Goal: Task Accomplishment & Management: Use online tool/utility

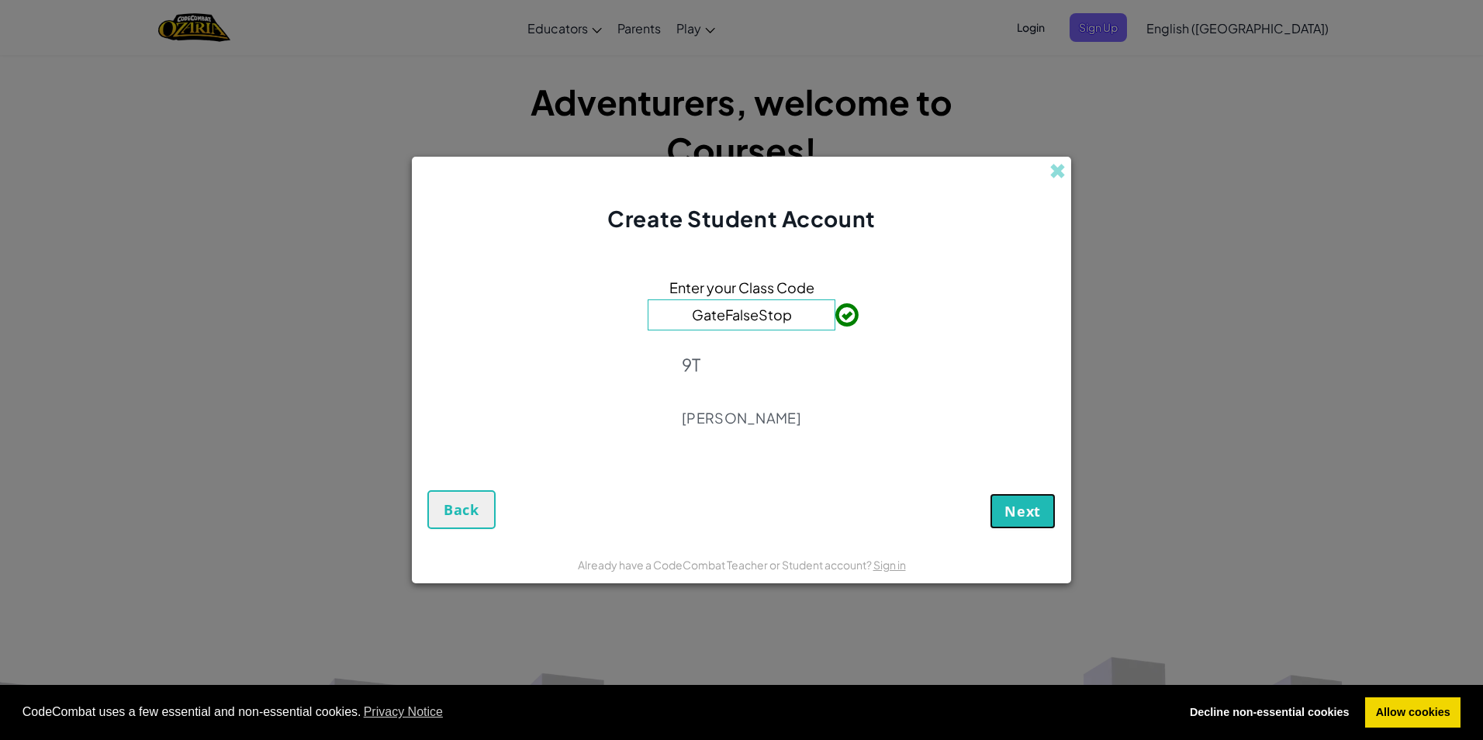
click at [1048, 520] on button "Next" at bounding box center [1023, 511] width 66 height 36
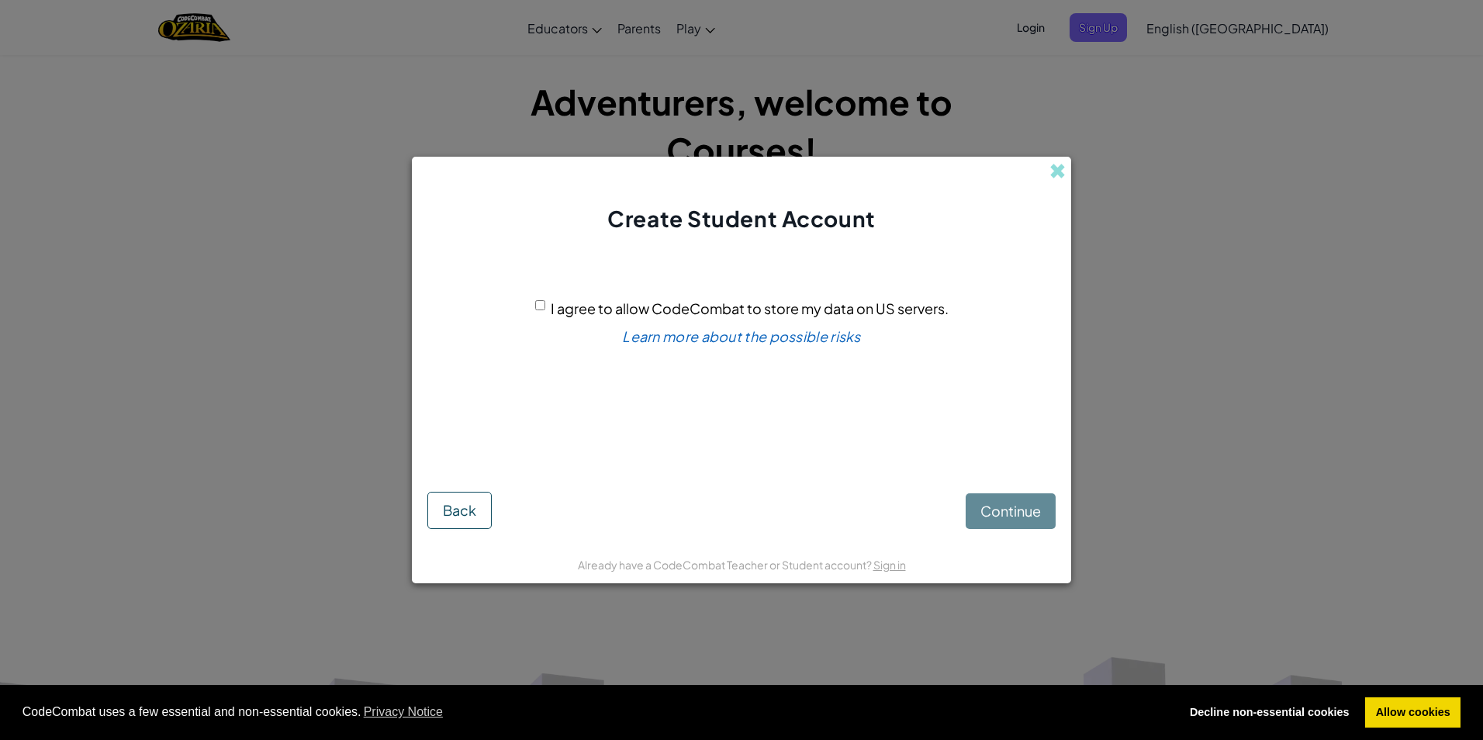
click at [540, 301] on input "I agree to allow CodeCombat to store my data on US servers." at bounding box center [540, 305] width 10 height 10
checkbox input "true"
click at [1010, 503] on span "Continue" at bounding box center [1010, 511] width 60 height 18
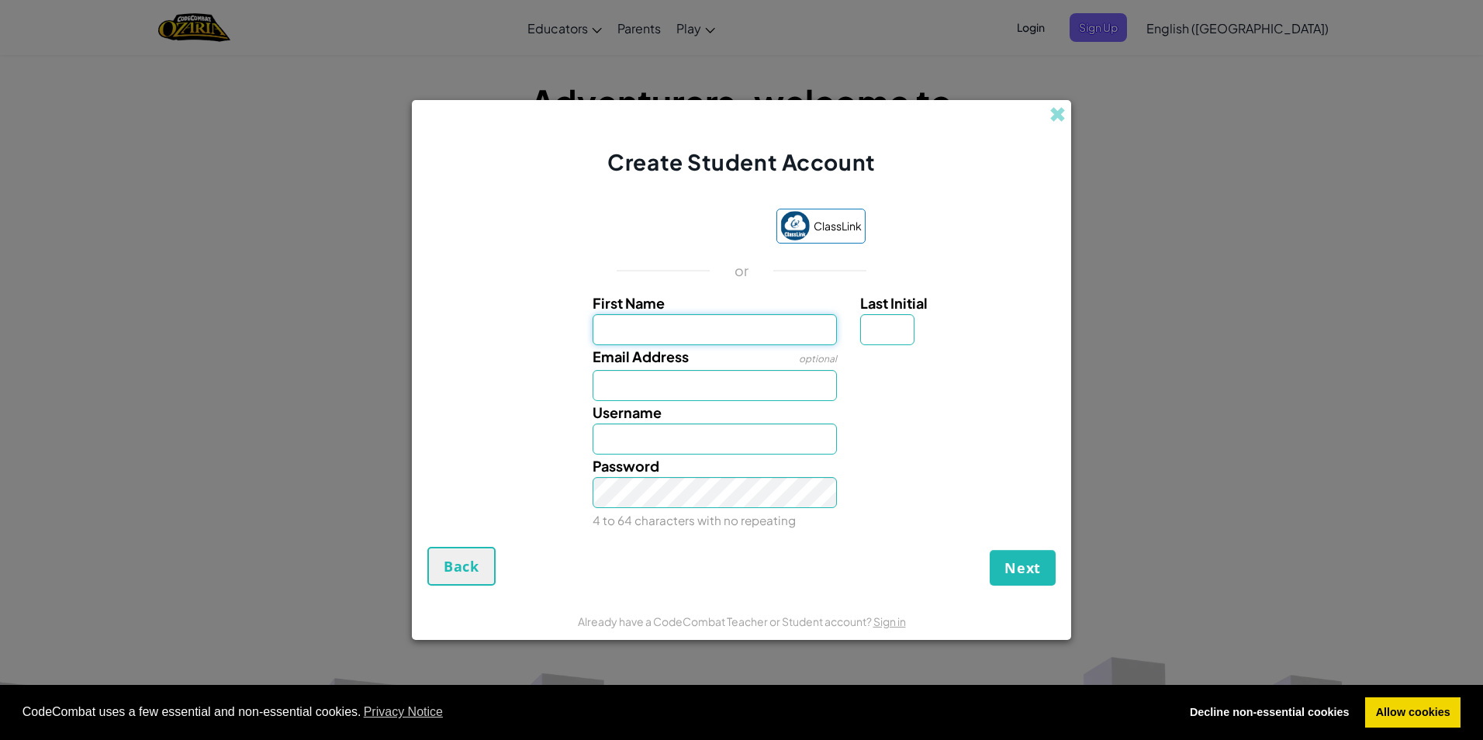
click at [714, 317] on input "First Name" at bounding box center [715, 329] width 245 height 31
type input "L"
type input "Layla"
click at [897, 327] on input "Last Initial" at bounding box center [887, 329] width 54 height 31
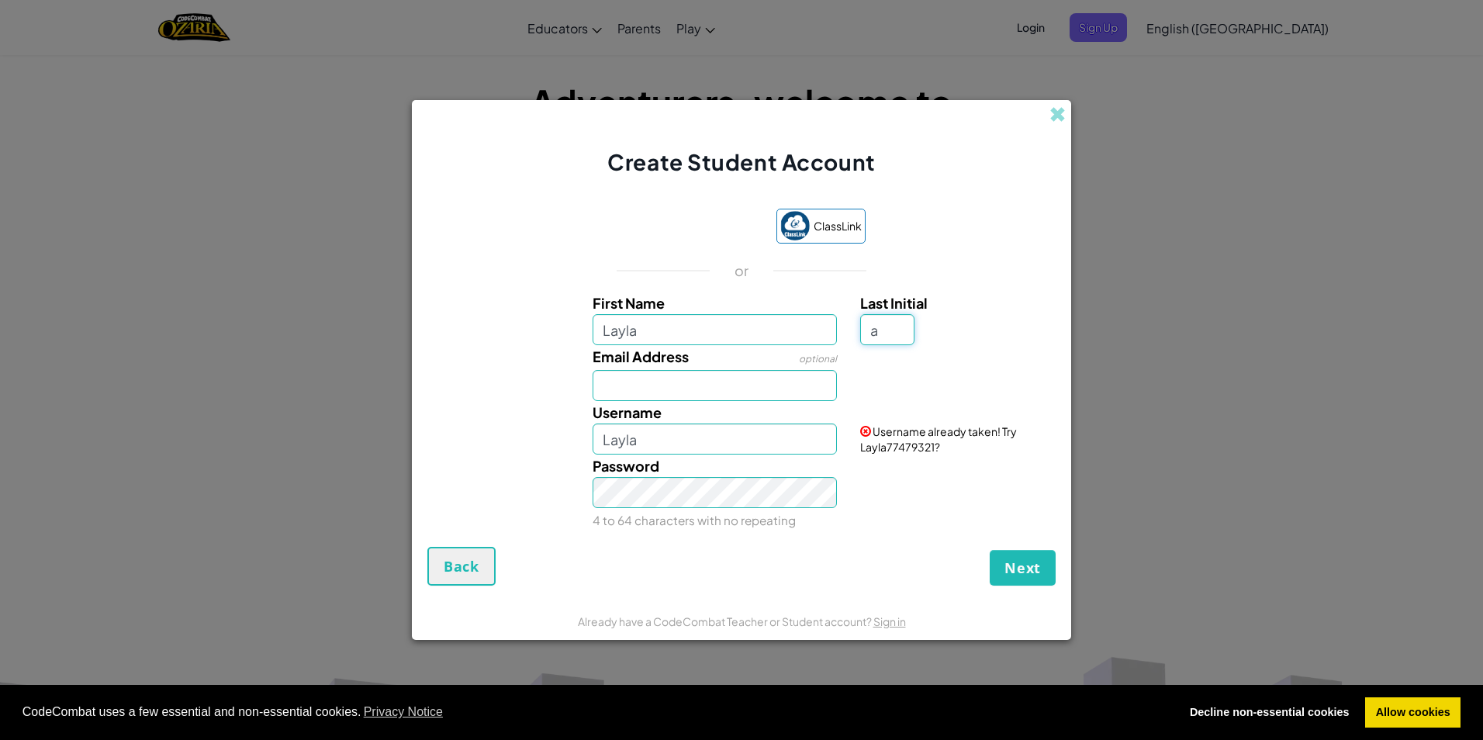
type input "a"
click at [741, 398] on input "Email Address" at bounding box center [715, 385] width 245 height 31
click at [887, 381] on div "Email Address optional" at bounding box center [742, 373] width 644 height 56
click at [758, 433] on input "LaylaA" at bounding box center [715, 438] width 245 height 31
type input "Laylagrace67"
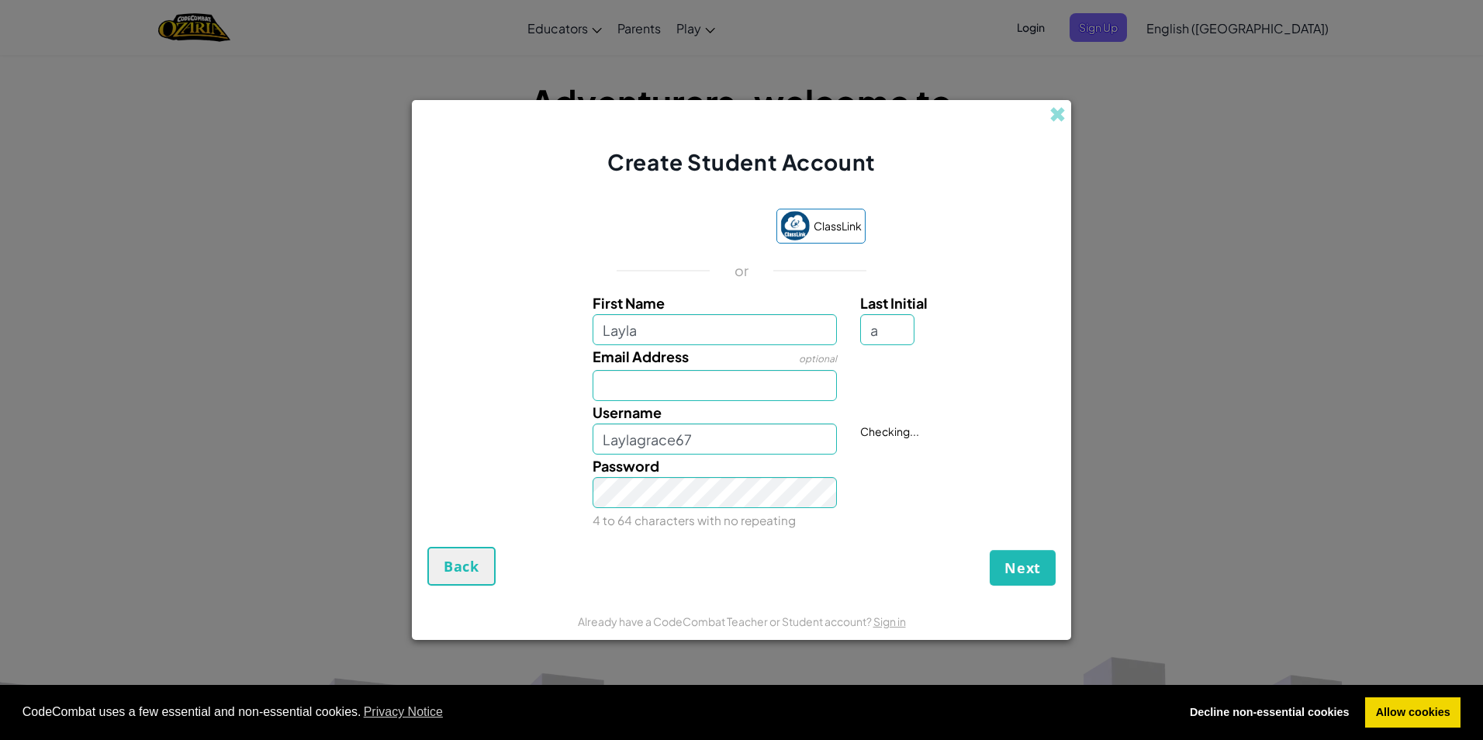
click at [731, 514] on small "4 to 64 characters with no repeating" at bounding box center [694, 520] width 203 height 15
click at [739, 435] on input "Laylagrace67" at bounding box center [715, 438] width 245 height 31
click at [1011, 574] on span "Next" at bounding box center [1022, 567] width 36 height 19
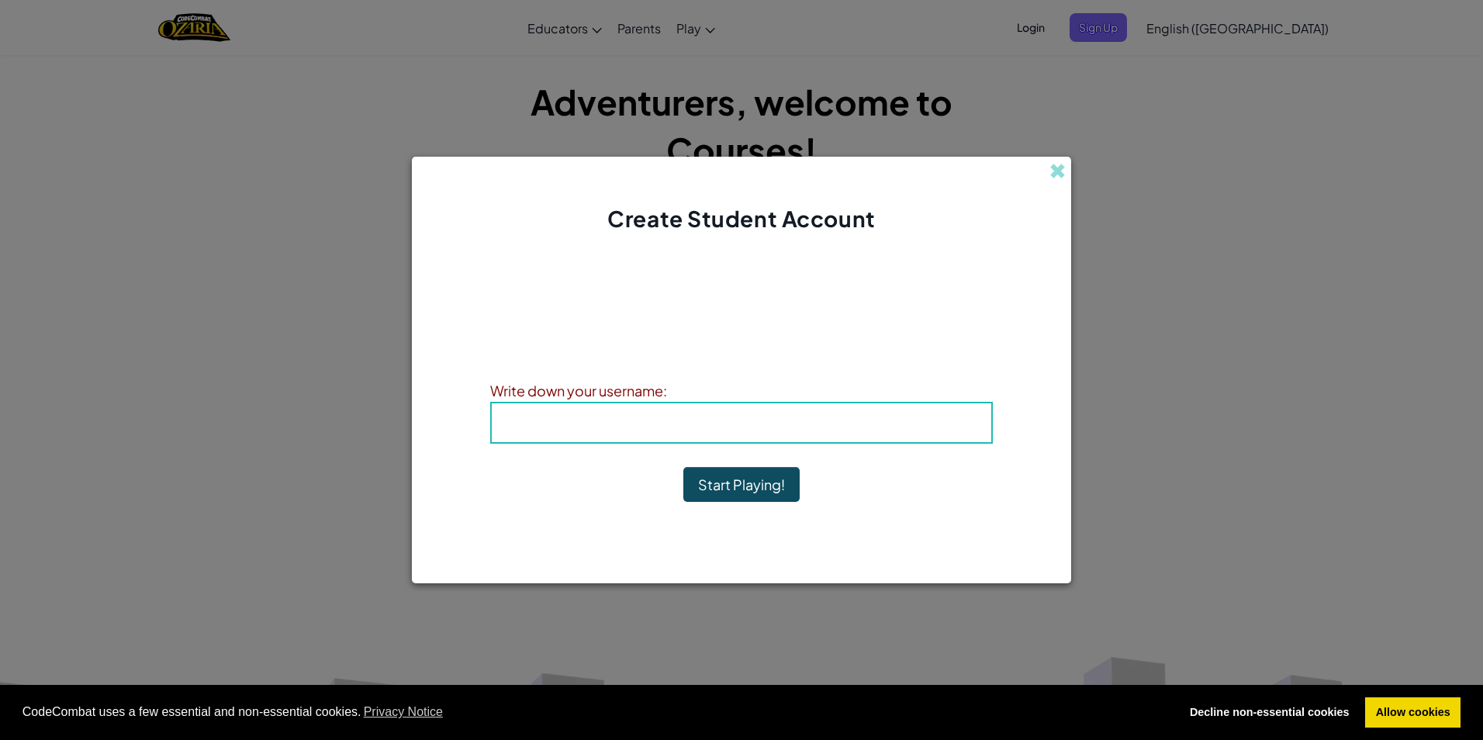
click at [797, 430] on b "Username : Laylagrace67" at bounding box center [742, 422] width 202 height 18
click at [725, 430] on b "Username : Laylagrace67" at bounding box center [742, 422] width 202 height 18
click at [714, 427] on b "Username : Laylagrace67" at bounding box center [742, 422] width 202 height 18
click at [687, 422] on span "Username" at bounding box center [681, 422] width 81 height 18
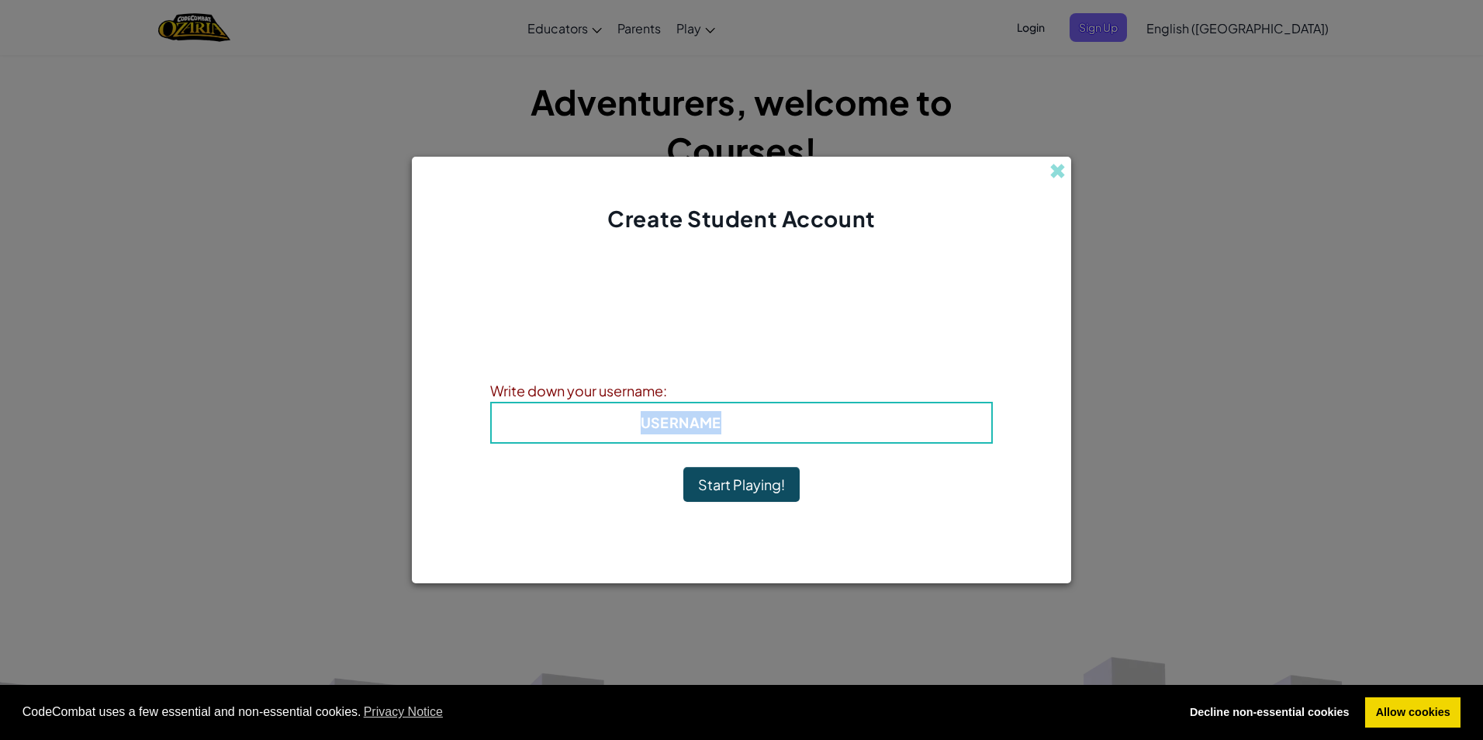
click at [688, 422] on span "Username" at bounding box center [681, 422] width 81 height 18
drag, startPoint x: 688, startPoint y: 422, endPoint x: 720, endPoint y: 503, distance: 86.7
click at [720, 503] on div "Account Created! Write down your information so that you don't forget it. Your …" at bounding box center [741, 389] width 503 height 279
click at [718, 495] on button "Start Playing!" at bounding box center [741, 485] width 116 height 36
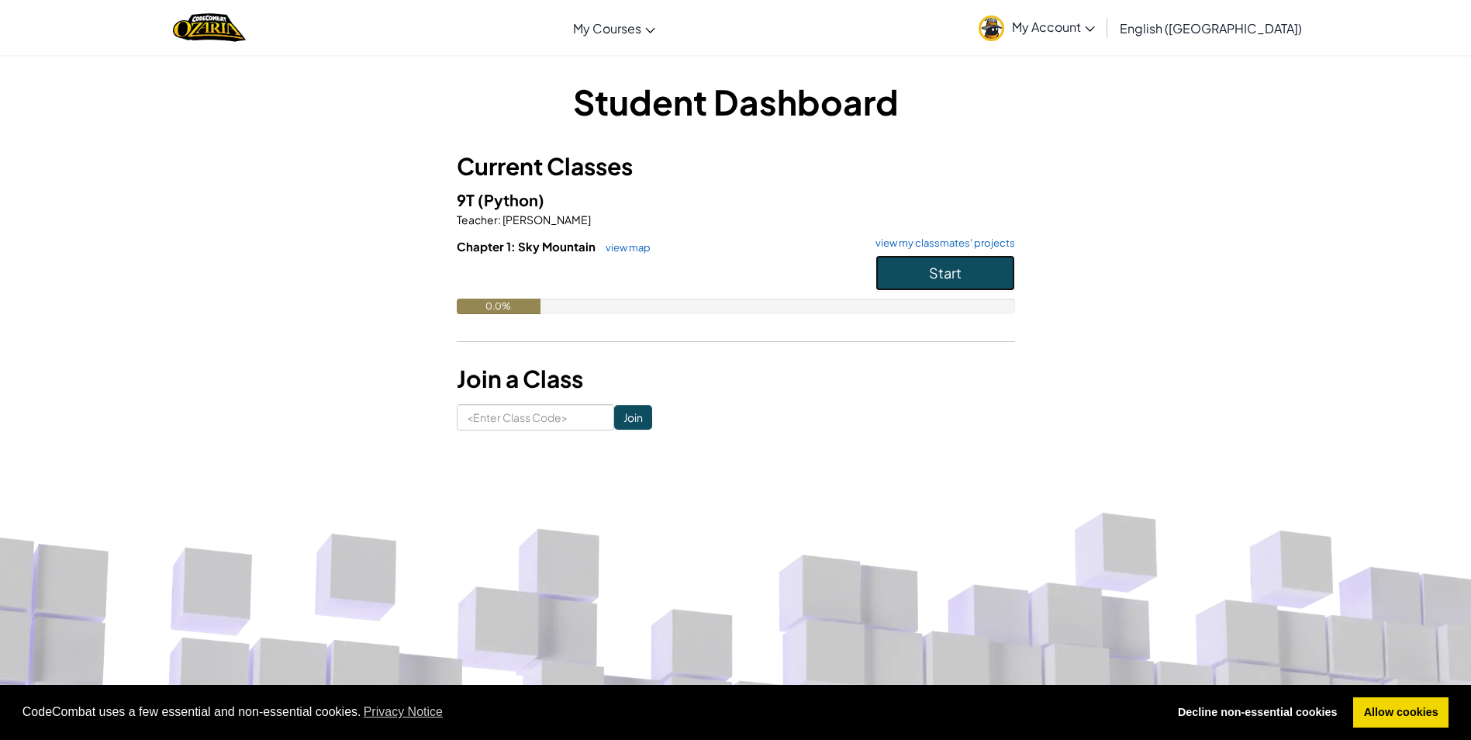
click at [962, 271] on button "Start" at bounding box center [946, 273] width 140 height 36
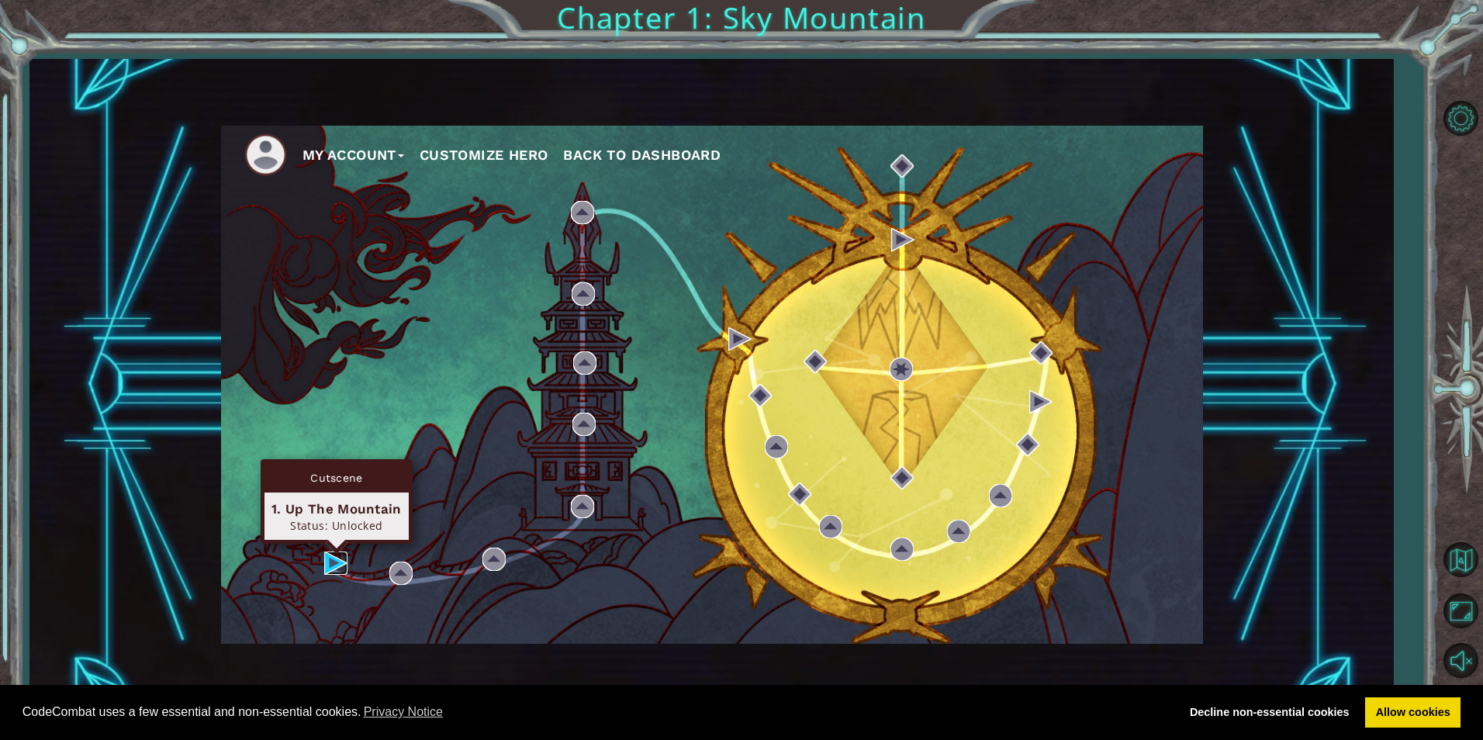
click at [333, 565] on img at bounding box center [335, 562] width 23 height 23
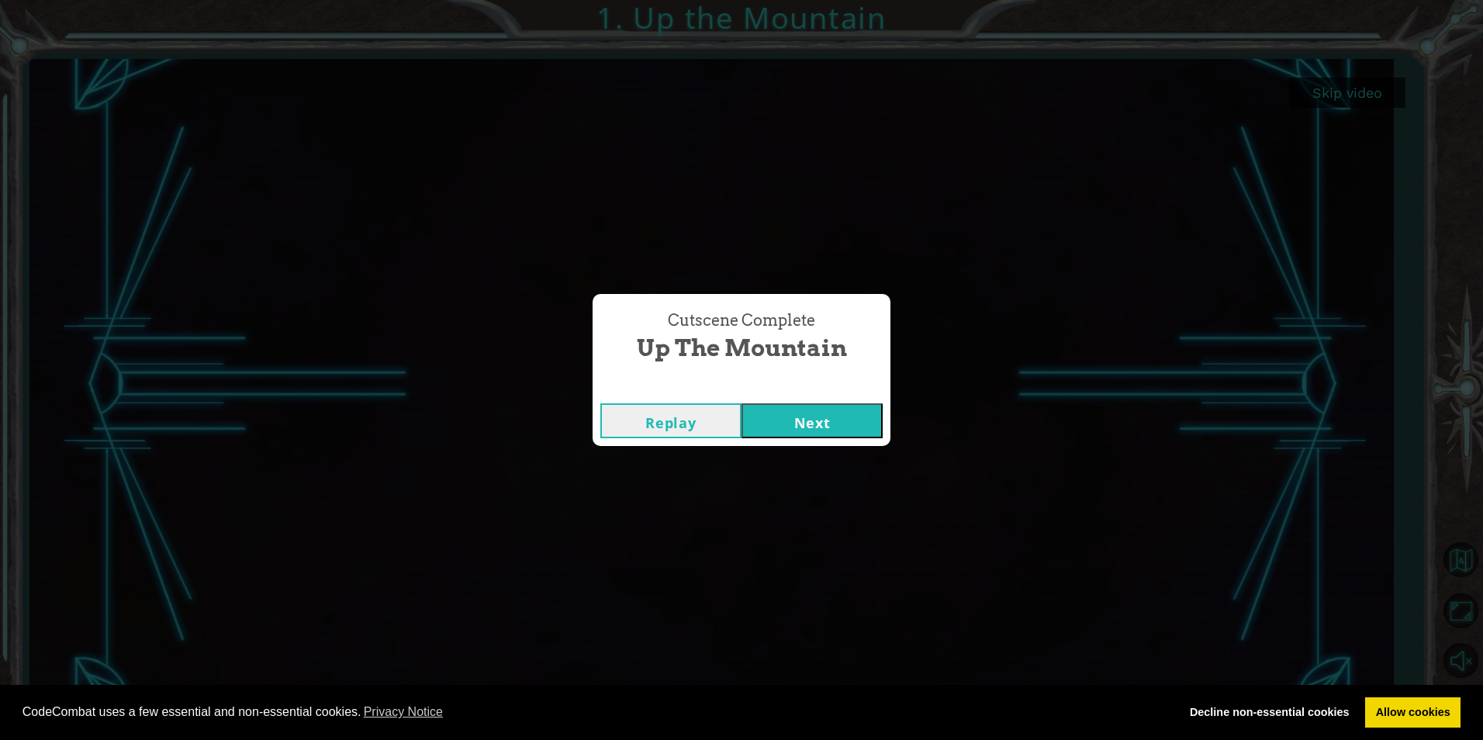
click at [830, 411] on button "Next" at bounding box center [811, 420] width 141 height 35
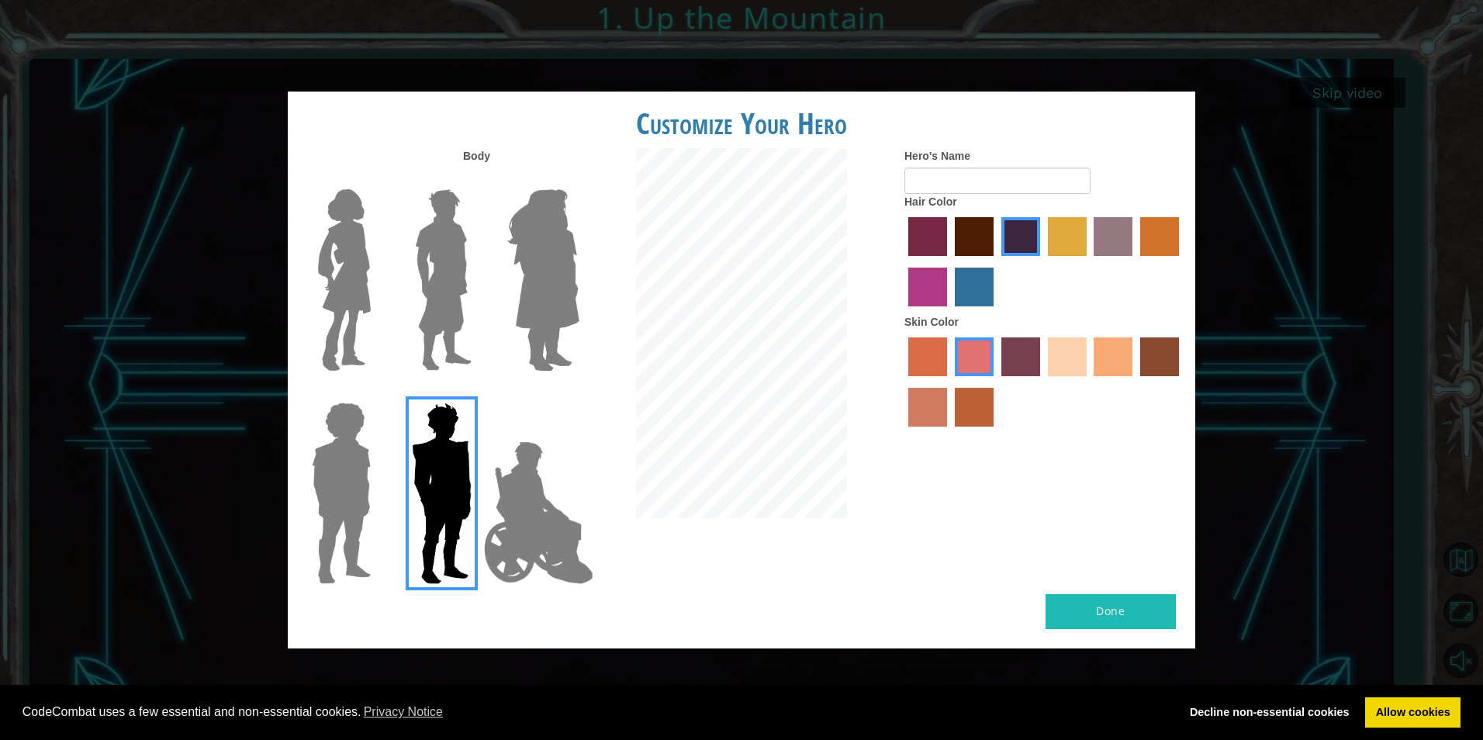
click at [361, 294] on img at bounding box center [344, 280] width 65 height 194
click at [377, 179] on input "Hero Connie" at bounding box center [377, 179] width 0 height 0
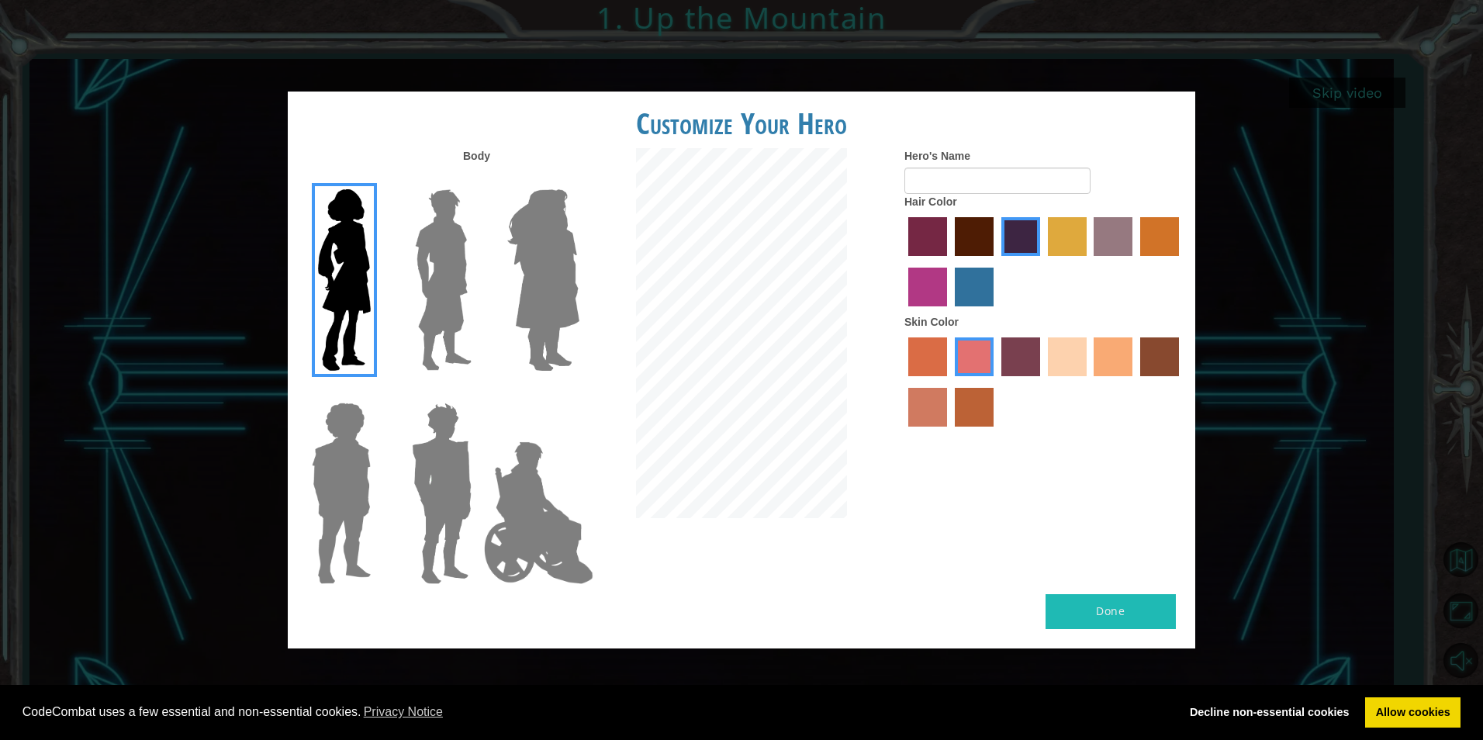
click at [541, 327] on img at bounding box center [543, 280] width 85 height 194
click at [579, 179] on input "Hero Amethyst" at bounding box center [579, 179] width 0 height 0
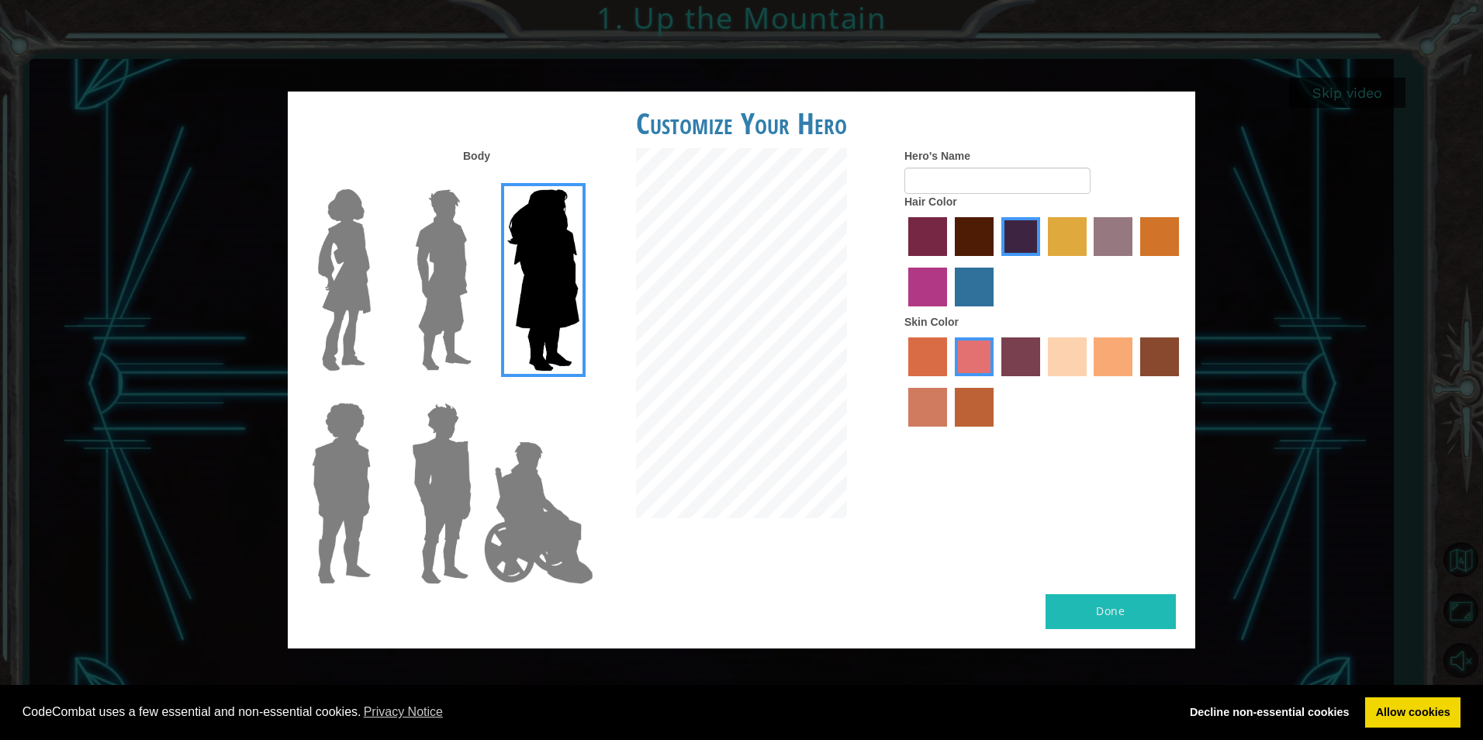
click at [589, 506] on div "Body Hero's Name Hair Color Skin Color" at bounding box center [741, 371] width 907 height 446
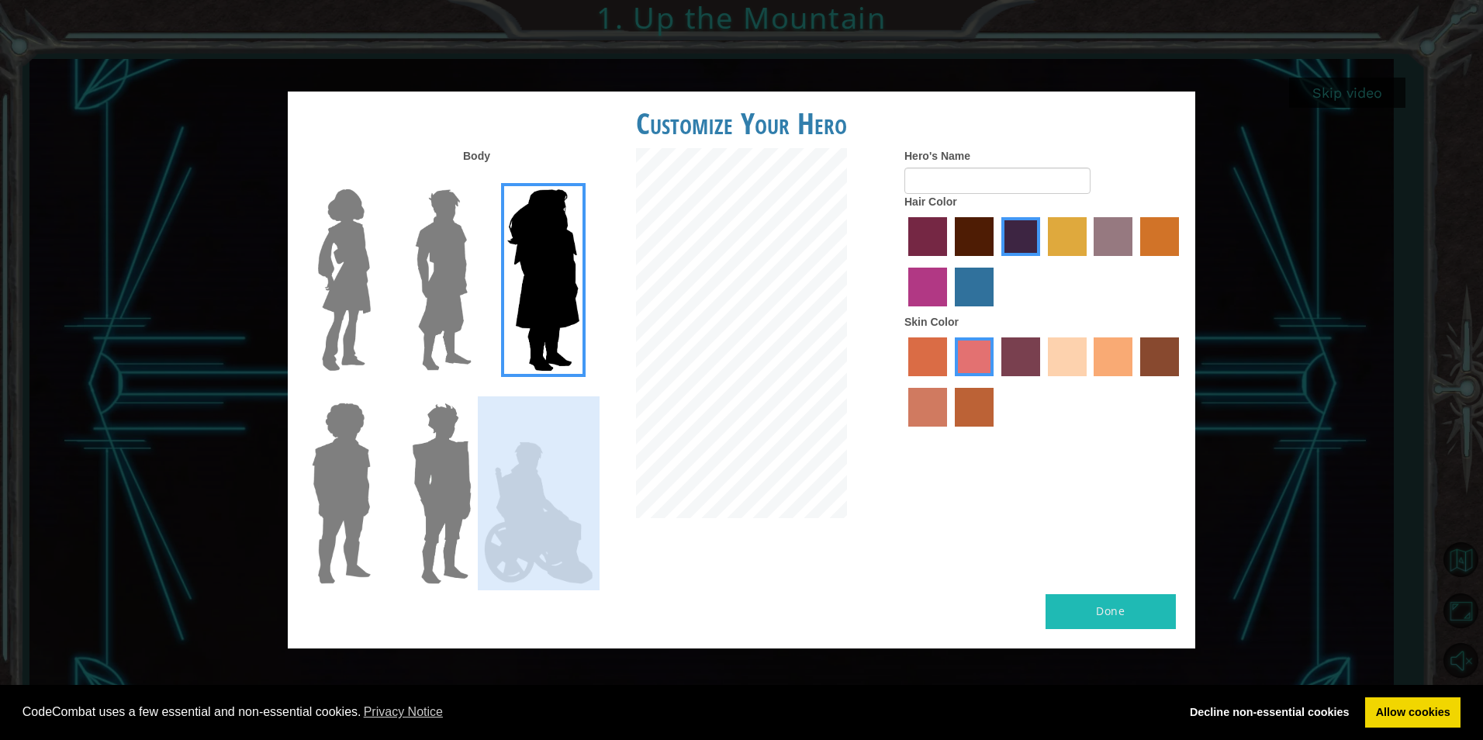
click at [521, 515] on img at bounding box center [539, 512] width 122 height 155
click at [579, 392] on input "Hero Jamie" at bounding box center [579, 392] width 0 height 0
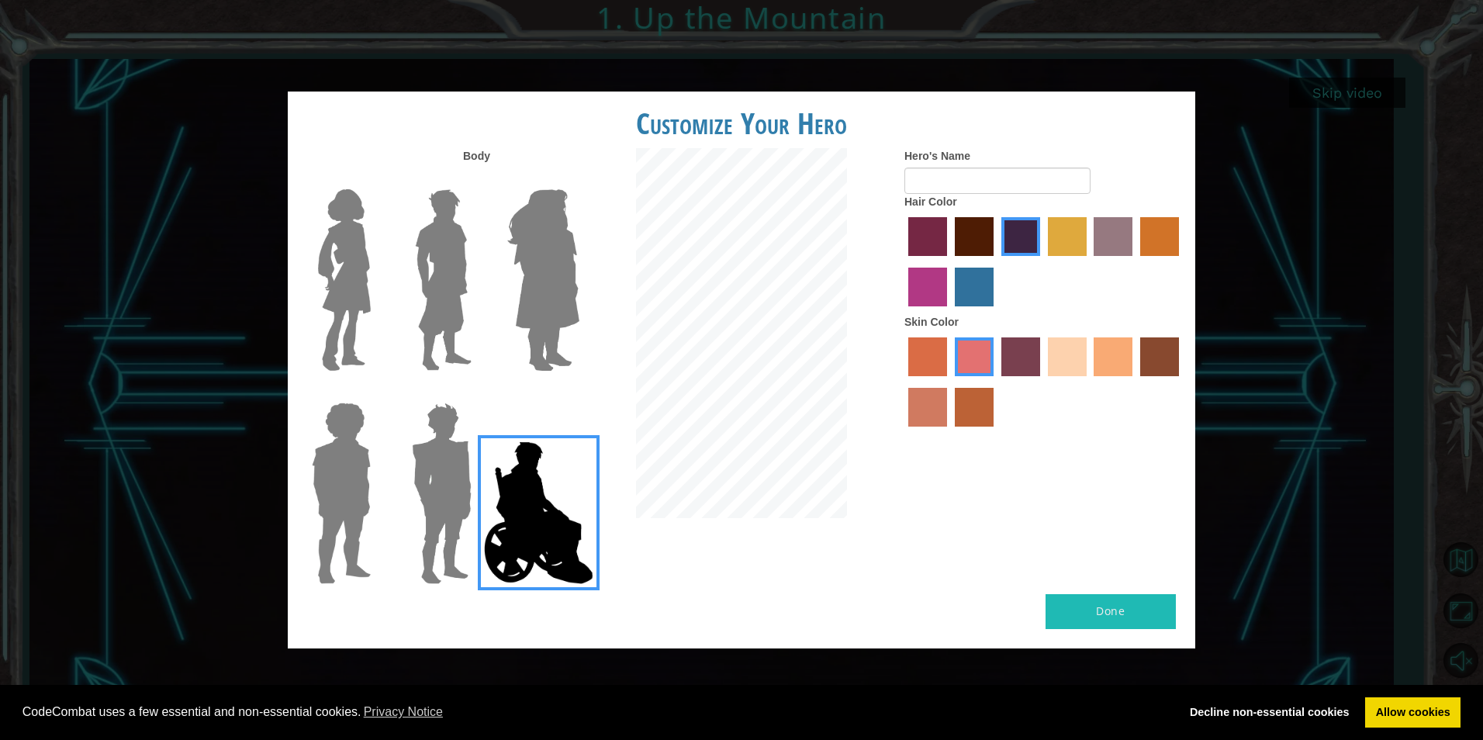
click at [383, 510] on div at bounding box center [338, 487] width 101 height 213
click at [385, 510] on div at bounding box center [338, 487] width 101 height 213
click at [437, 480] on img at bounding box center [442, 493] width 72 height 194
click at [478, 392] on input "Hero Garnet" at bounding box center [478, 392] width 0 height 0
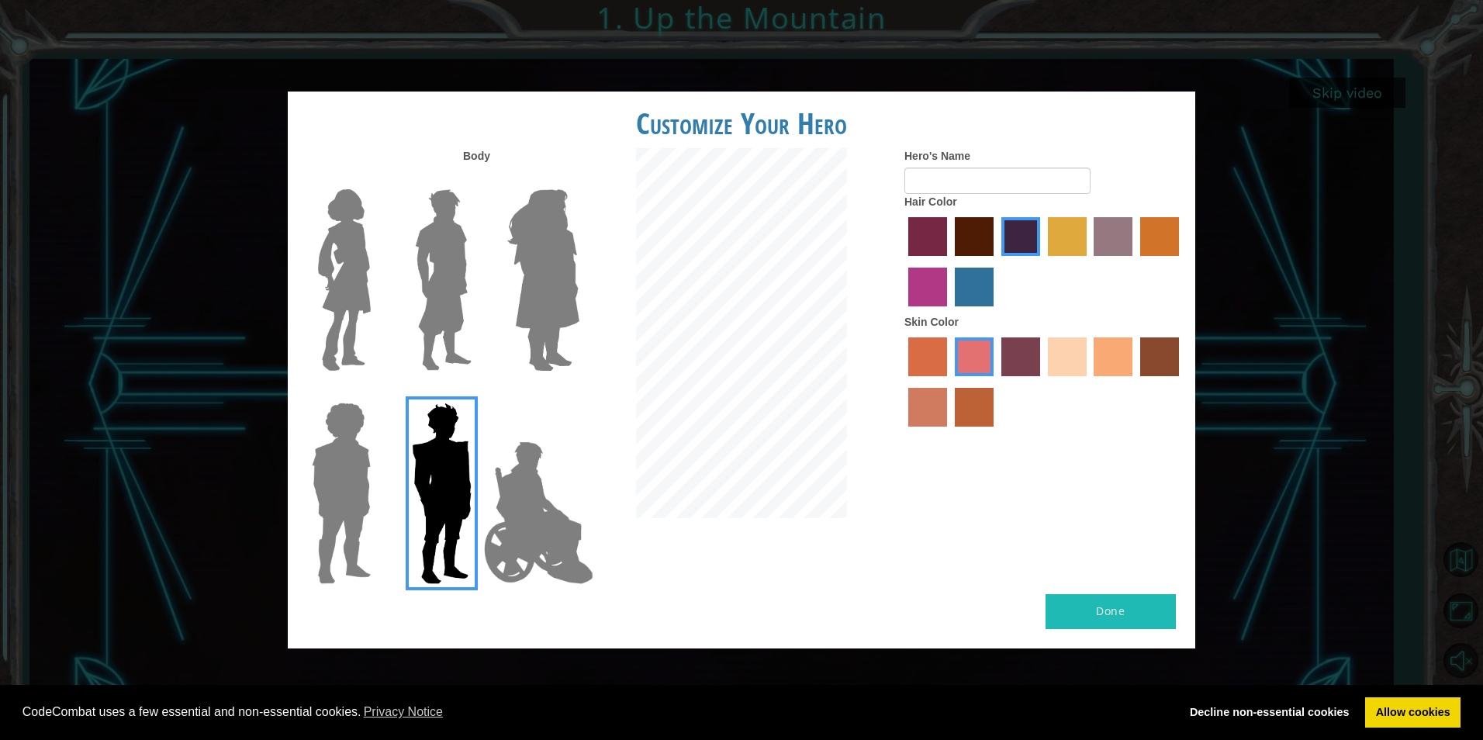
click at [1076, 234] on label "tulip tree hair color" at bounding box center [1067, 236] width 39 height 39
click at [1042, 261] on input "tulip tree hair color" at bounding box center [1042, 261] width 0 height 0
click at [455, 292] on img at bounding box center [443, 280] width 69 height 194
click at [478, 179] on input "Hero Lars" at bounding box center [478, 179] width 0 height 0
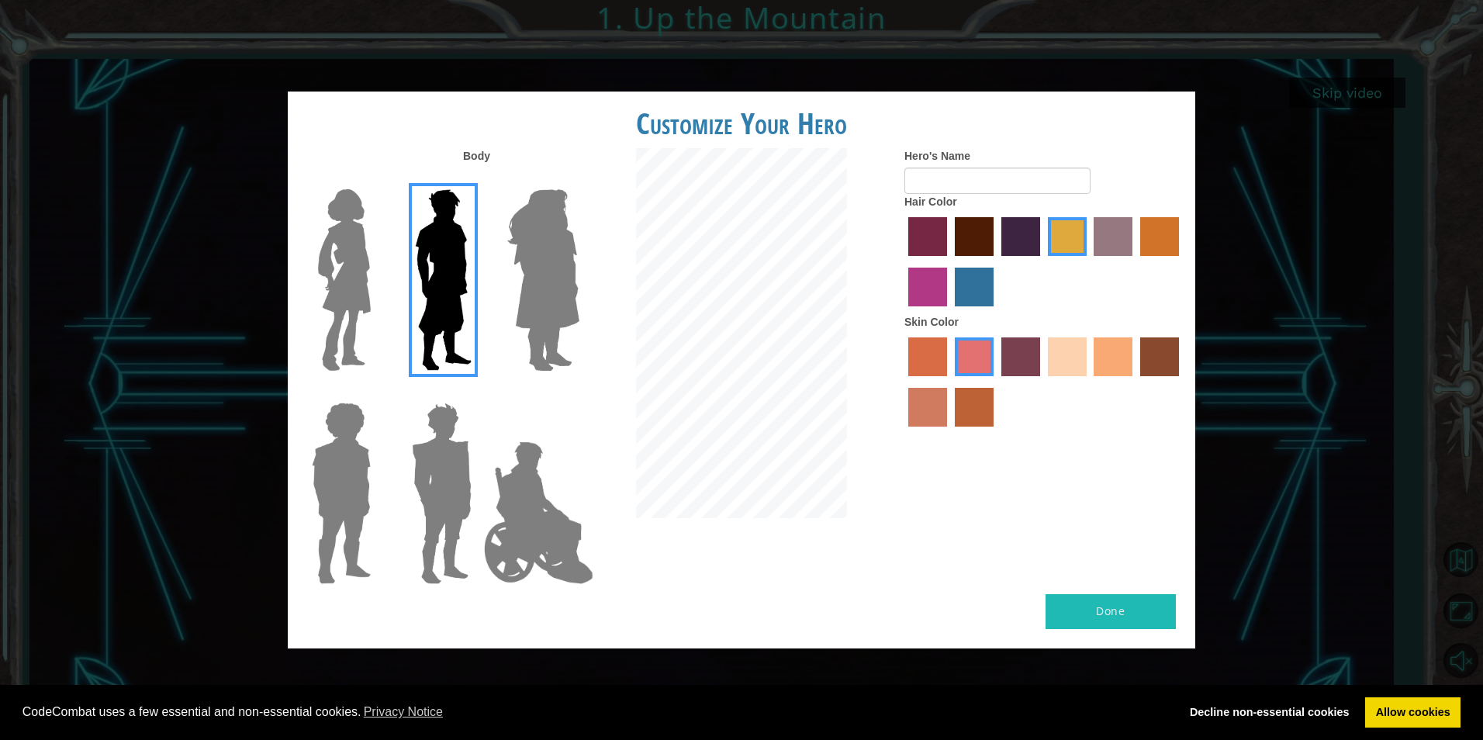
click at [347, 287] on img at bounding box center [344, 280] width 65 height 194
click at [377, 179] on input "Hero Connie" at bounding box center [377, 179] width 0 height 0
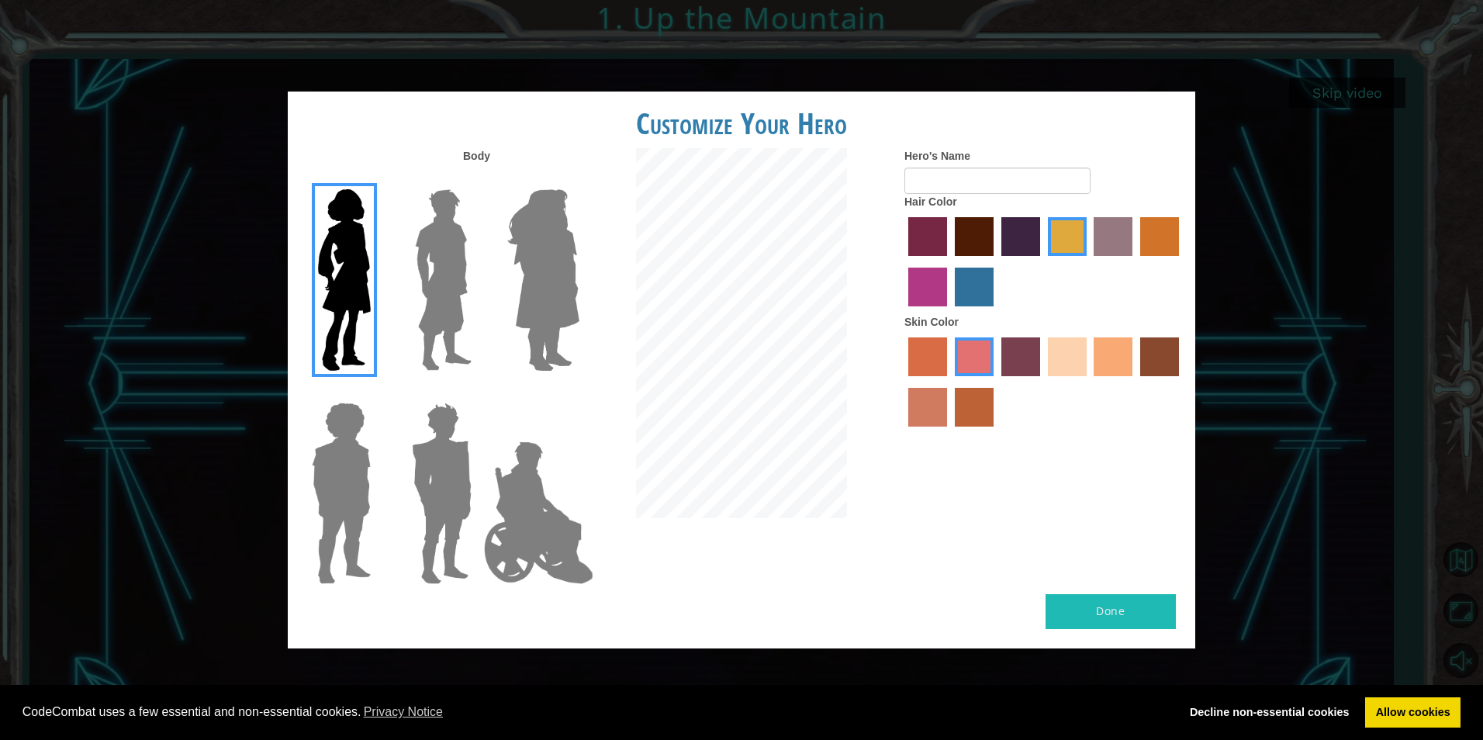
click at [441, 278] on img at bounding box center [443, 280] width 69 height 194
click at [478, 179] on input "Hero Lars" at bounding box center [478, 179] width 0 height 0
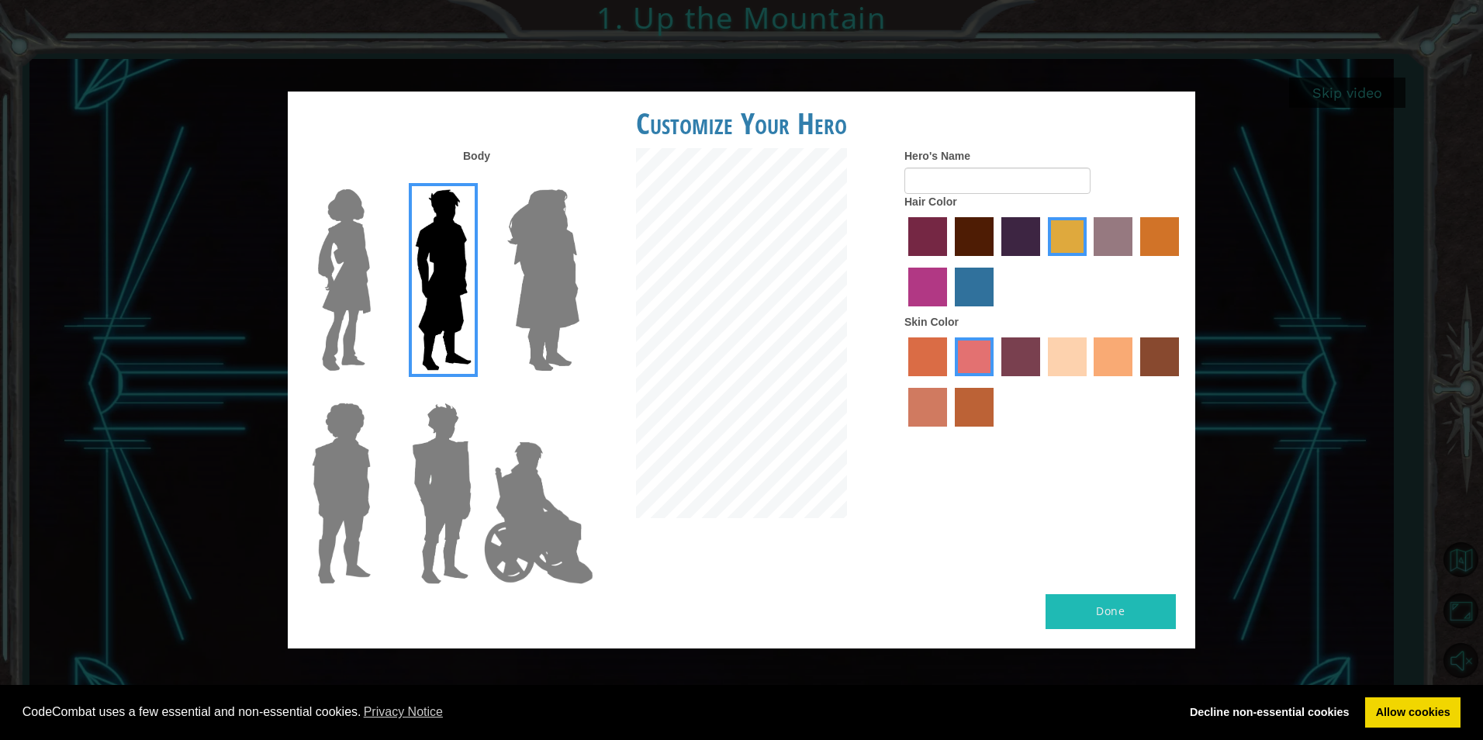
click at [932, 365] on label "sorbus skin color" at bounding box center [927, 356] width 39 height 39
click at [903, 382] on input "sorbus skin color" at bounding box center [903, 382] width 0 height 0
click at [934, 396] on label "burning sand skin color" at bounding box center [927, 407] width 39 height 39
click at [1181, 382] on input "burning sand skin color" at bounding box center [1181, 382] width 0 height 0
click at [953, 390] on div at bounding box center [1043, 384] width 279 height 101
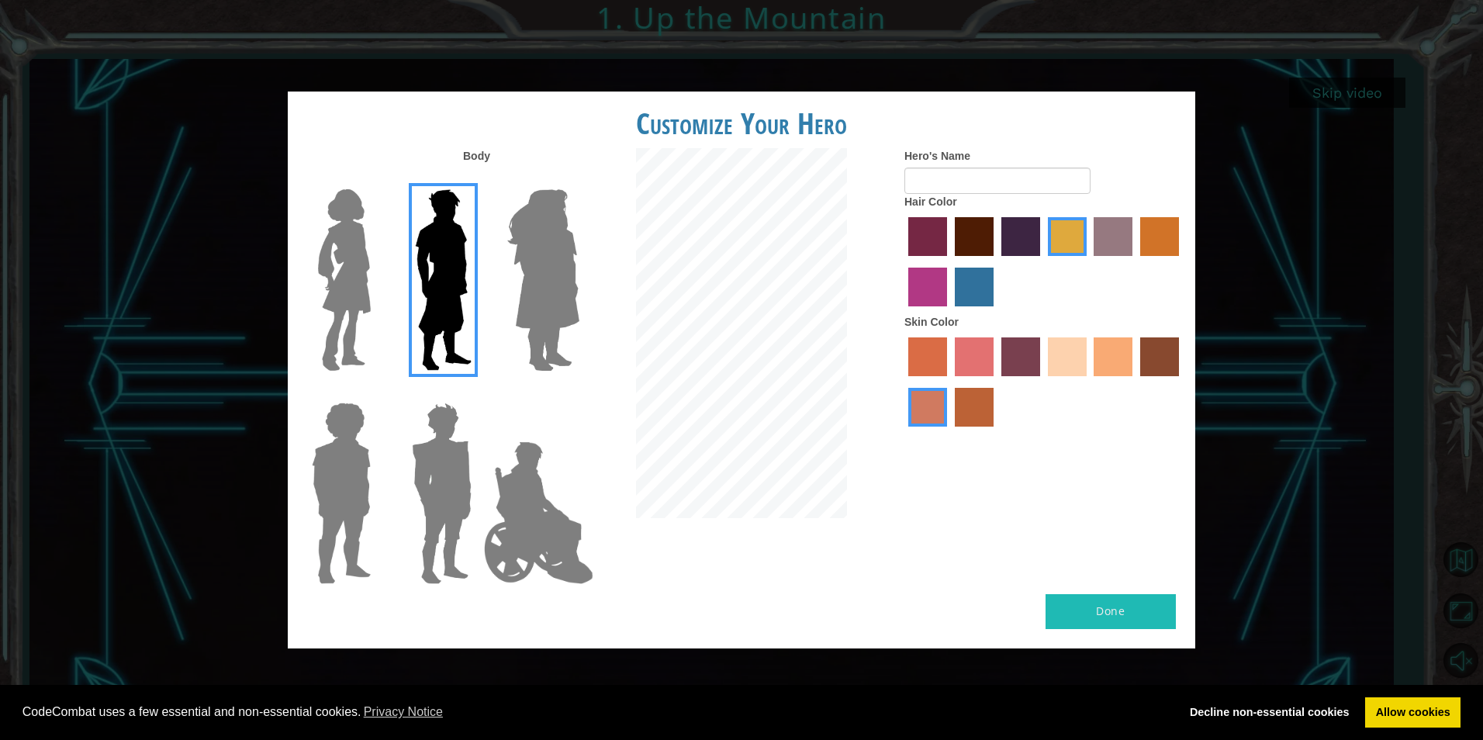
click at [967, 417] on label "smoke tree skin color" at bounding box center [974, 407] width 39 height 39
click at [949, 432] on input "smoke tree skin color" at bounding box center [949, 432] width 0 height 0
drag, startPoint x: 1004, startPoint y: 372, endPoint x: 1015, endPoint y: 366, distance: 12.1
click at [1007, 372] on label "tosca skin color" at bounding box center [1020, 356] width 39 height 39
click at [996, 382] on input "tosca skin color" at bounding box center [996, 382] width 0 height 0
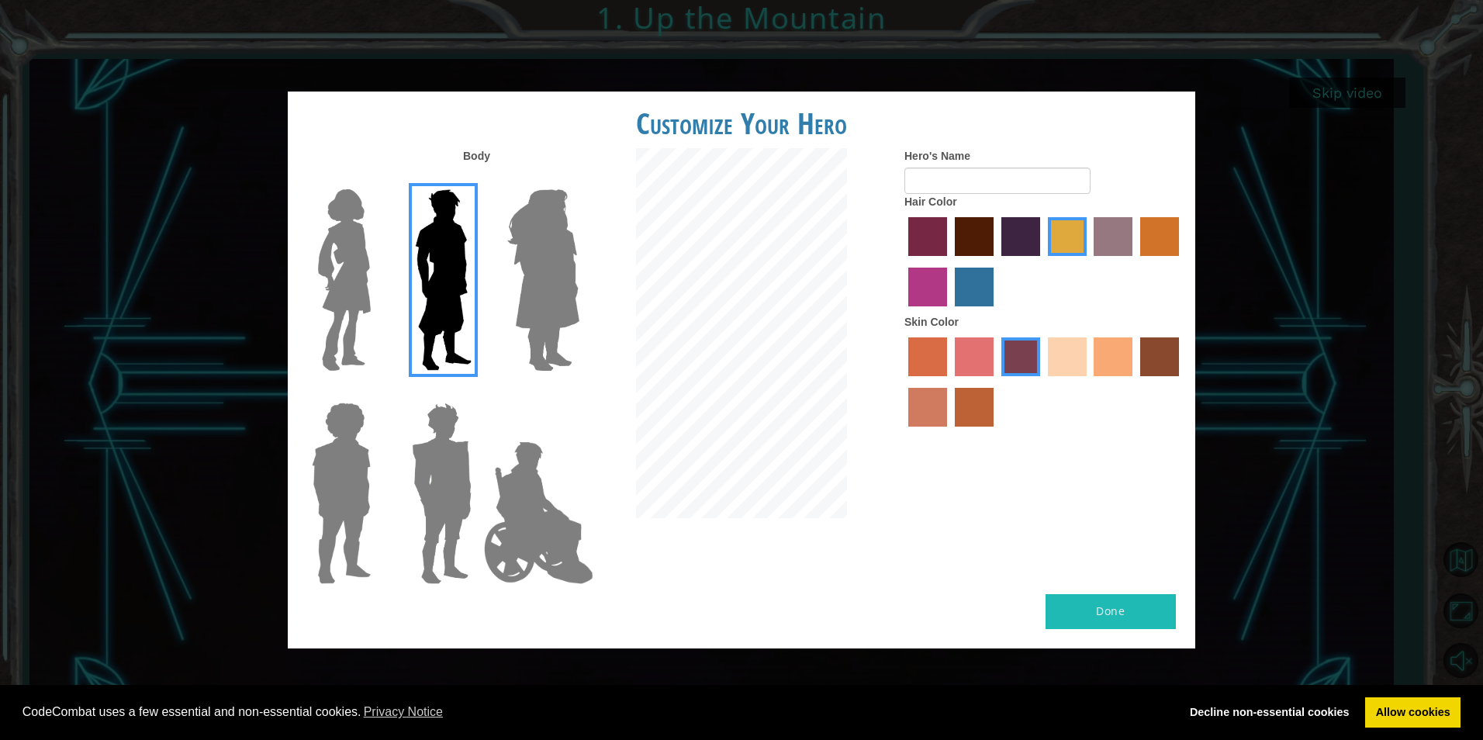
drag, startPoint x: 1053, startPoint y: 361, endPoint x: 1062, endPoint y: 361, distance: 8.5
click at [1058, 361] on label "sandy beach skin color" at bounding box center [1067, 356] width 39 height 39
click at [1042, 382] on input "sandy beach skin color" at bounding box center [1042, 382] width 0 height 0
click at [1101, 362] on label "tacao skin color" at bounding box center [1113, 356] width 39 height 39
click at [1089, 382] on input "tacao skin color" at bounding box center [1089, 382] width 0 height 0
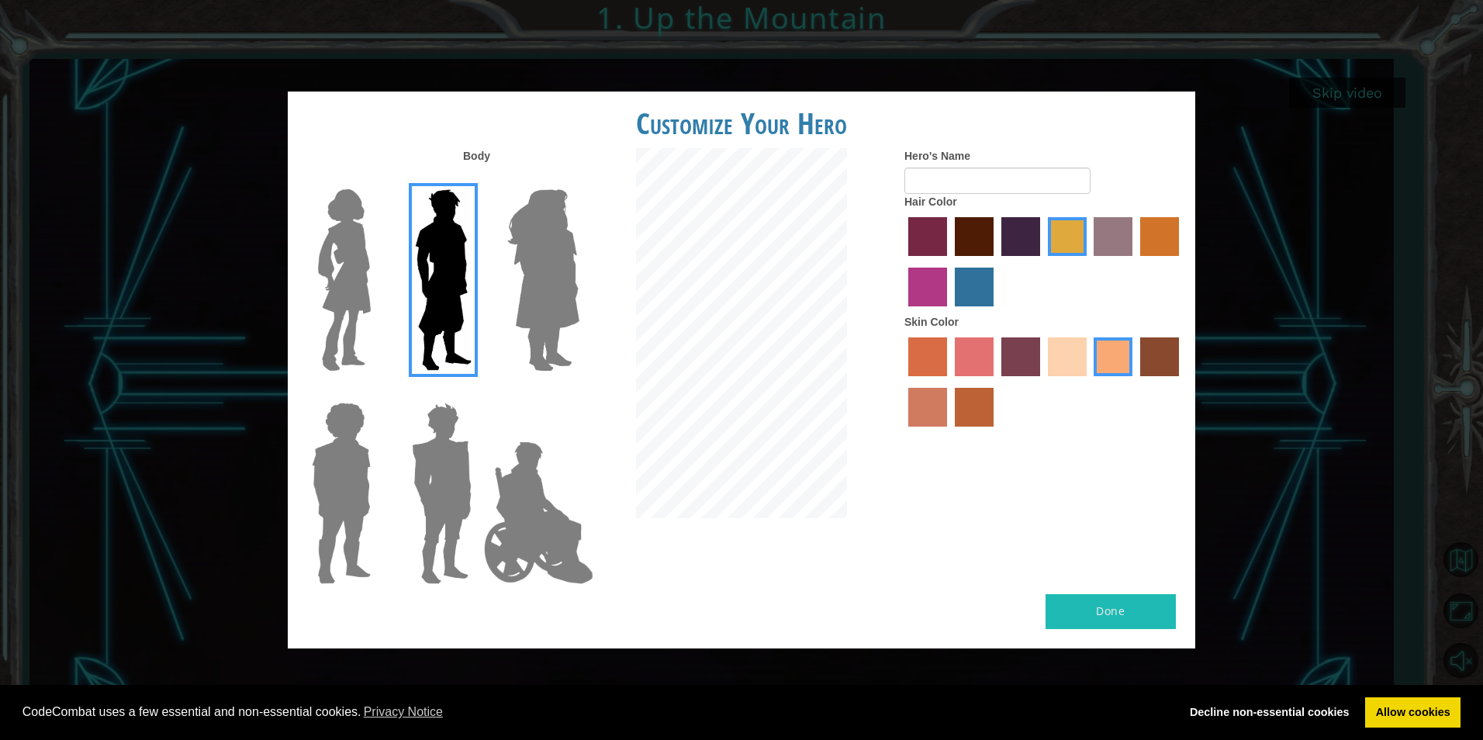
click at [1162, 358] on label "karma skin color" at bounding box center [1159, 356] width 39 height 39
click at [1135, 382] on input "karma skin color" at bounding box center [1135, 382] width 0 height 0
click at [966, 409] on label "smoke tree skin color" at bounding box center [974, 407] width 39 height 39
click at [949, 432] on input "smoke tree skin color" at bounding box center [949, 432] width 0 height 0
click at [913, 365] on label "sorbus skin color" at bounding box center [927, 356] width 39 height 39
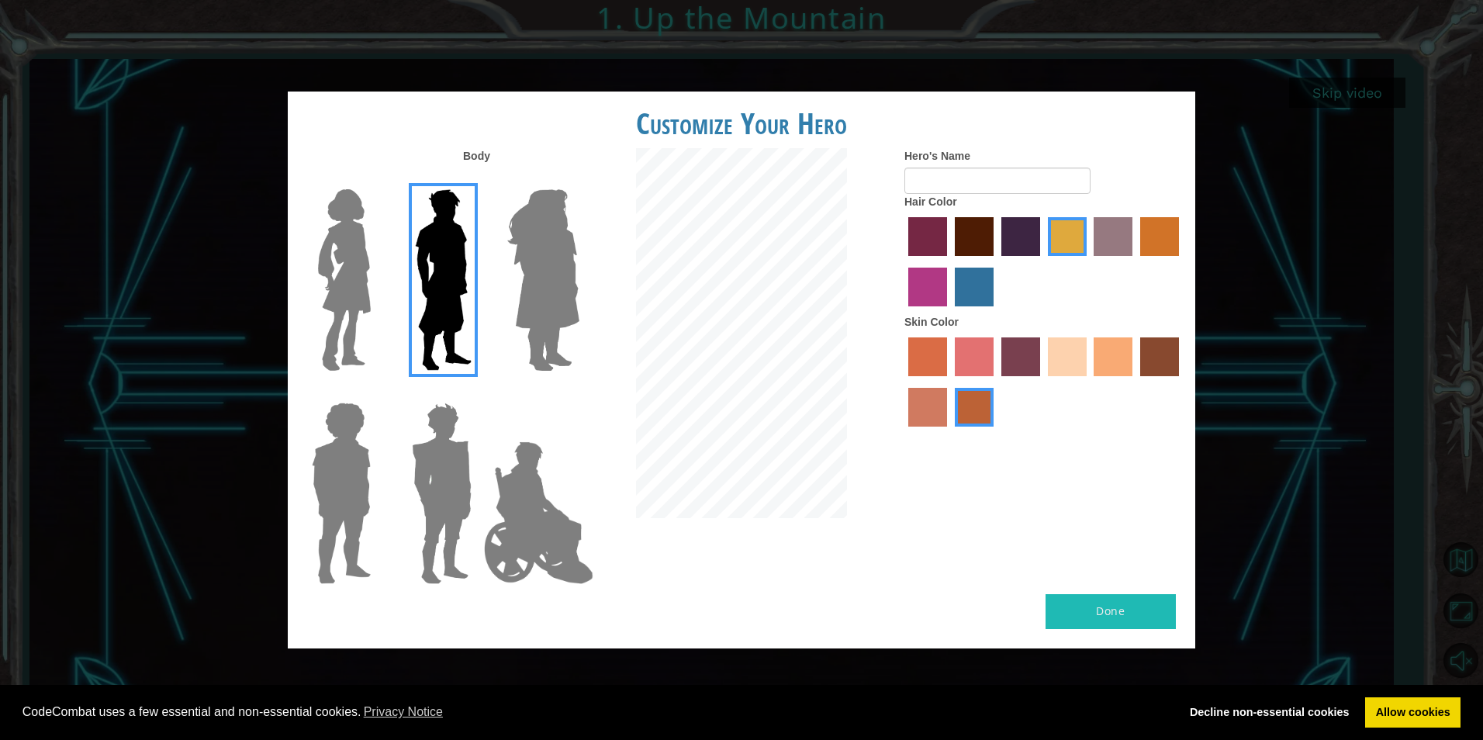
click at [903, 382] on input "sorbus skin color" at bounding box center [903, 382] width 0 height 0
click at [916, 399] on label "burning sand skin color" at bounding box center [927, 407] width 39 height 39
click at [1181, 382] on input "burning sand skin color" at bounding box center [1181, 382] width 0 height 0
click at [977, 372] on label "froly skin color" at bounding box center [974, 356] width 39 height 39
click at [949, 382] on input "froly skin color" at bounding box center [949, 382] width 0 height 0
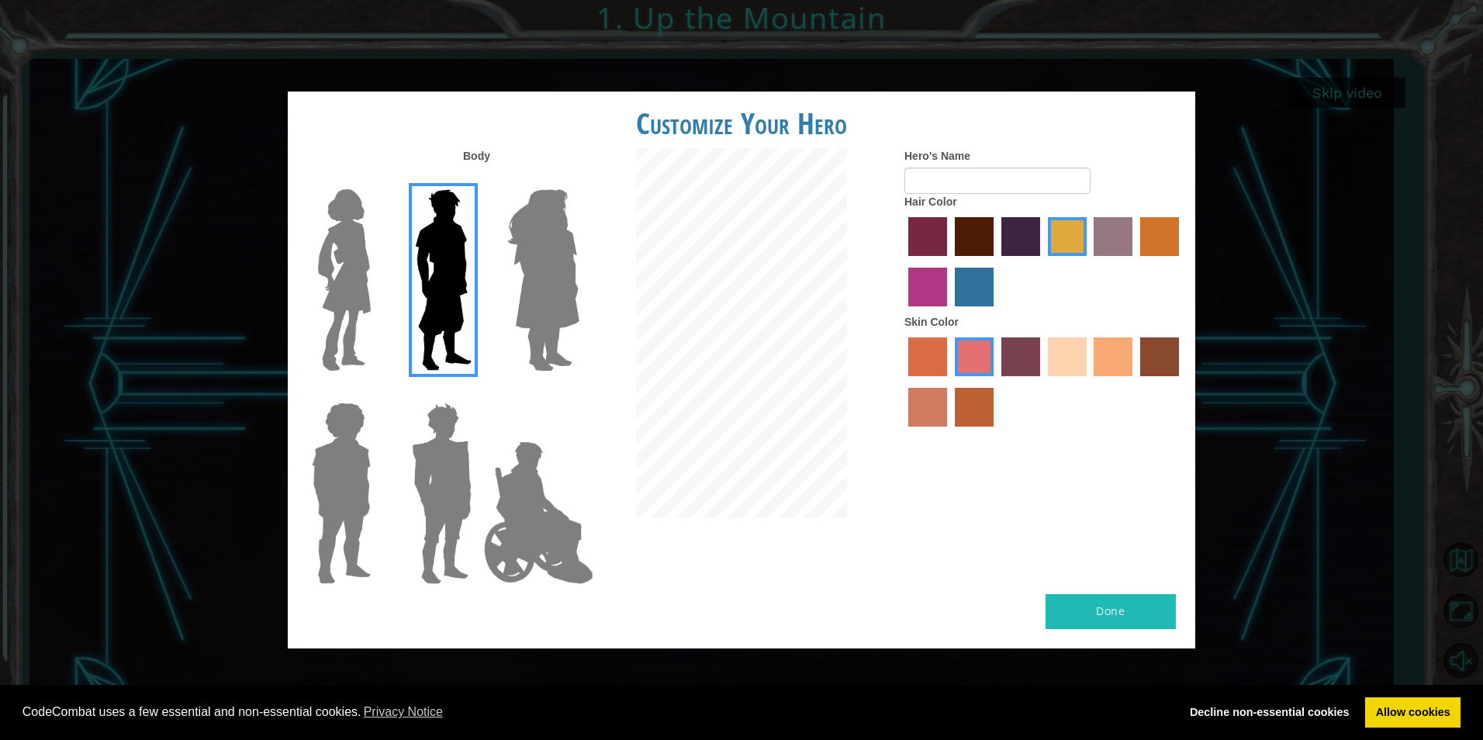
click at [932, 297] on label "medium red violet hair color" at bounding box center [927, 287] width 39 height 39
click at [1181, 261] on input "medium red violet hair color" at bounding box center [1181, 261] width 0 height 0
click at [1037, 387] on div at bounding box center [1043, 384] width 279 height 101
click at [1021, 353] on label "tosca skin color" at bounding box center [1020, 356] width 39 height 39
click at [996, 382] on input "tosca skin color" at bounding box center [996, 382] width 0 height 0
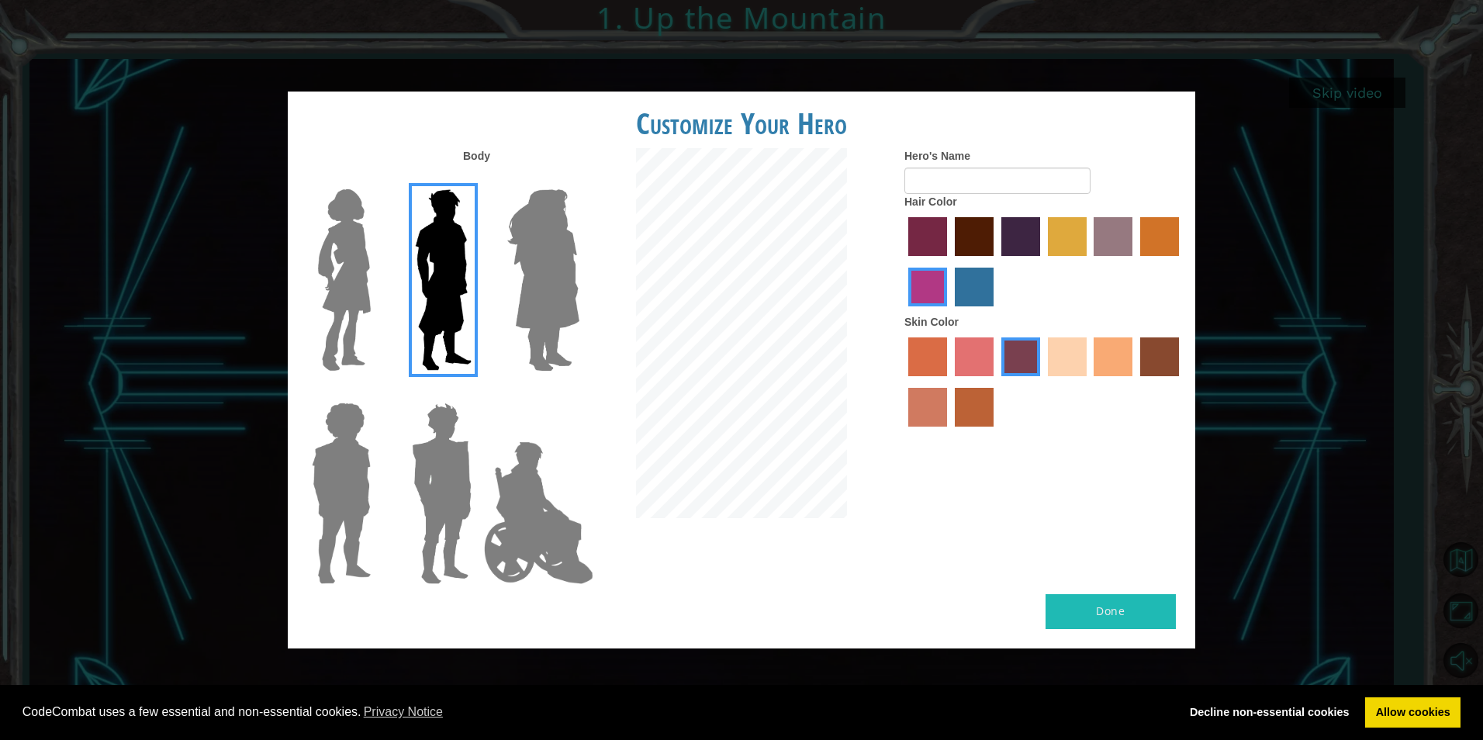
drag, startPoint x: 1062, startPoint y: 357, endPoint x: 1071, endPoint y: 355, distance: 9.4
click at [1069, 355] on label "sandy beach skin color" at bounding box center [1067, 356] width 39 height 39
click at [1042, 382] on input "sandy beach skin color" at bounding box center [1042, 382] width 0 height 0
click at [1140, 362] on label "karma skin color" at bounding box center [1159, 356] width 39 height 39
click at [1135, 382] on input "karma skin color" at bounding box center [1135, 382] width 0 height 0
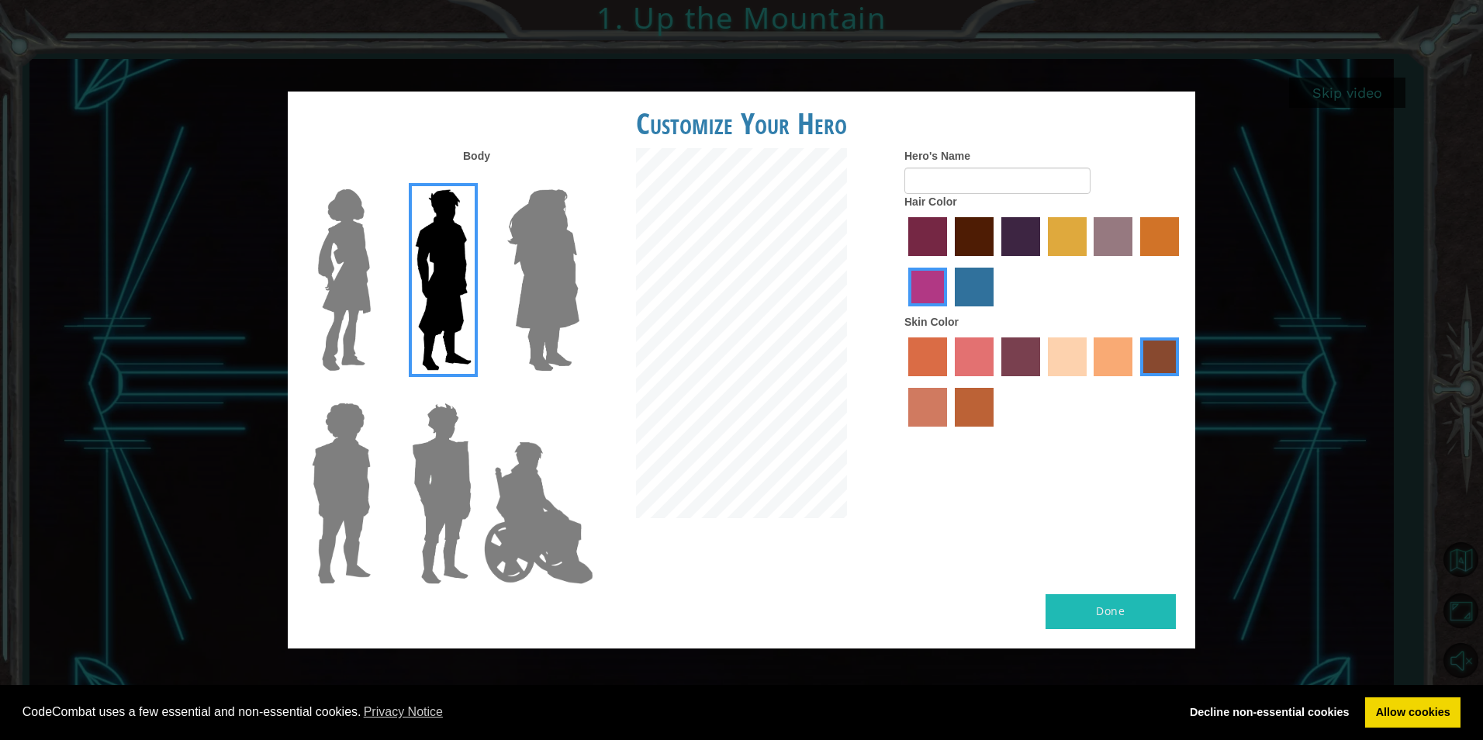
click at [1072, 614] on button "Done" at bounding box center [1111, 611] width 130 height 35
type input "L"
type input "d"
type input "[PERSON_NAME]"
click at [1091, 603] on button "Done" at bounding box center [1111, 611] width 130 height 35
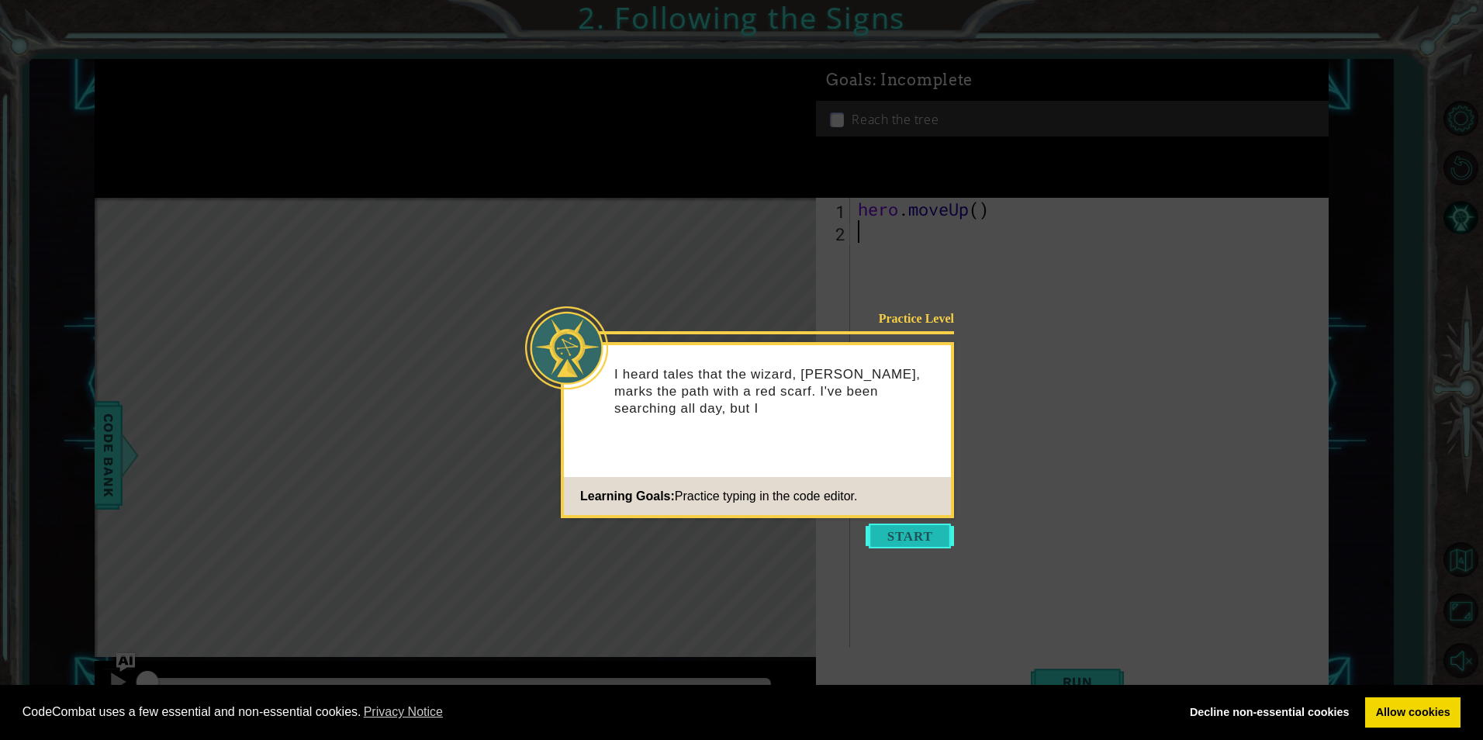
click at [910, 535] on button "Start" at bounding box center [910, 536] width 88 height 25
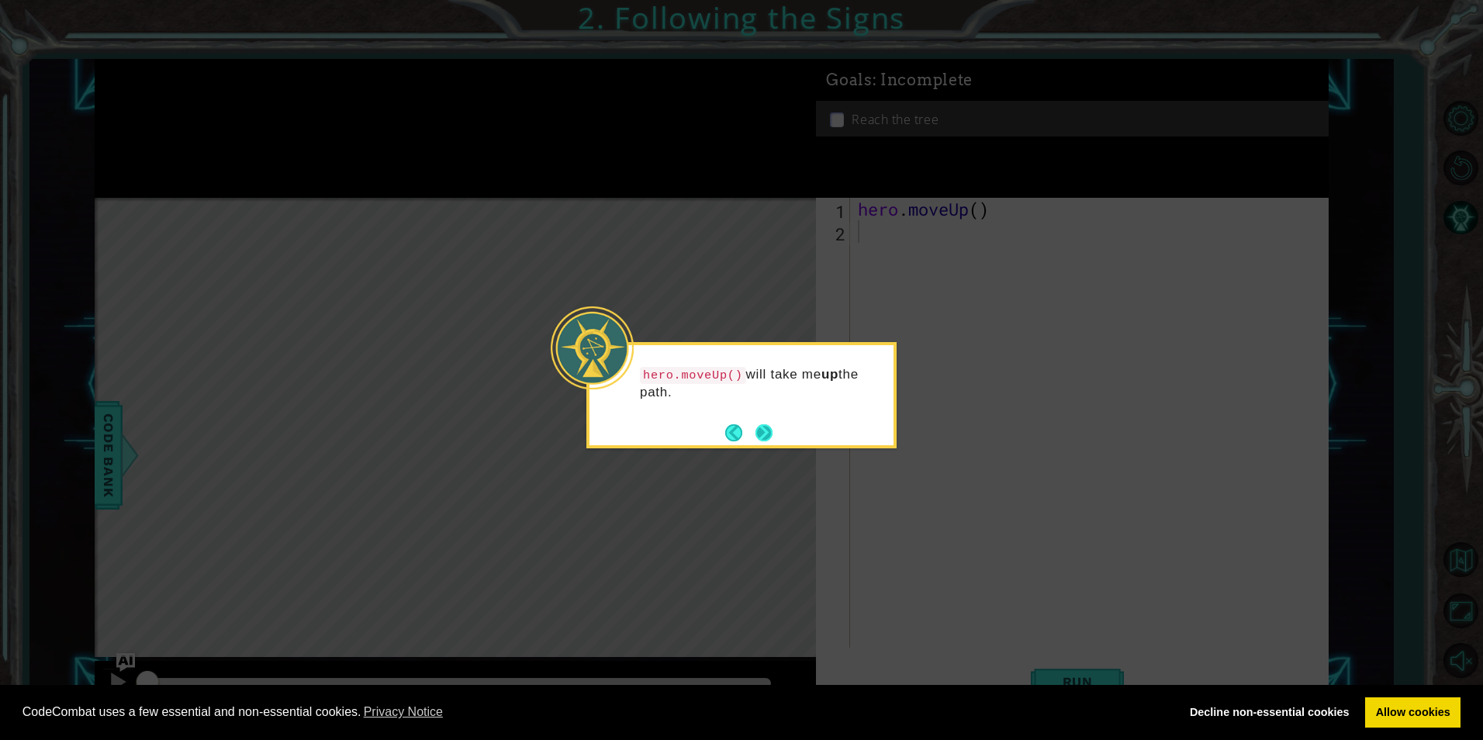
click at [765, 430] on button "Next" at bounding box center [764, 432] width 18 height 18
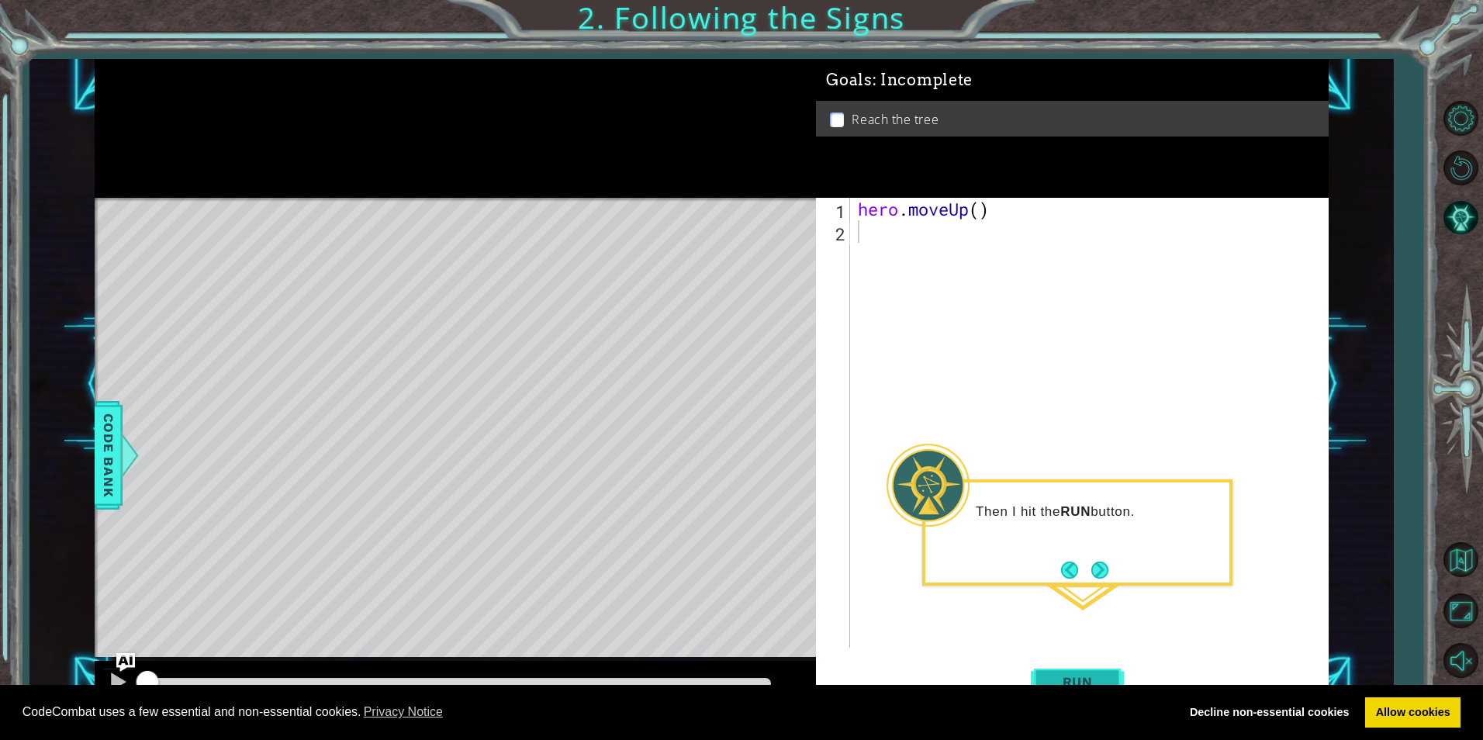
click at [1099, 669] on button "Run" at bounding box center [1077, 681] width 93 height 51
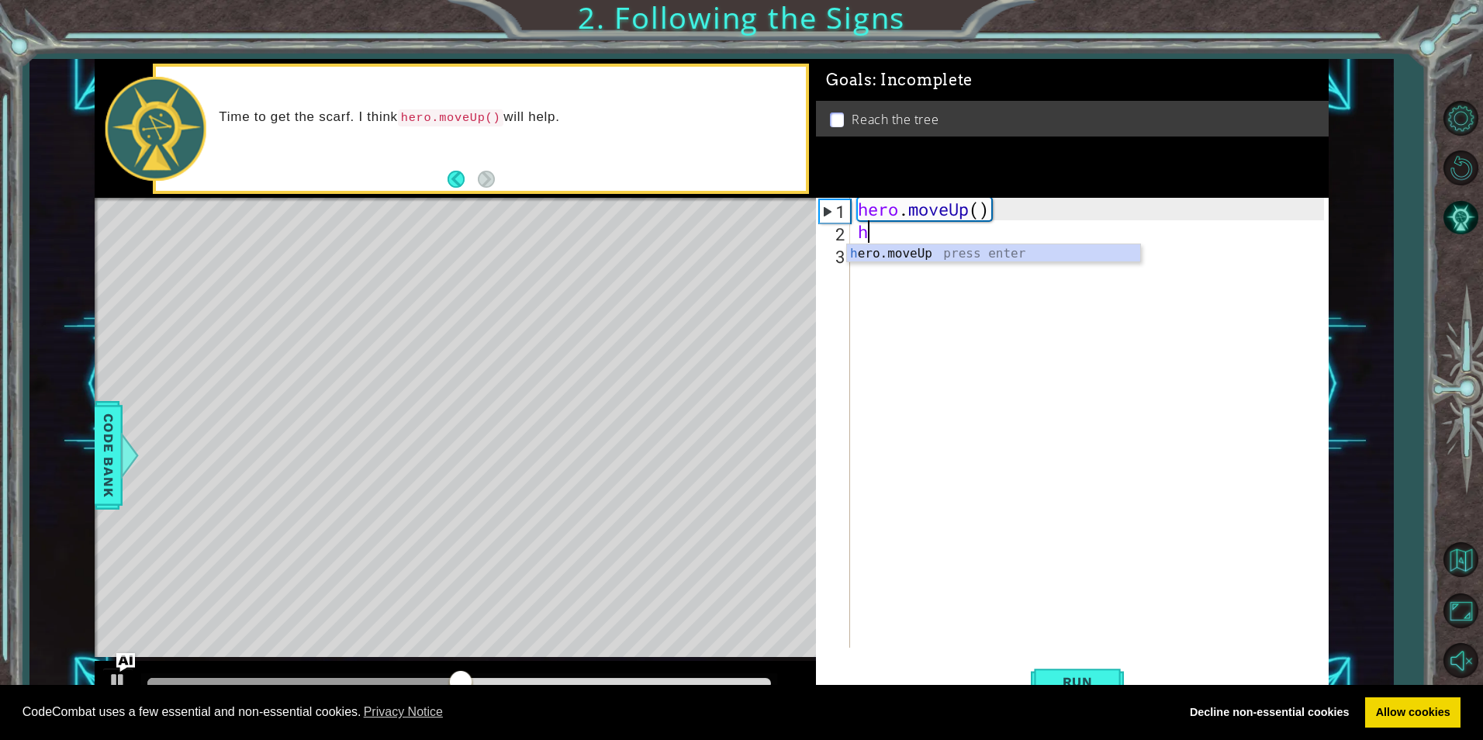
type textarea "her"
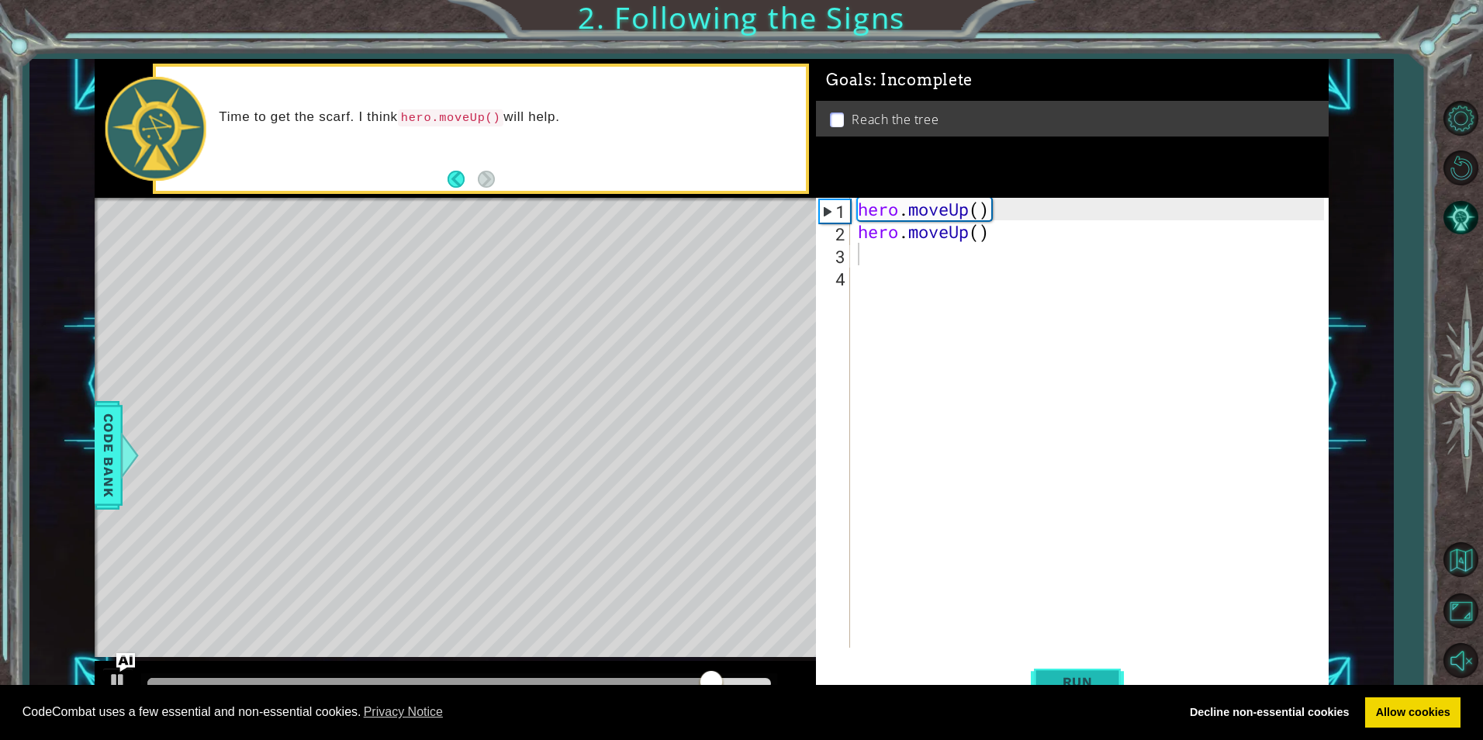
click at [1056, 679] on span "Run" at bounding box center [1077, 682] width 61 height 16
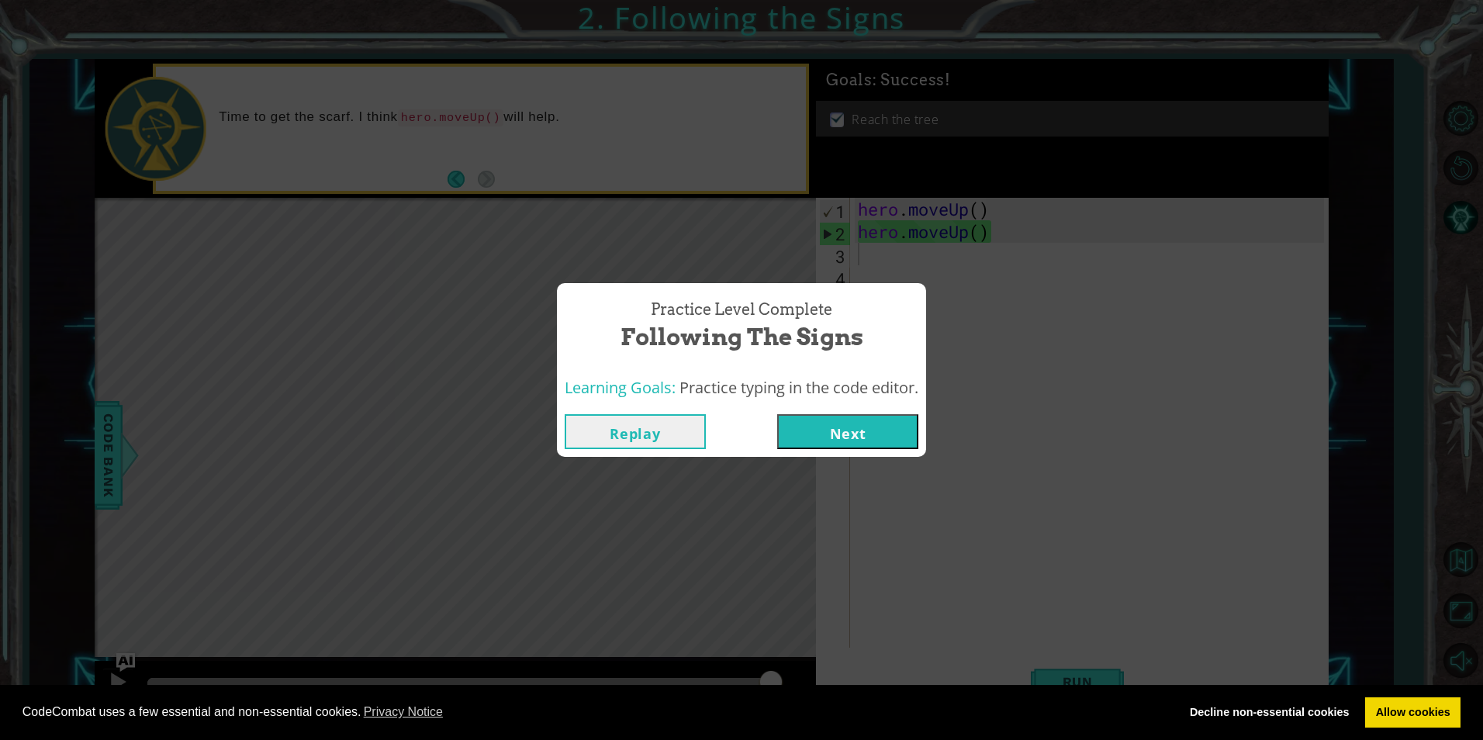
click at [832, 425] on button "Next" at bounding box center [847, 431] width 141 height 35
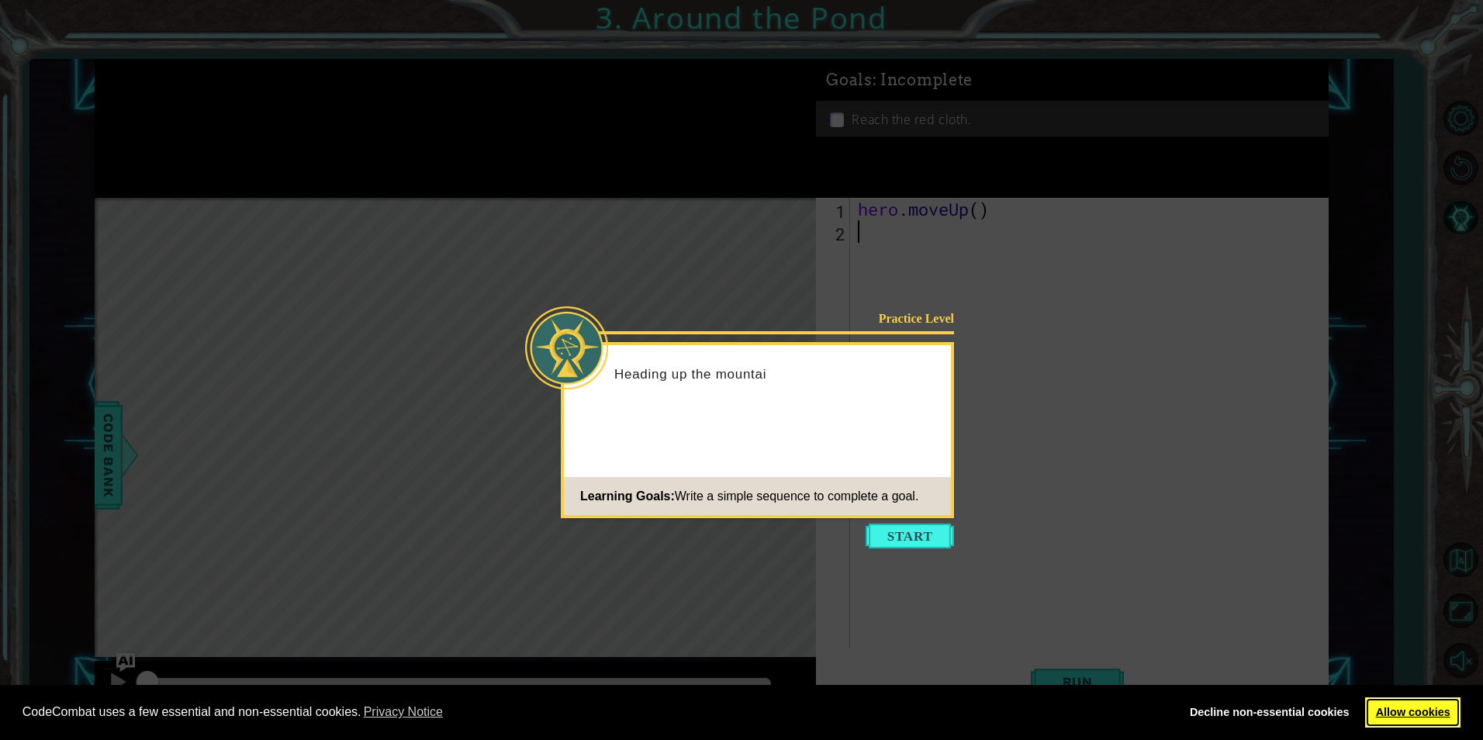
click at [1424, 706] on link "Allow cookies" at bounding box center [1412, 712] width 95 height 31
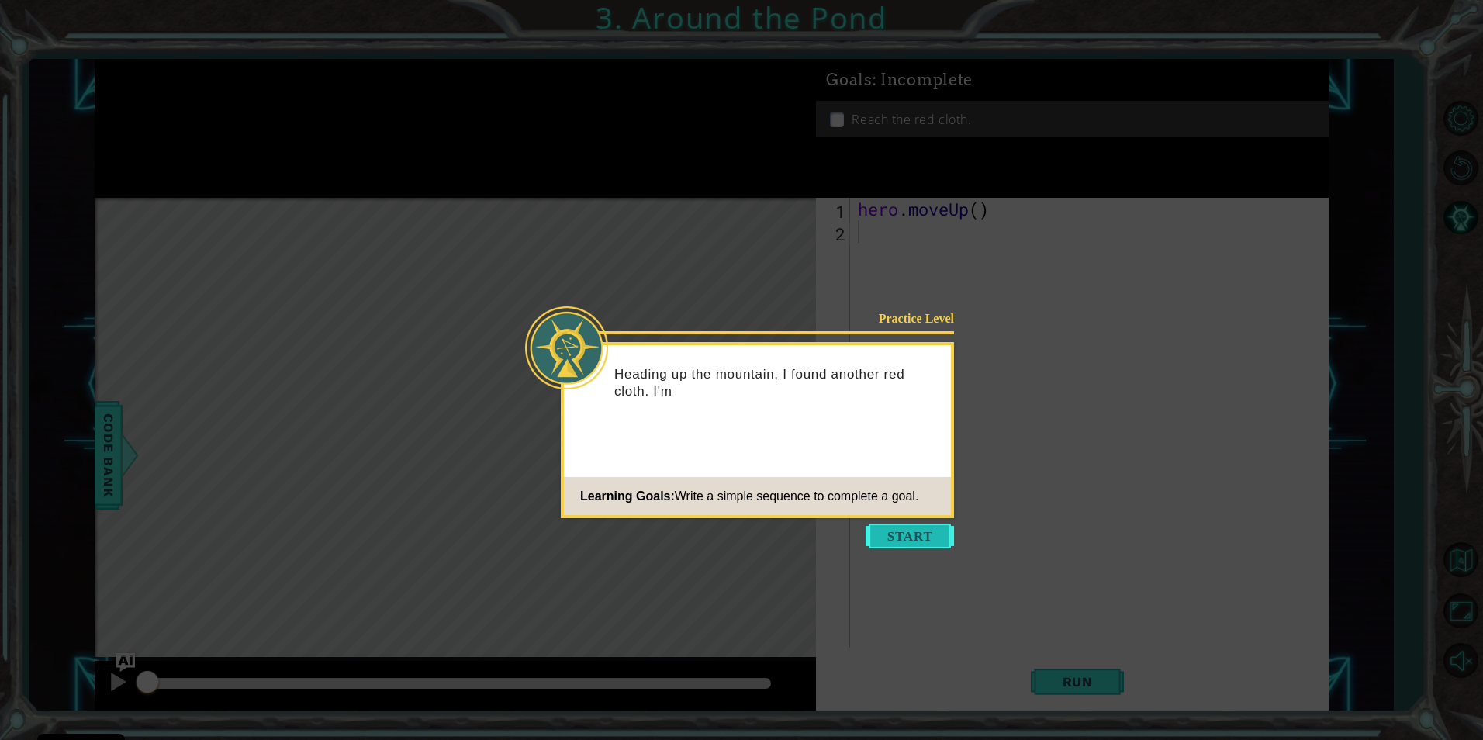
click at [880, 537] on button "Start" at bounding box center [910, 536] width 88 height 25
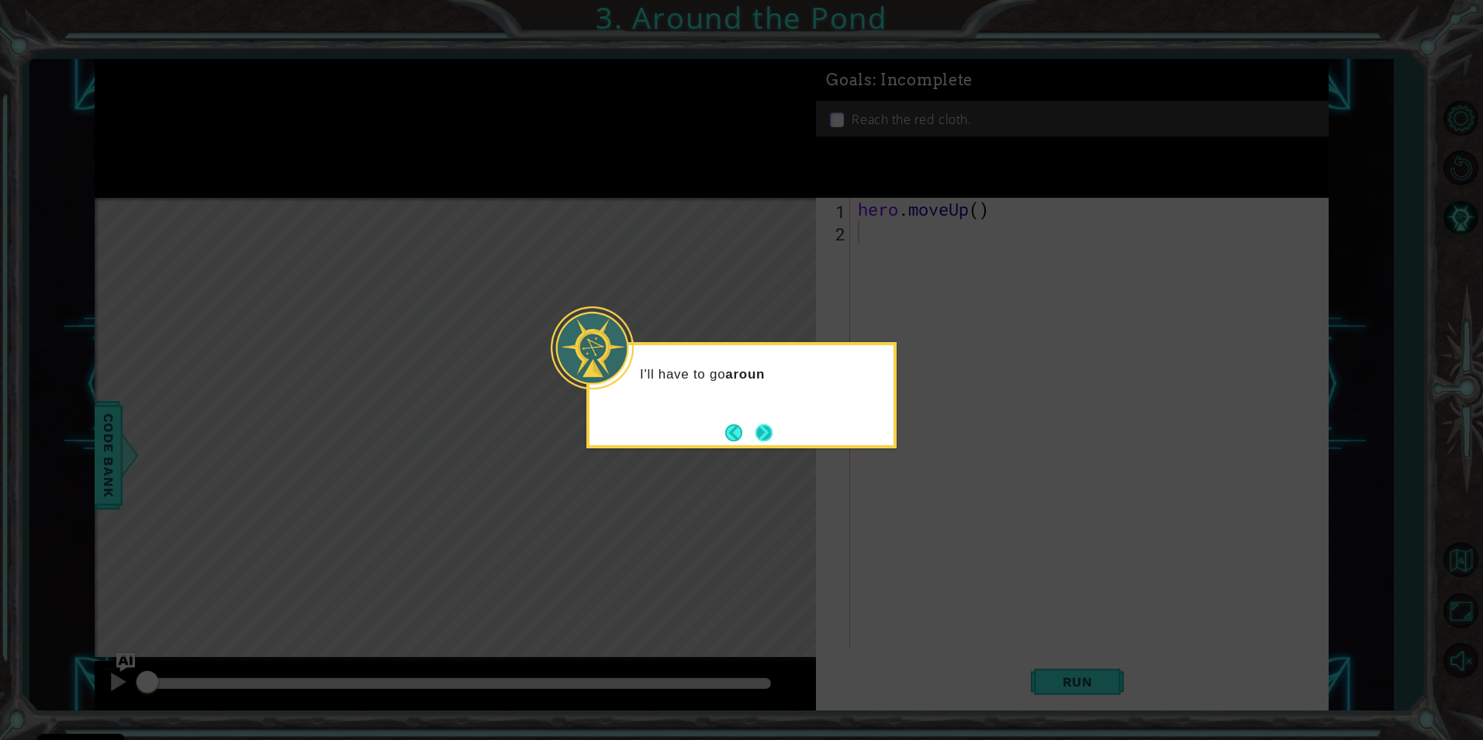
click at [766, 434] on button "Next" at bounding box center [764, 433] width 26 height 26
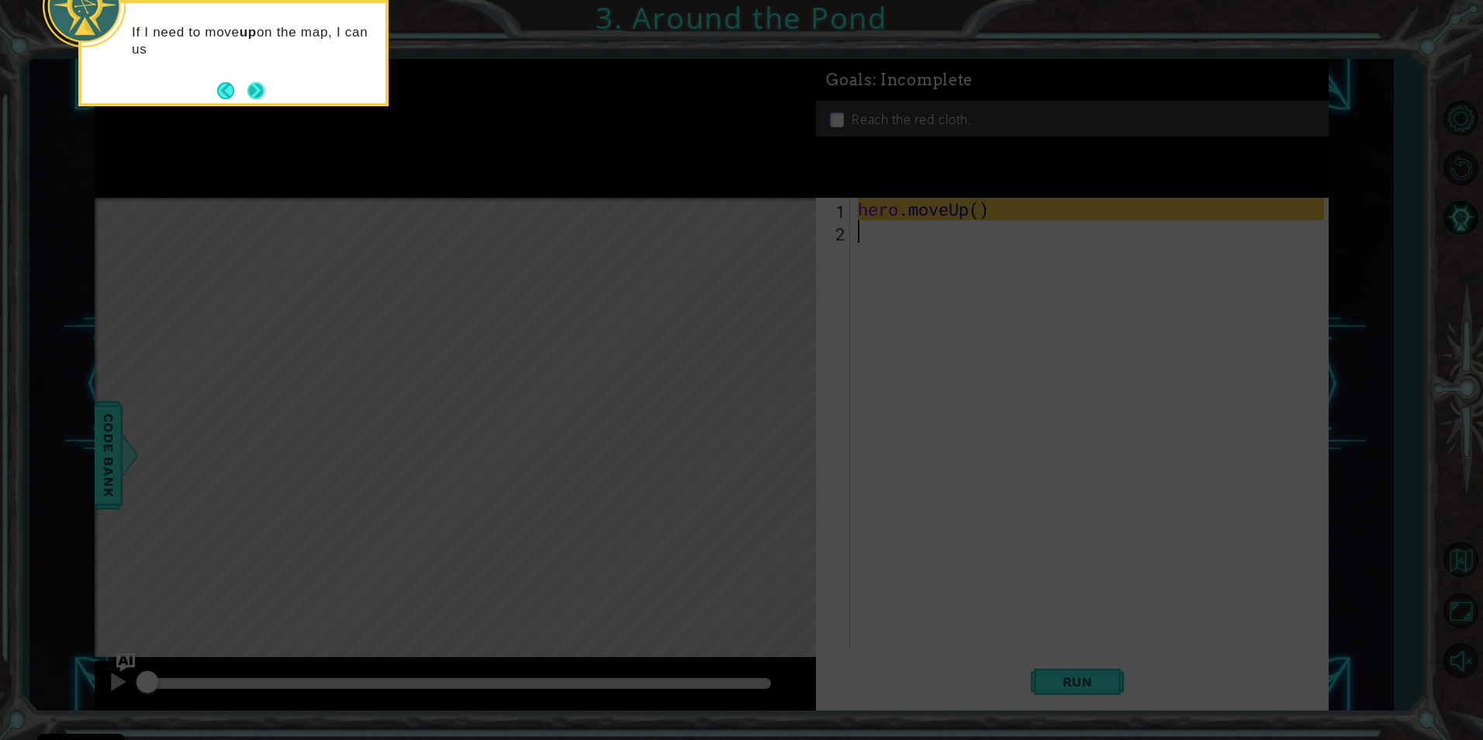
click at [256, 98] on button "Next" at bounding box center [256, 90] width 29 height 29
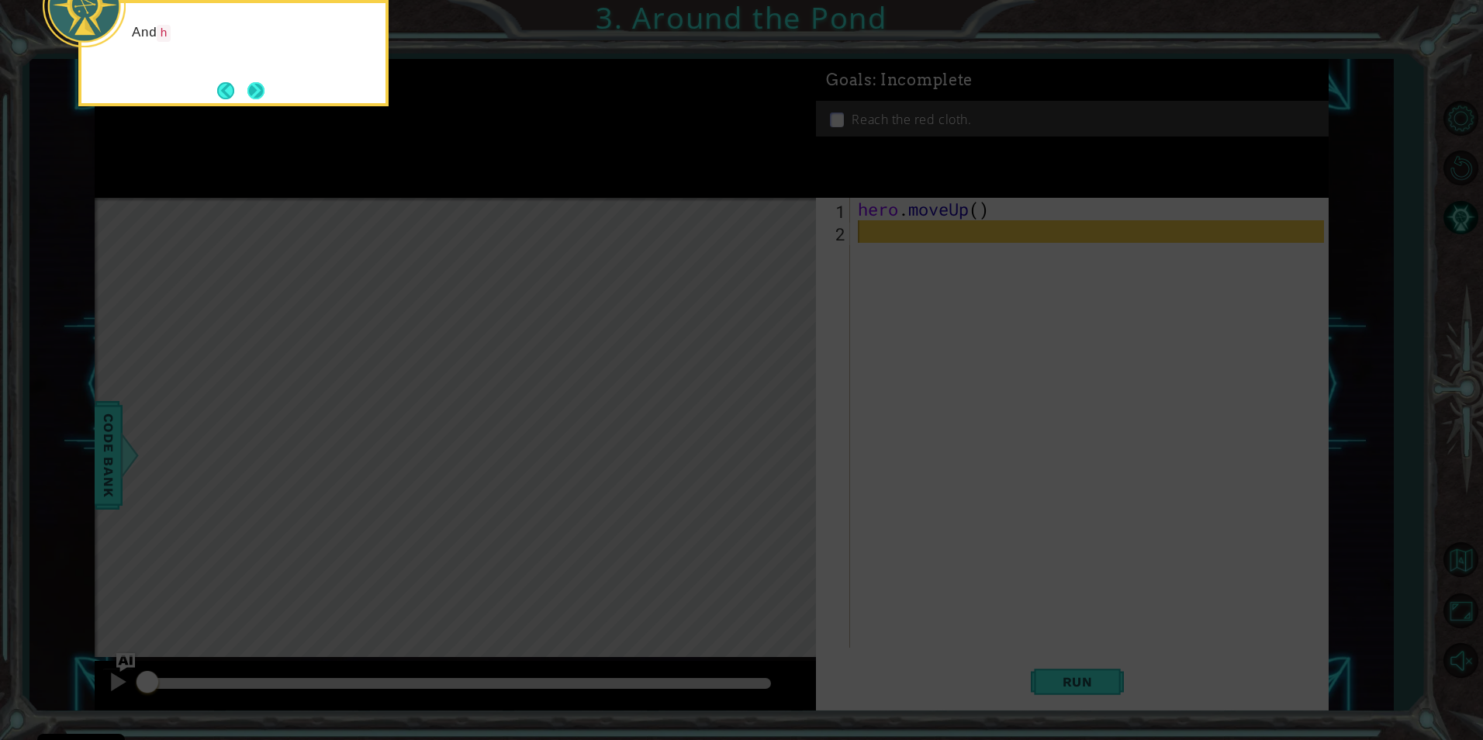
click at [256, 88] on button "Next" at bounding box center [255, 90] width 29 height 29
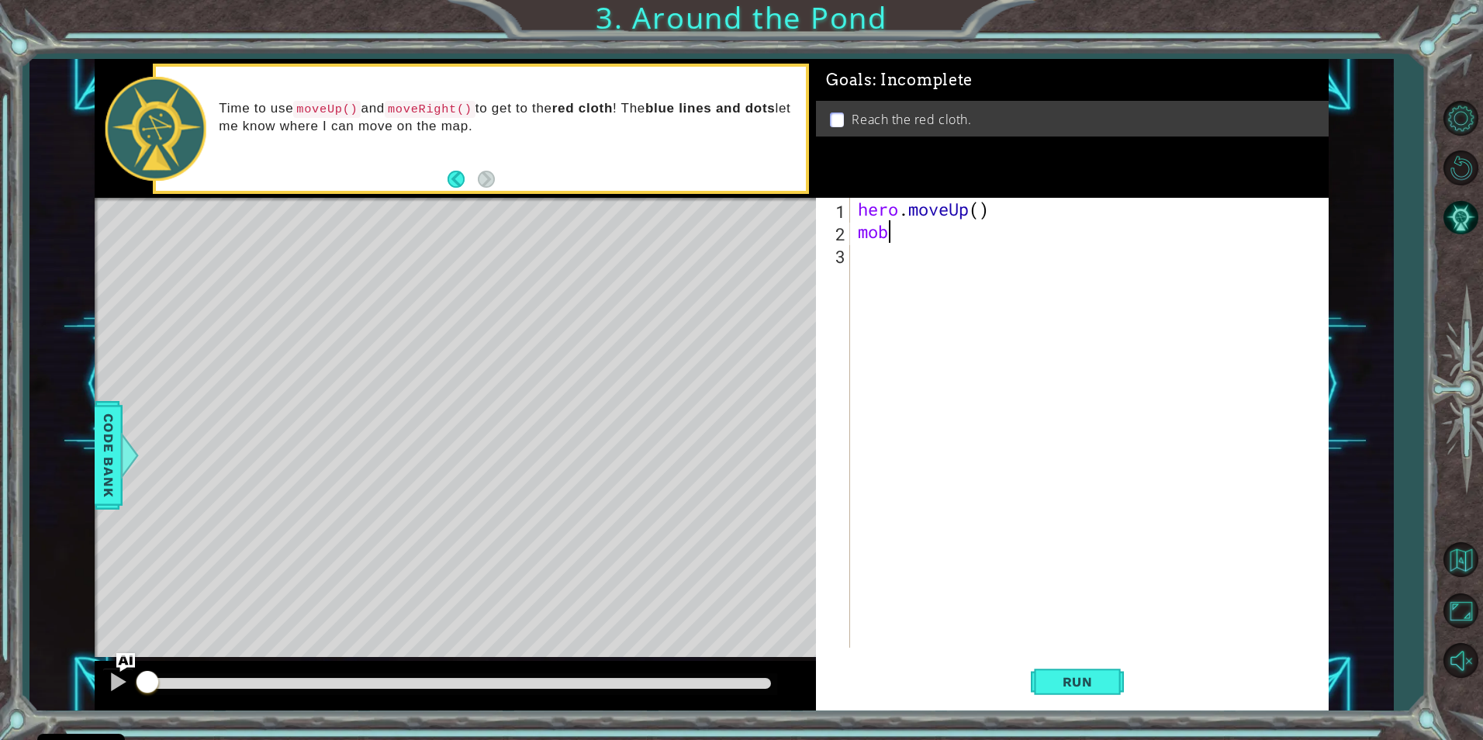
scroll to position [0, 1]
type textarea "mo"
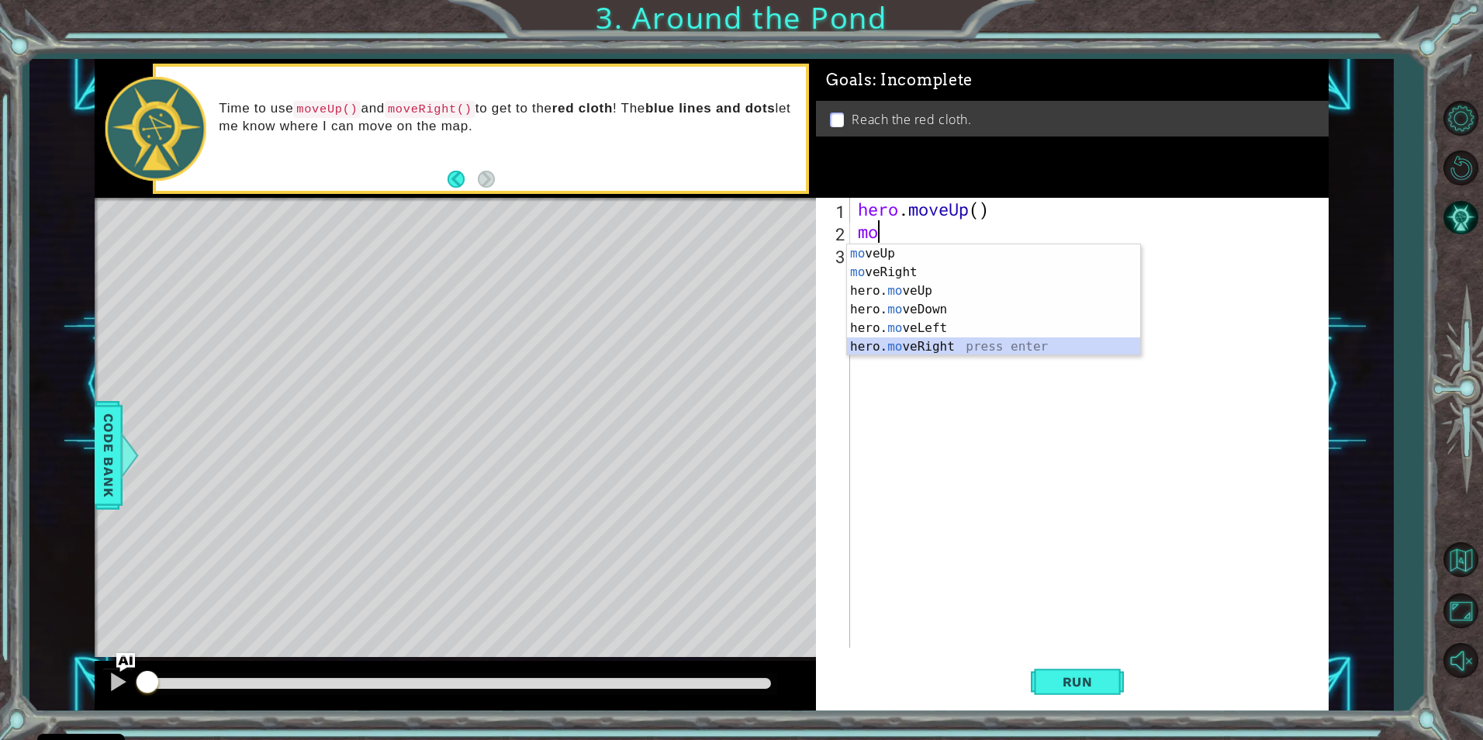
click at [909, 344] on div "mo veUp press enter mo veRight press enter hero. mo veUp press enter hero. mo v…" at bounding box center [993, 318] width 293 height 149
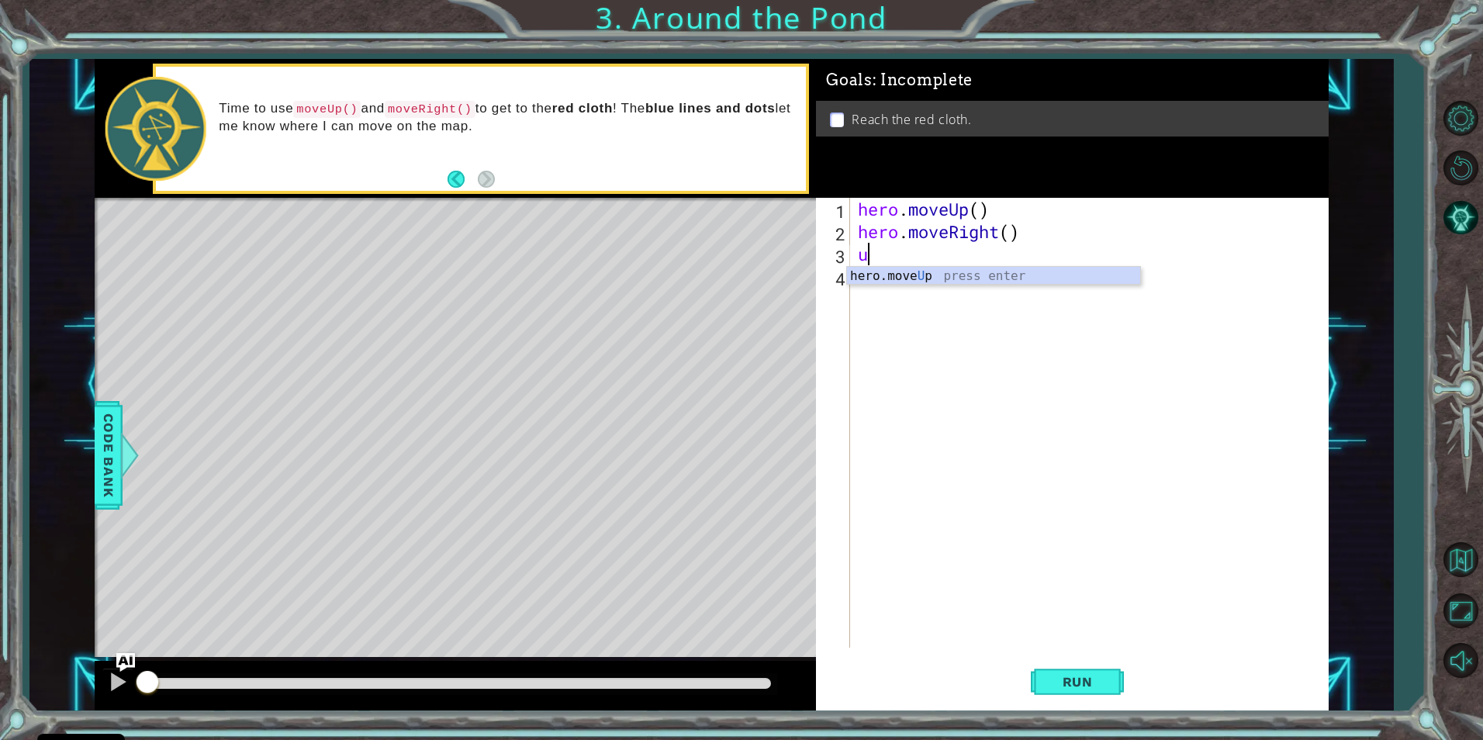
type textarea "up"
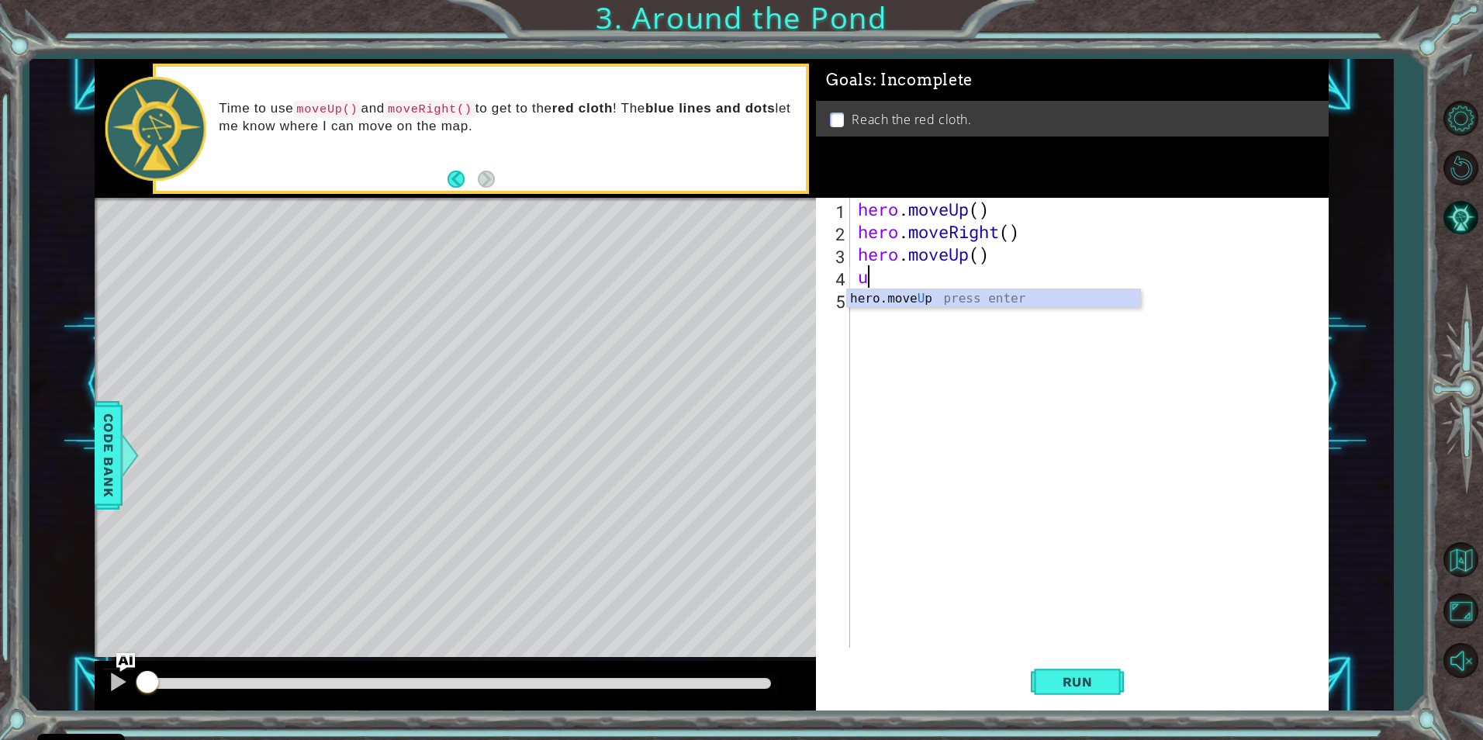
type textarea "up"
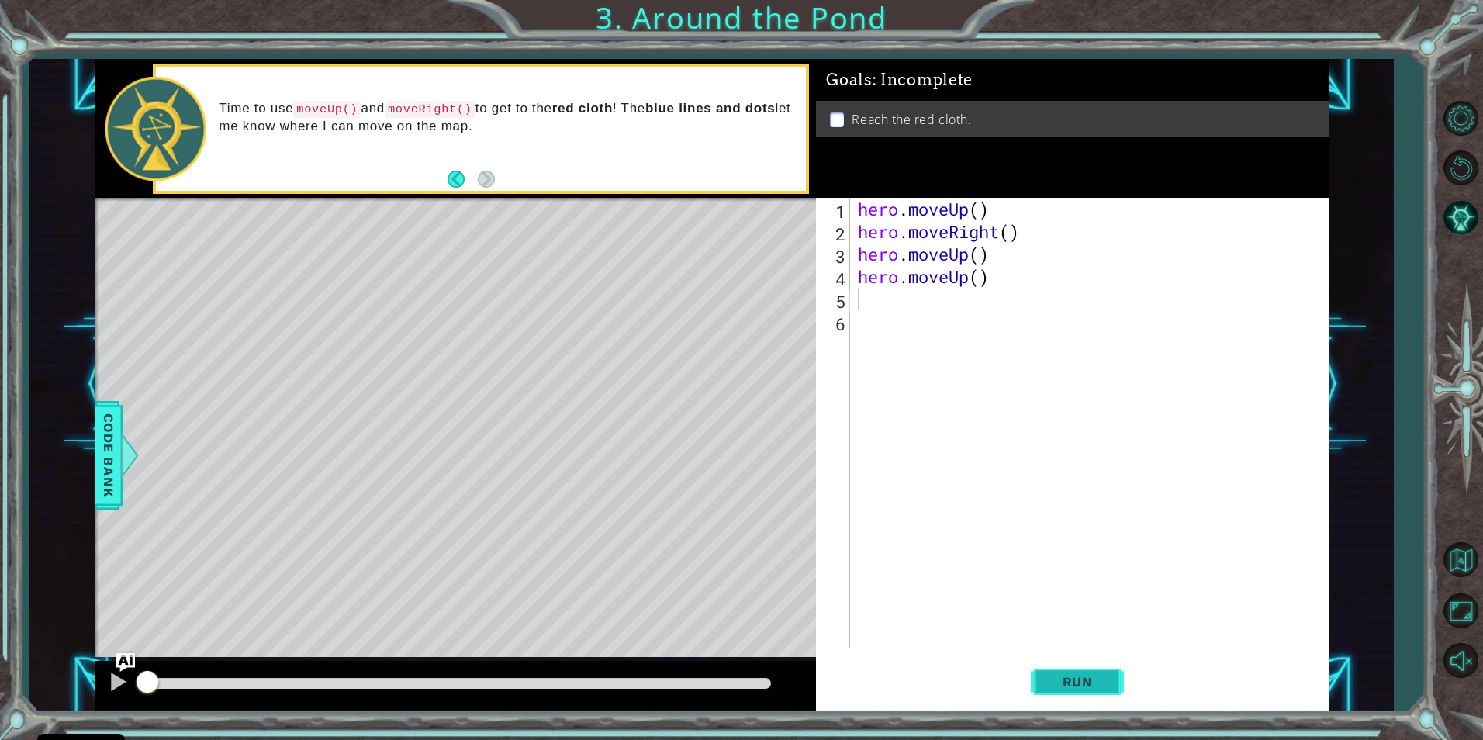
click at [1077, 682] on span "Run" at bounding box center [1077, 682] width 61 height 16
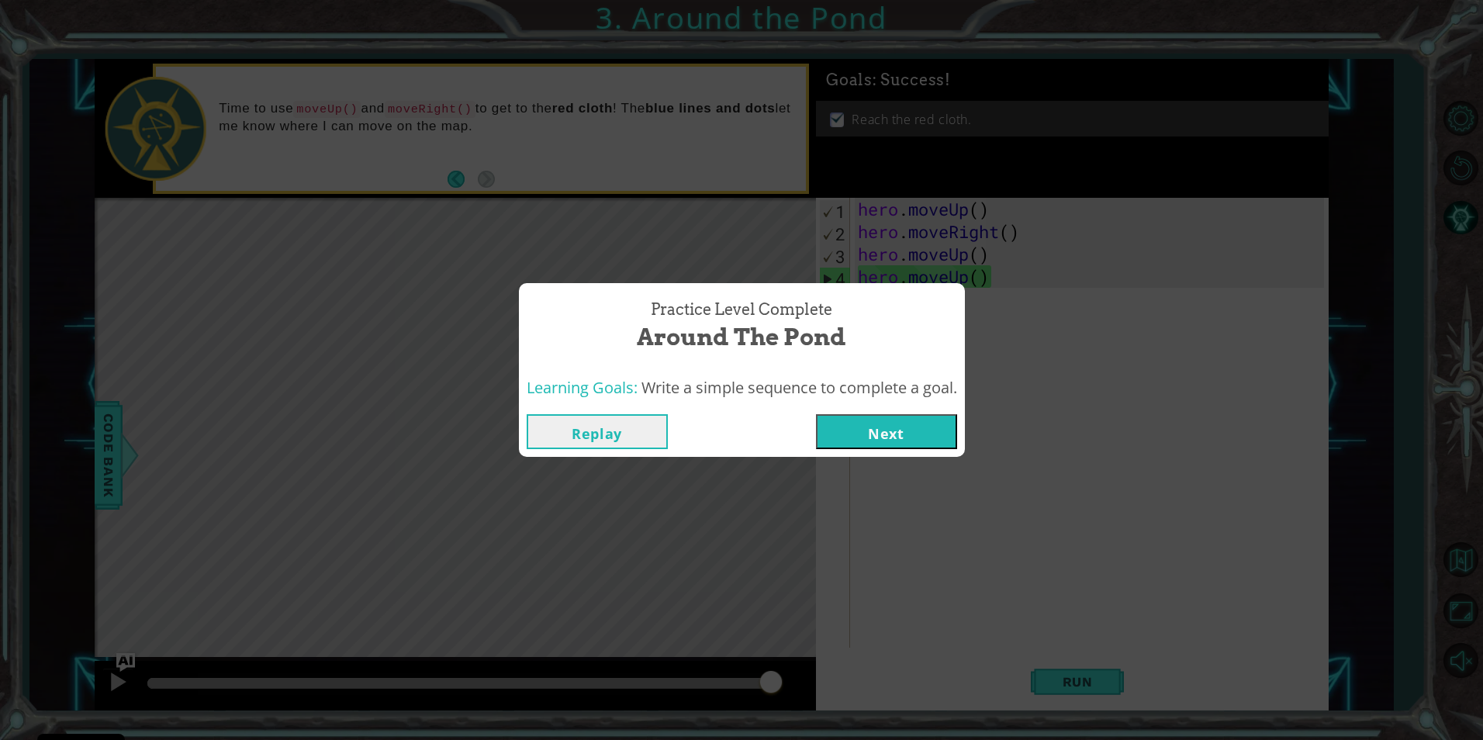
click at [933, 436] on button "Next" at bounding box center [886, 431] width 141 height 35
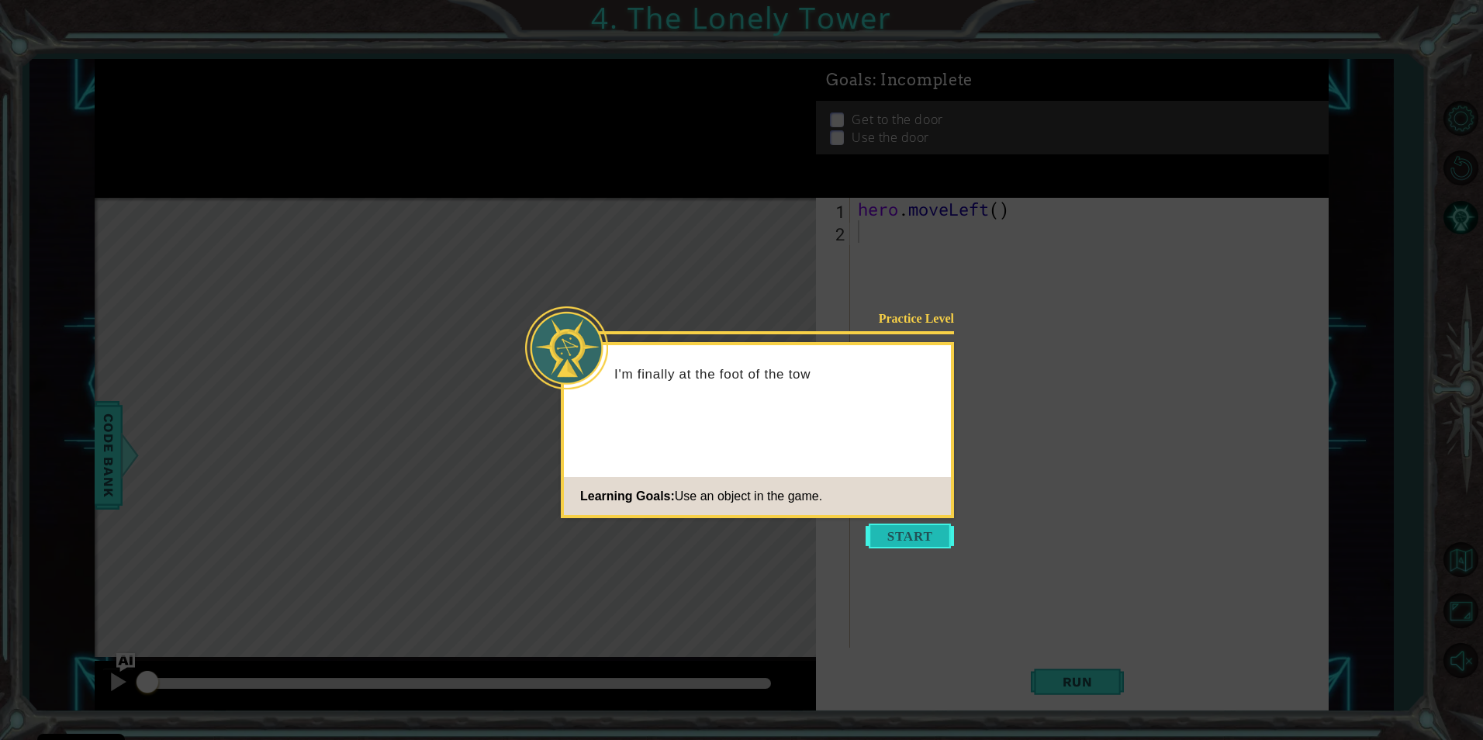
click at [908, 539] on button "Start" at bounding box center [910, 536] width 88 height 25
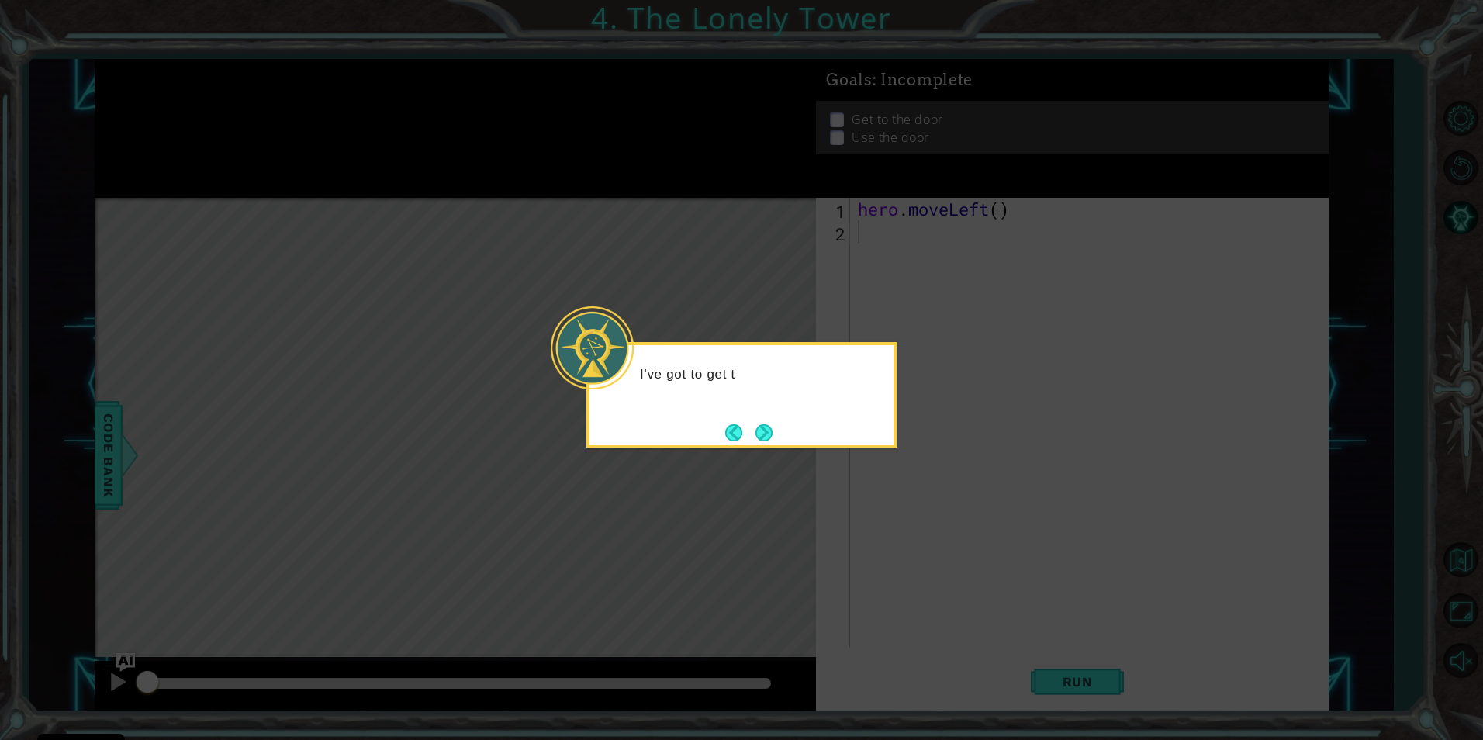
click at [756, 423] on button "Next" at bounding box center [764, 432] width 29 height 29
click at [771, 430] on button "Next" at bounding box center [763, 432] width 21 height 21
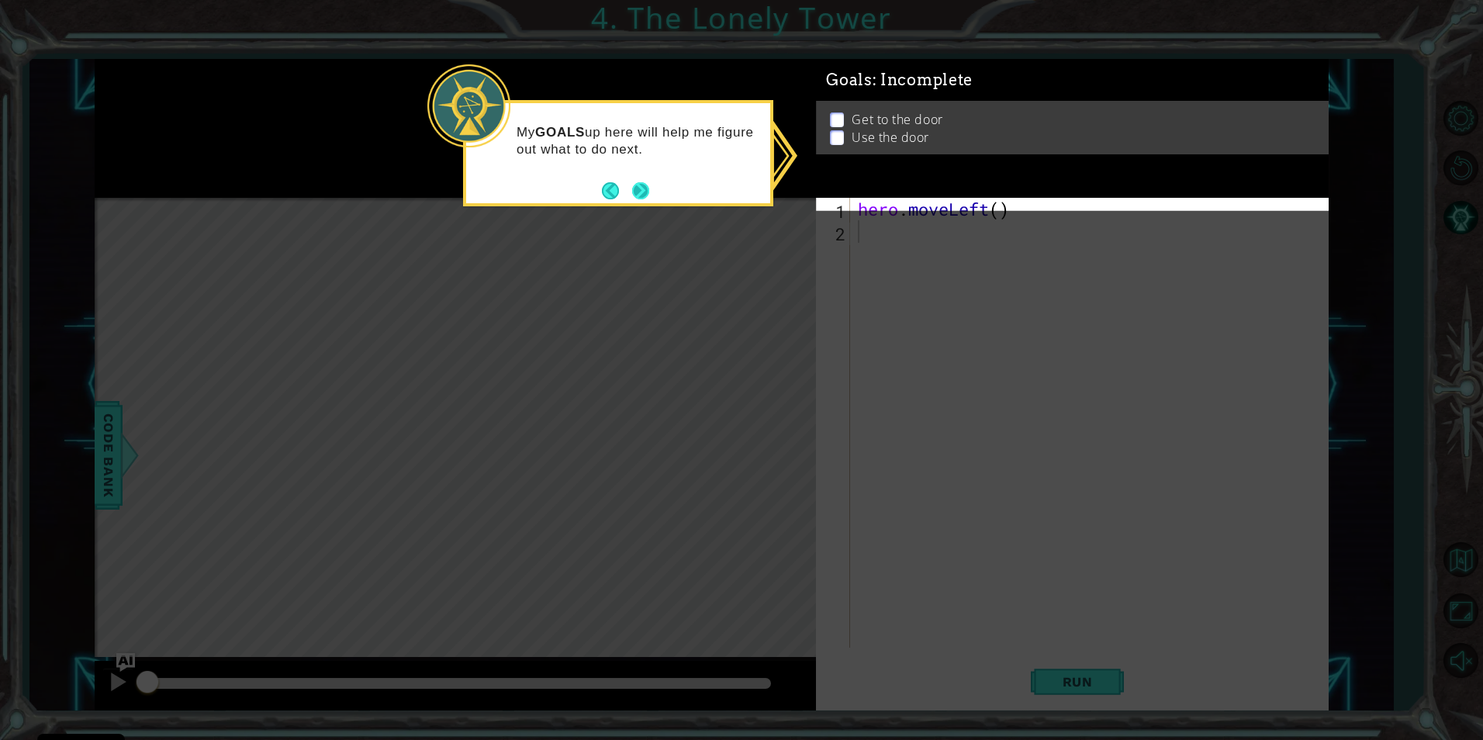
click at [645, 192] on button "Next" at bounding box center [640, 190] width 21 height 21
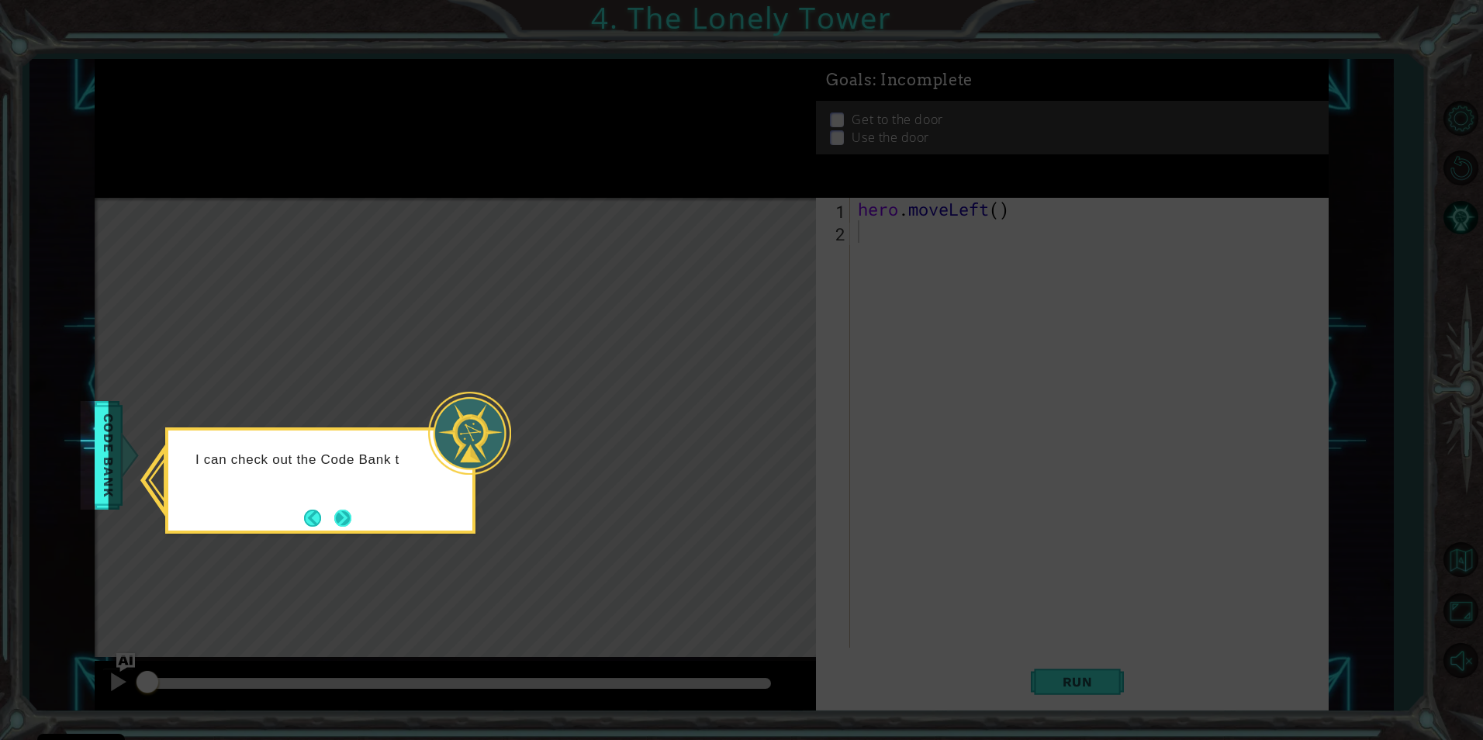
click at [330, 521] on button "Next" at bounding box center [342, 518] width 25 height 25
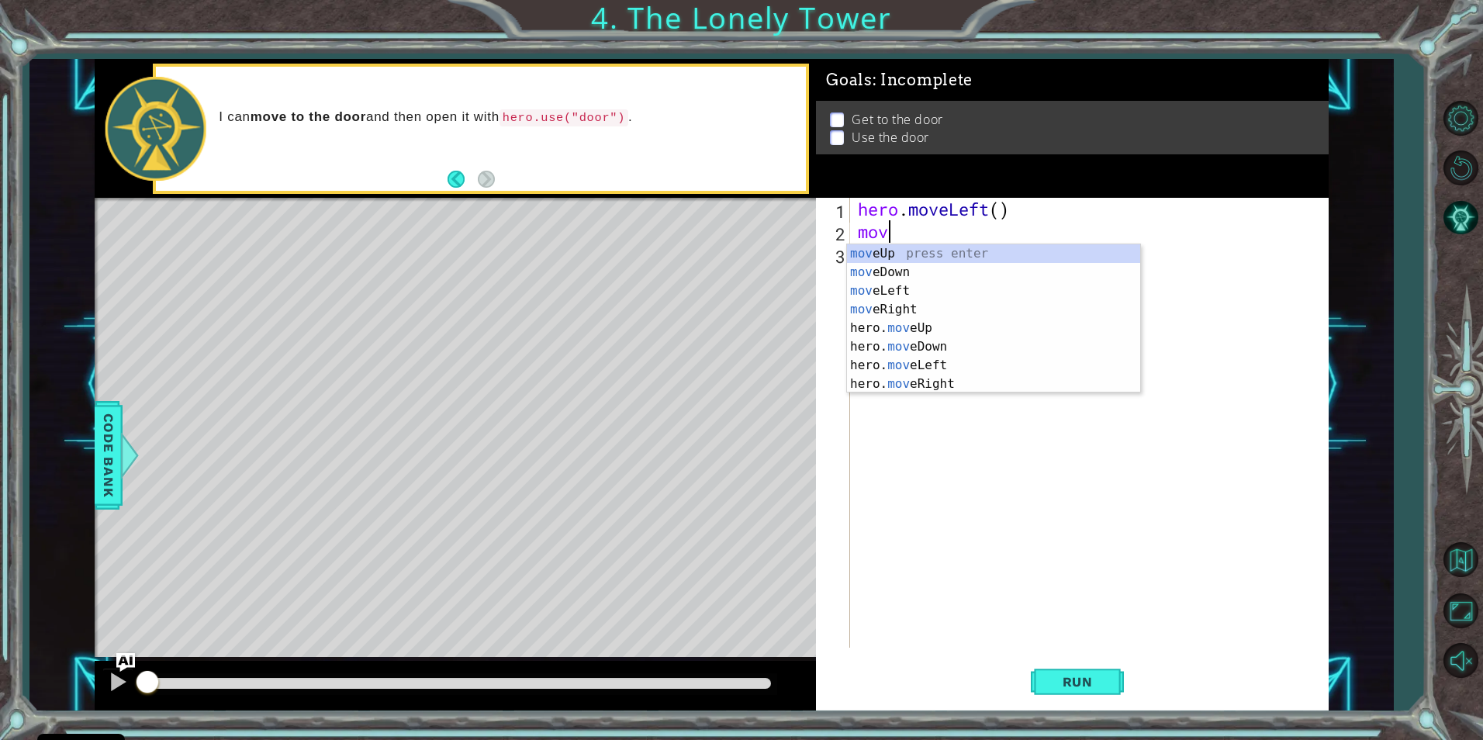
type textarea "m"
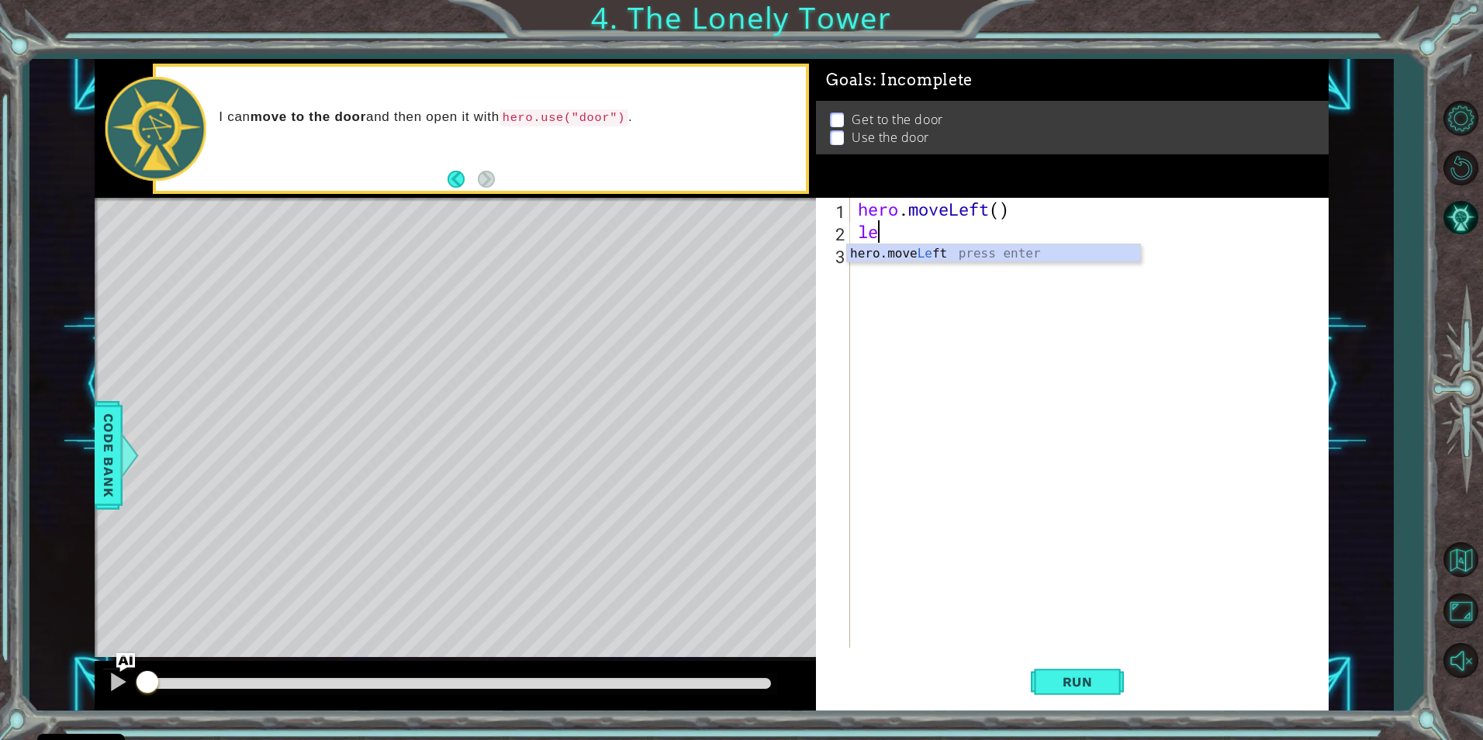
scroll to position [0, 1]
type textarea "left"
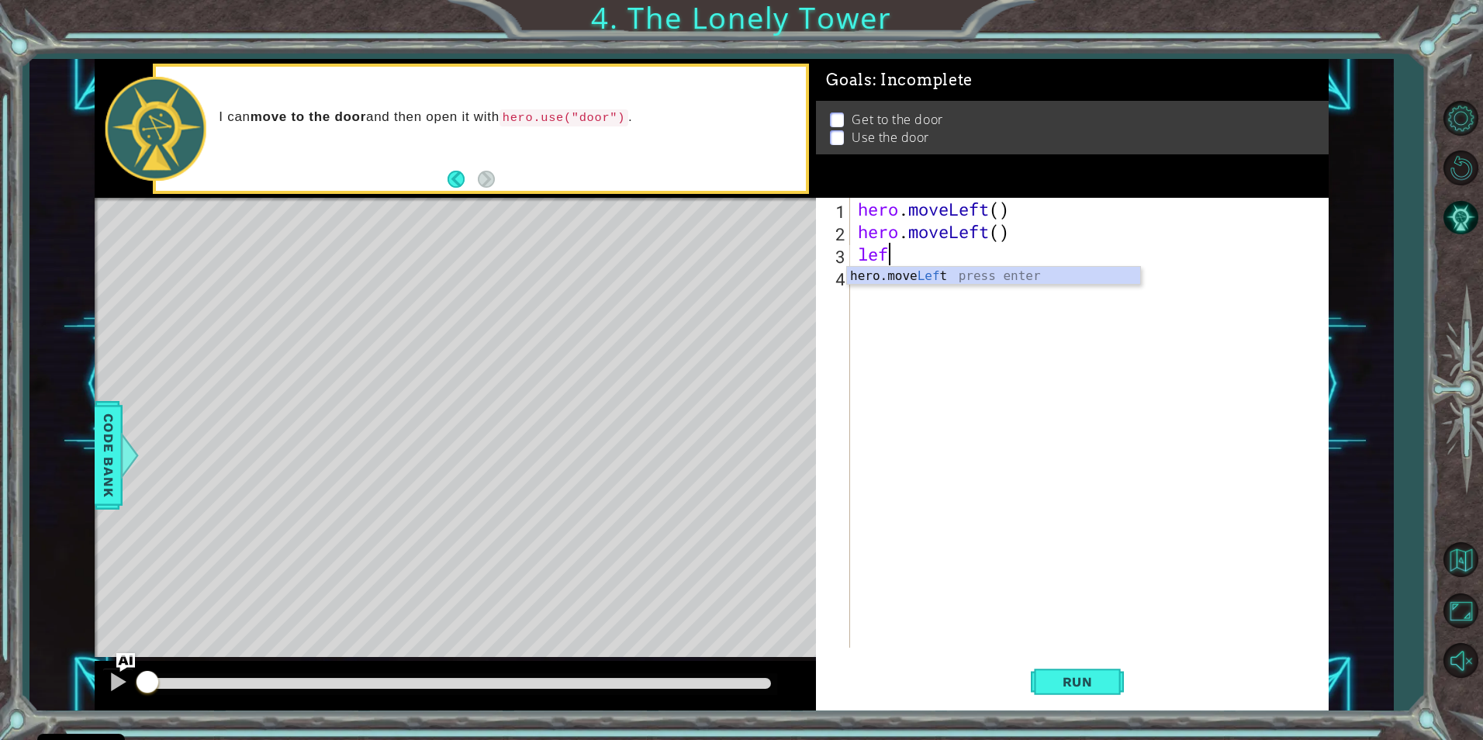
type textarea "left"
click at [989, 258] on div "hero . moveLeft ( ) hero . moveLeft ( ) herou [" at bounding box center [1093, 445] width 476 height 495
type textarea "h"
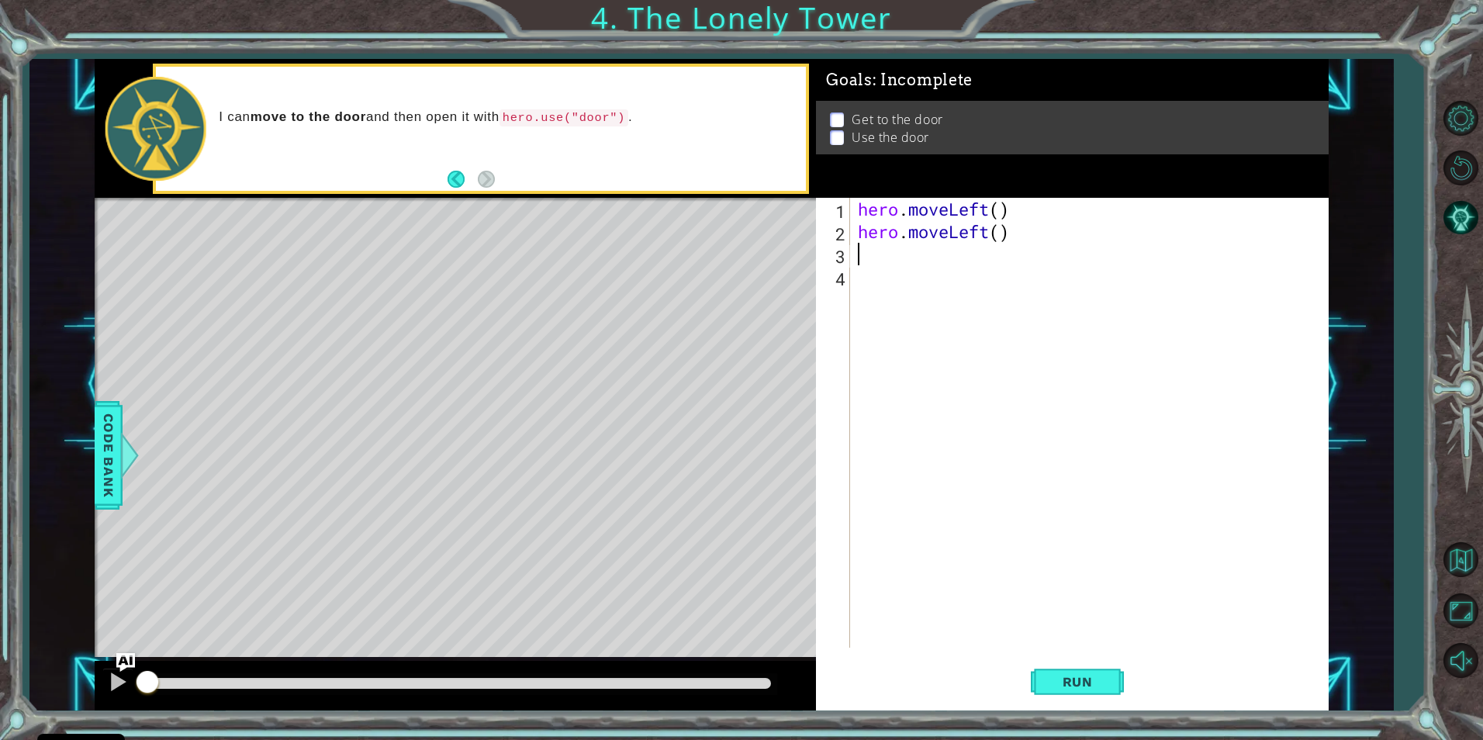
type textarea "up"
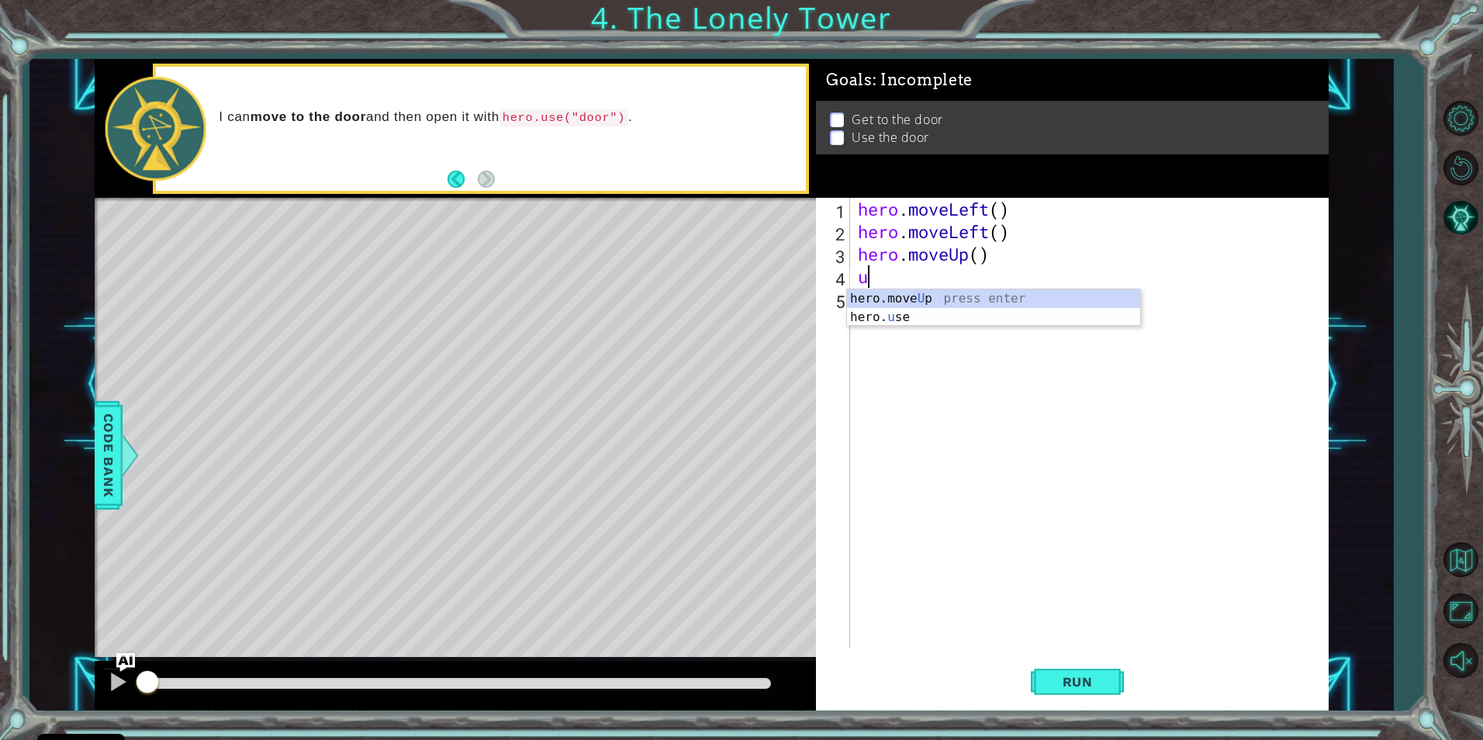
type textarea "up"
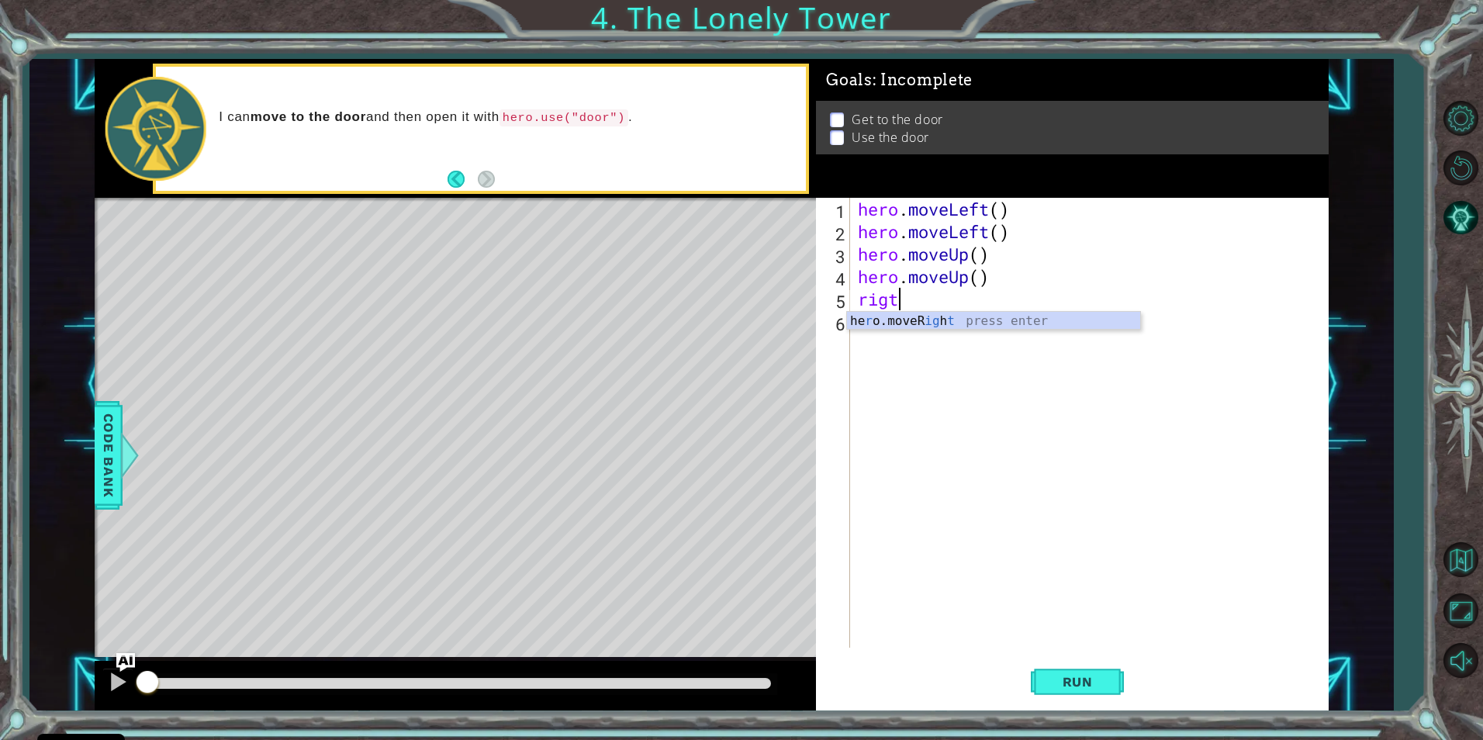
scroll to position [0, 1]
type textarea "rig"
type textarea "righ"
type textarea "hero.use("door")"
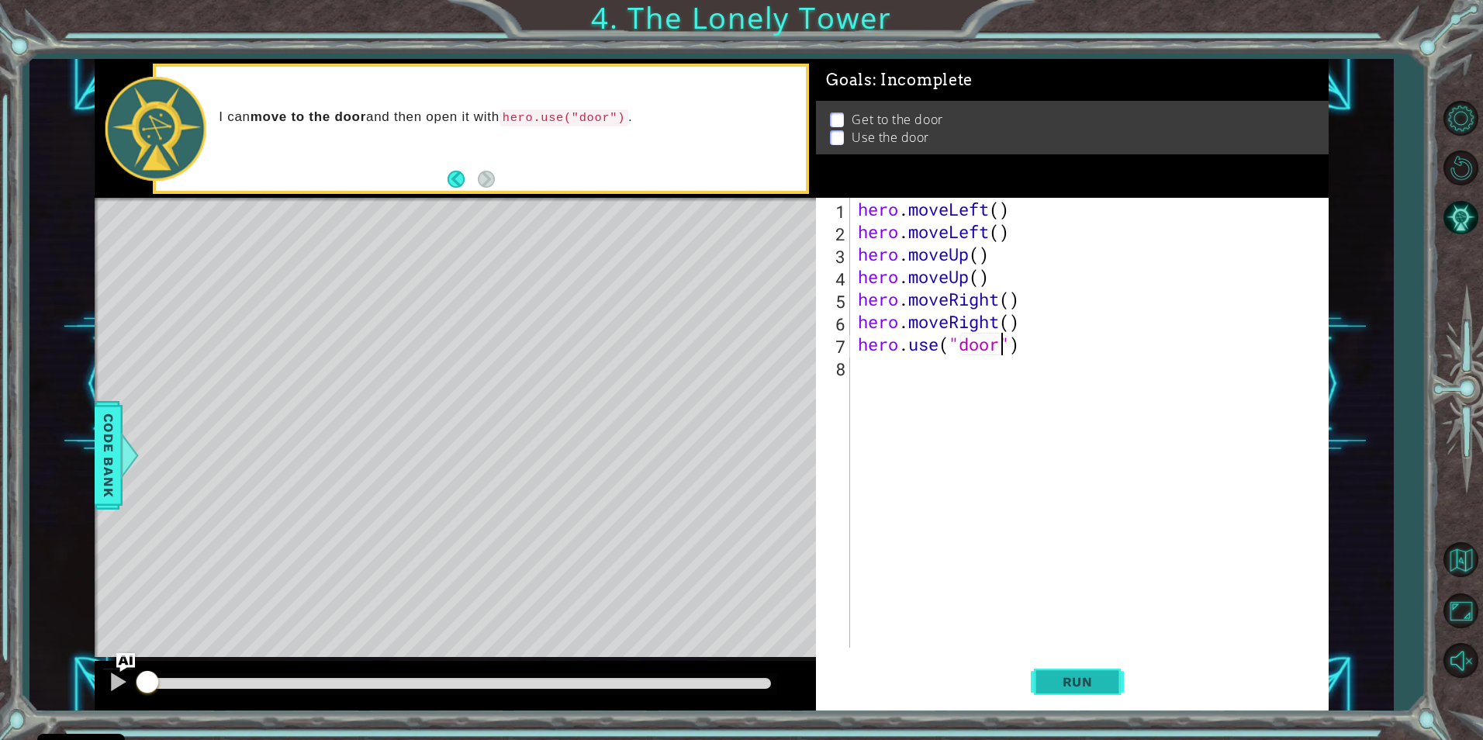
click at [1067, 681] on span "Run" at bounding box center [1077, 682] width 61 height 16
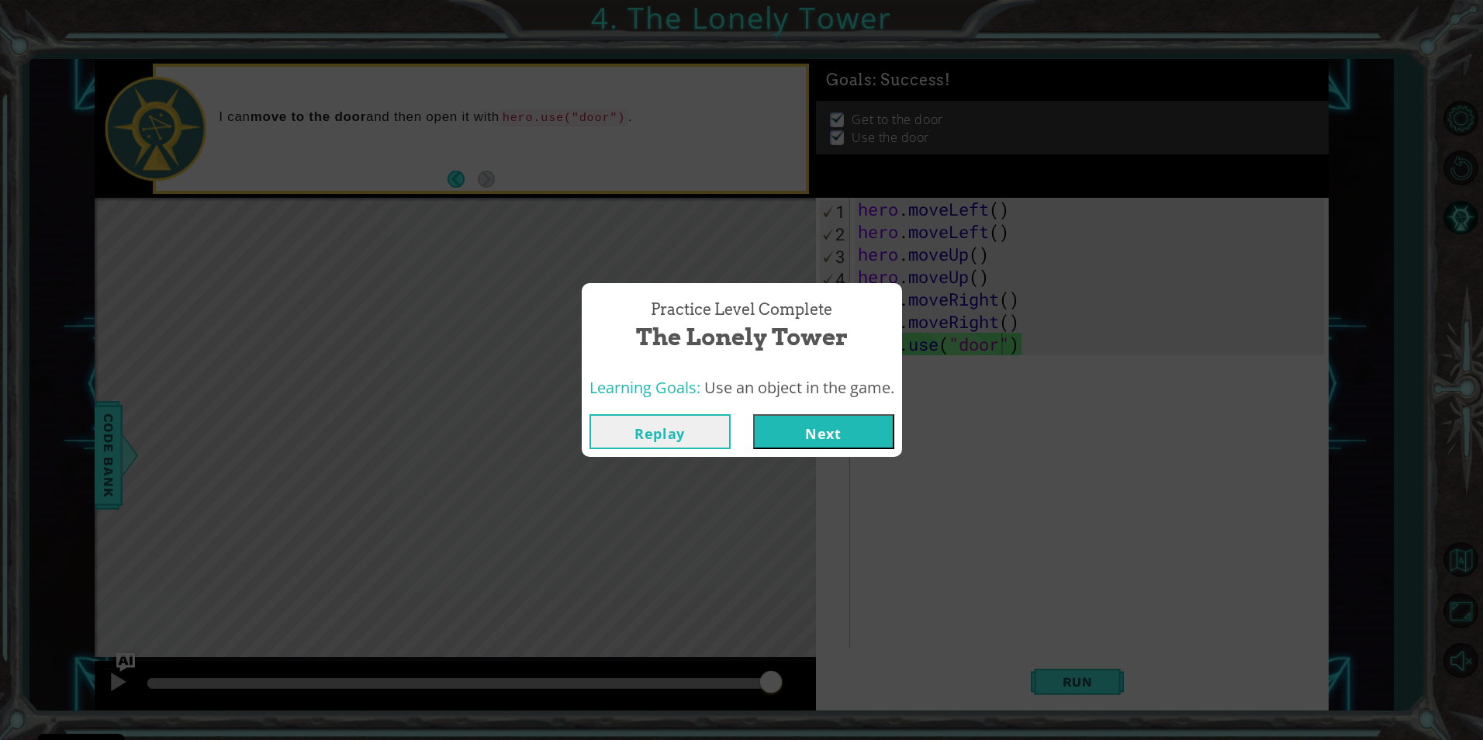
click at [833, 439] on button "Next" at bounding box center [823, 431] width 141 height 35
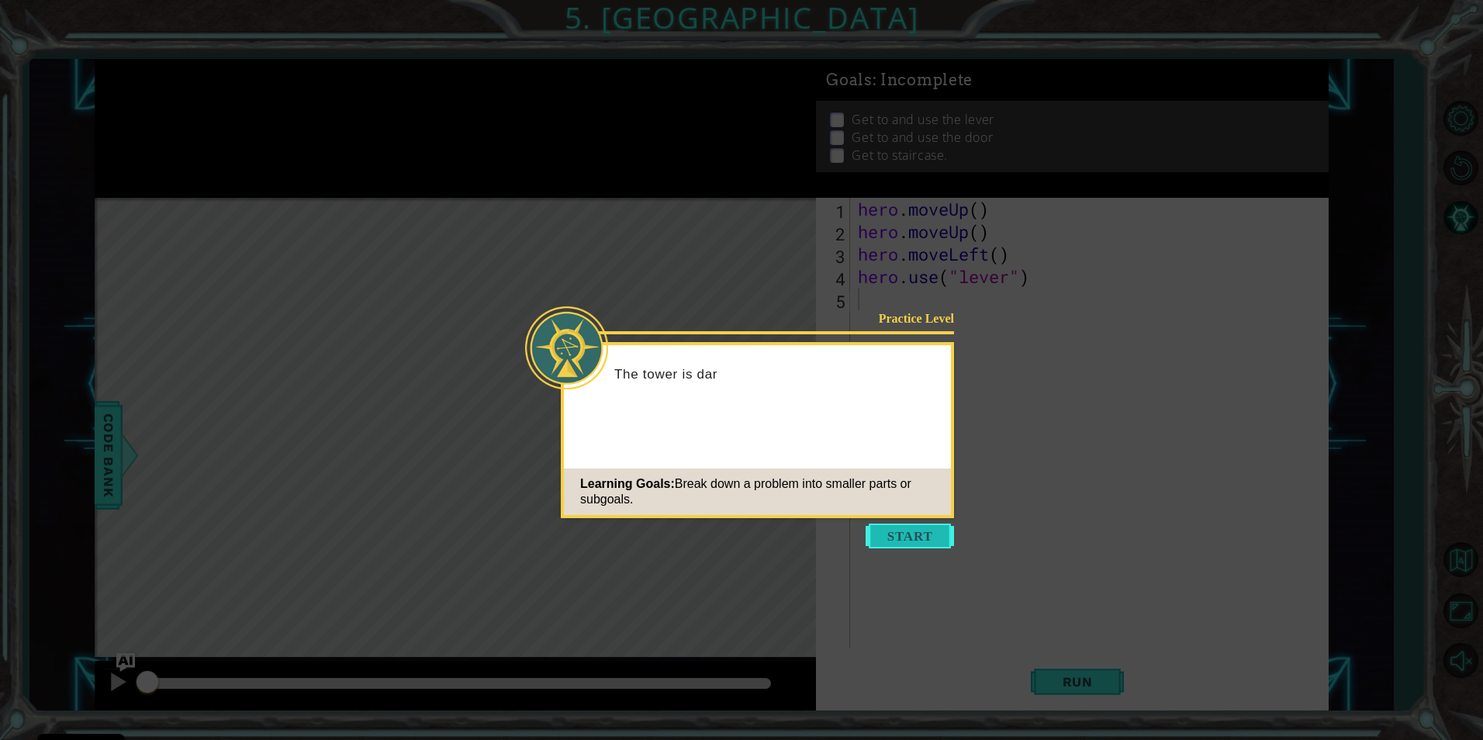
click at [895, 533] on button "Start" at bounding box center [910, 536] width 88 height 25
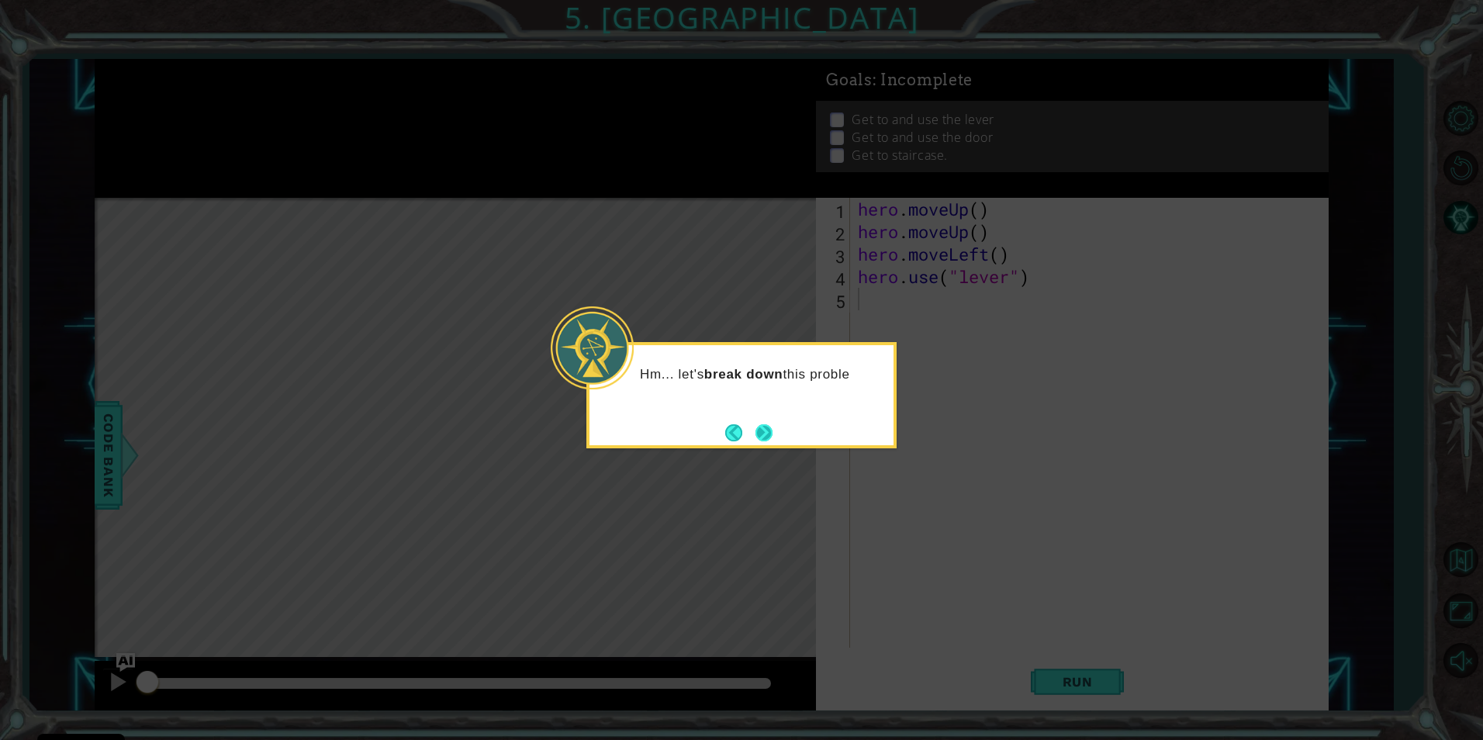
click at [764, 439] on button "Next" at bounding box center [763, 432] width 17 height 17
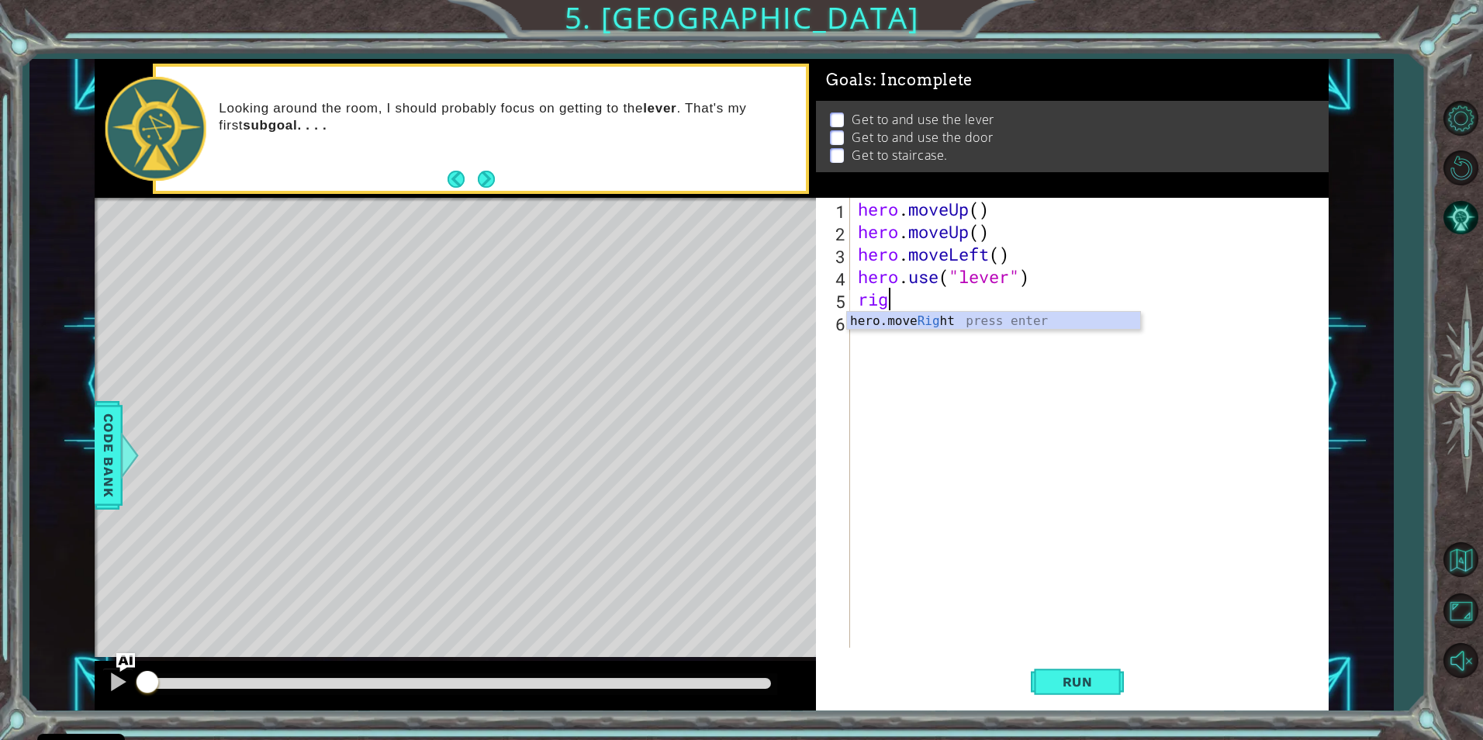
scroll to position [0, 1]
type textarea "righ"
type textarea "right"
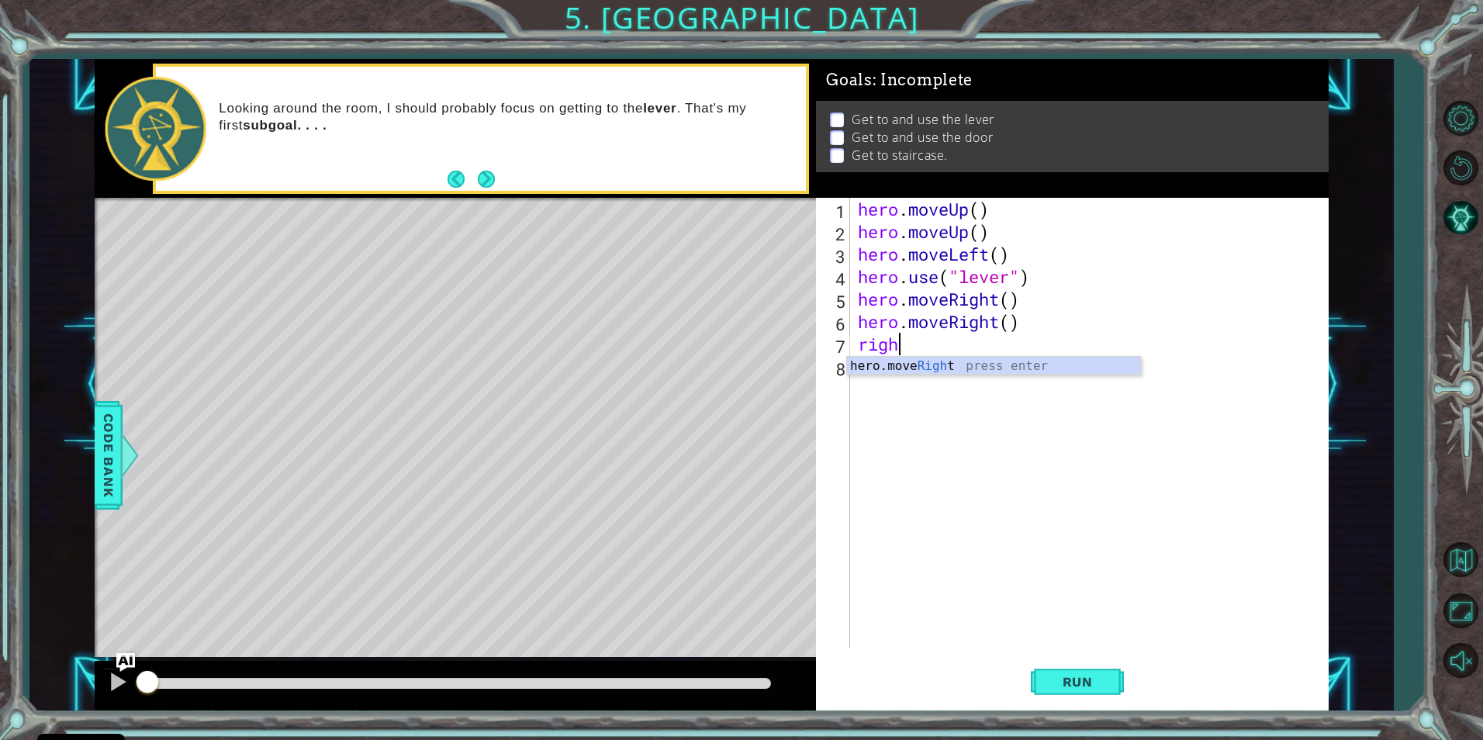
type textarea "right"
type textarea "hero.use("")"
drag, startPoint x: 983, startPoint y: 368, endPoint x: 857, endPoint y: 366, distance: 126.4
click at [857, 366] on div "hero . moveUp ( ) hero . moveUp ( ) hero . moveLeft ( ) hero . use ( "lever" ) …" at bounding box center [1093, 445] width 476 height 495
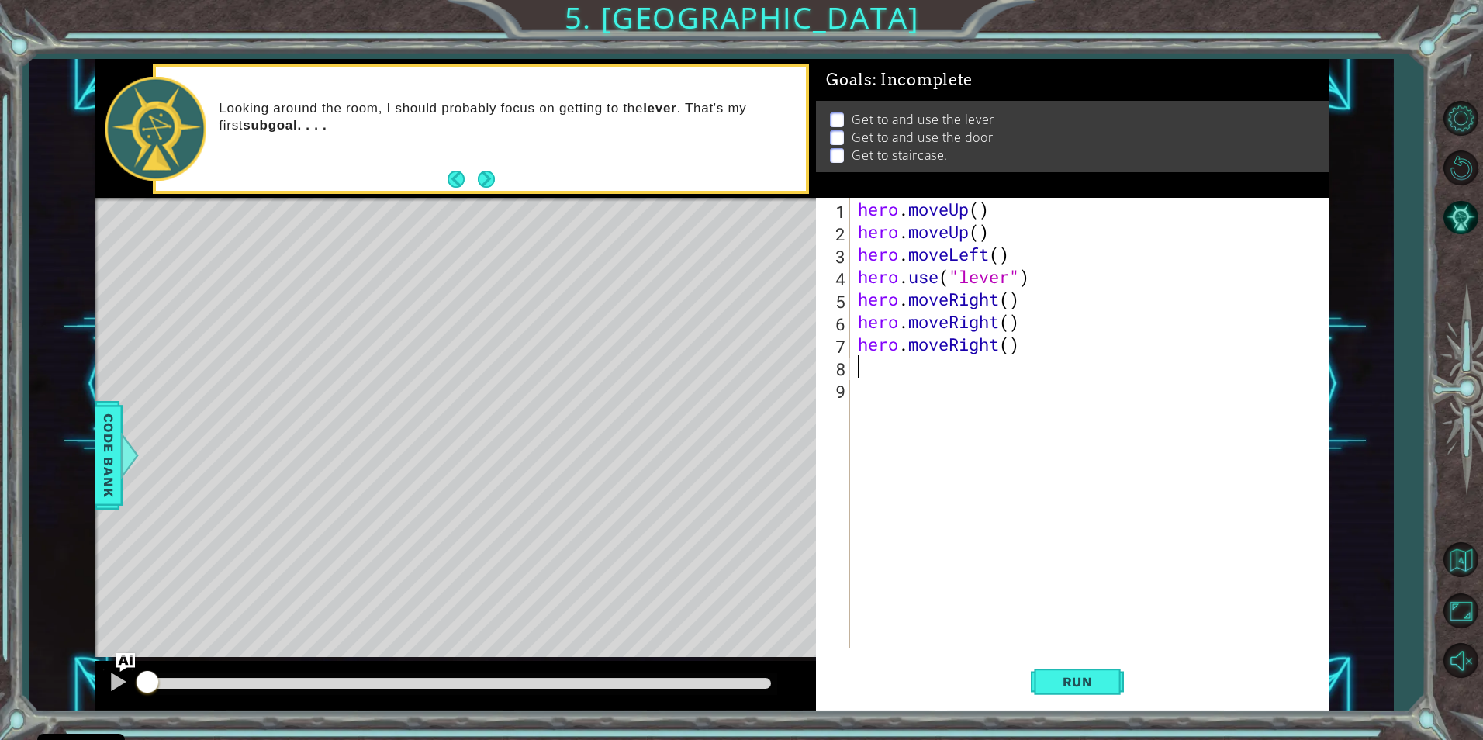
scroll to position [0, 0]
drag, startPoint x: 1090, startPoint y: 671, endPoint x: 1087, endPoint y: 679, distance: 8.8
click at [1089, 673] on button "Run" at bounding box center [1077, 681] width 93 height 51
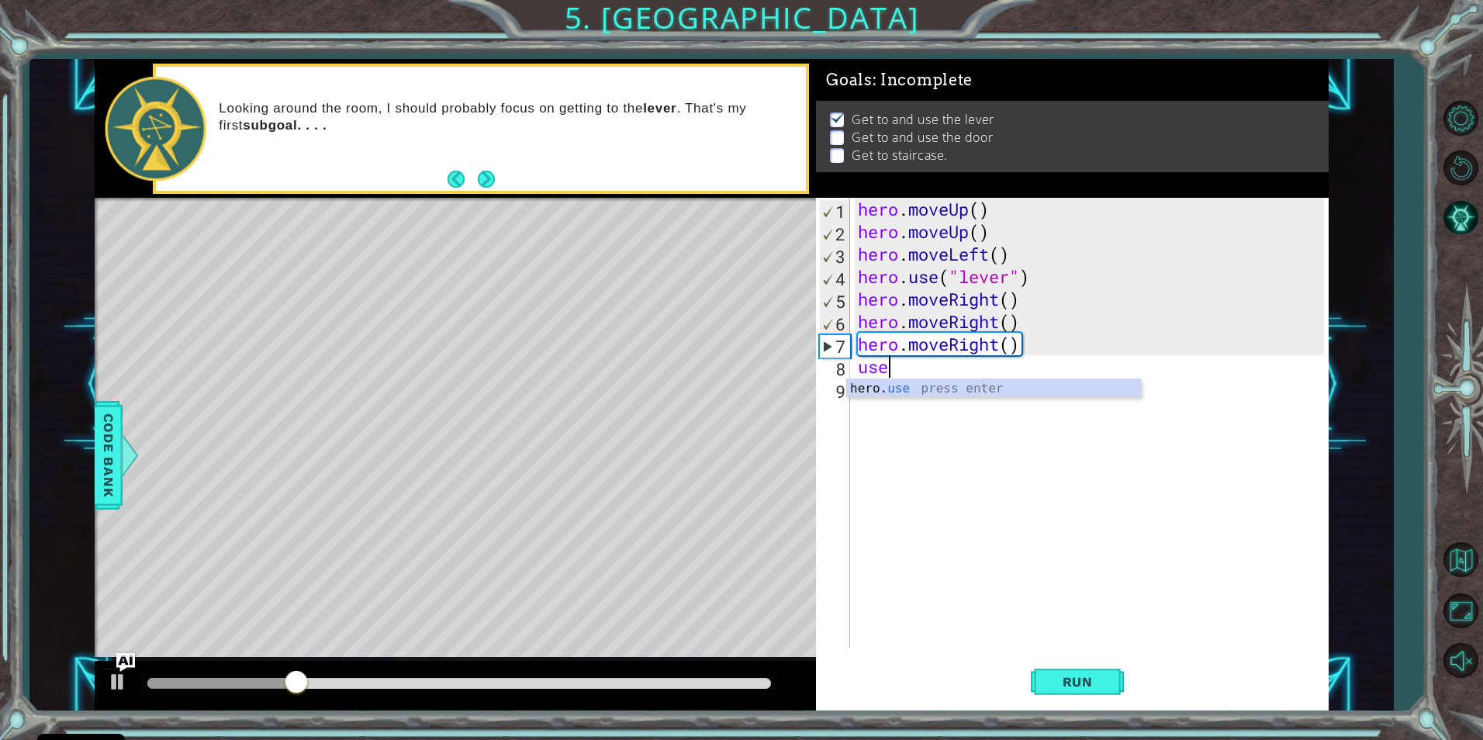
scroll to position [0, 1]
click at [1067, 392] on div "hero. use press enter" at bounding box center [993, 407] width 293 height 56
type textarea "hero.use("door")"
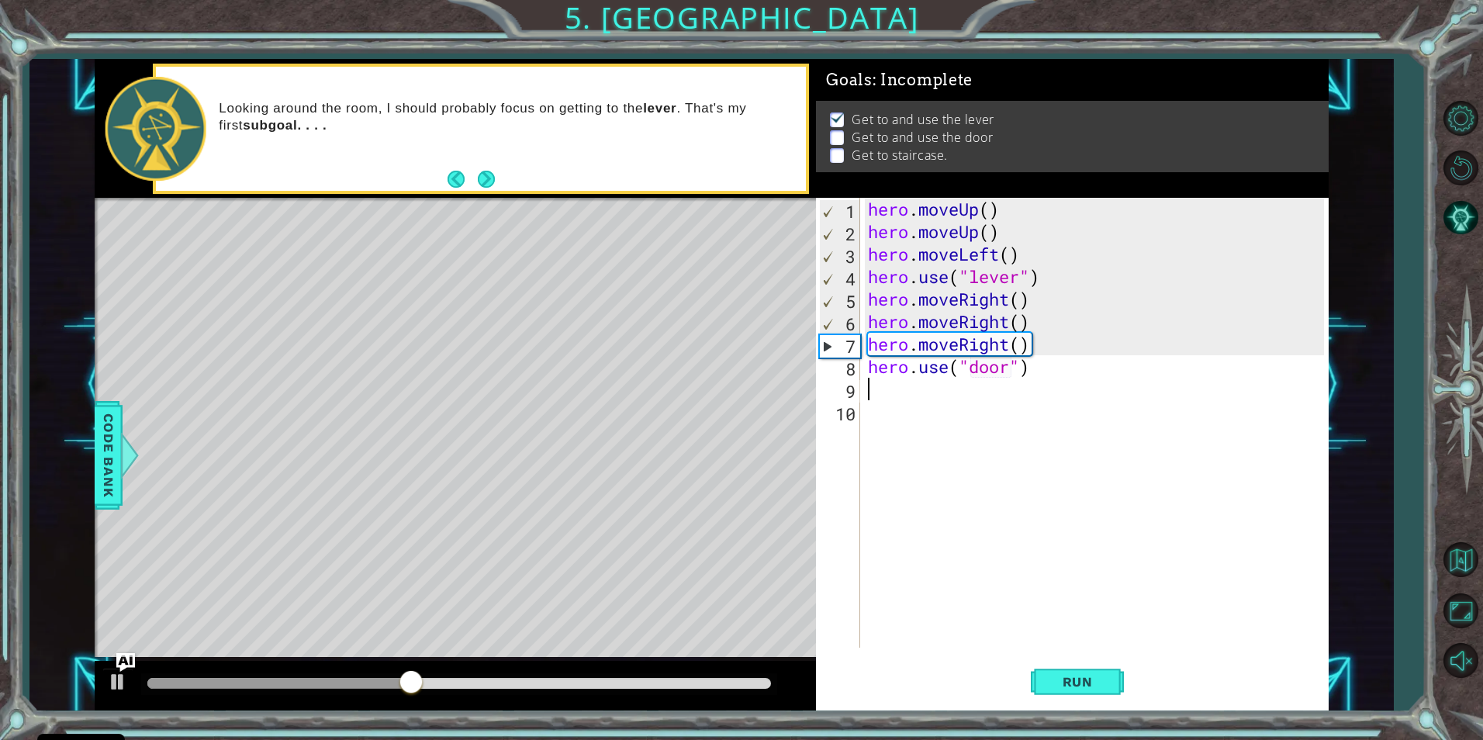
scroll to position [0, 0]
type textarea "up"
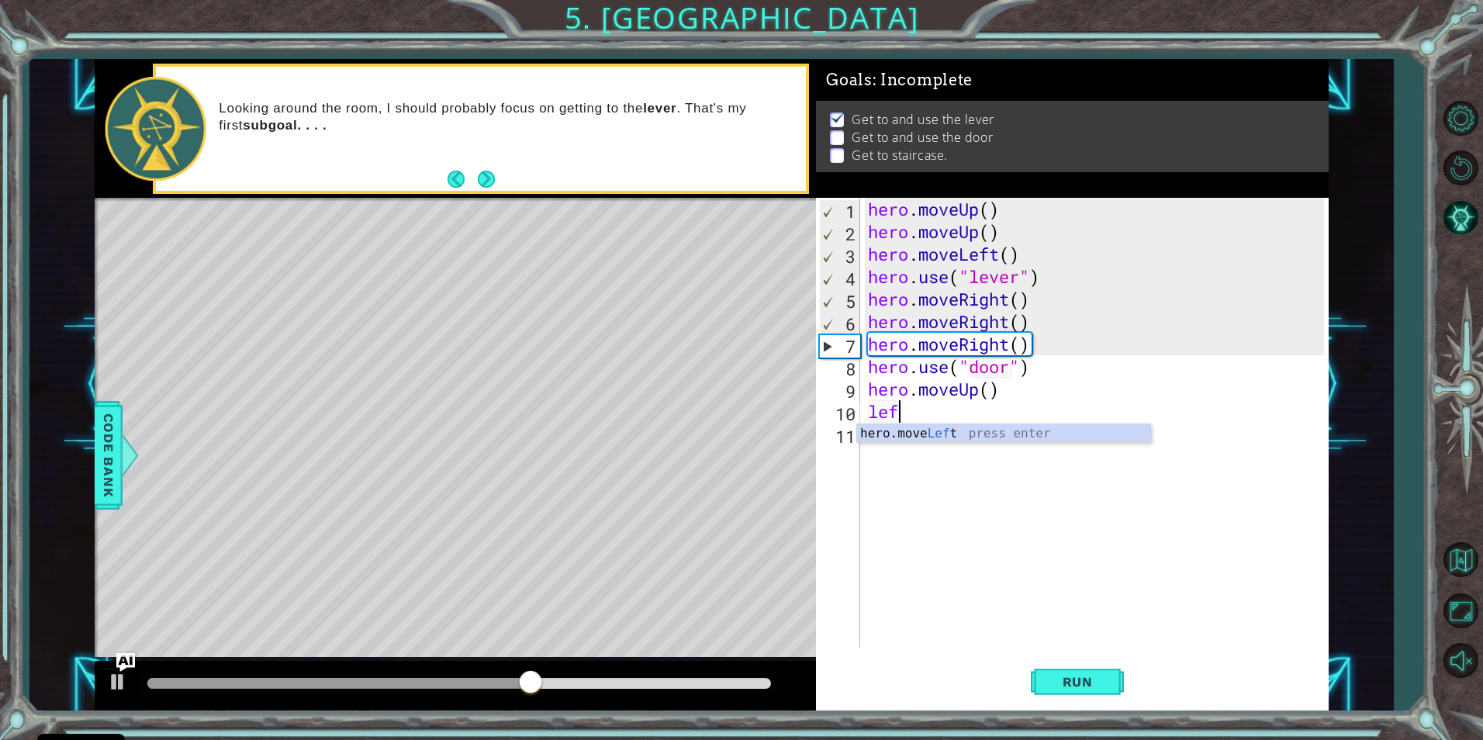
scroll to position [0, 1]
type textarea "left"
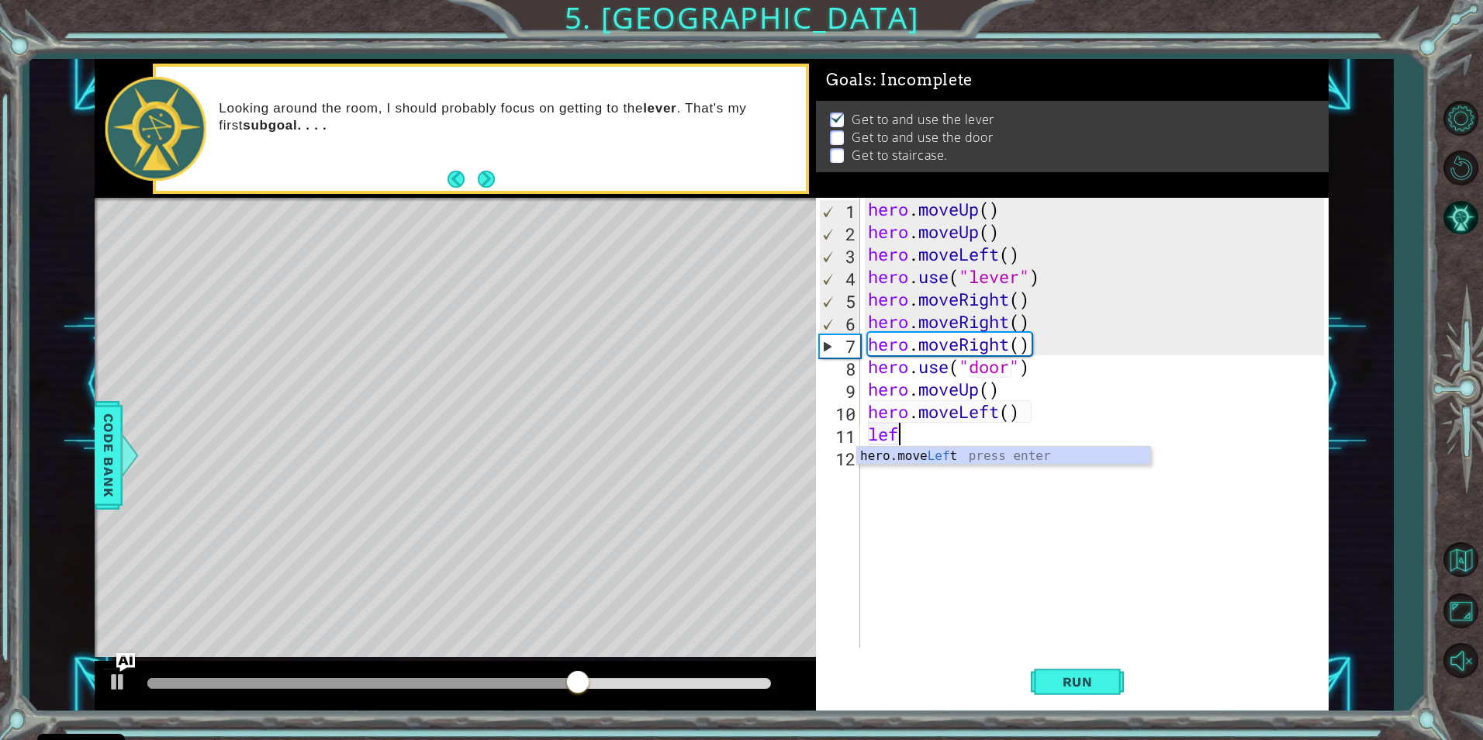
type textarea "left"
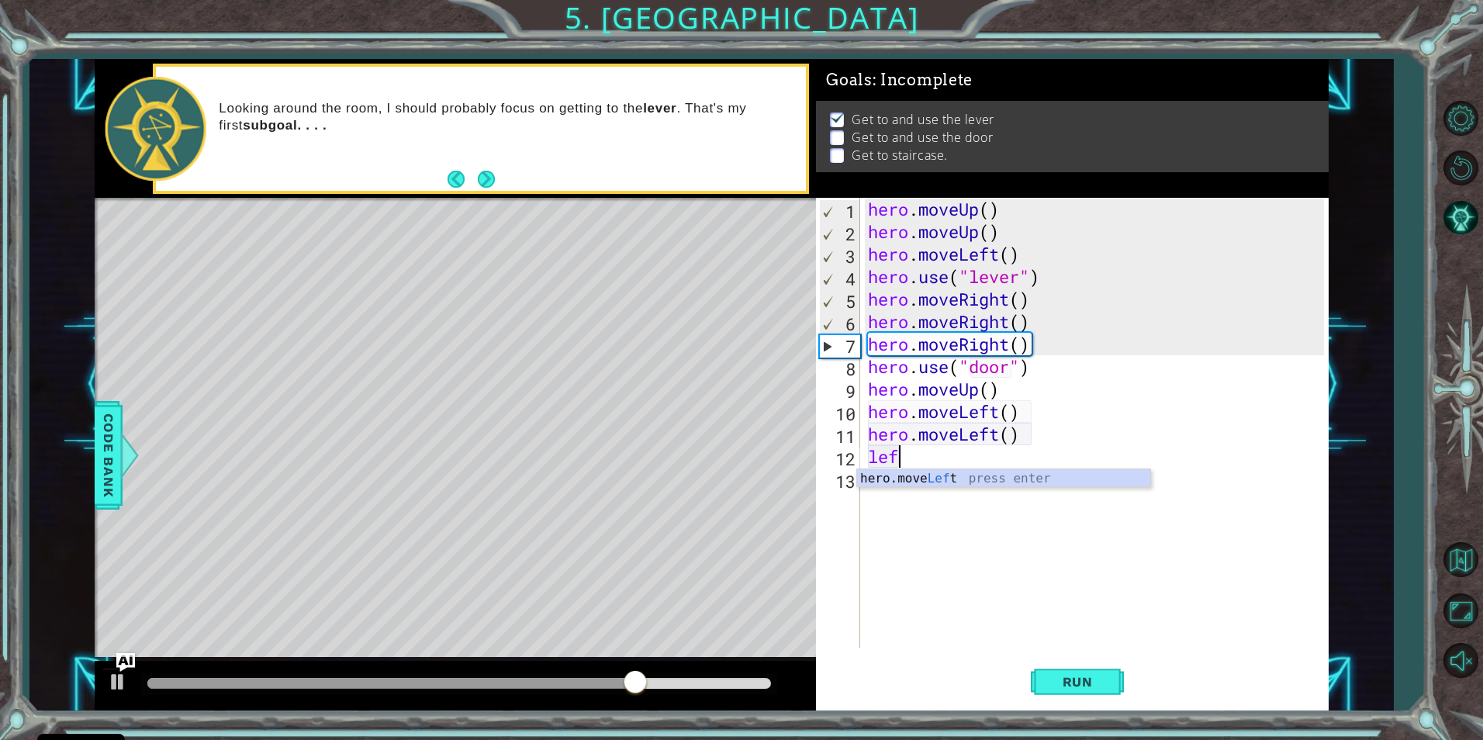
type textarea "left"
type textarea "up"
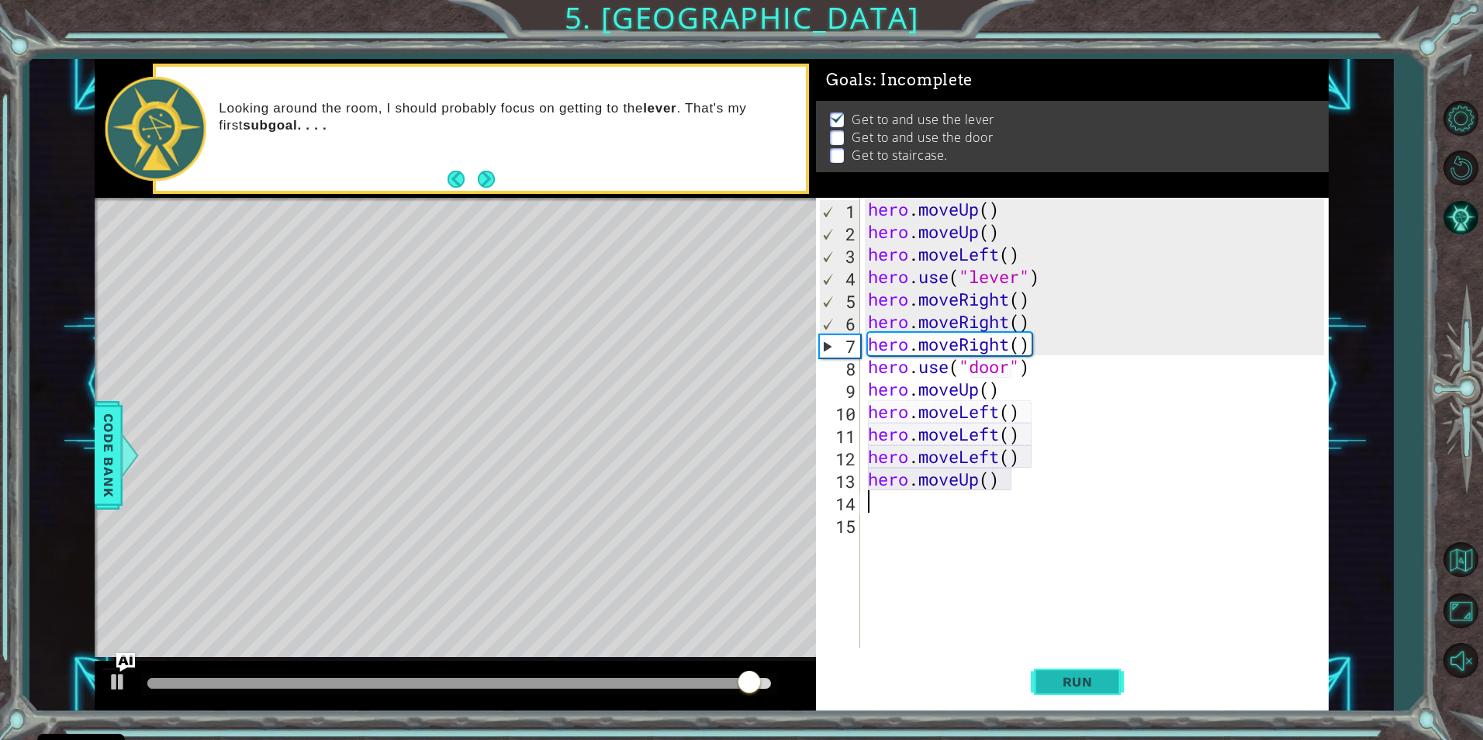
drag, startPoint x: 1075, startPoint y: 700, endPoint x: 1075, endPoint y: 687, distance: 13.2
click at [1075, 697] on button "Run" at bounding box center [1077, 681] width 93 height 51
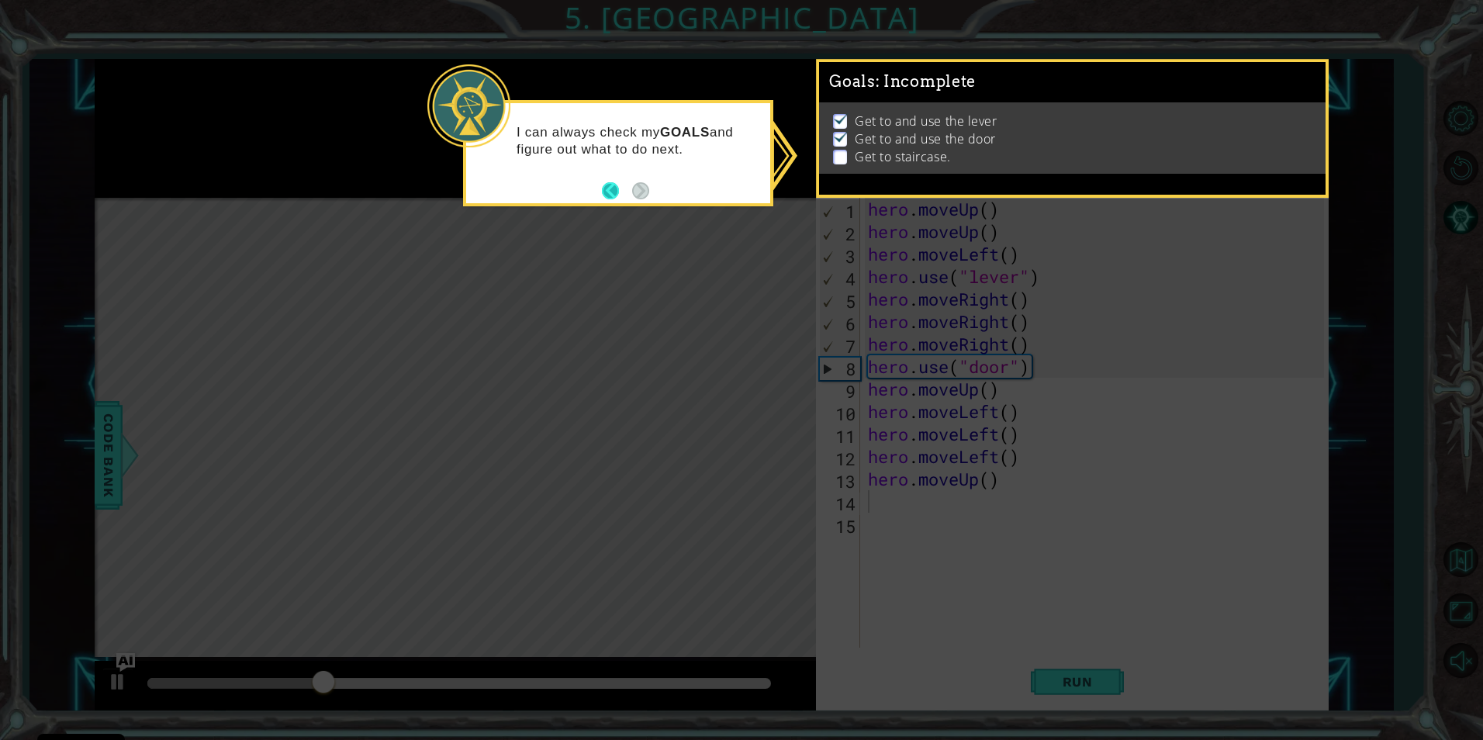
click at [618, 188] on button "Back" at bounding box center [617, 190] width 30 height 17
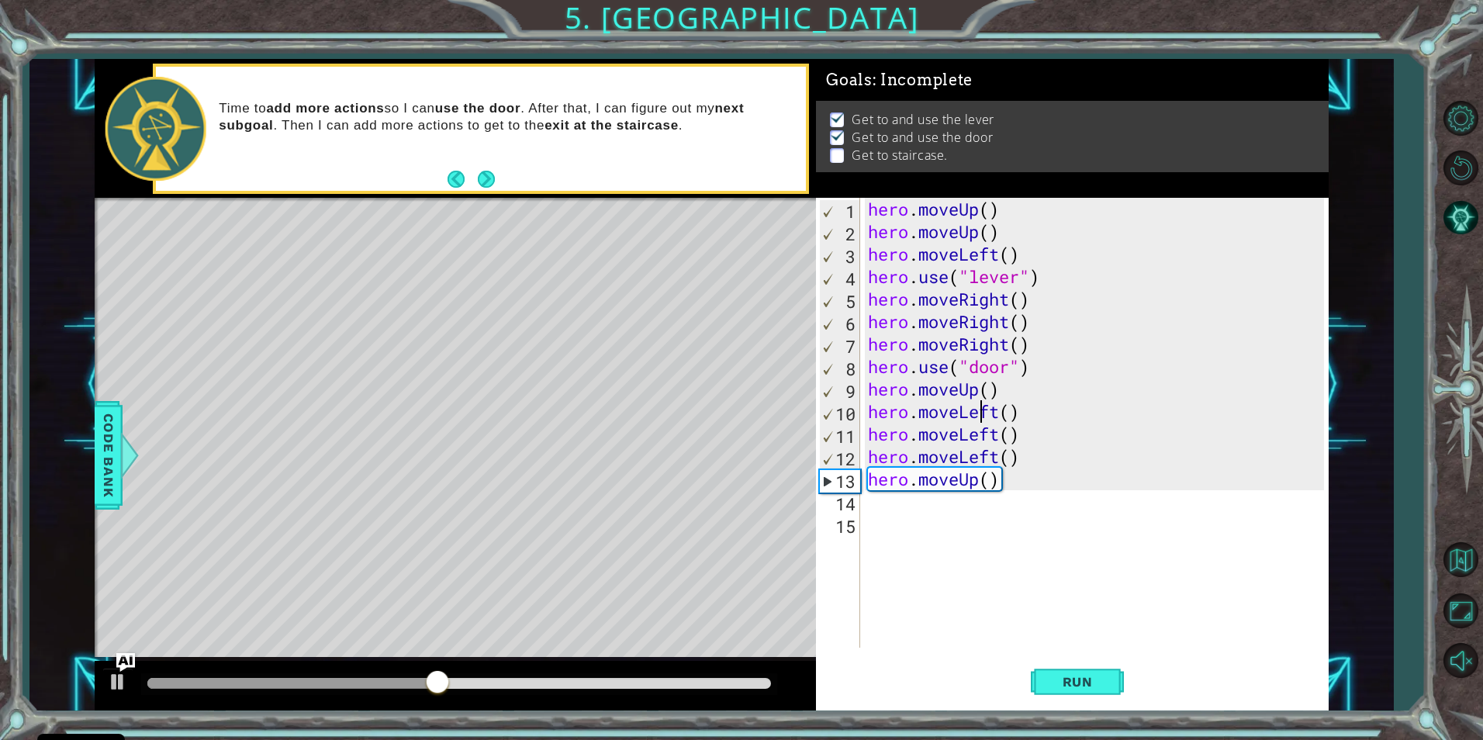
click at [977, 406] on div "hero . moveUp ( ) hero . moveUp ( ) hero . moveLeft ( ) hero . use ( "lever" ) …" at bounding box center [1098, 445] width 467 height 495
click at [1007, 393] on div "hero . moveUp ( ) hero . moveUp ( ) hero . moveLeft ( ) hero . use ( "lever" ) …" at bounding box center [1098, 445] width 467 height 495
type textarea "hero.moveUp()"
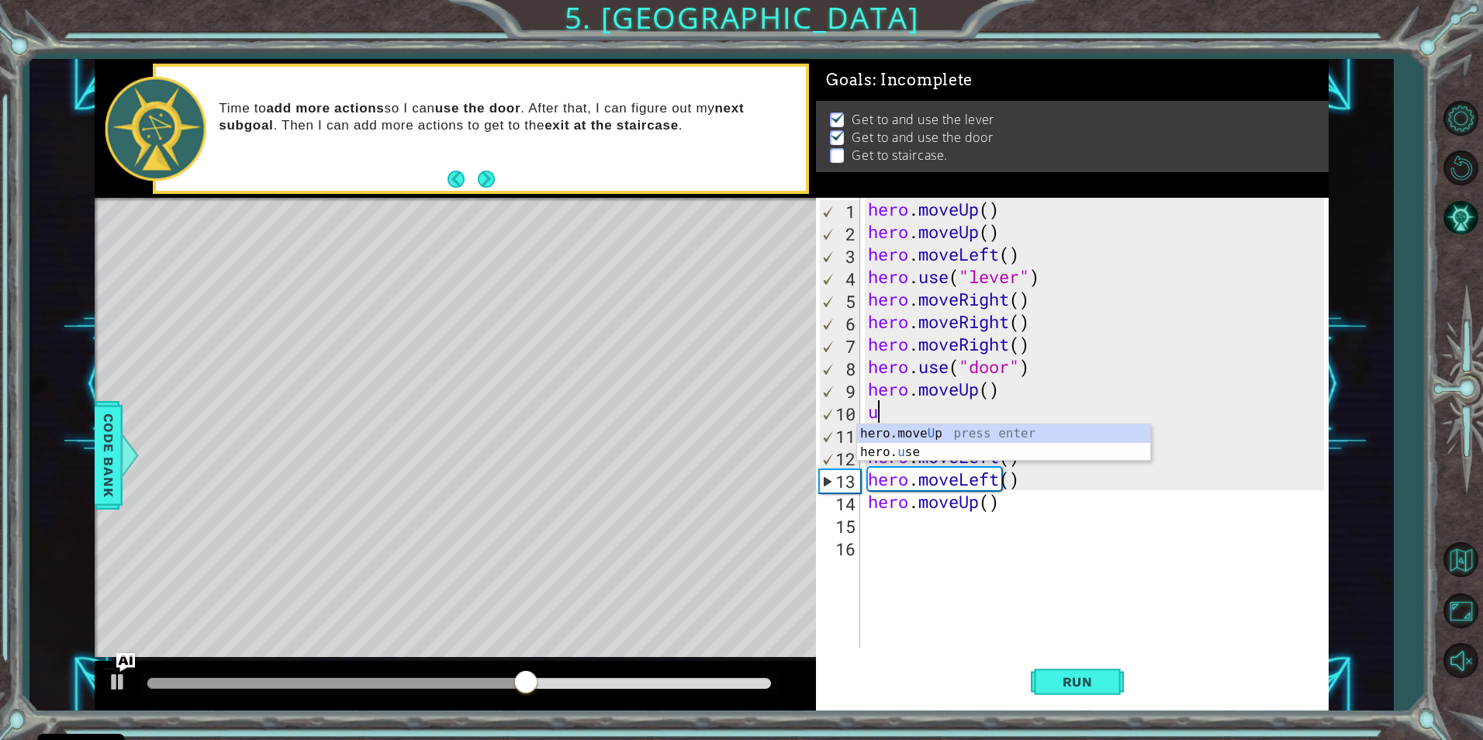
type textarea "up"
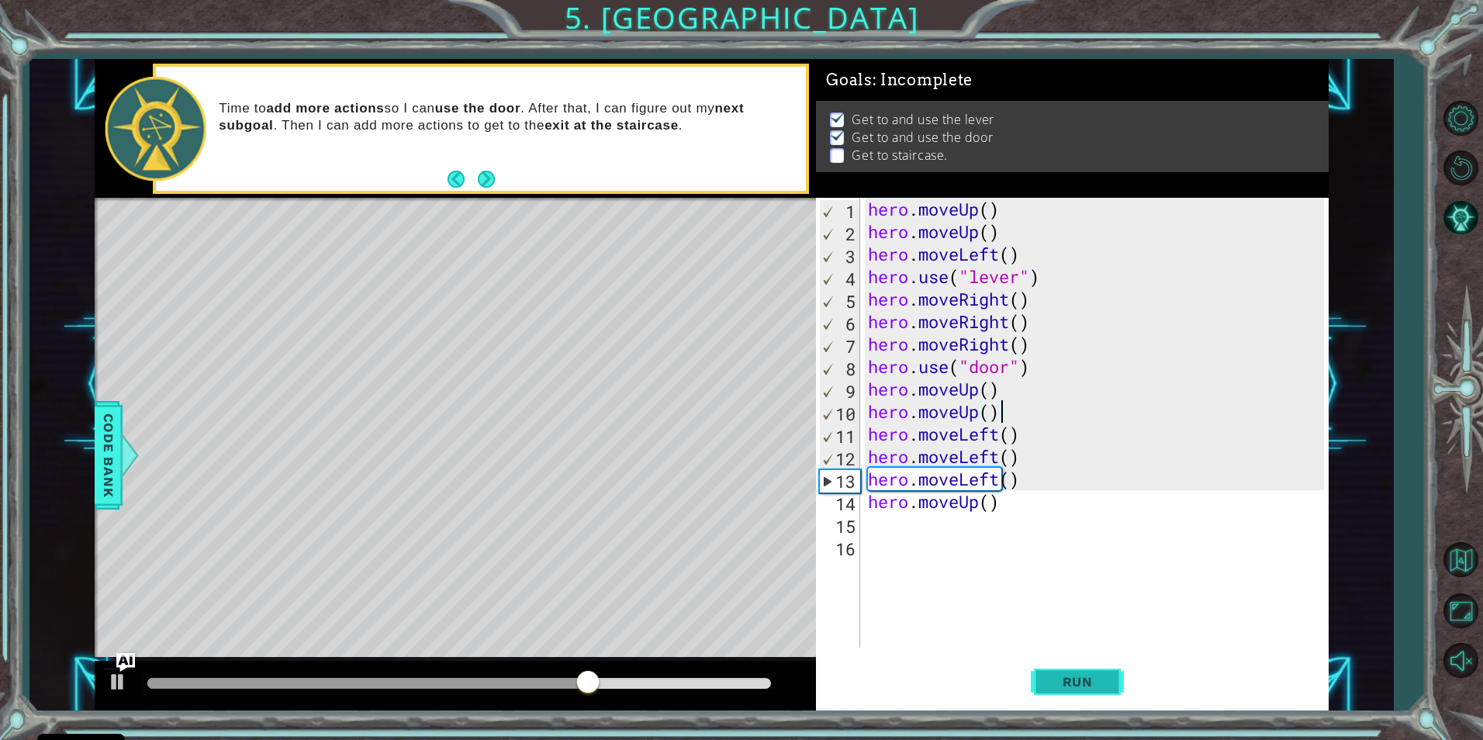
type textarea "hero.moveUp()"
click at [1059, 678] on span "Run" at bounding box center [1077, 682] width 61 height 16
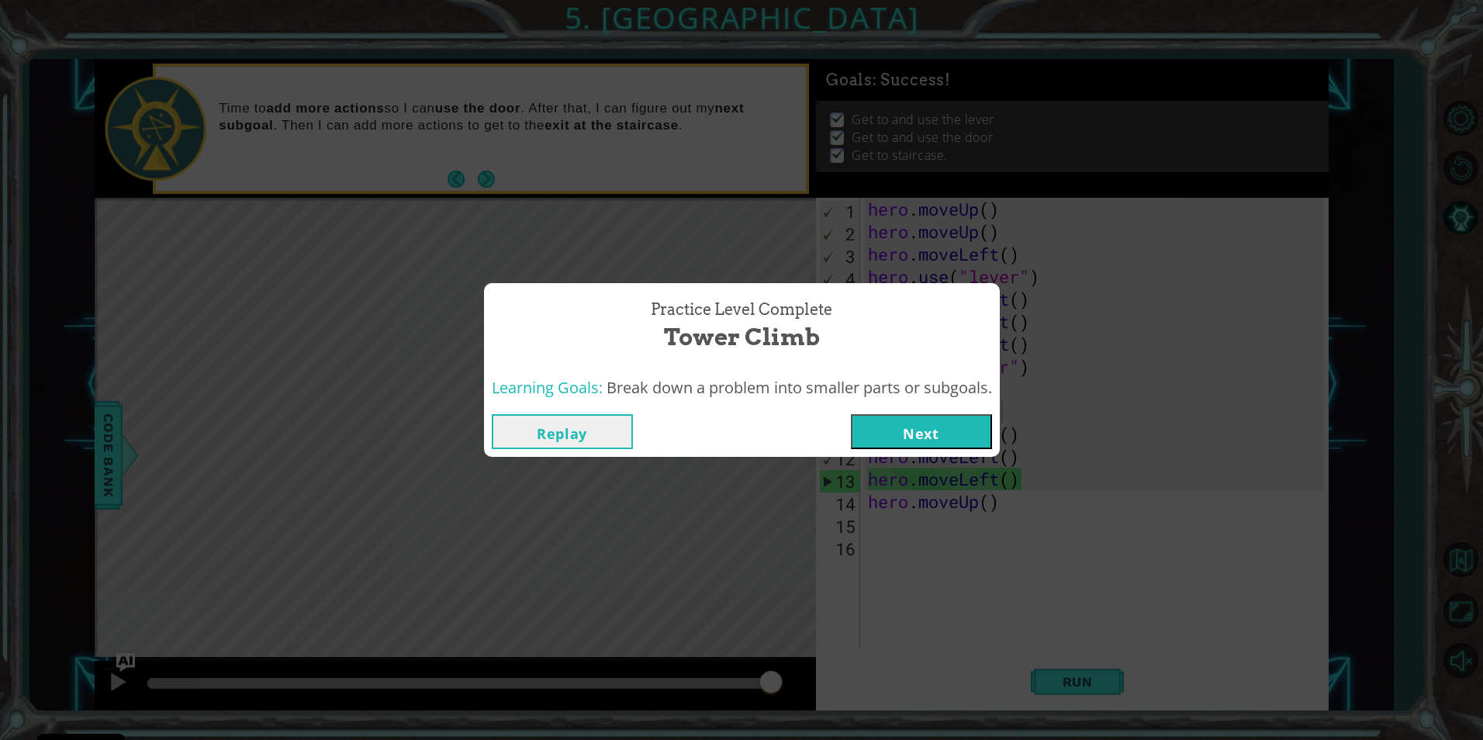
click at [965, 427] on button "Next" at bounding box center [921, 431] width 141 height 35
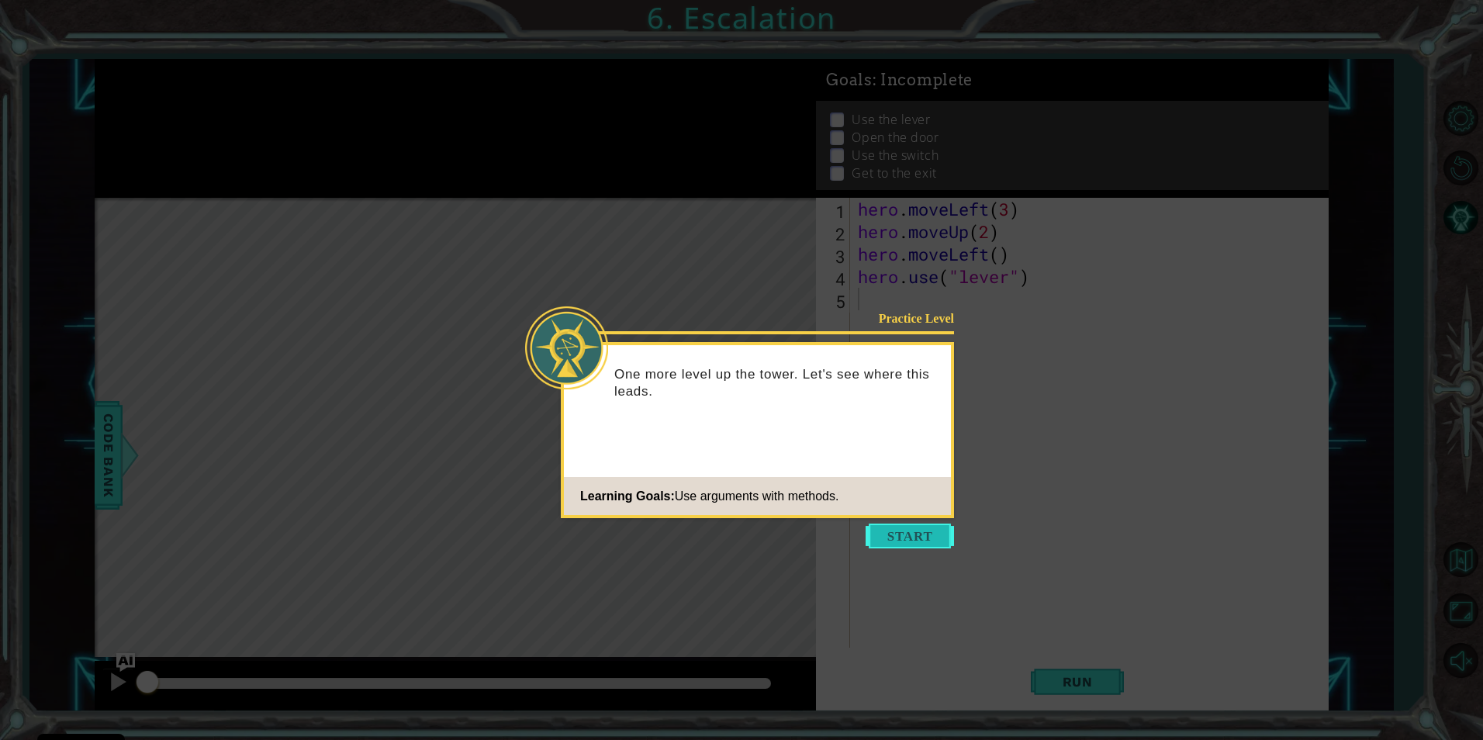
click at [879, 535] on button "Start" at bounding box center [910, 536] width 88 height 25
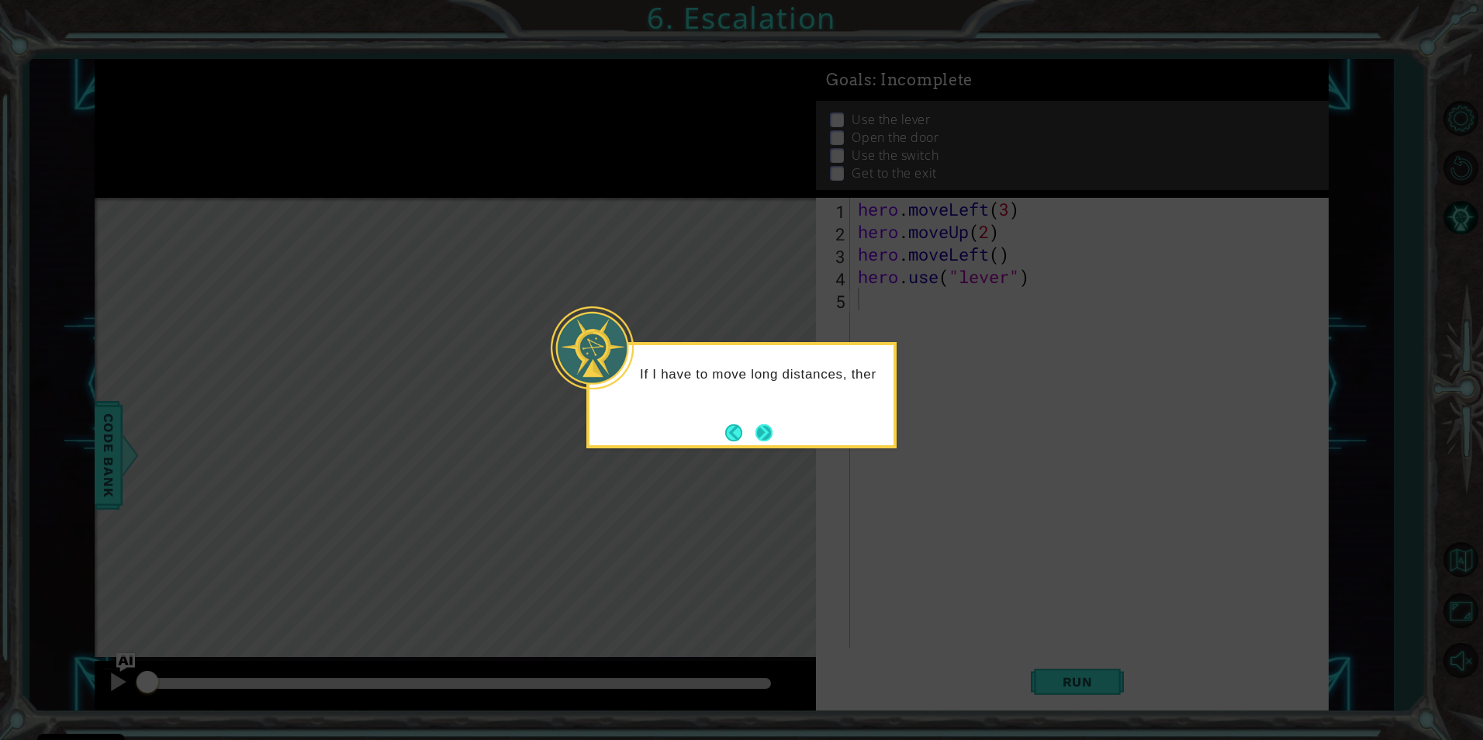
click at [772, 437] on button "Next" at bounding box center [763, 432] width 27 height 27
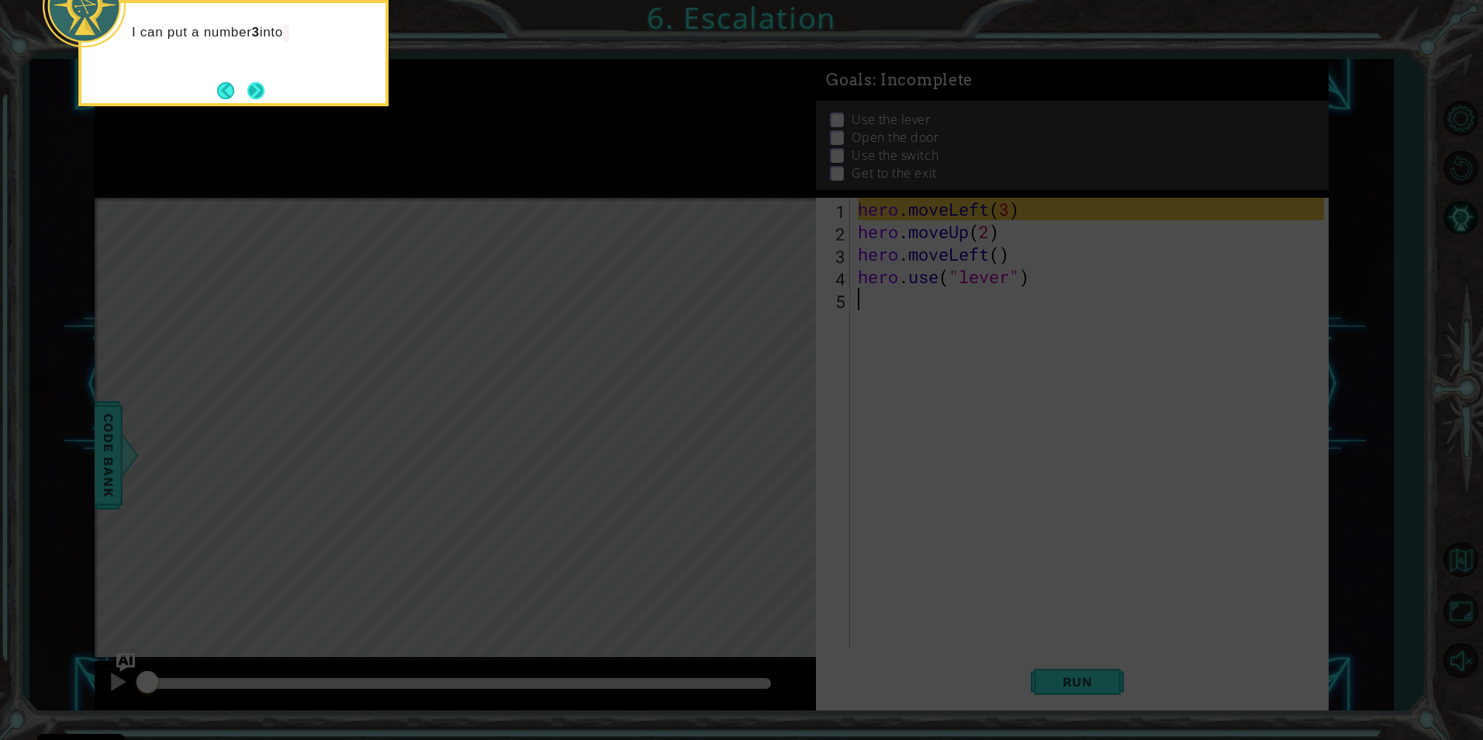
click at [261, 93] on button "Next" at bounding box center [255, 90] width 29 height 29
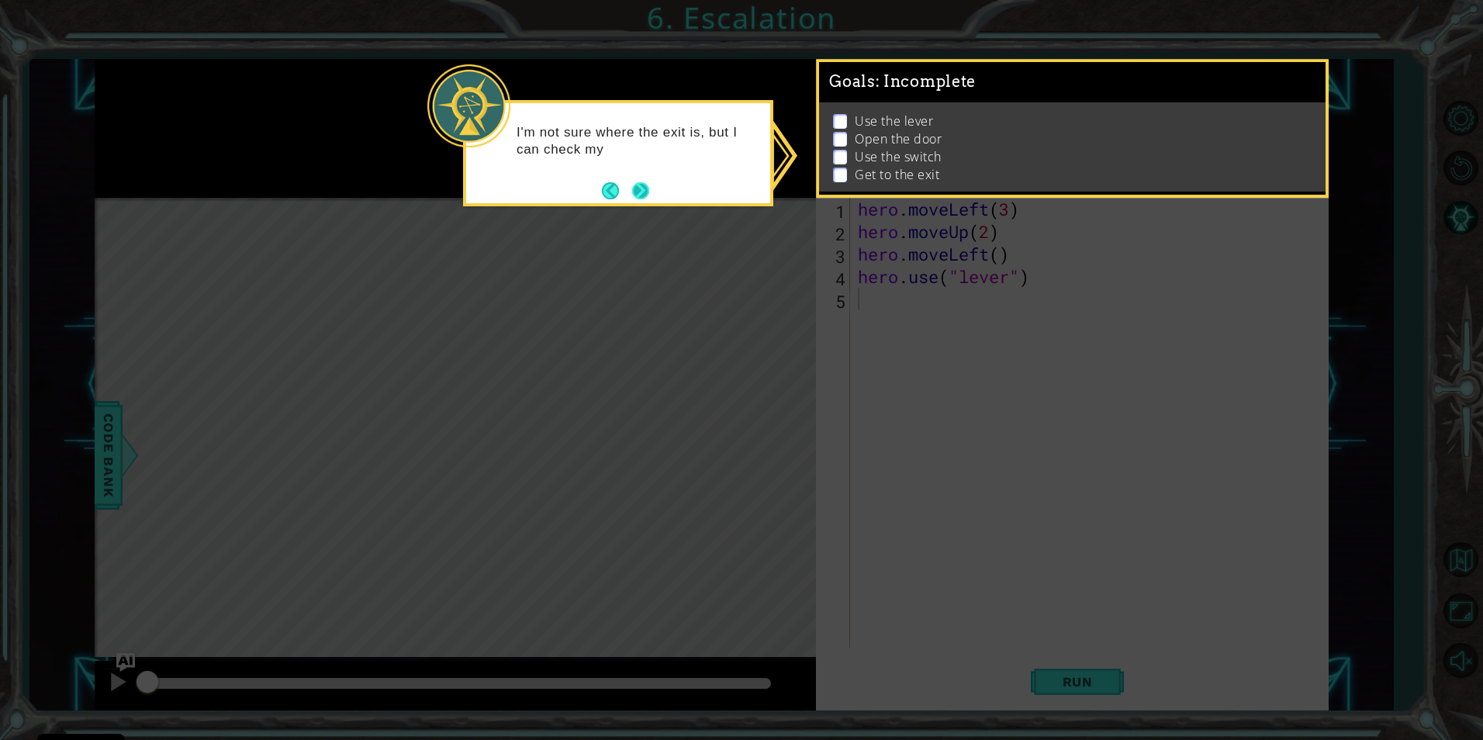
click at [645, 187] on button "Next" at bounding box center [640, 190] width 23 height 23
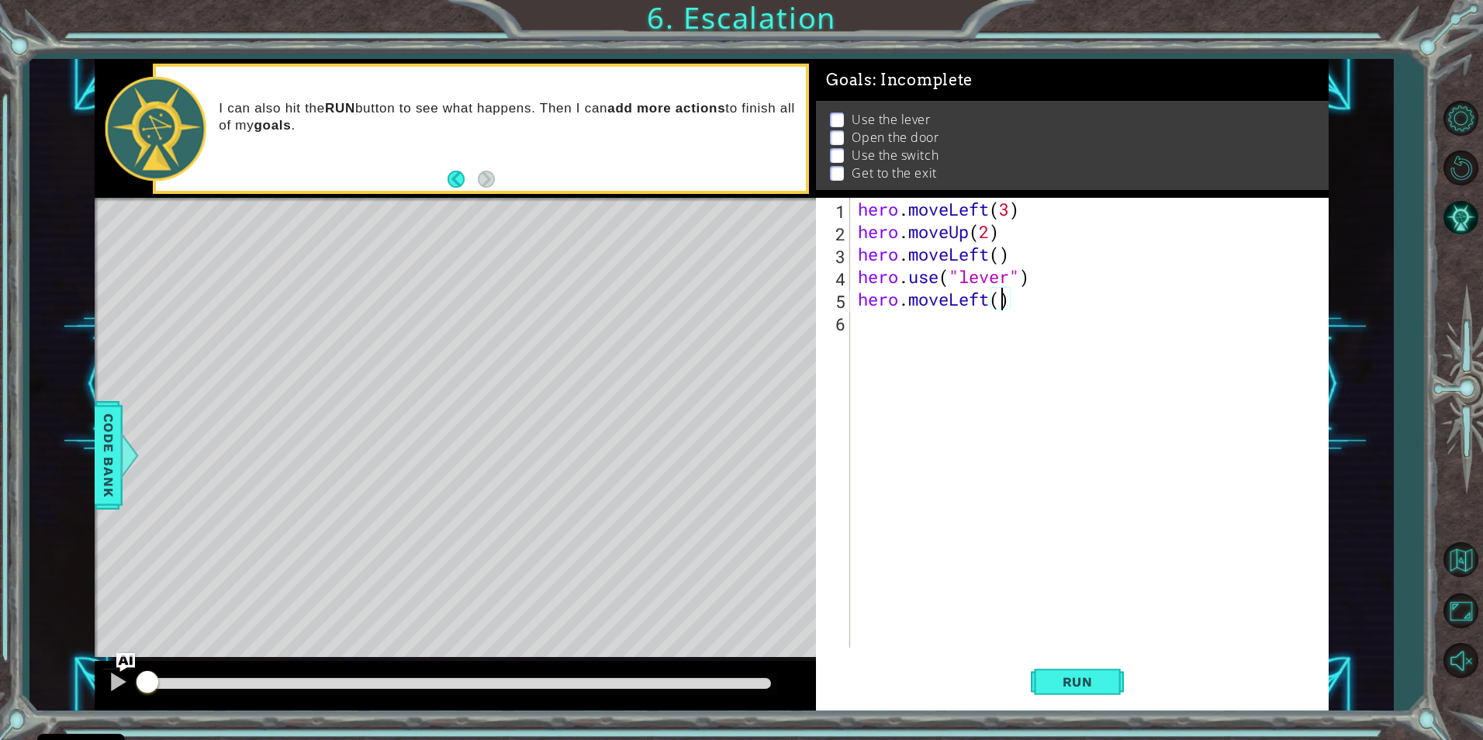
scroll to position [0, 5]
click at [909, 324] on div "hero.moveLeft press enter" at bounding box center [993, 340] width 293 height 56
type textarea "hero.moveLeft(1)"
click at [889, 327] on div "hero . moveLeft ( 3 ) hero . moveUp ( 2 ) hero . moveLeft ( ) hero . use ( "lev…" at bounding box center [1093, 445] width 476 height 495
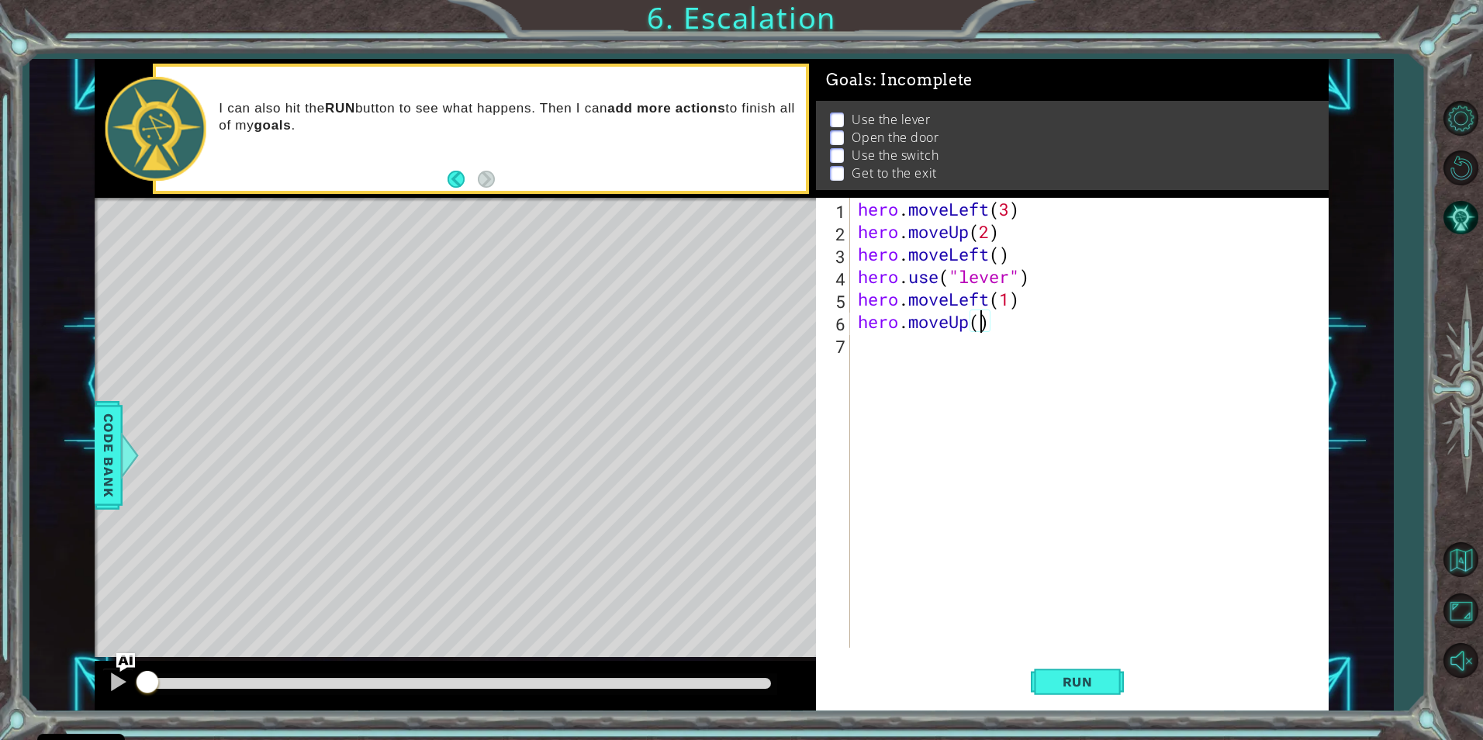
type textarea "hero.moveUp(2)"
click at [944, 347] on div "hero . moveLeft ( 3 ) hero . moveUp ( 2 ) hero . moveLeft ( ) hero . use ( "lev…" at bounding box center [1093, 445] width 476 height 495
type textarea "hero.moveRight(2)"
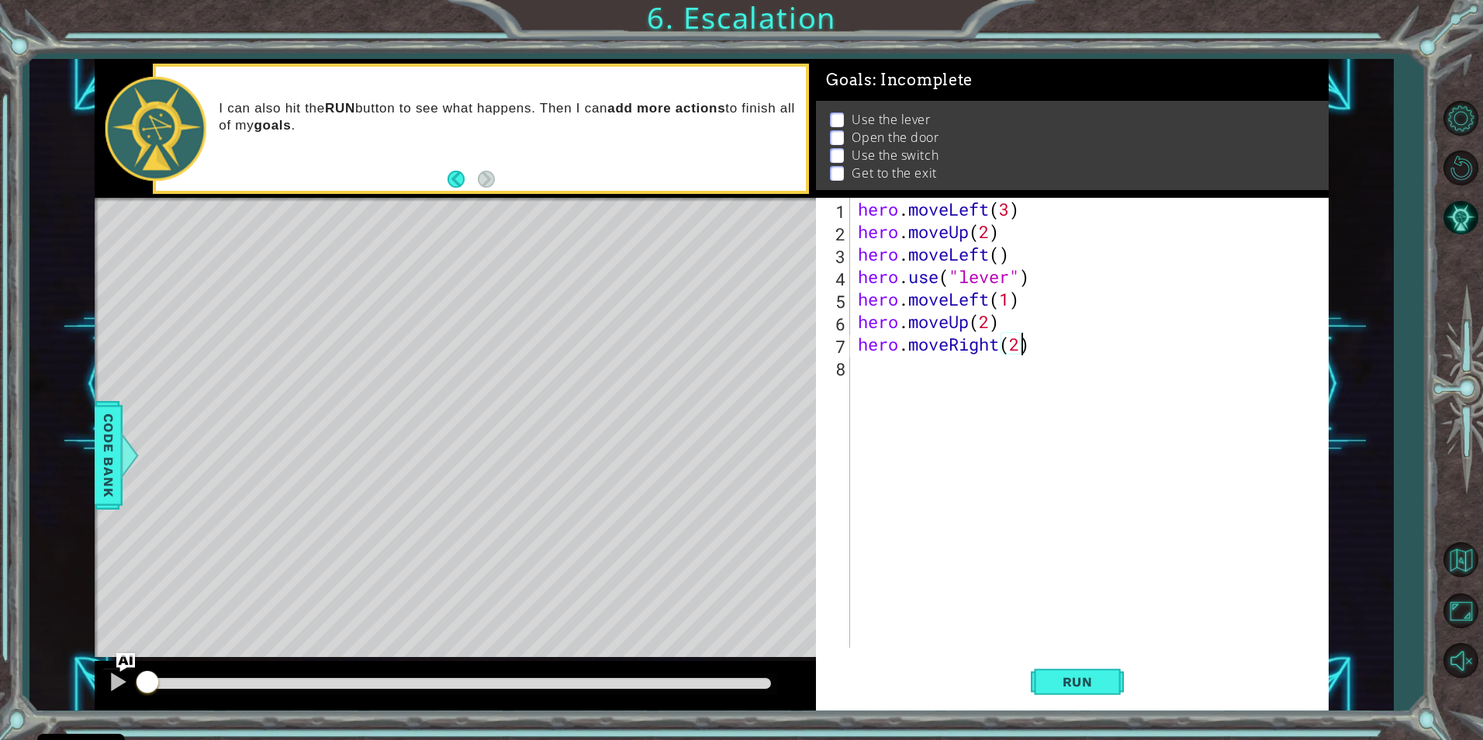
scroll to position [0, 7]
click at [858, 355] on div "hero . moveLeft ( 3 ) hero . moveUp ( 2 ) hero . moveLeft ( ) hero . use ( "lev…" at bounding box center [1093, 445] width 476 height 495
click at [882, 365] on div "hero . moveLeft ( 3 ) hero . moveUp ( 2 ) hero . moveLeft ( ) hero . use ( "lev…" at bounding box center [1093, 445] width 476 height 495
type textarea "hero.use("lever")"
click at [898, 383] on div "hero . moveLeft ( 3 ) hero . moveUp ( 2 ) hero . moveLeft ( ) hero . use ( "lev…" at bounding box center [1093, 445] width 476 height 495
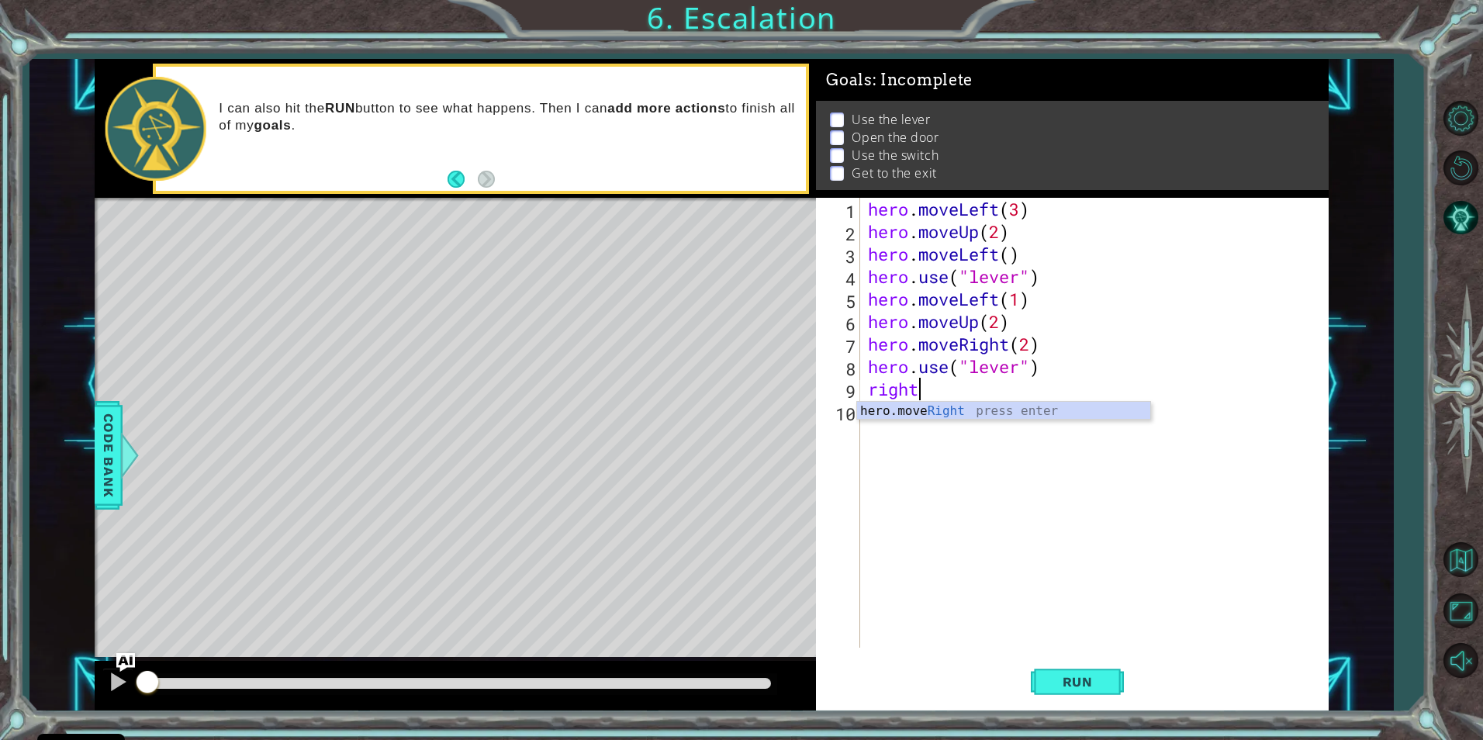
scroll to position [0, 2]
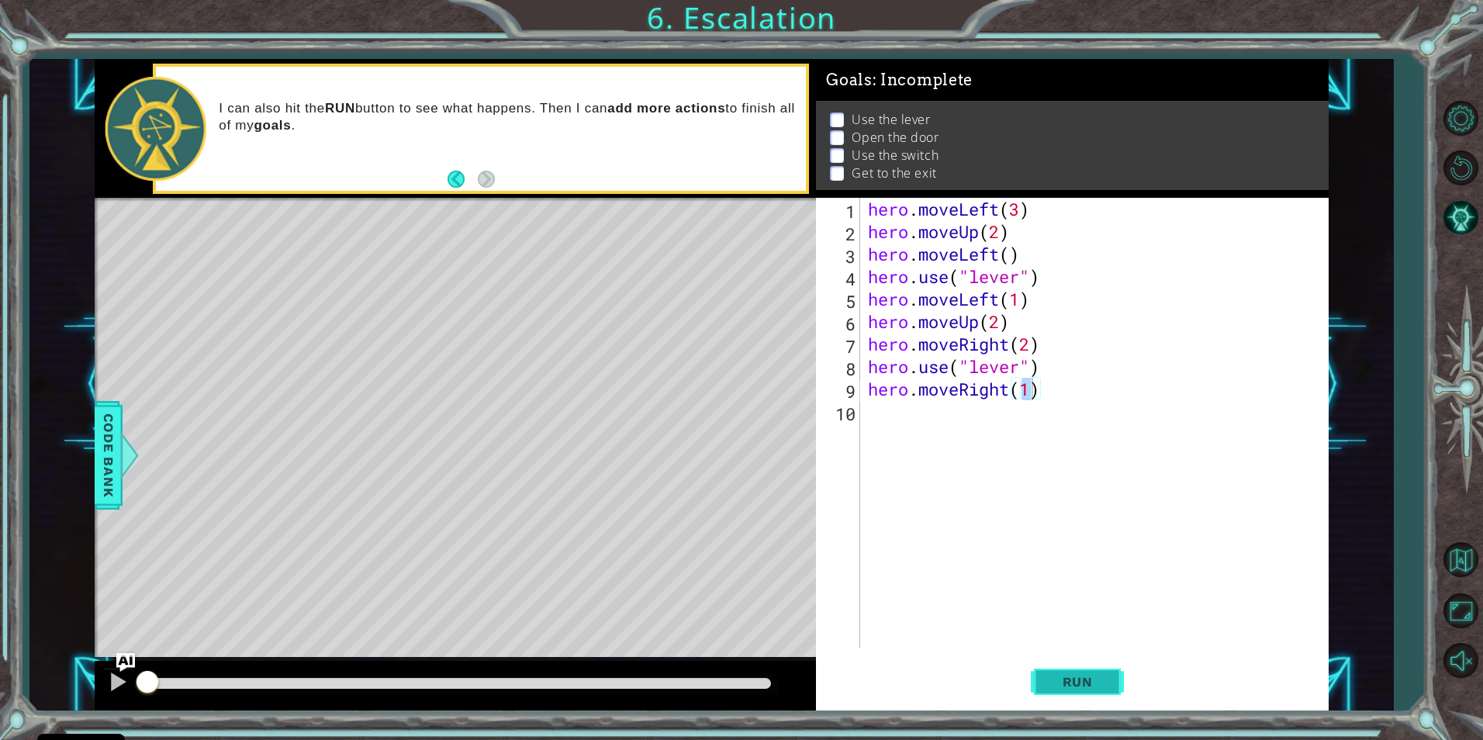
click at [1088, 681] on span "Run" at bounding box center [1077, 682] width 61 height 16
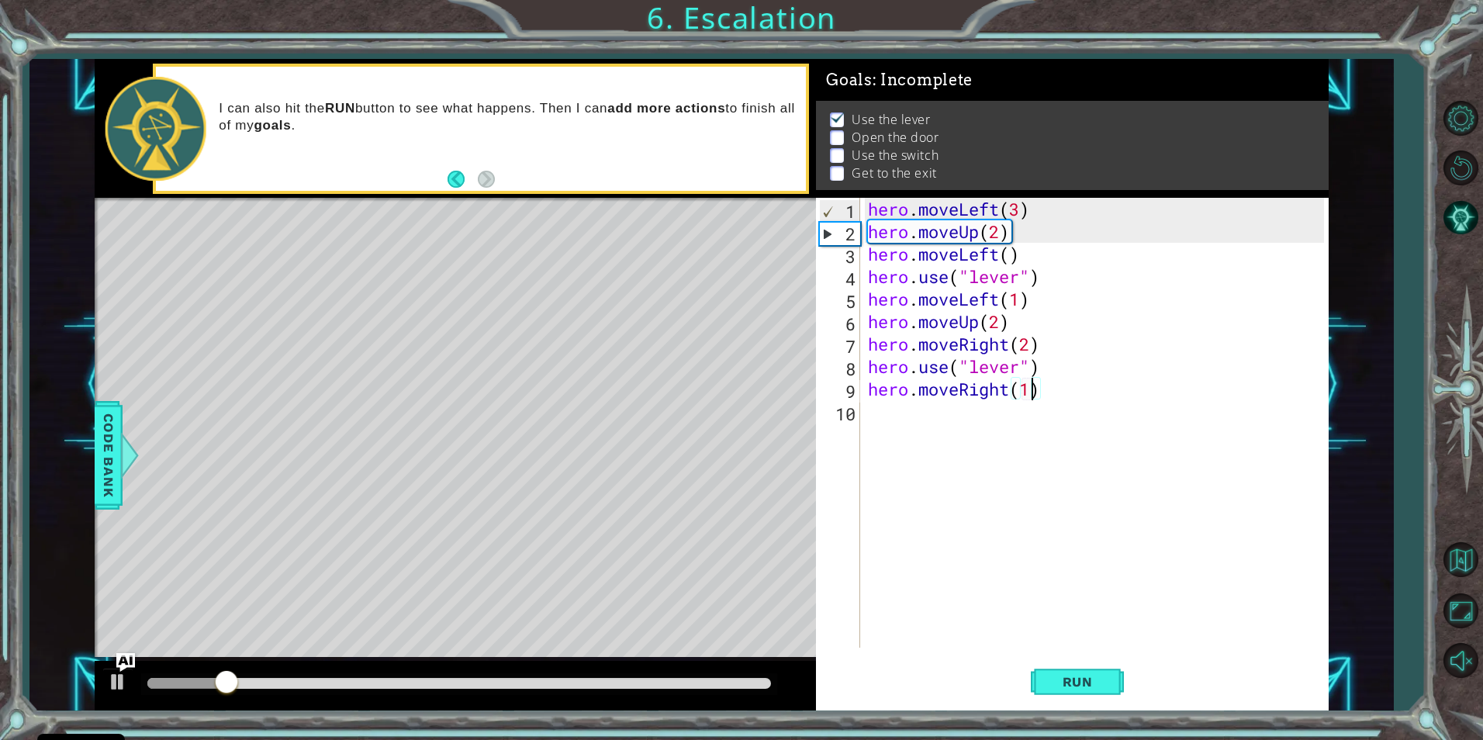
click at [1021, 370] on div "hero . moveLeft ( 3 ) hero . moveUp ( 2 ) hero . moveLeft ( ) hero . use ( "lev…" at bounding box center [1098, 445] width 467 height 495
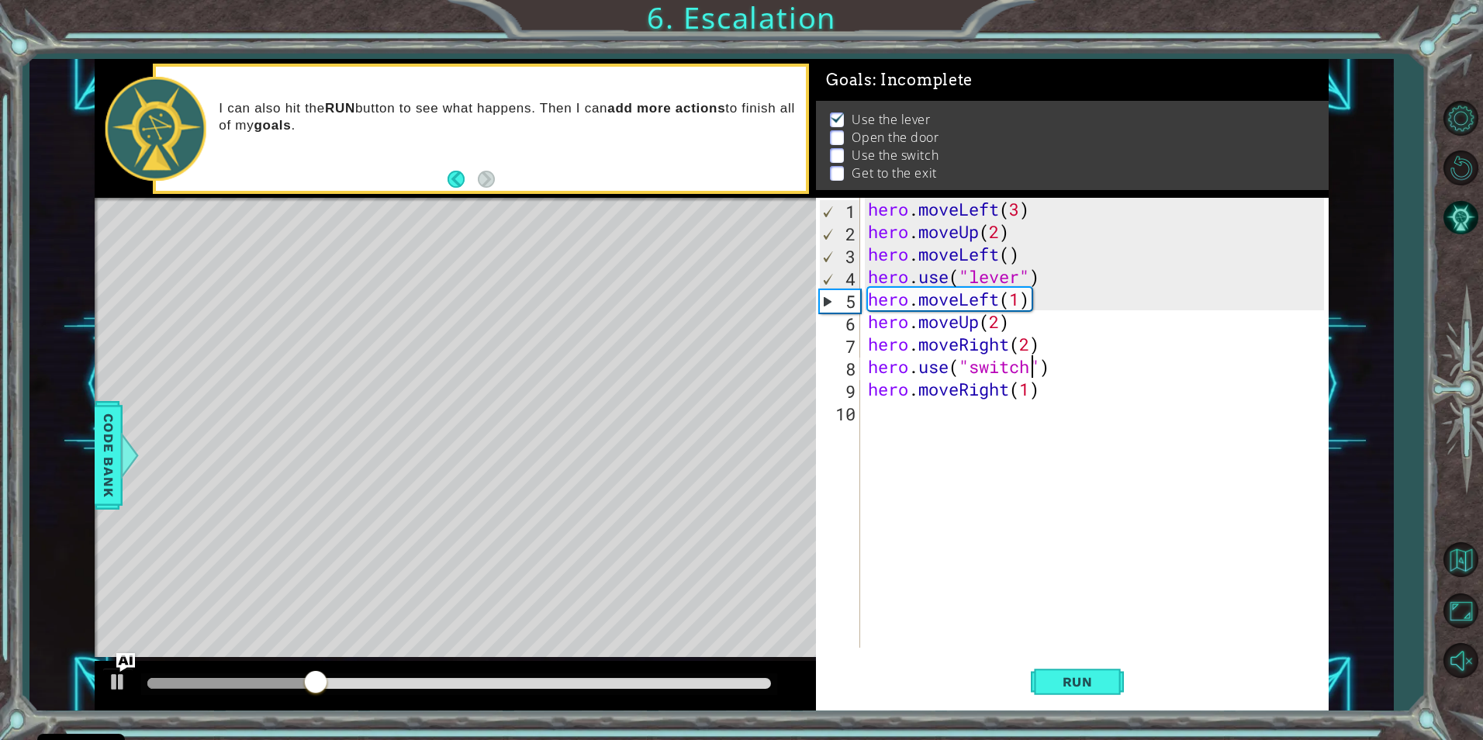
scroll to position [0, 8]
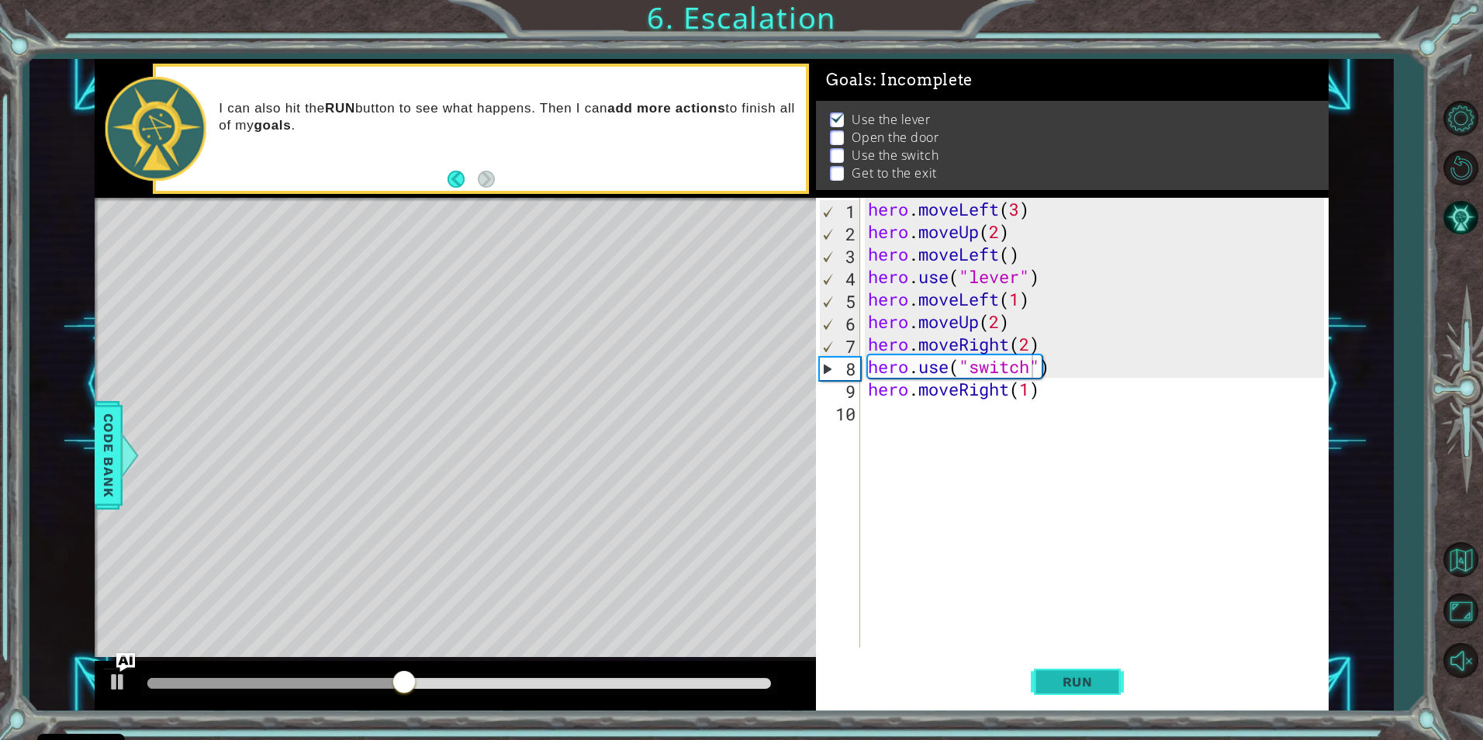
click at [1053, 683] on span "Run" at bounding box center [1077, 682] width 61 height 16
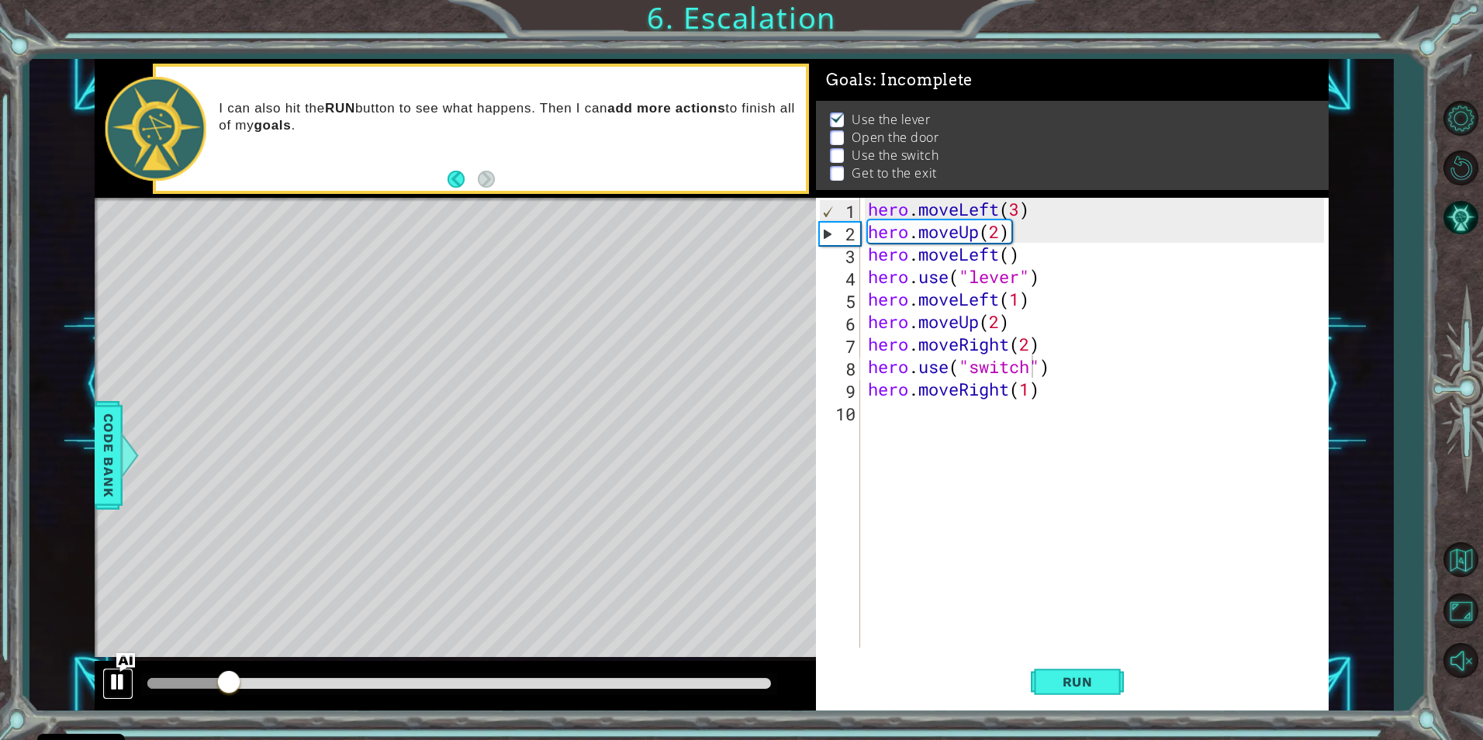
click at [106, 686] on button at bounding box center [117, 684] width 31 height 32
click at [1033, 303] on div "hero . moveLeft ( 3 ) hero . moveUp ( 2 ) hero . moveLeft ( ) hero . use ( "lev…" at bounding box center [1098, 445] width 467 height 495
type textarea "hero.moveLeft(1)"
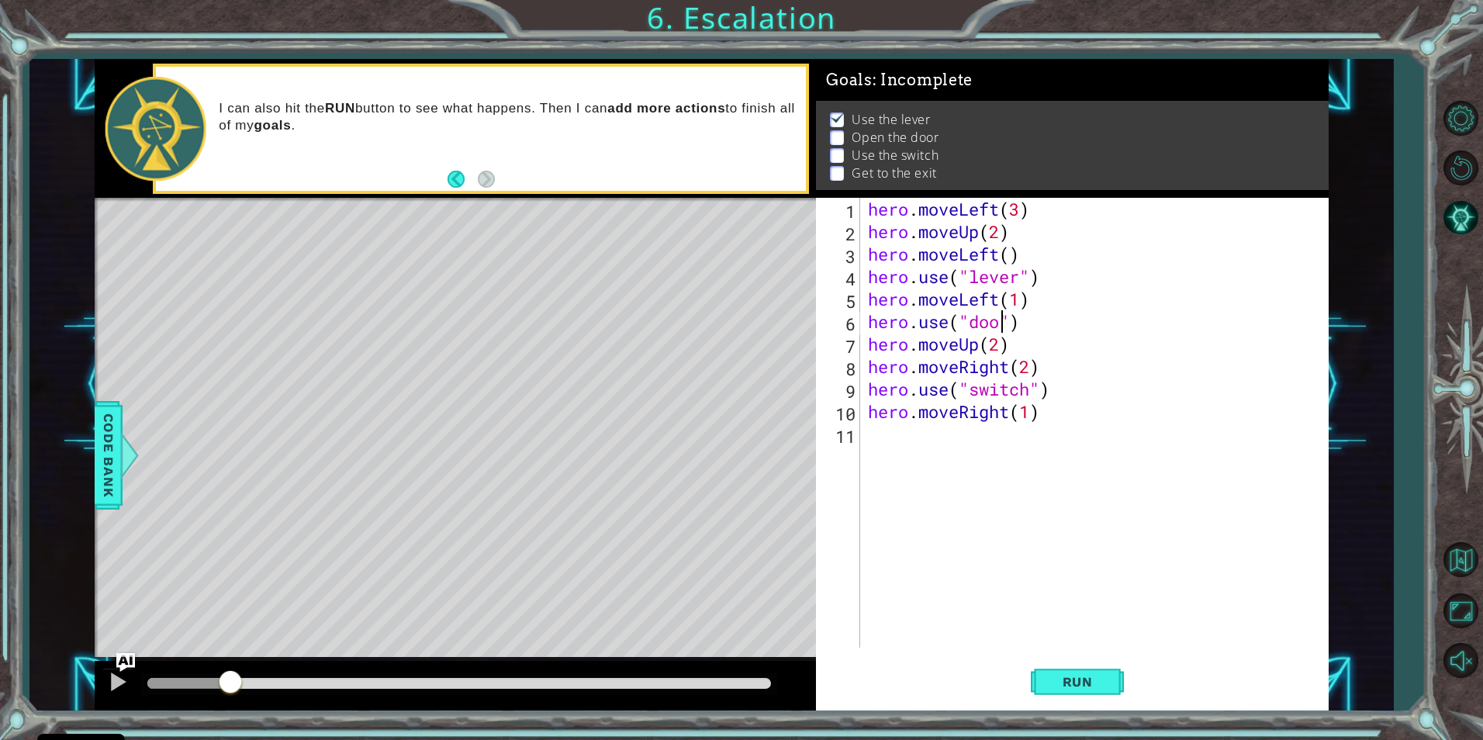
scroll to position [0, 7]
type textarea "hero.use("door")"
click at [1077, 690] on button "Run" at bounding box center [1077, 681] width 93 height 51
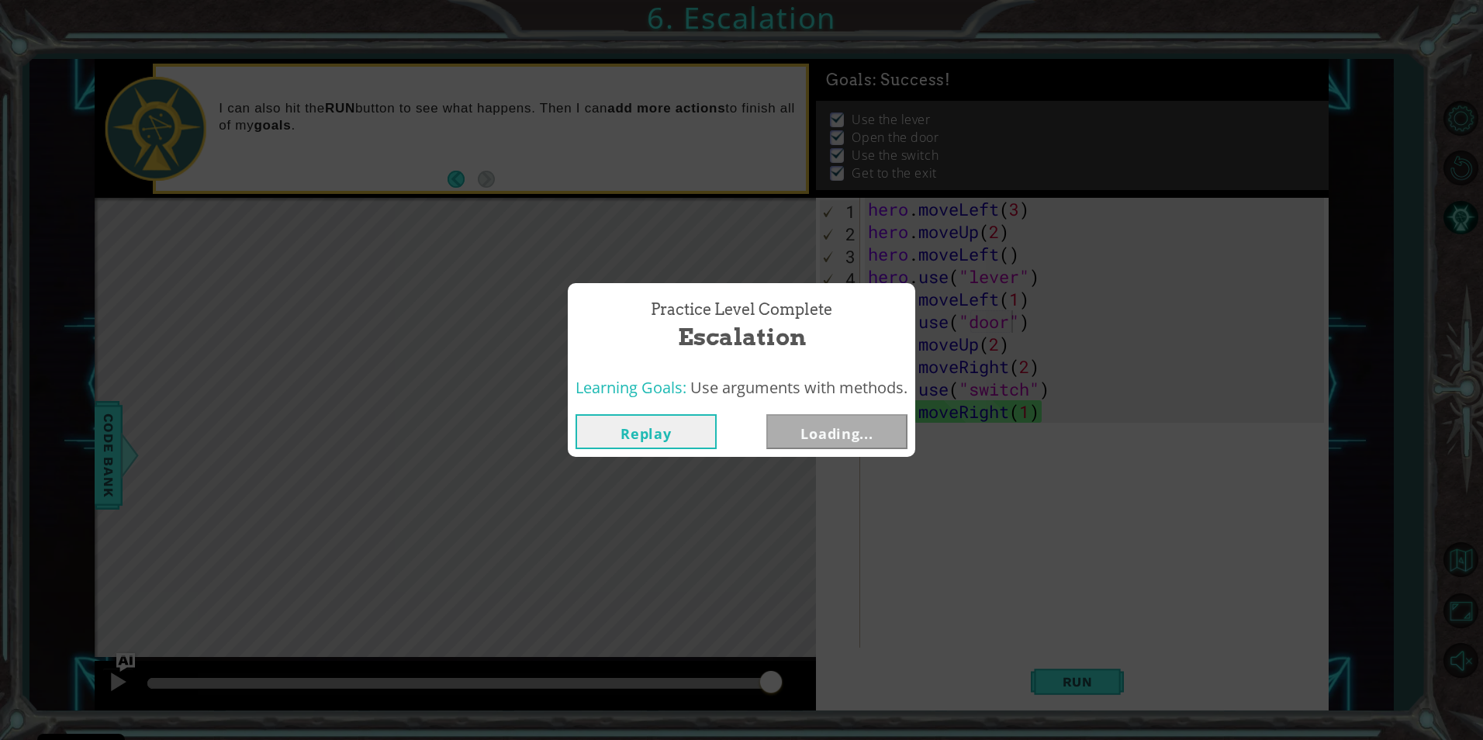
drag, startPoint x: 399, startPoint y: 678, endPoint x: 843, endPoint y: 679, distance: 444.4
click at [843, 679] on body "Cookie Policy CodeCombat uses a few essential and non-essential cookies. Privac…" at bounding box center [741, 370] width 1483 height 740
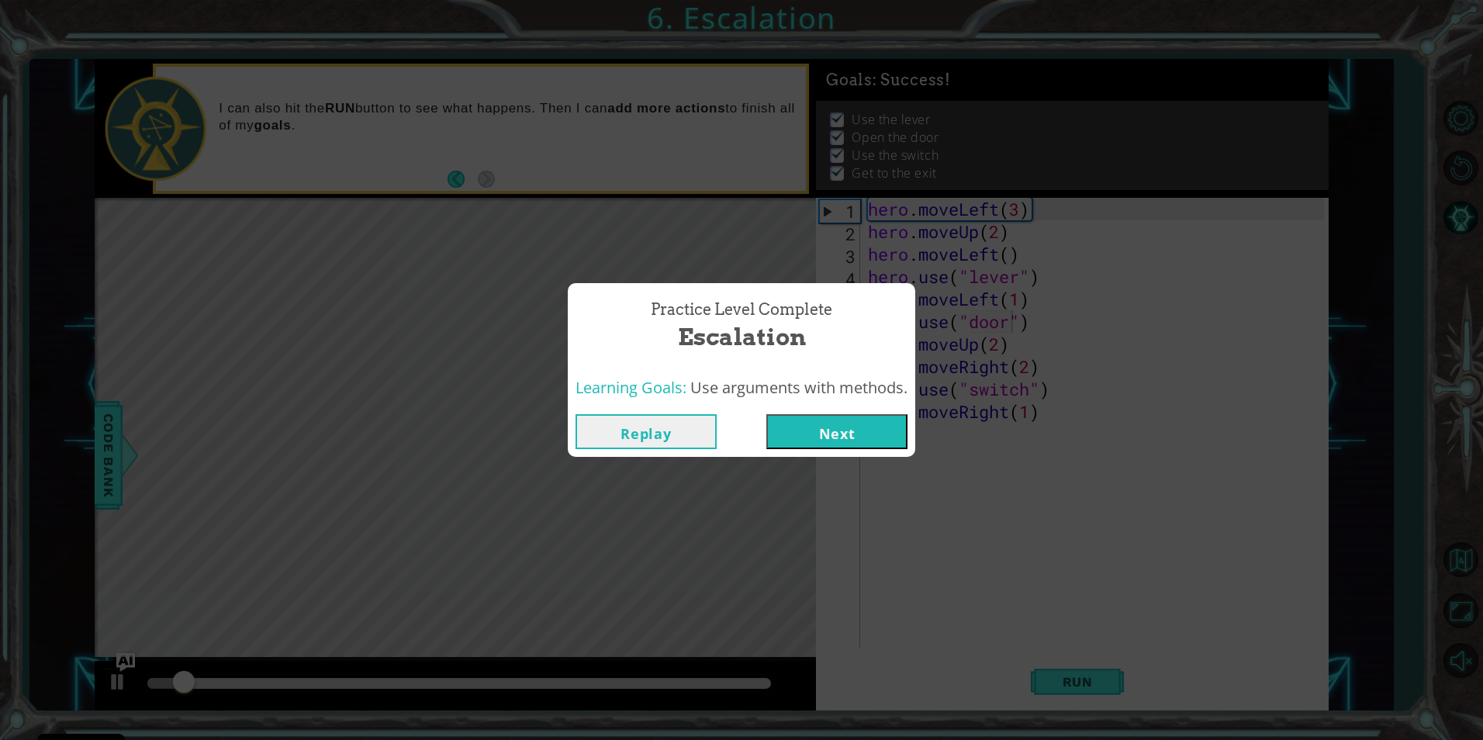
click at [823, 420] on button "Next" at bounding box center [836, 431] width 141 height 35
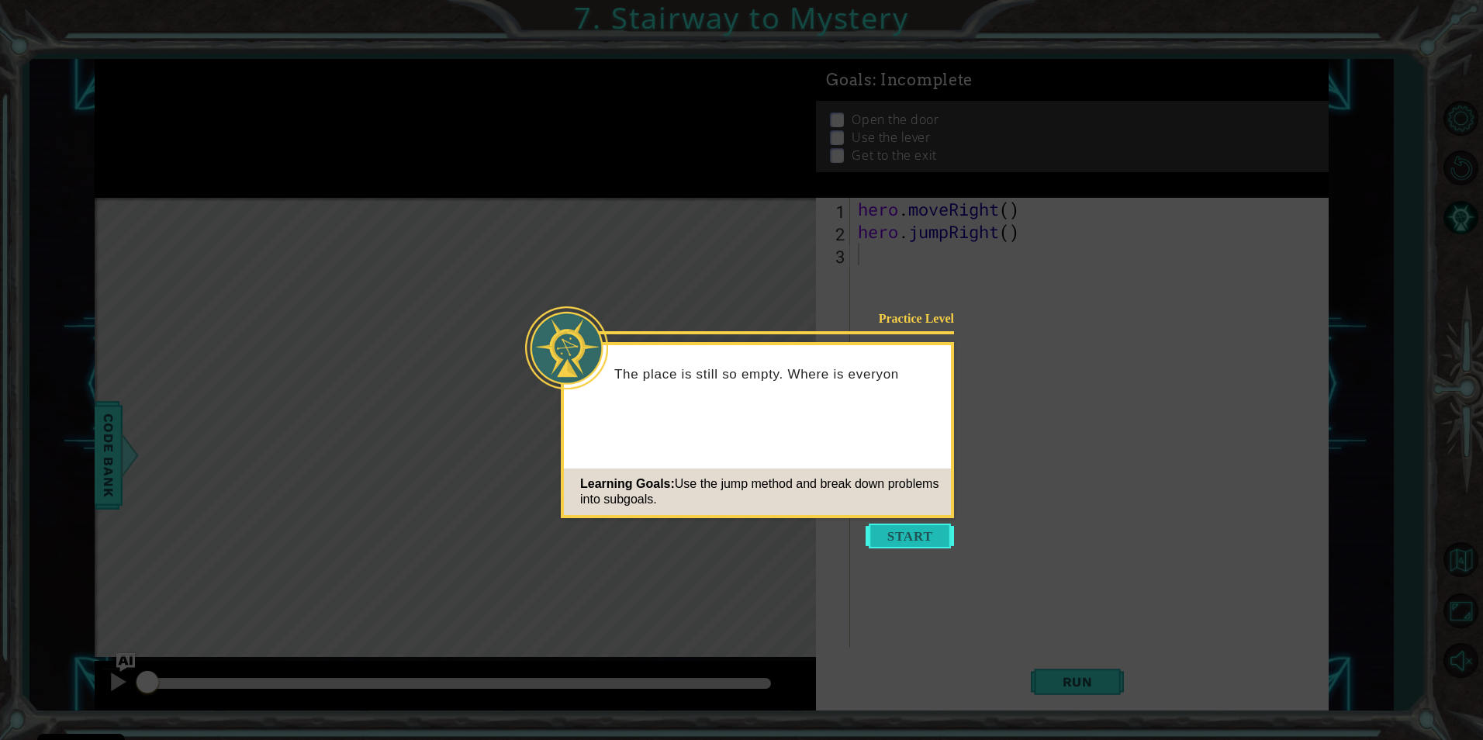
click at [897, 531] on button "Start" at bounding box center [910, 536] width 88 height 25
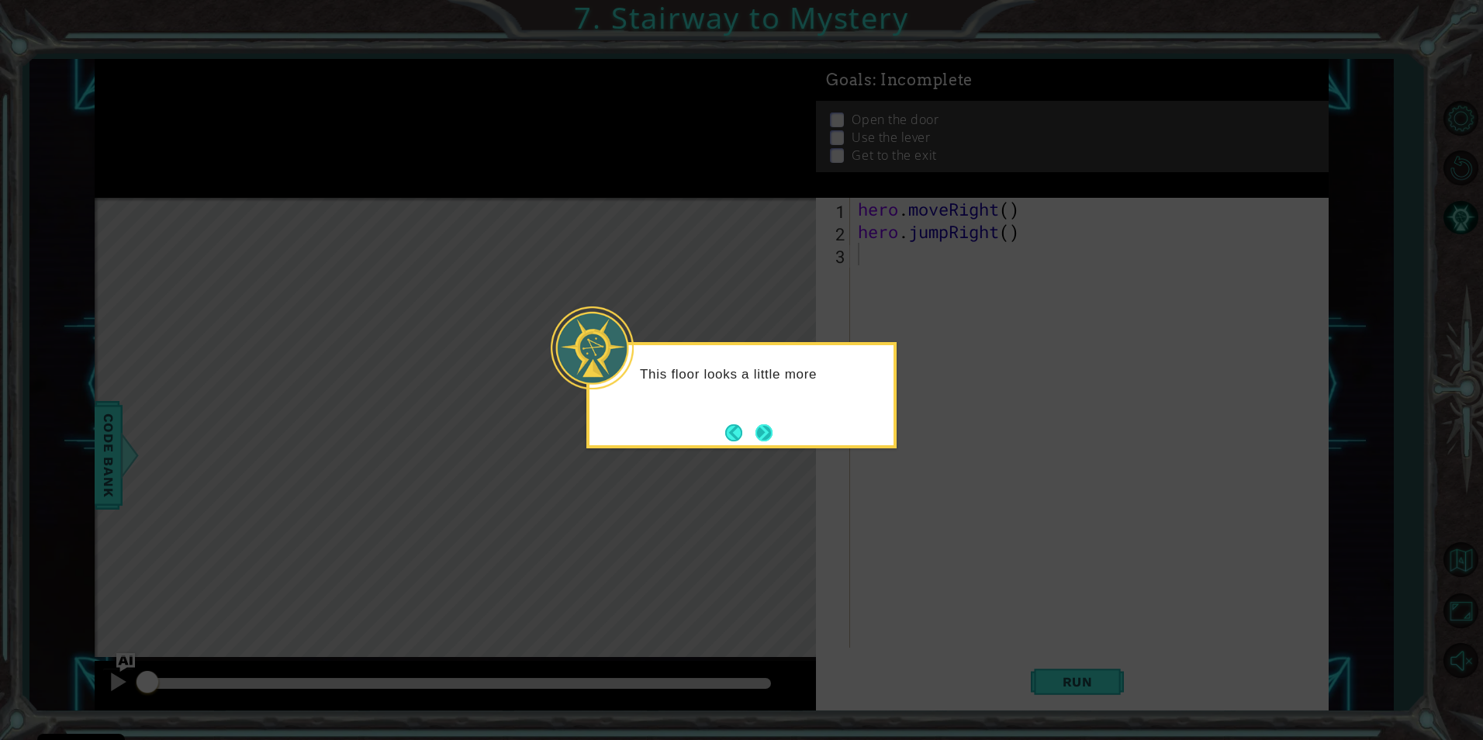
click at [770, 424] on button "Next" at bounding box center [764, 432] width 18 height 18
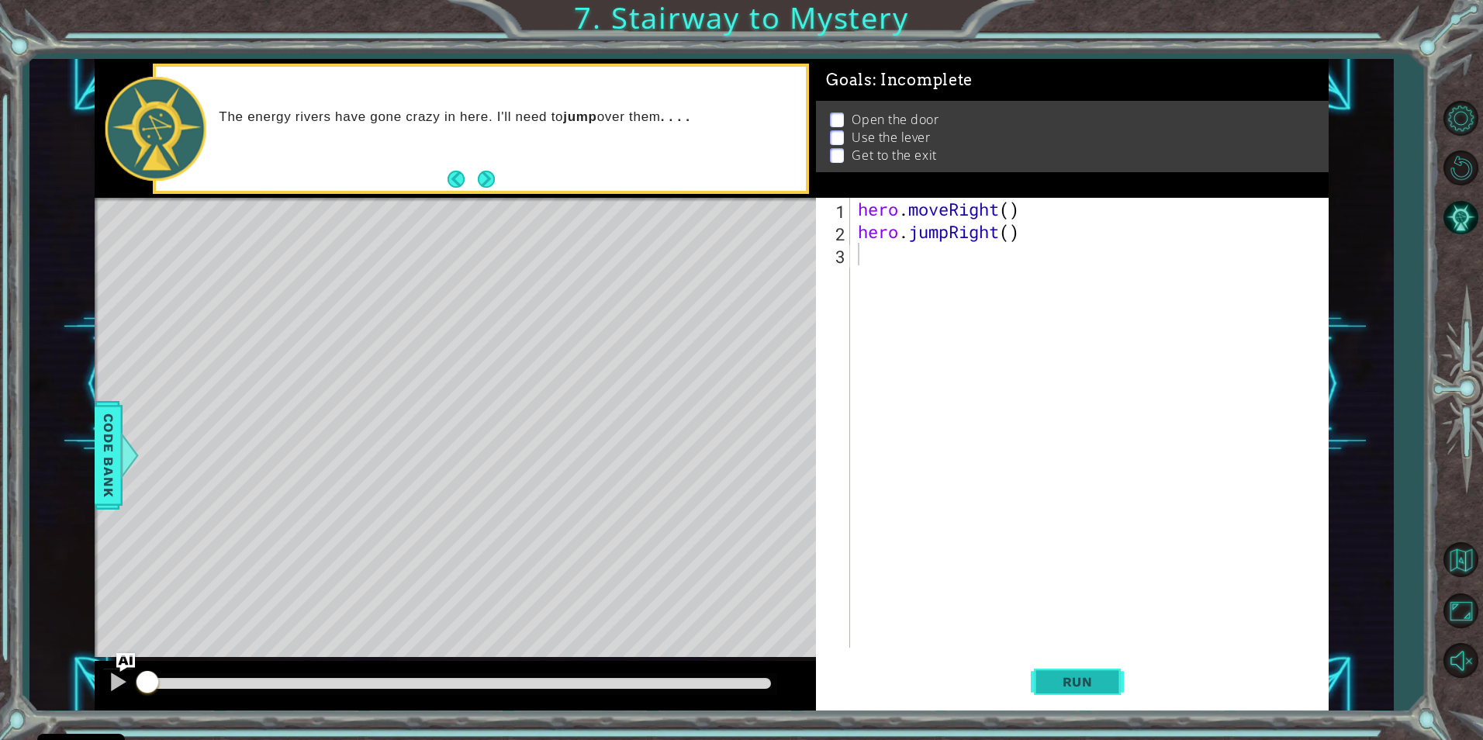
click at [1090, 679] on span "Run" at bounding box center [1077, 682] width 61 height 16
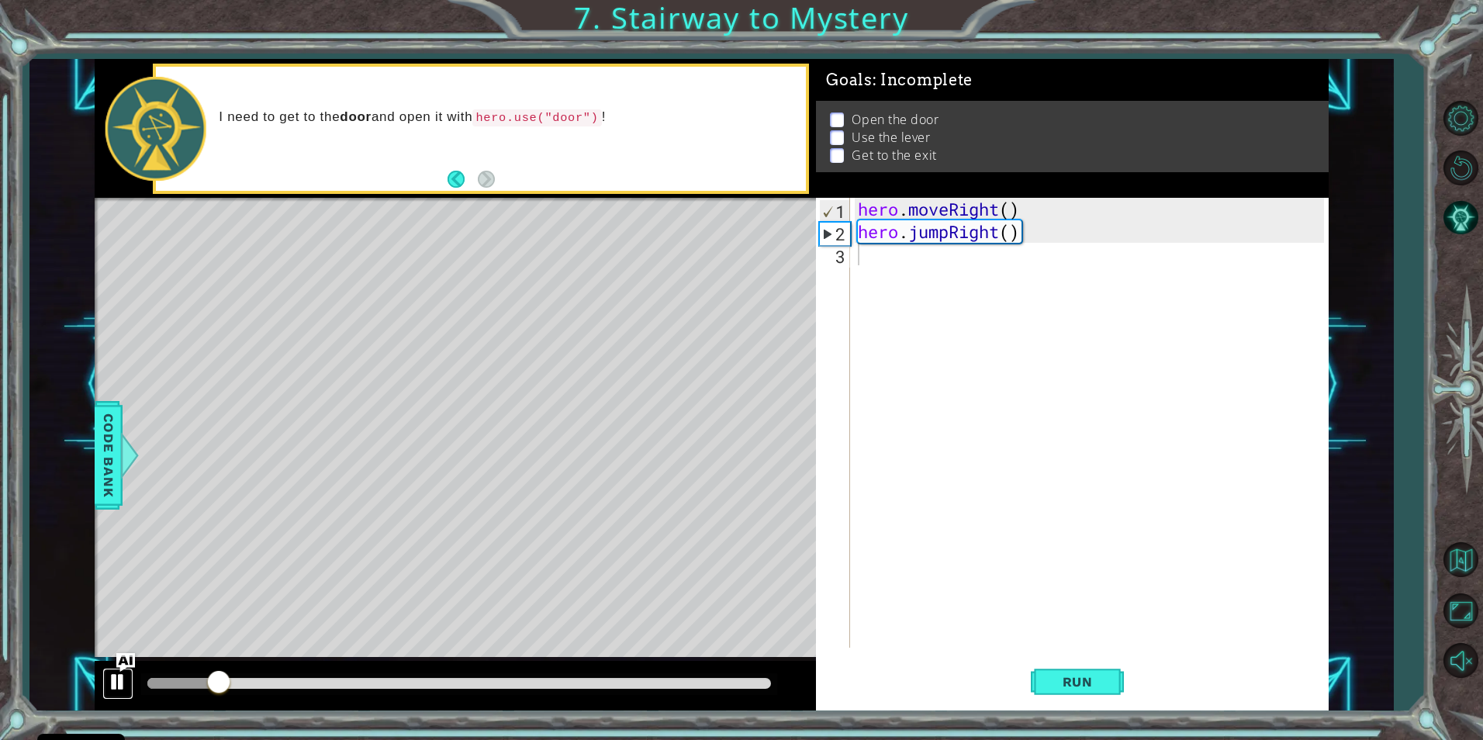
click at [108, 678] on div at bounding box center [118, 682] width 20 height 20
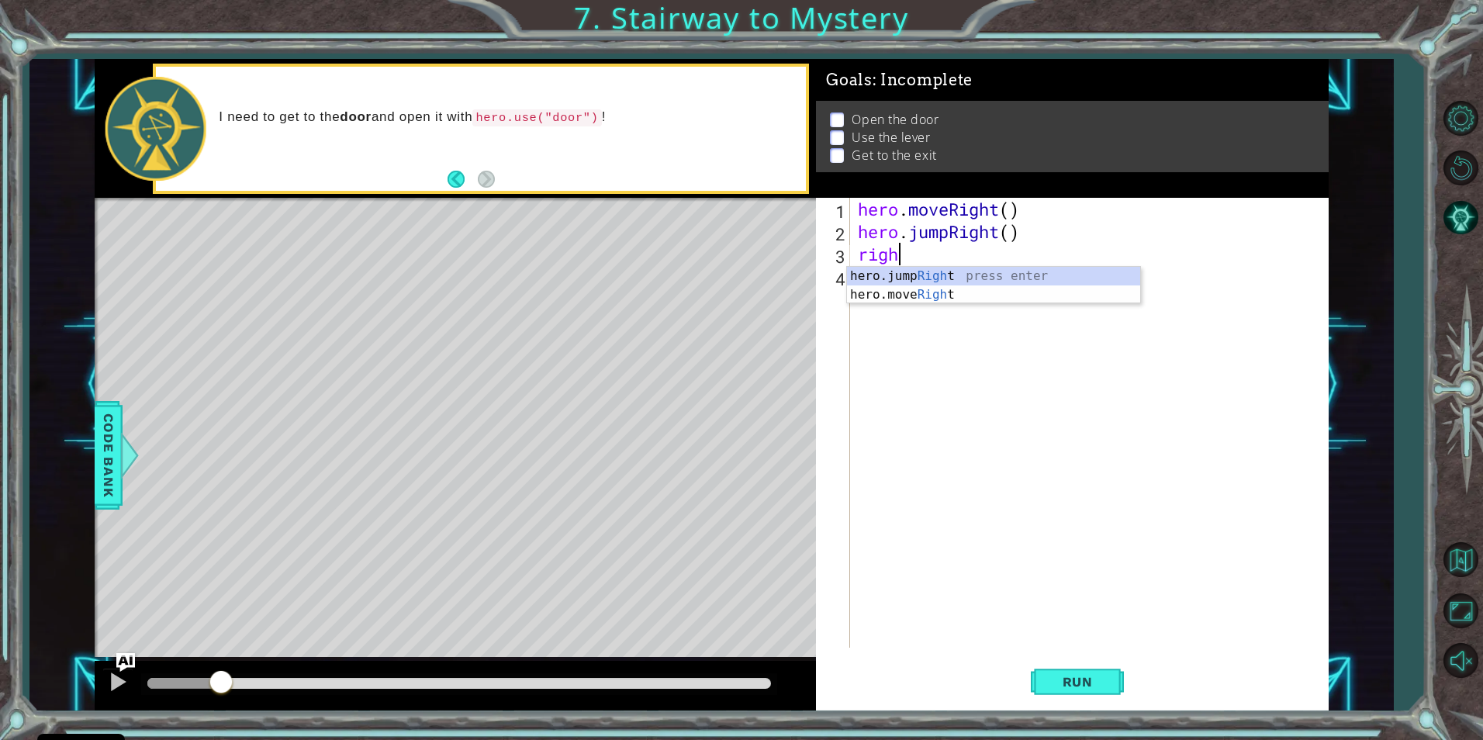
type textarea "right"
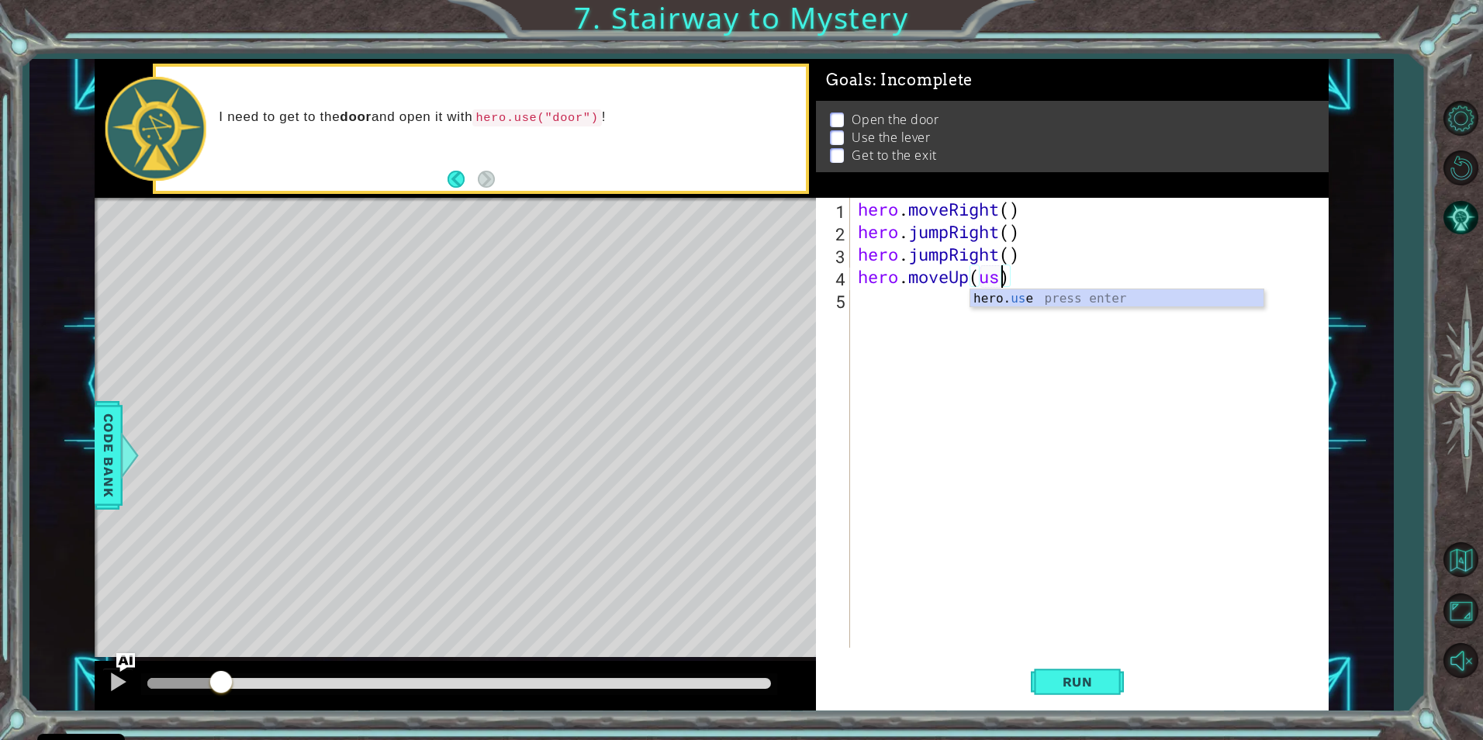
scroll to position [0, 5]
type textarea "hero.moveUp()"
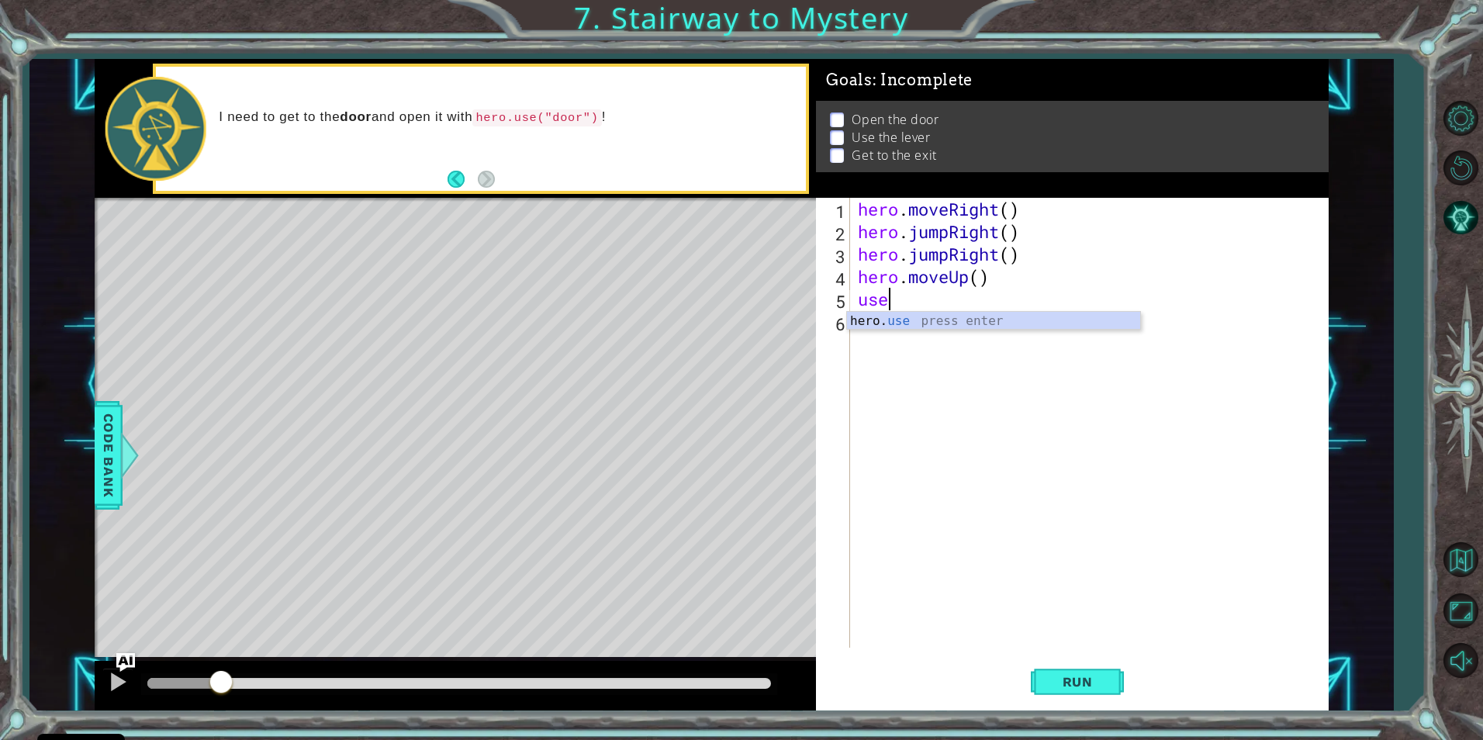
scroll to position [0, 1]
type textarea "hero.use("door")"
type textarea "hero.moveUp(2)"
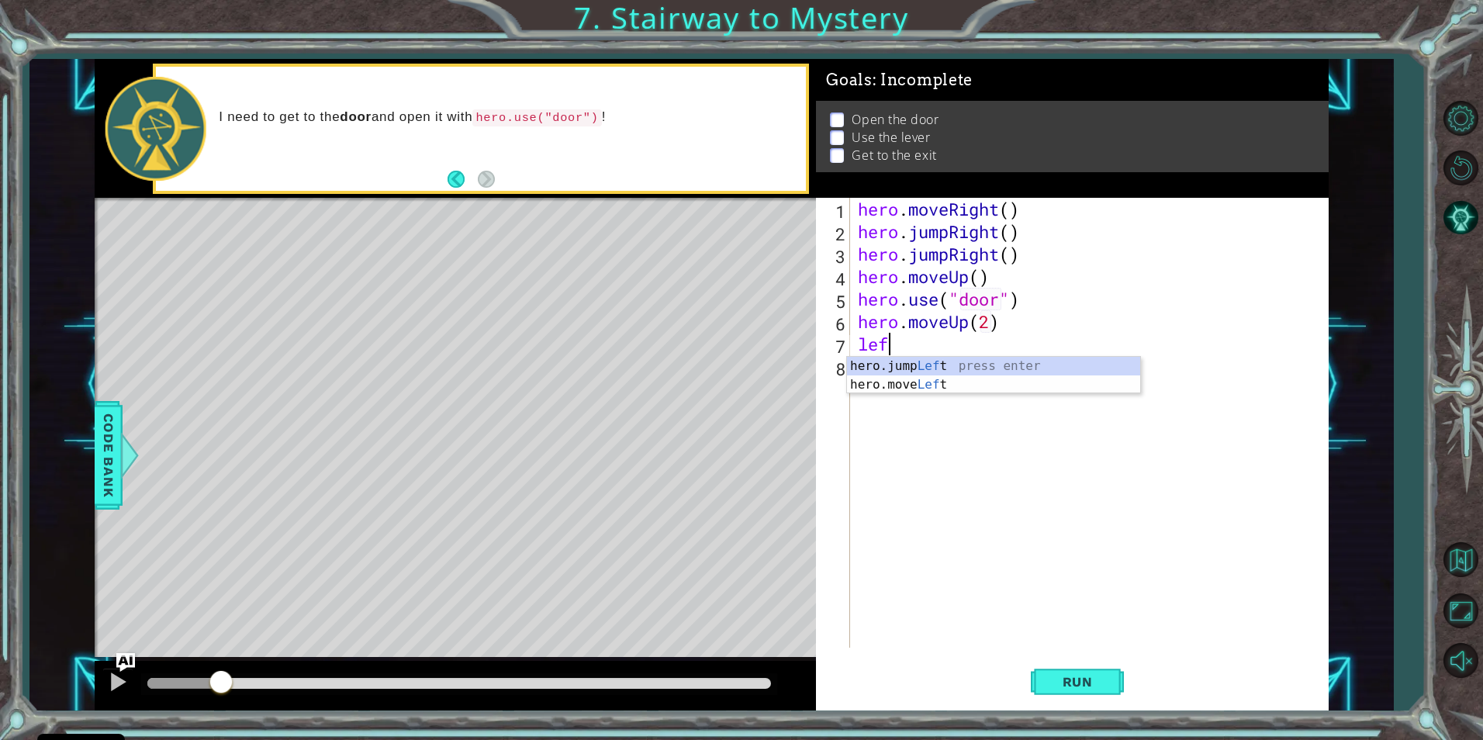
scroll to position [0, 1]
type textarea "left"
type textarea "hero.use("lever")"
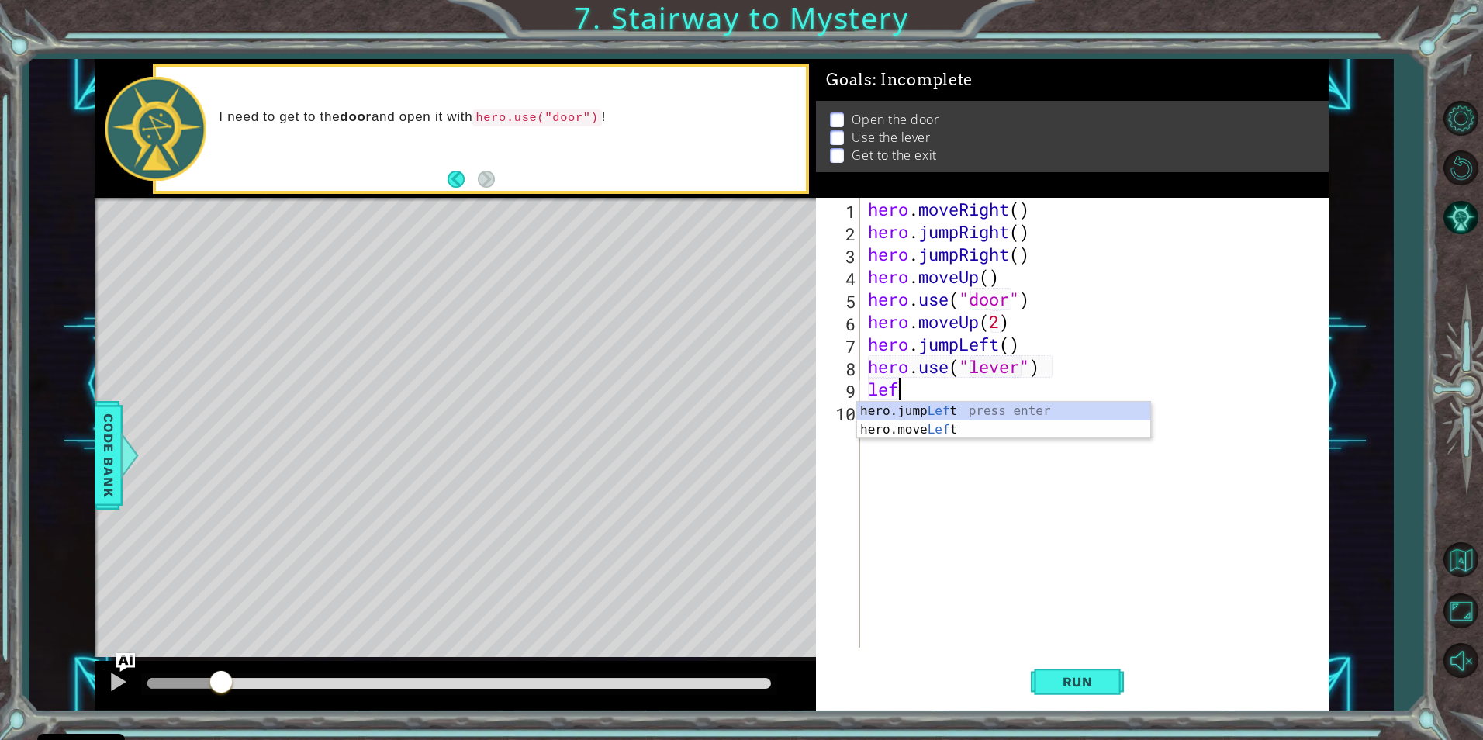
scroll to position [0, 1]
type textarea "left"
type textarea "2"
click at [1015, 392] on div "hero . moveRight ( ) hero . jumpRight ( ) hero . jumpRight ( ) hero . moveUp ( …" at bounding box center [1098, 445] width 467 height 495
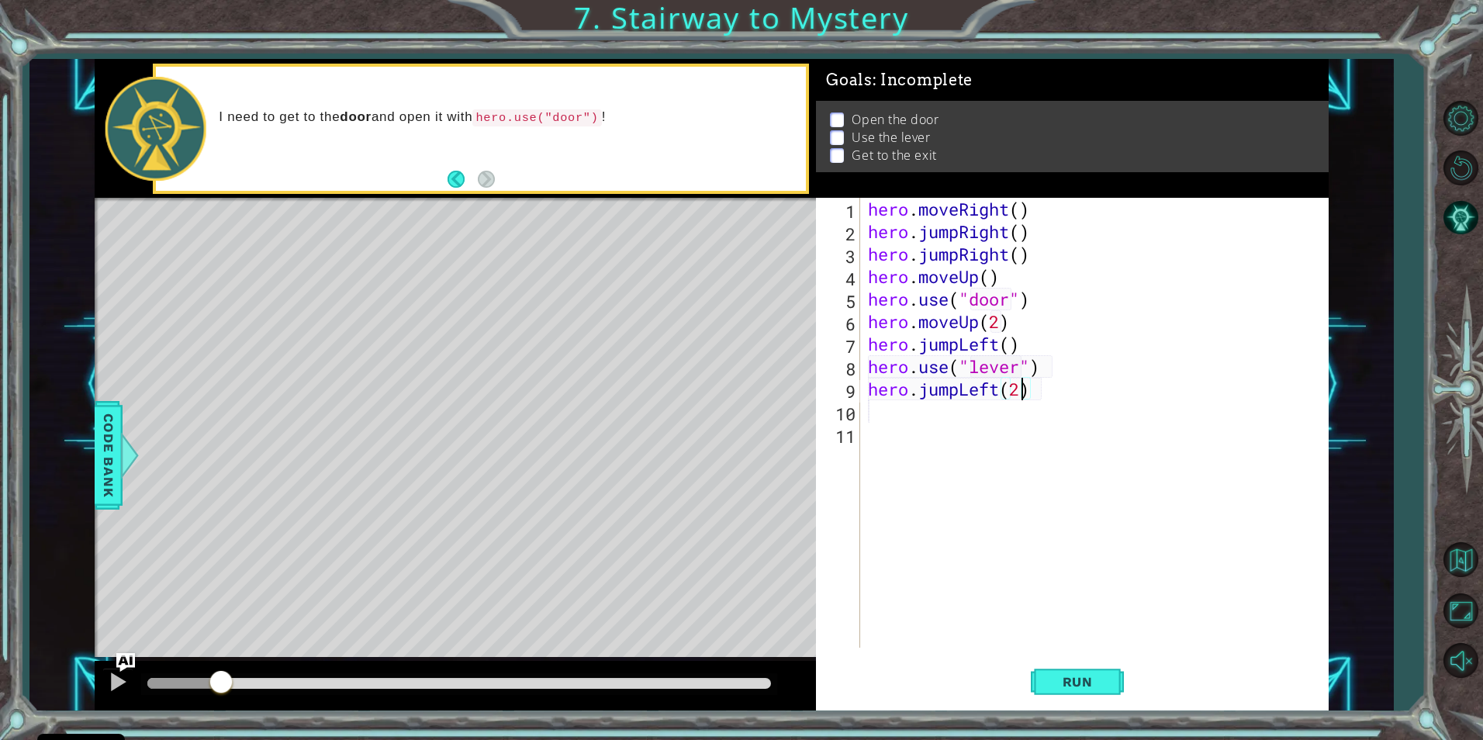
scroll to position [0, 7]
click at [1066, 681] on span "Run" at bounding box center [1077, 682] width 61 height 16
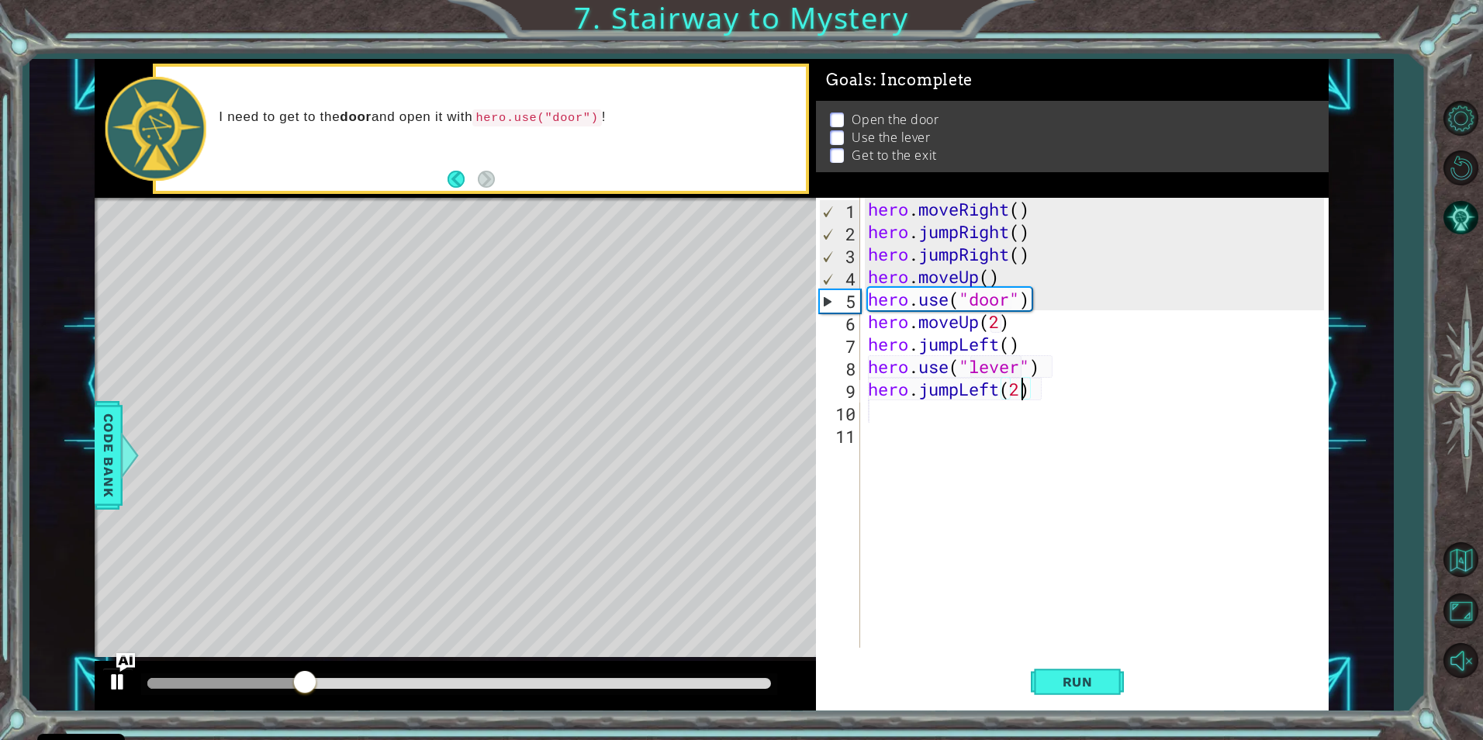
drag, startPoint x: 99, startPoint y: 675, endPoint x: 113, endPoint y: 674, distance: 14.0
click at [104, 675] on div at bounding box center [455, 686] width 721 height 50
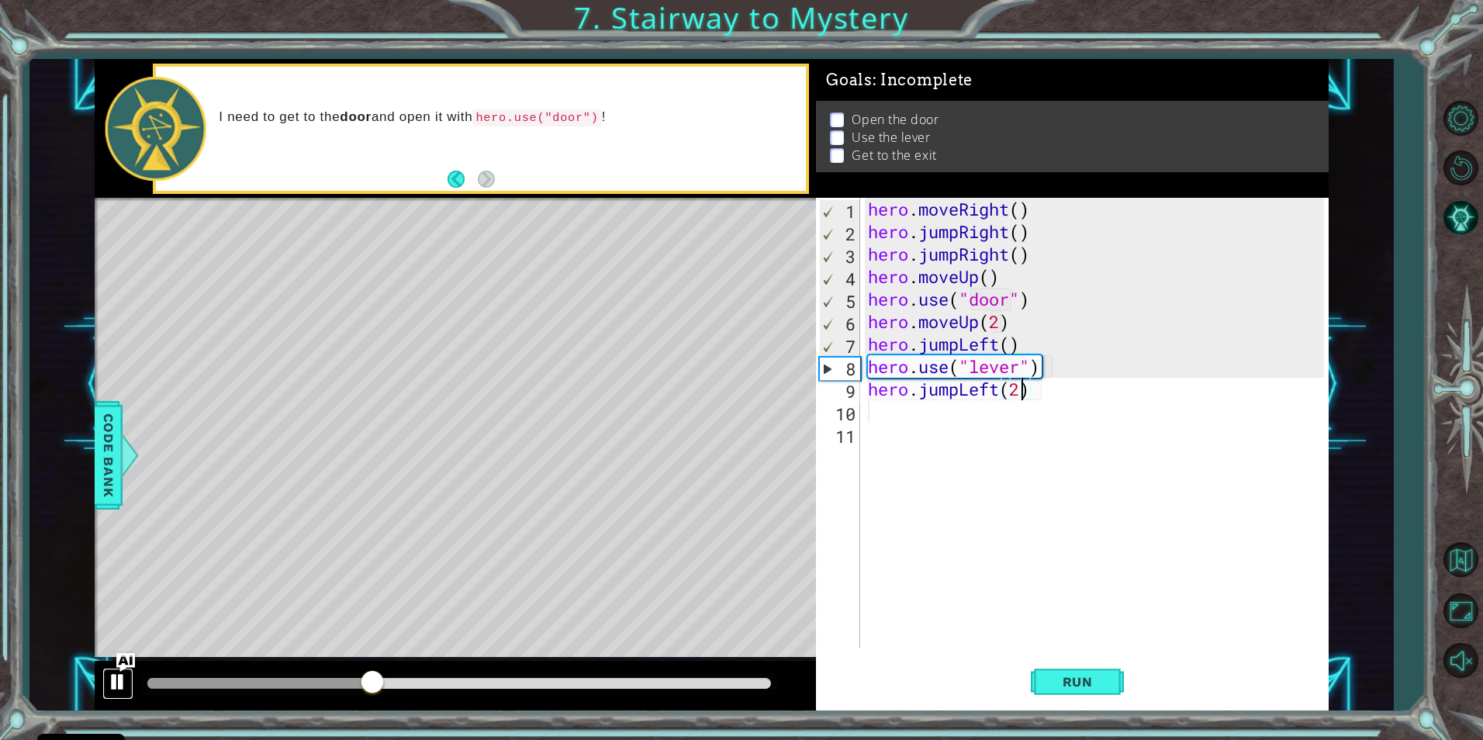
click at [117, 679] on div at bounding box center [118, 682] width 20 height 20
click at [959, 238] on div "hero . moveRight ( ) hero . jumpRight ( ) hero . jumpRight ( ) hero . moveUp ( …" at bounding box center [1098, 445] width 467 height 495
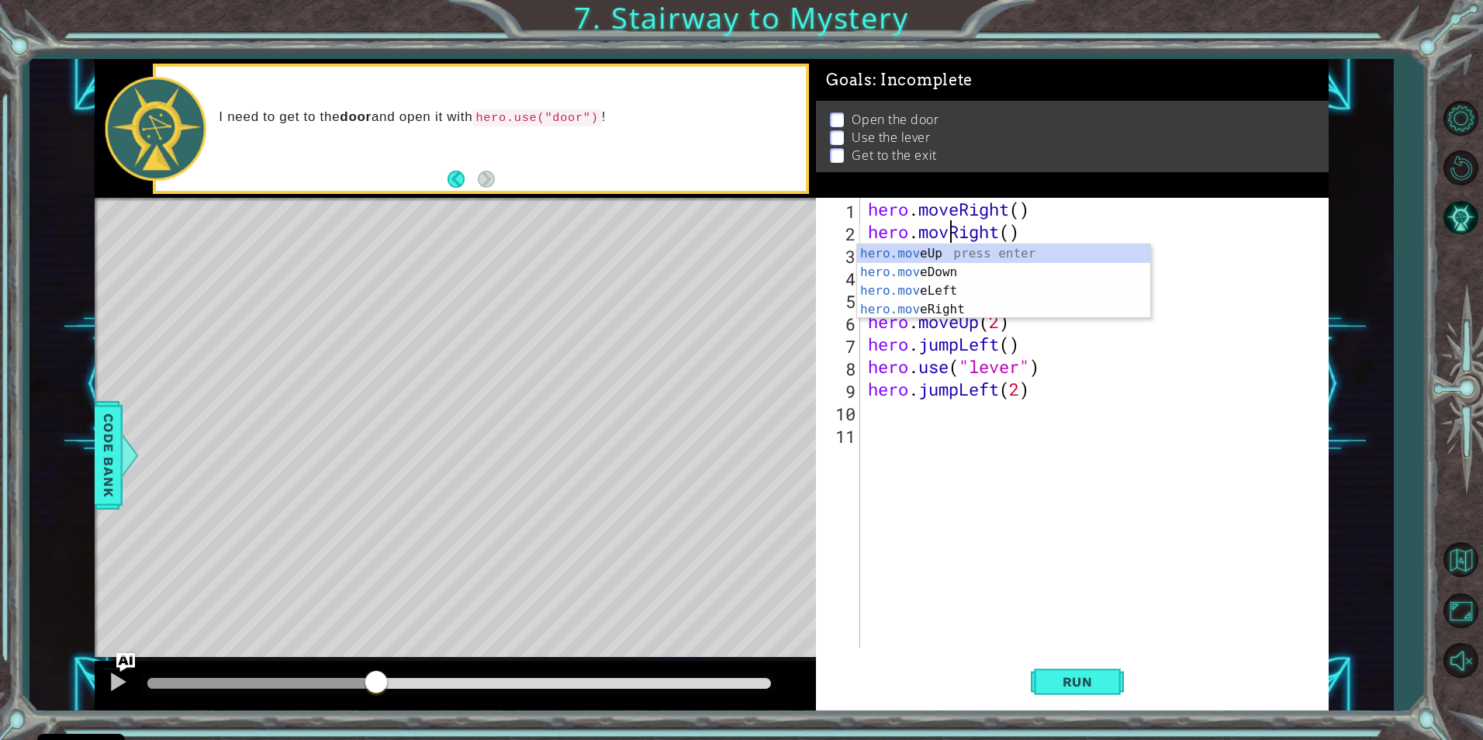
scroll to position [0, 5]
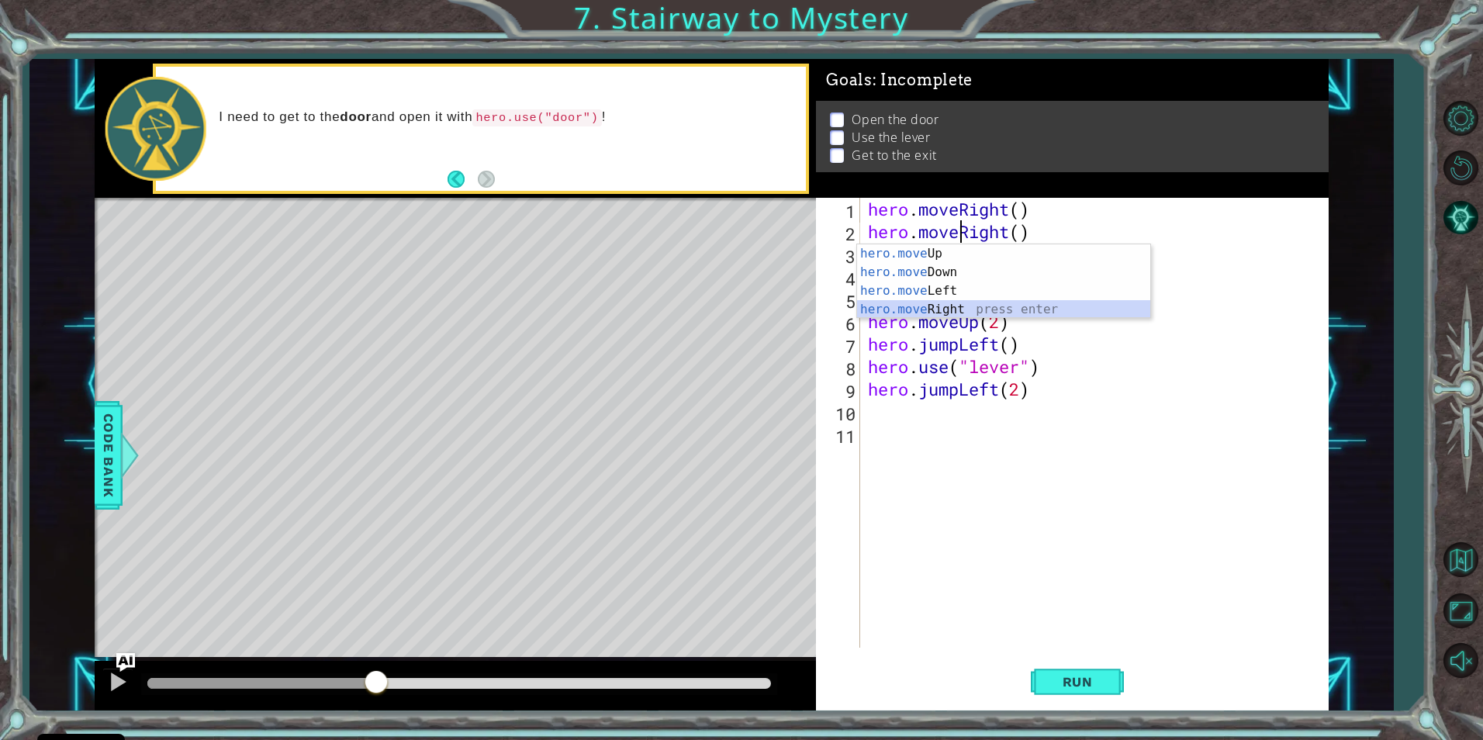
click at [1003, 312] on div "hero.move Up press enter hero.move Down press enter hero.move Left press enter …" at bounding box center [1003, 300] width 293 height 112
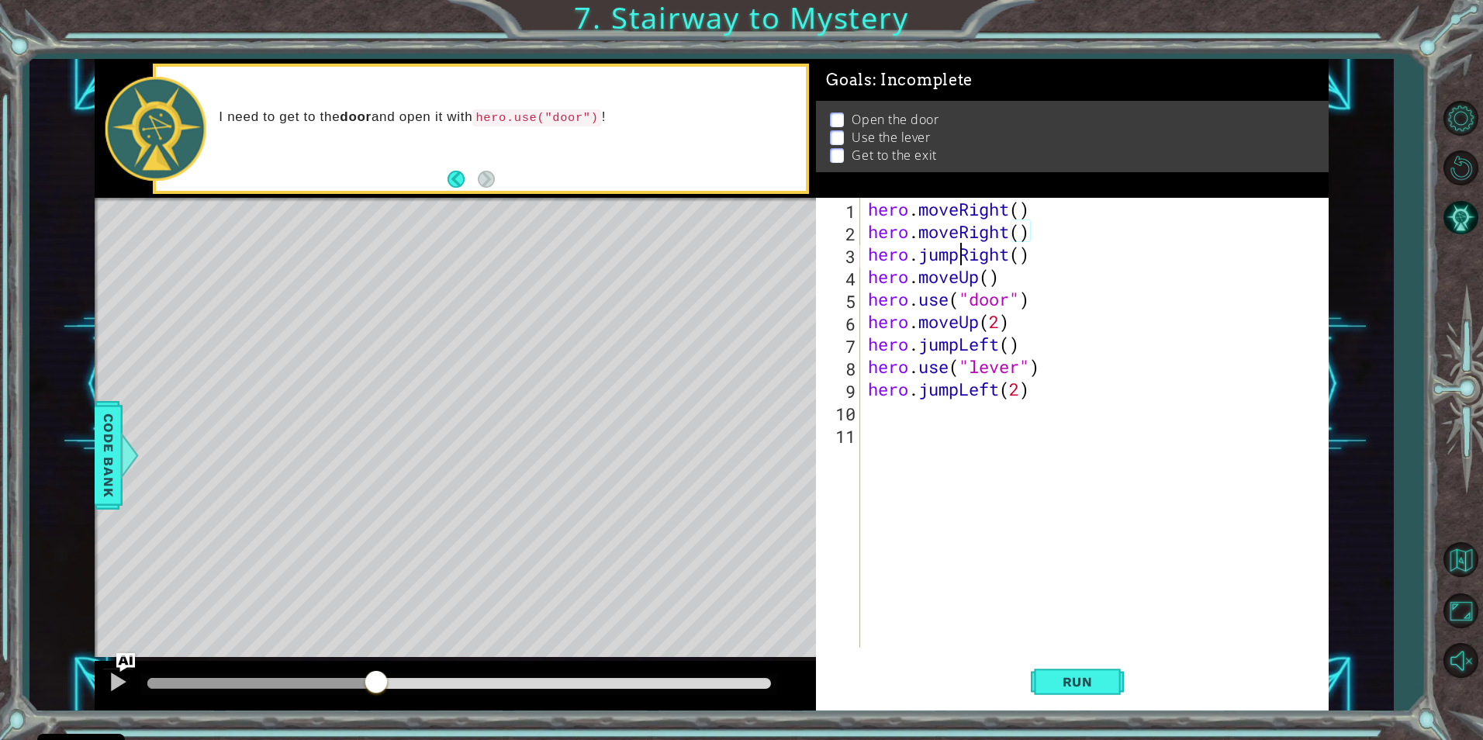
click at [956, 251] on div "hero . moveRight ( ) hero . moveRight ( ) hero . jumpRight ( ) hero . moveUp ( …" at bounding box center [1098, 445] width 467 height 495
click at [959, 232] on div "hero . moveRight ( ) hero . moveRight ( ) hero . jumpRight ( ) hero . moveUp ( …" at bounding box center [1098, 445] width 467 height 495
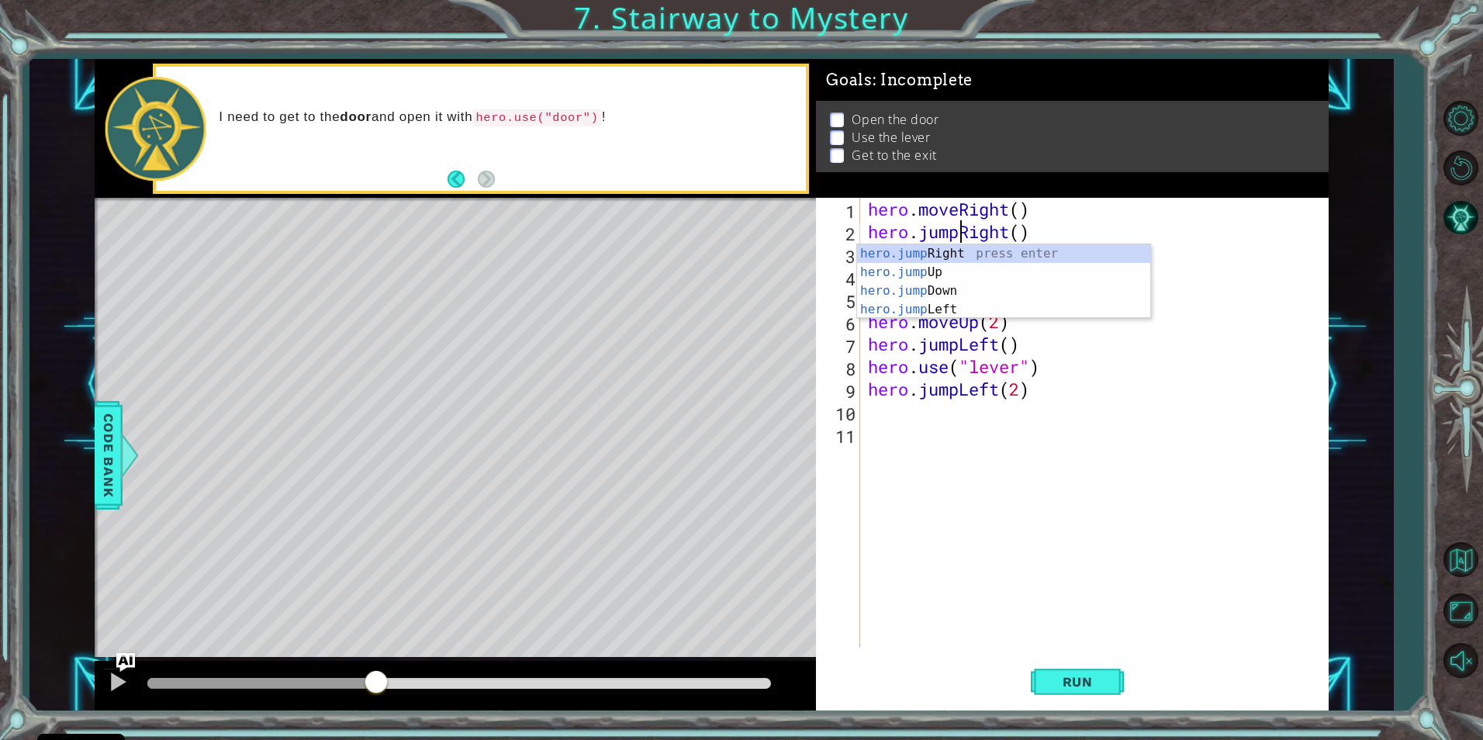
scroll to position [0, 3]
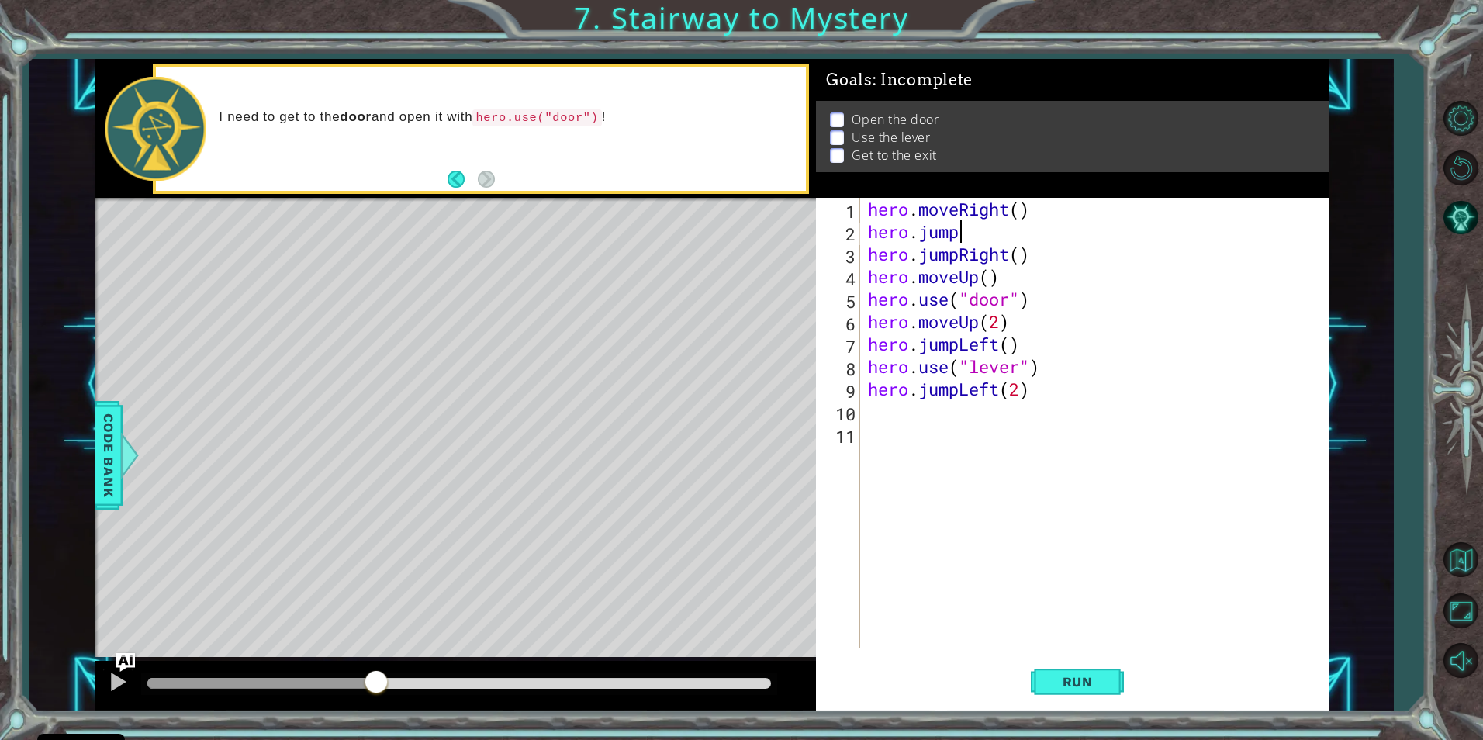
type textarea "hero.jum"
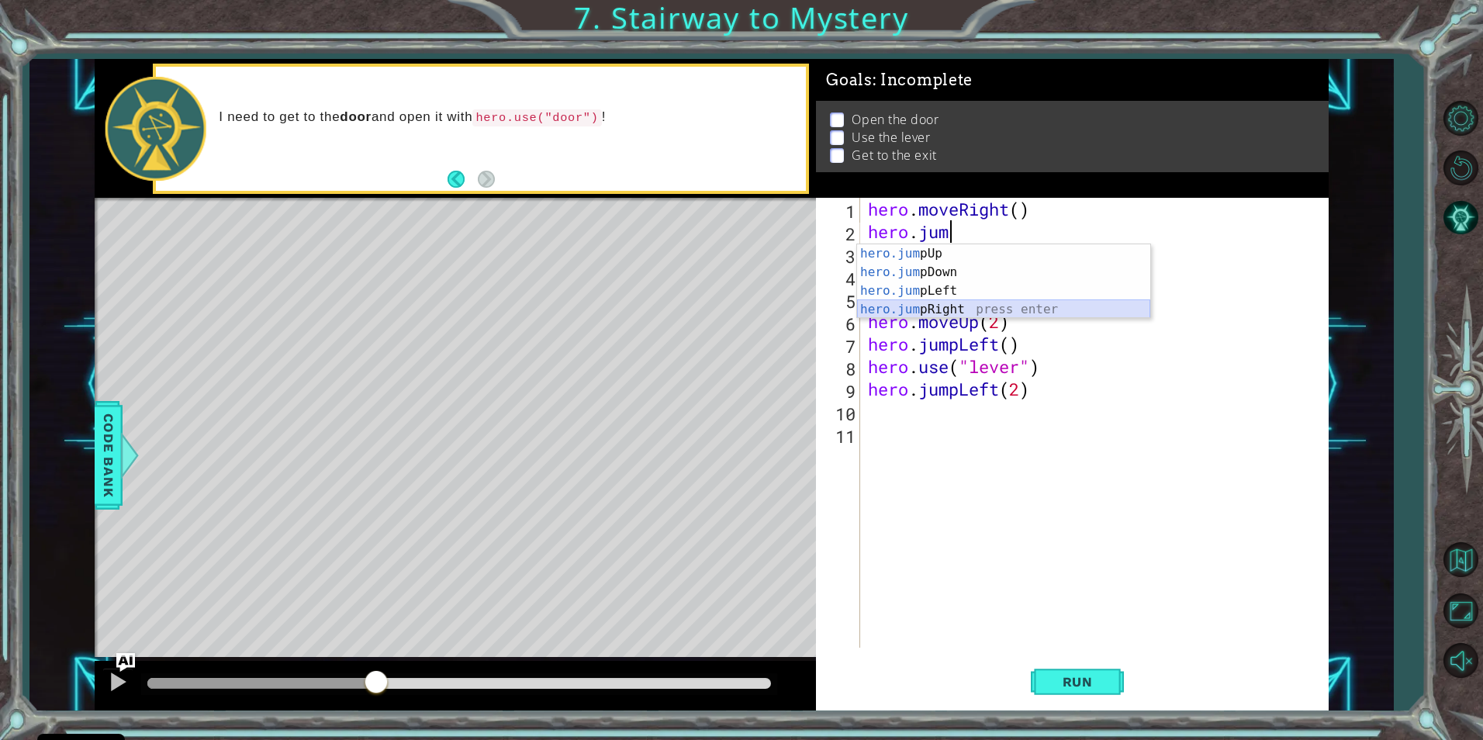
click at [1022, 305] on div "hero.jum pUp press enter hero.jum pDown press enter hero.jum pLeft press enter …" at bounding box center [1003, 300] width 293 height 112
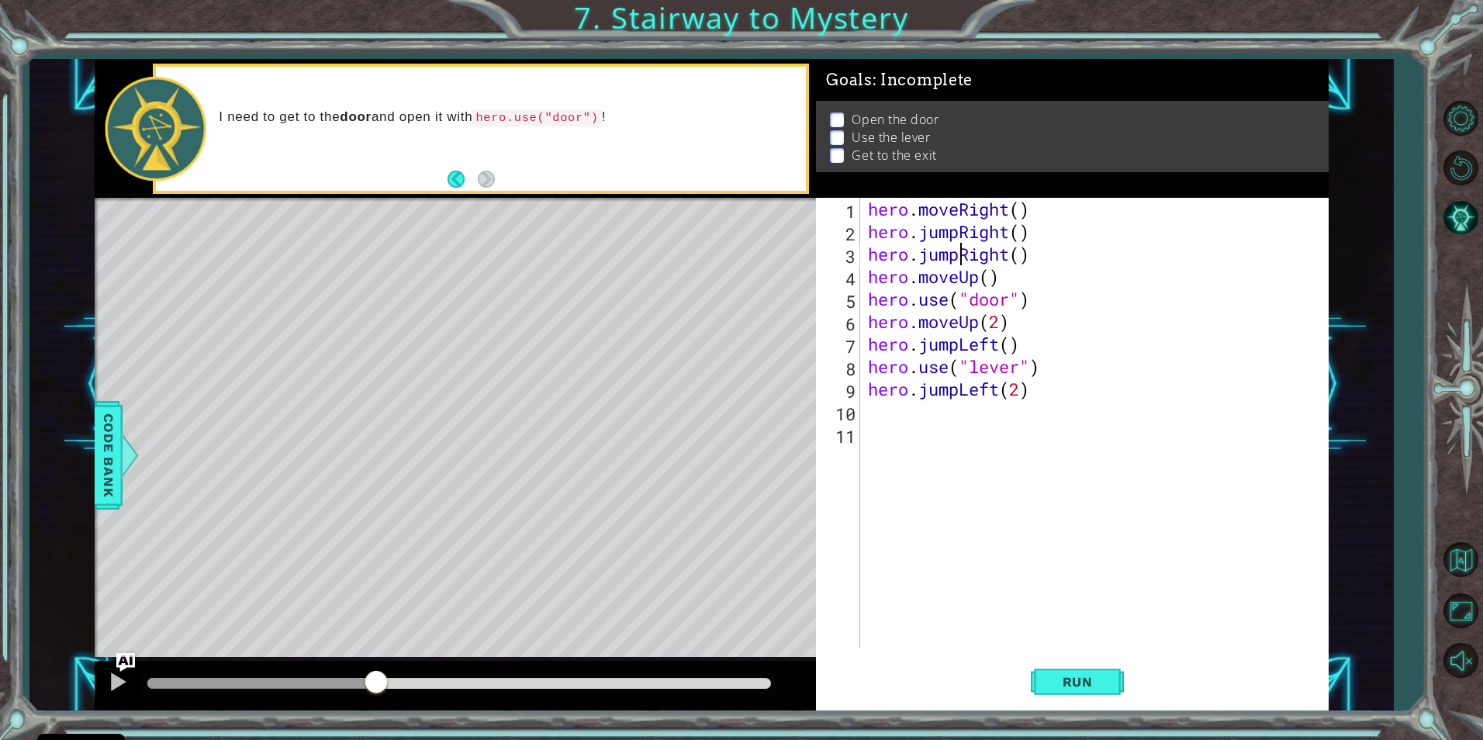
click at [958, 250] on div "hero . moveRight ( ) hero . jumpRight ( ) hero . jumpRight ( ) hero . moveUp ( …" at bounding box center [1098, 445] width 467 height 495
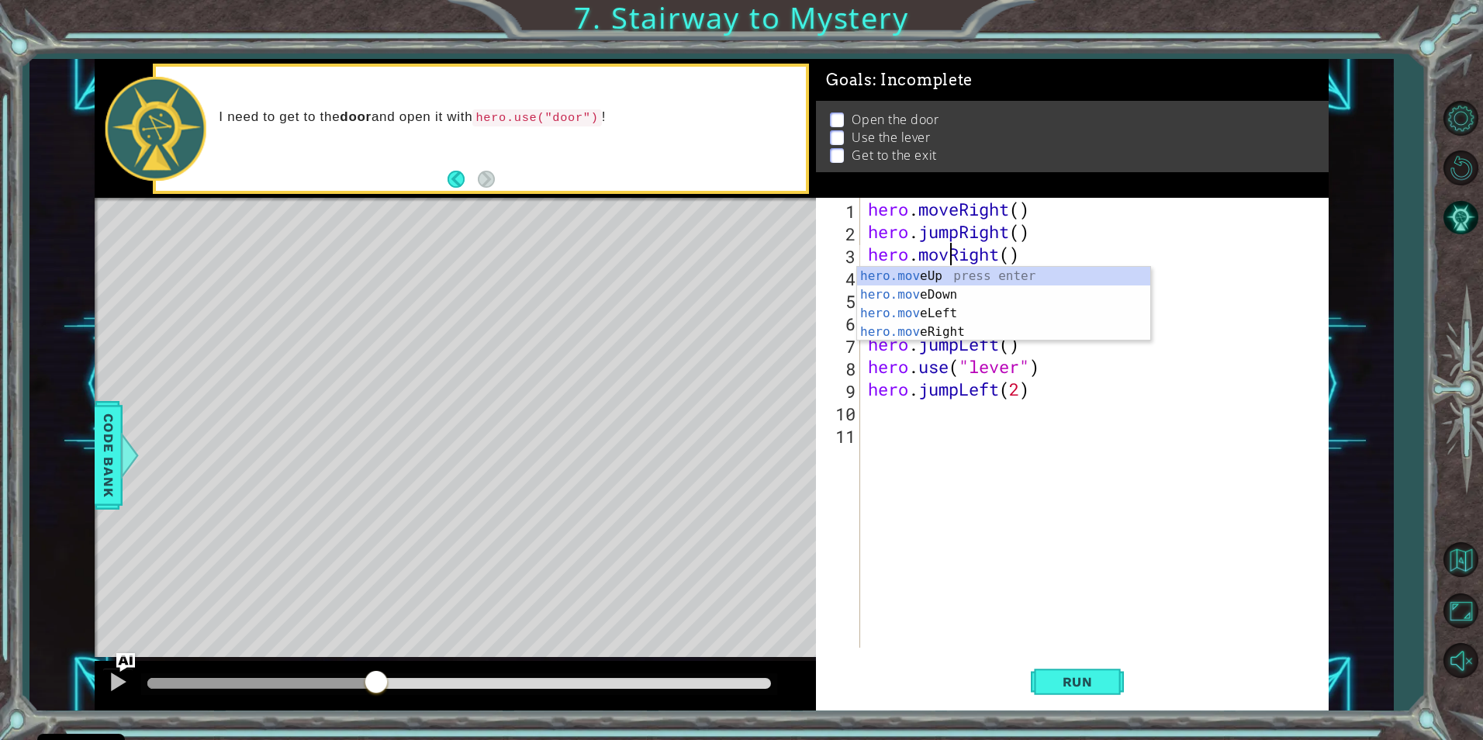
type textarea "hero.moveRight()"
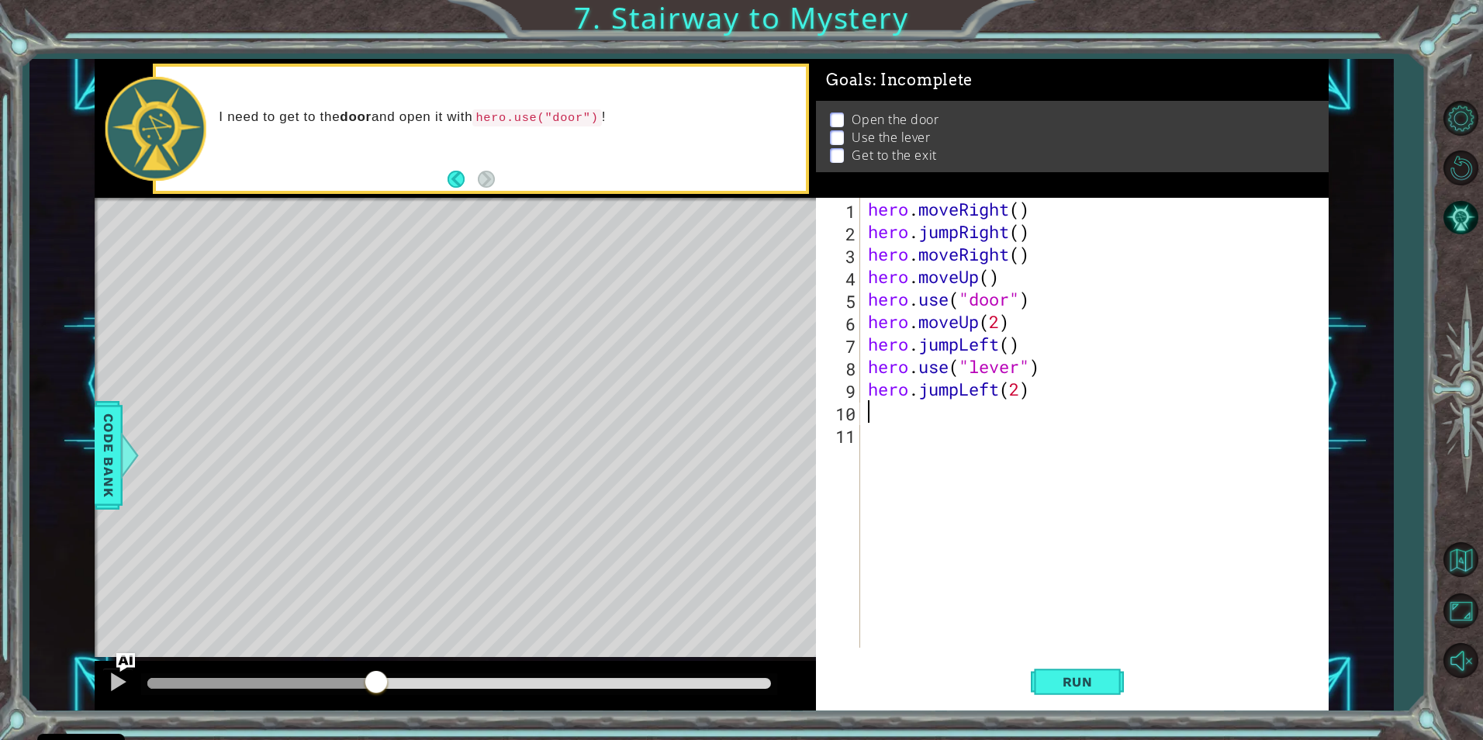
click at [1179, 417] on div "hero . moveRight ( ) hero . jumpRight ( ) hero . moveRight ( ) hero . moveUp ( …" at bounding box center [1098, 445] width 467 height 495
click at [956, 348] on div "hero . moveRight ( ) hero . jumpRight ( ) hero . moveRight ( ) hero . moveUp ( …" at bounding box center [1098, 445] width 467 height 495
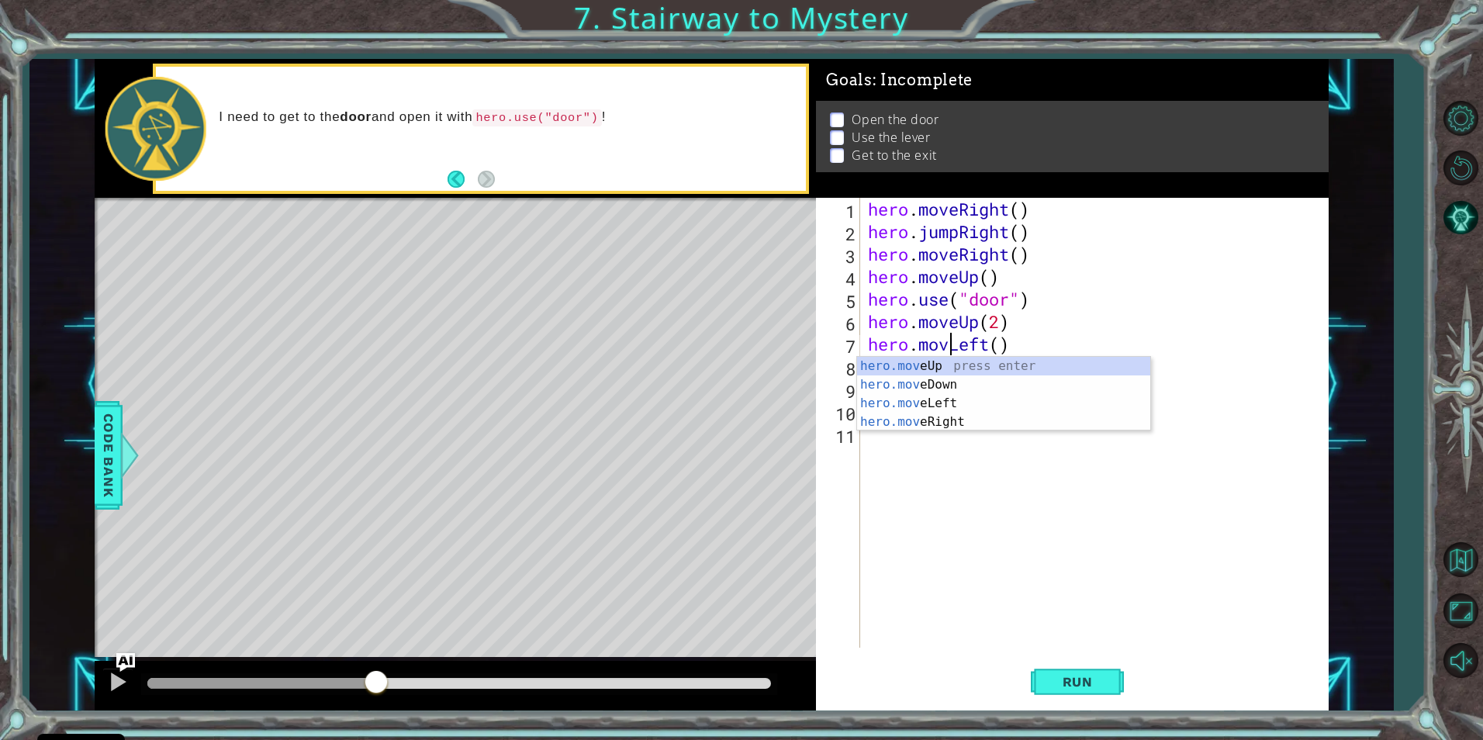
scroll to position [0, 5]
click at [944, 402] on div "hero.move Up press enter hero.move Down press enter hero.move Left press enter …" at bounding box center [1003, 413] width 293 height 112
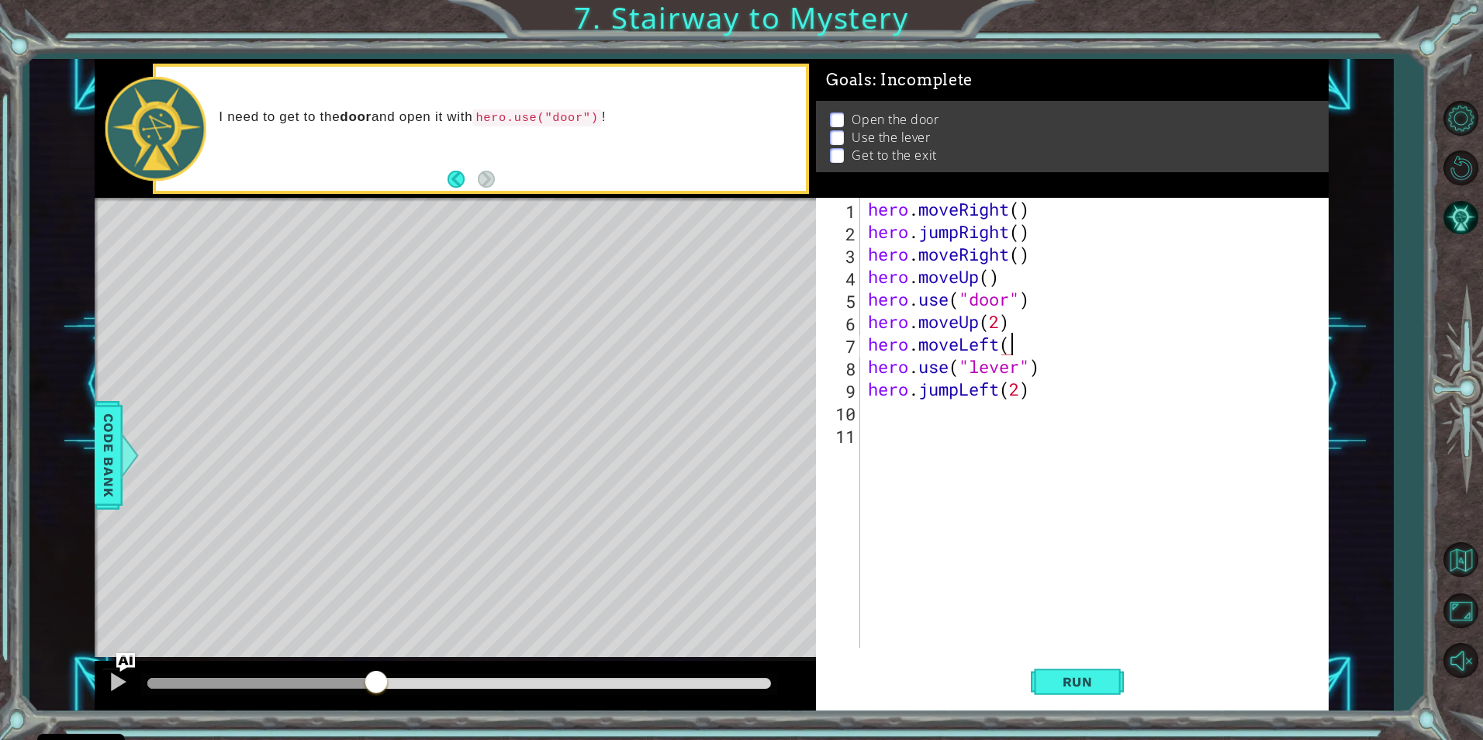
scroll to position [0, 6]
click at [1044, 354] on div "hero . moveRight ( ) hero . jumpRight ( ) hero . moveRight ( ) hero . moveUp ( …" at bounding box center [1098, 445] width 467 height 495
click at [1045, 372] on div "hero . moveRight ( ) hero . jumpRight ( ) hero . moveRight ( ) hero . moveUp ( …" at bounding box center [1098, 445] width 467 height 495
click at [1034, 399] on div "hero . moveRight ( ) hero . jumpRight ( ) hero . moveRight ( ) hero . moveUp ( …" at bounding box center [1098, 445] width 467 height 495
click at [961, 391] on div "hero . moveRight ( ) hero . jumpRight ( ) hero . moveRight ( ) hero . moveUp ( …" at bounding box center [1098, 445] width 467 height 495
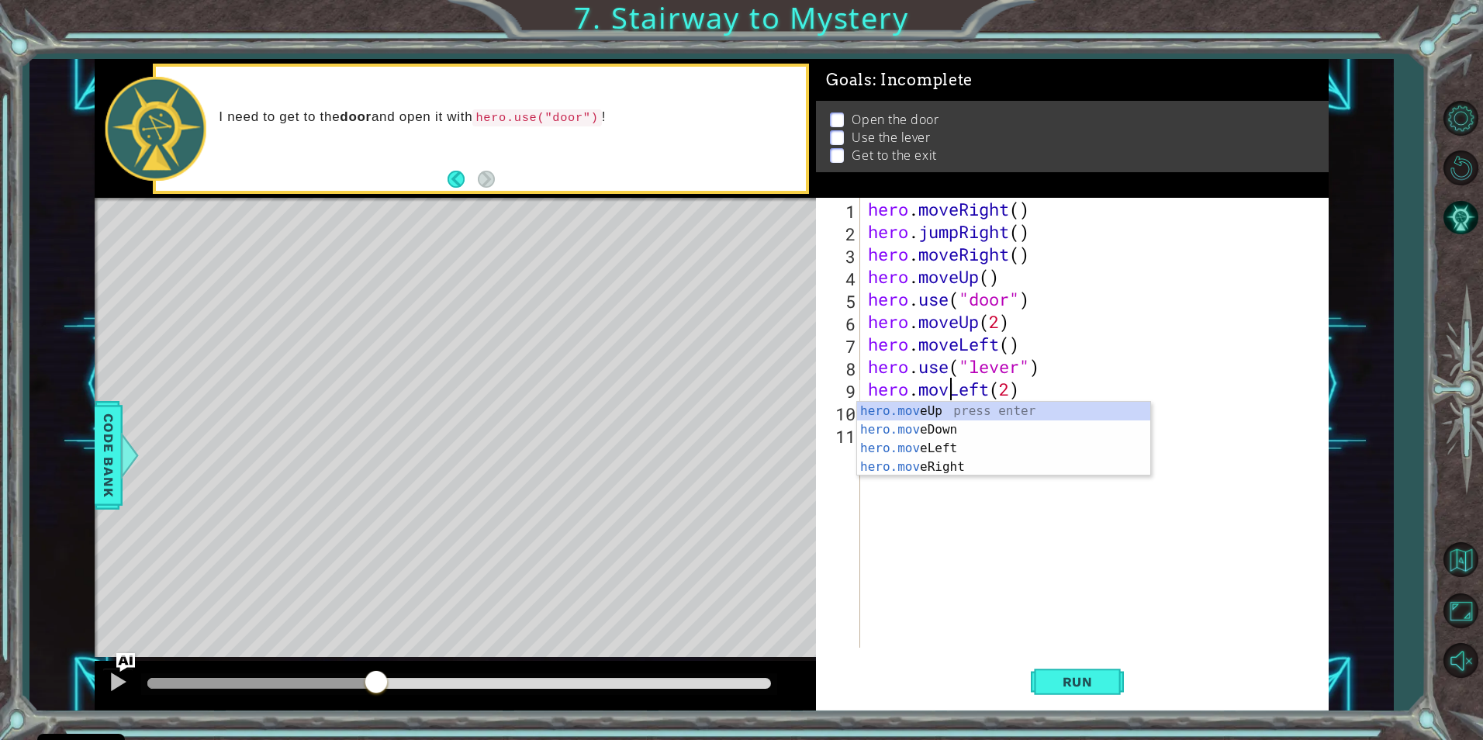
scroll to position [0, 5]
type textarea "hero.moveLeft(2)"
click at [1038, 686] on button "Run" at bounding box center [1077, 681] width 93 height 51
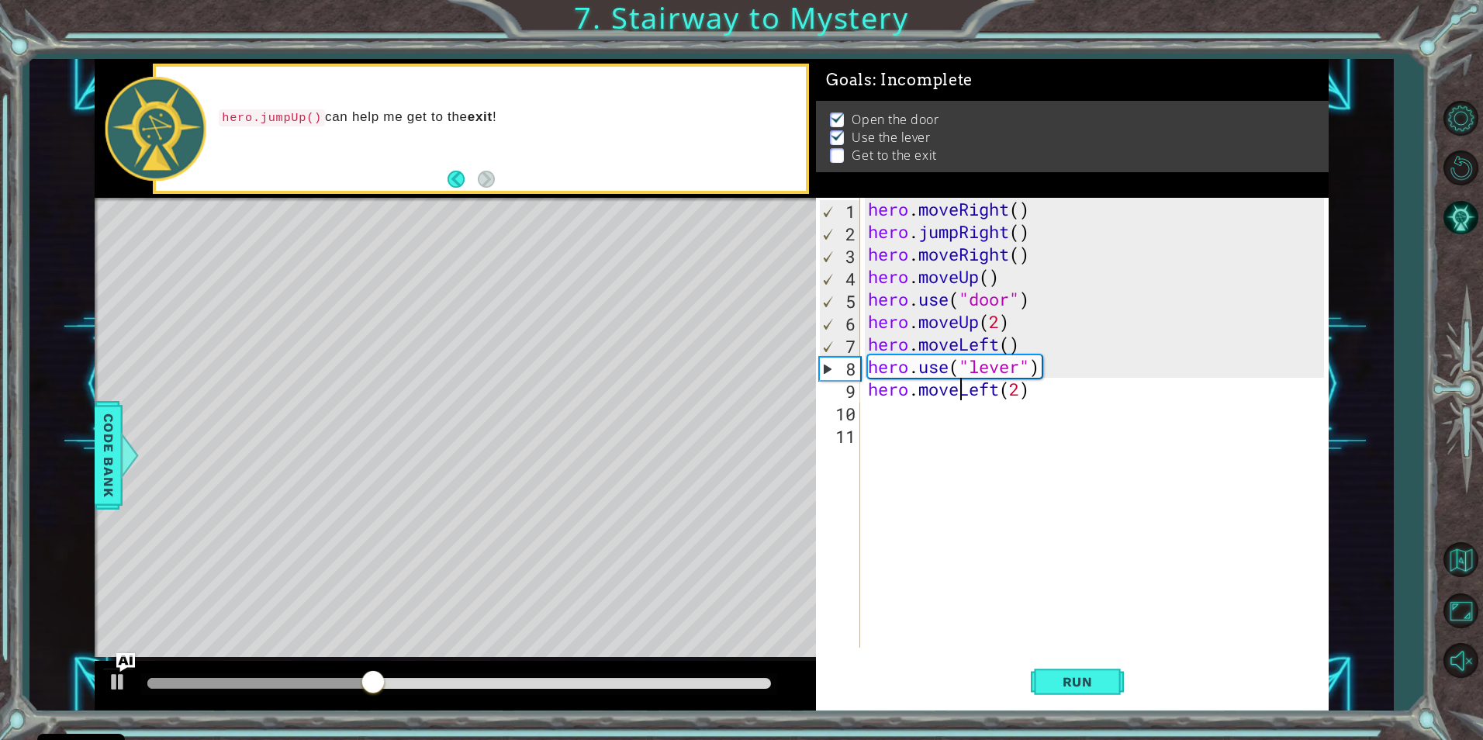
click at [883, 420] on div "hero . moveRight ( ) hero . jumpRight ( ) hero . moveRight ( ) hero . moveUp ( …" at bounding box center [1098, 445] width 467 height 495
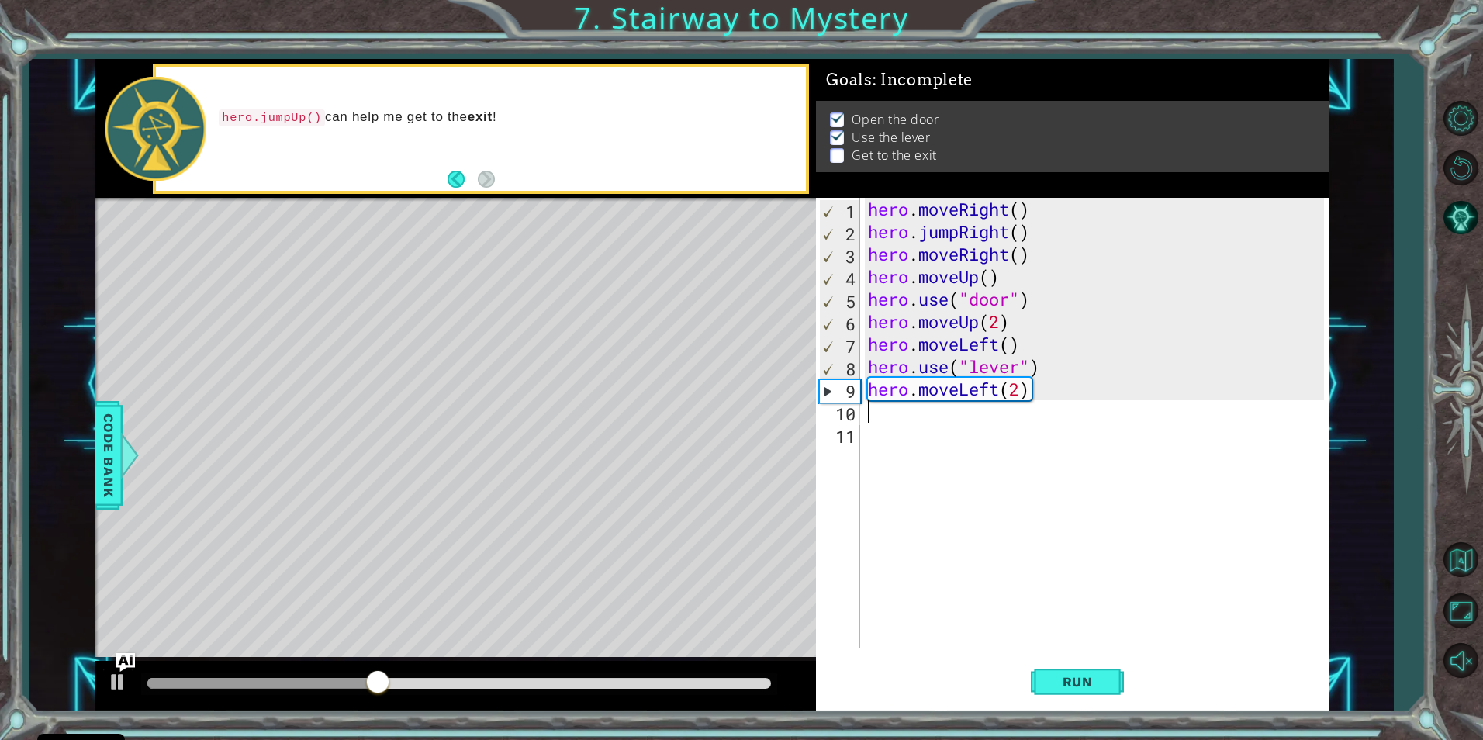
scroll to position [0, 0]
type textarea "h"
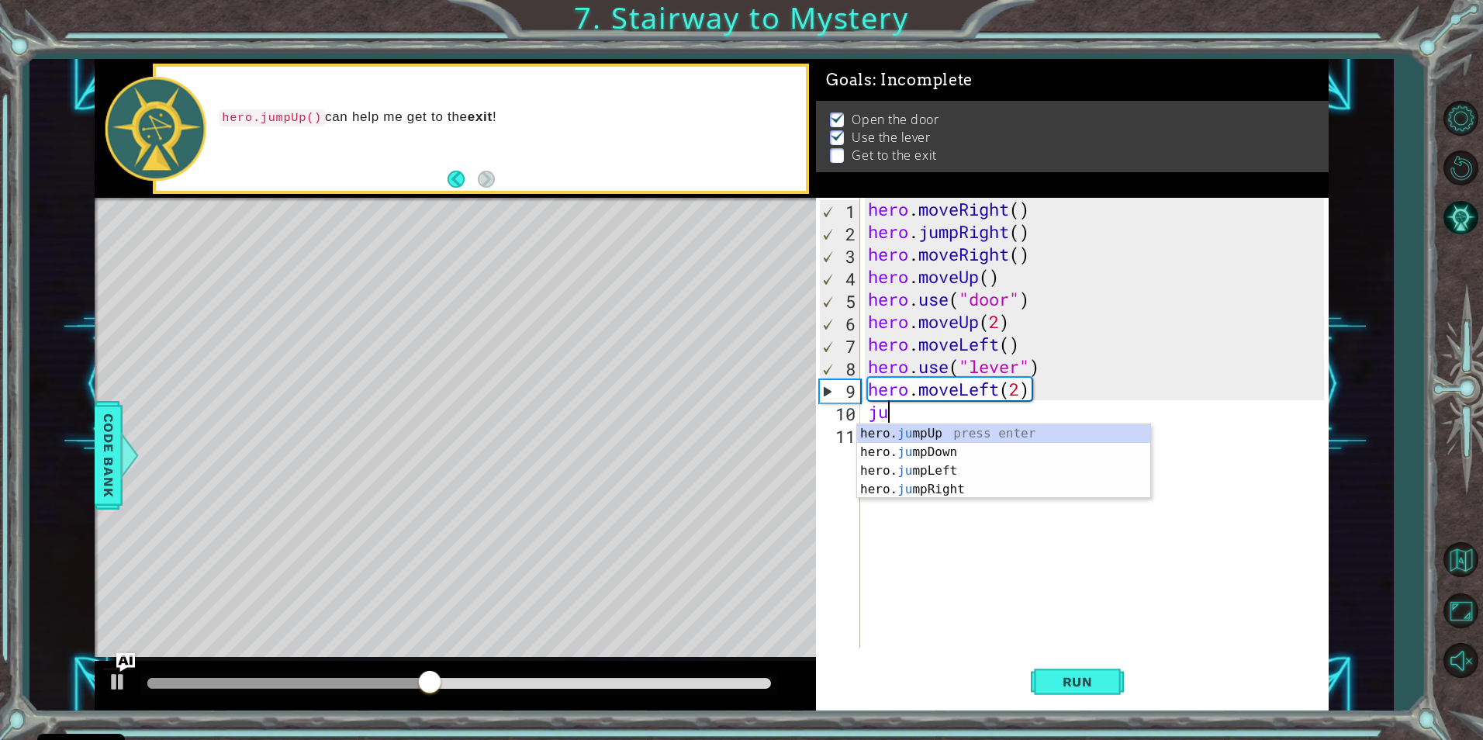
type textarea "jum"
click at [894, 430] on div "hero. jum pUp press enter hero. jum pDown press enter hero. jum pLeft press ent…" at bounding box center [1003, 480] width 293 height 112
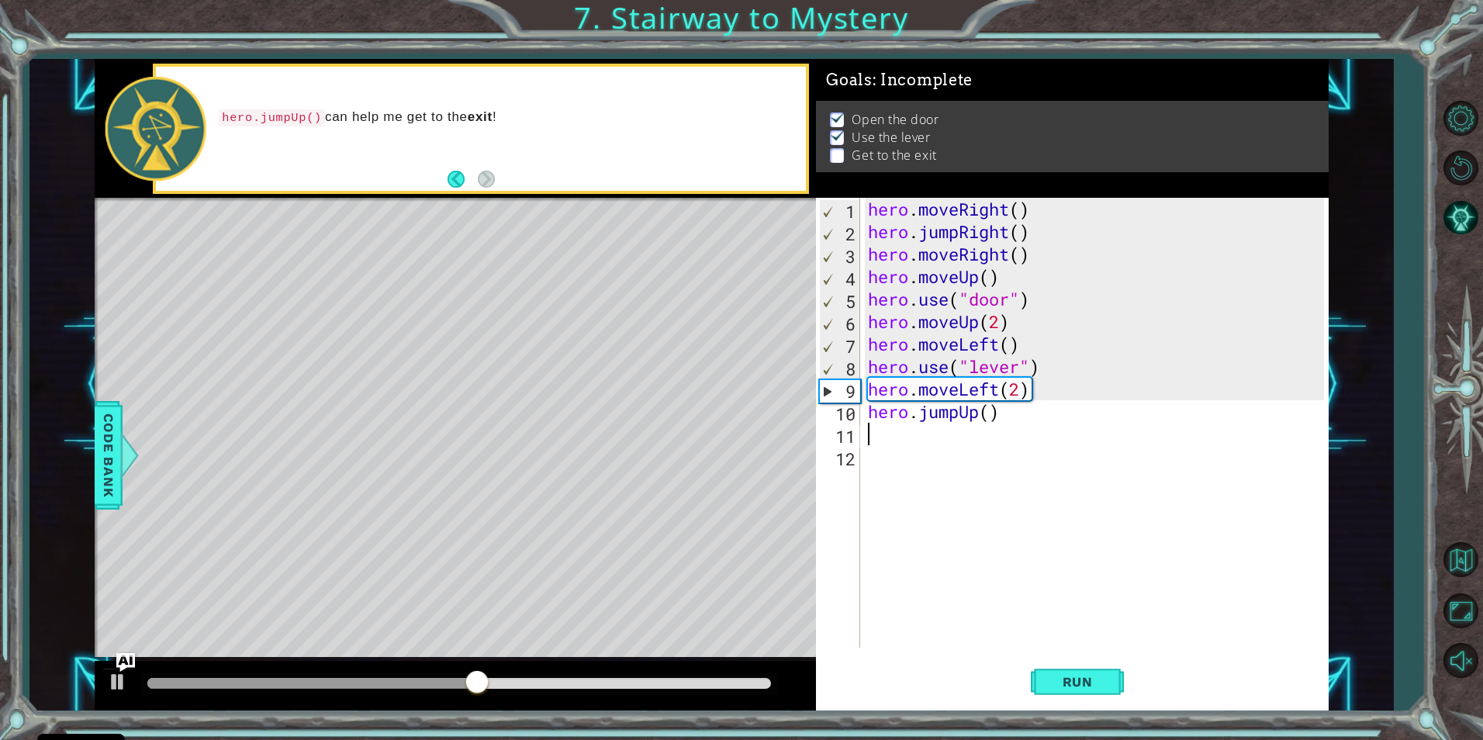
scroll to position [0, 0]
click at [953, 433] on div "hero . moveRight ( ) hero . jumpRight ( ) hero . moveRight ( ) hero . moveUp ( …" at bounding box center [1098, 445] width 467 height 495
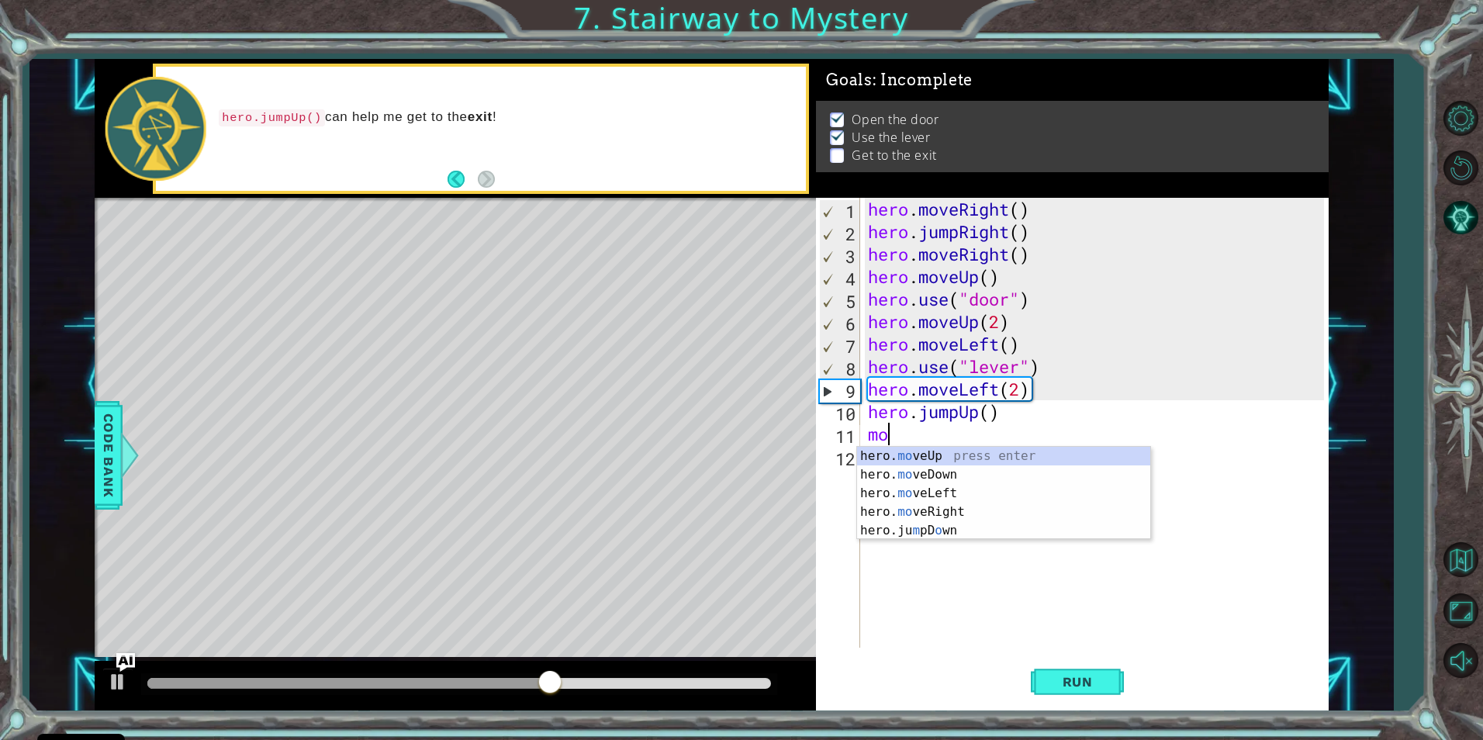
scroll to position [0, 1]
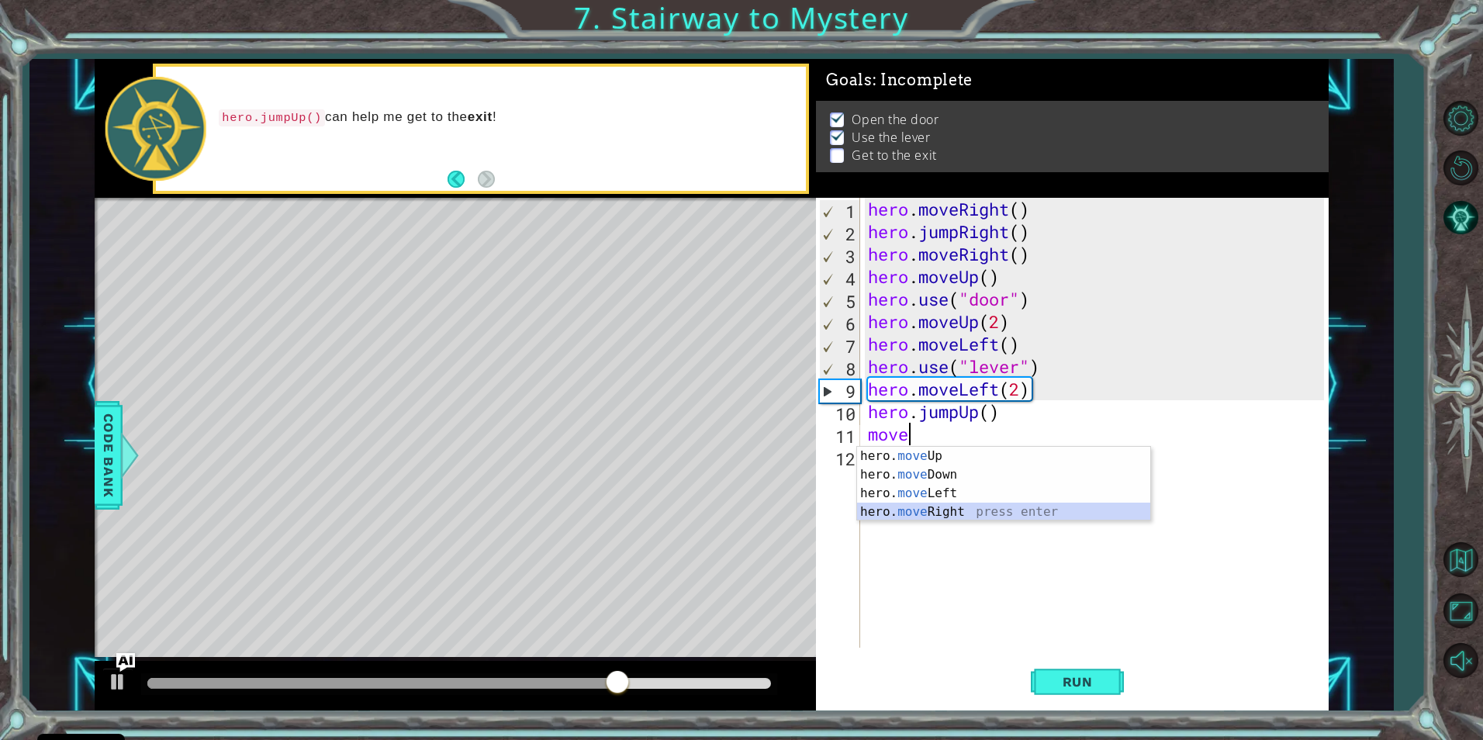
click at [940, 509] on div "hero. move Up press enter hero. move Down press enter hero. move Left press ent…" at bounding box center [1003, 503] width 293 height 112
type textarea "hero.moveRight(1)"
click at [940, 509] on div "hero . moveRight ( ) hero . jumpRight ( ) hero . moveRight ( ) hero . moveUp ( …" at bounding box center [1098, 445] width 467 height 495
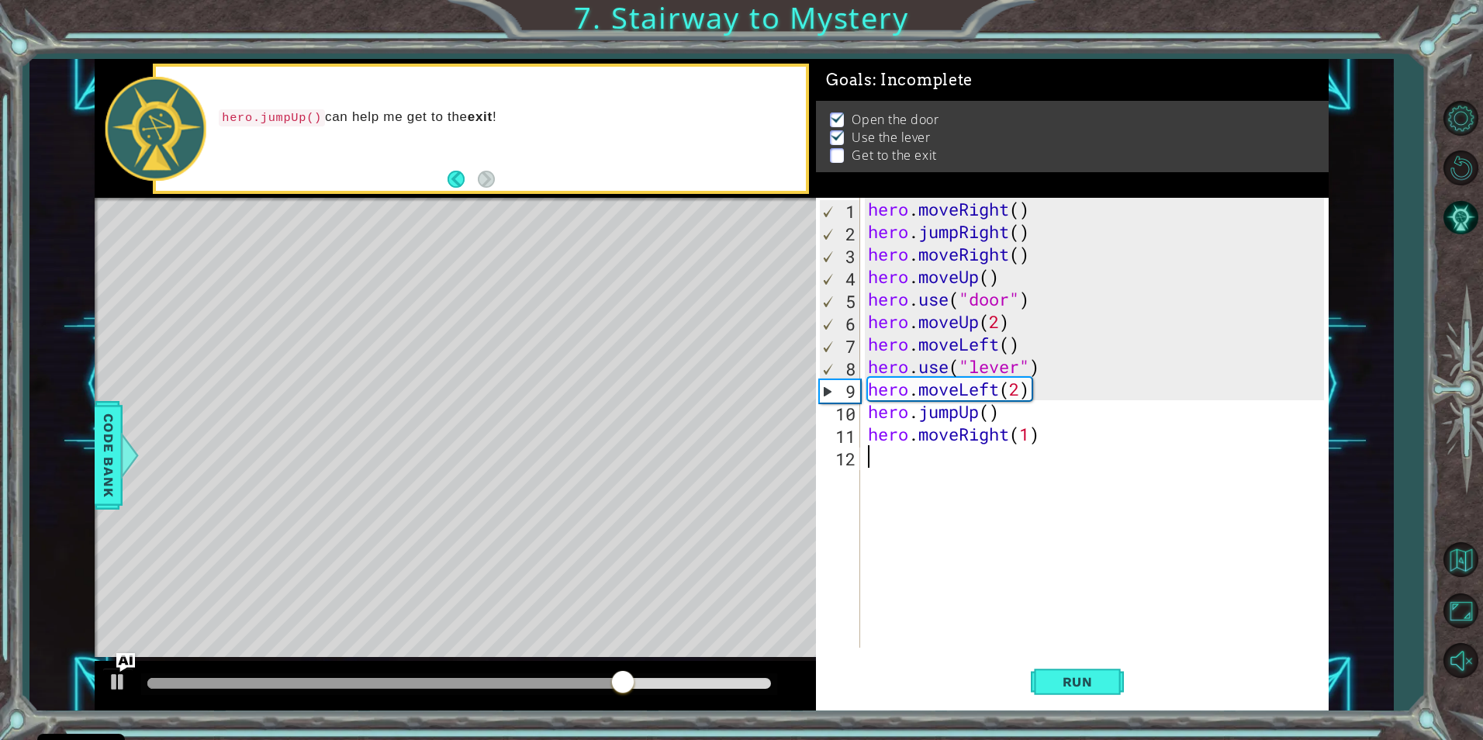
scroll to position [0, 0]
click at [1031, 436] on div "hero . moveRight ( ) hero . jumpRight ( ) hero . moveRight ( ) hero . moveUp ( …" at bounding box center [1098, 445] width 467 height 495
type textarea "hero.moveRight(2)"
click at [1053, 687] on span "Run" at bounding box center [1077, 682] width 61 height 16
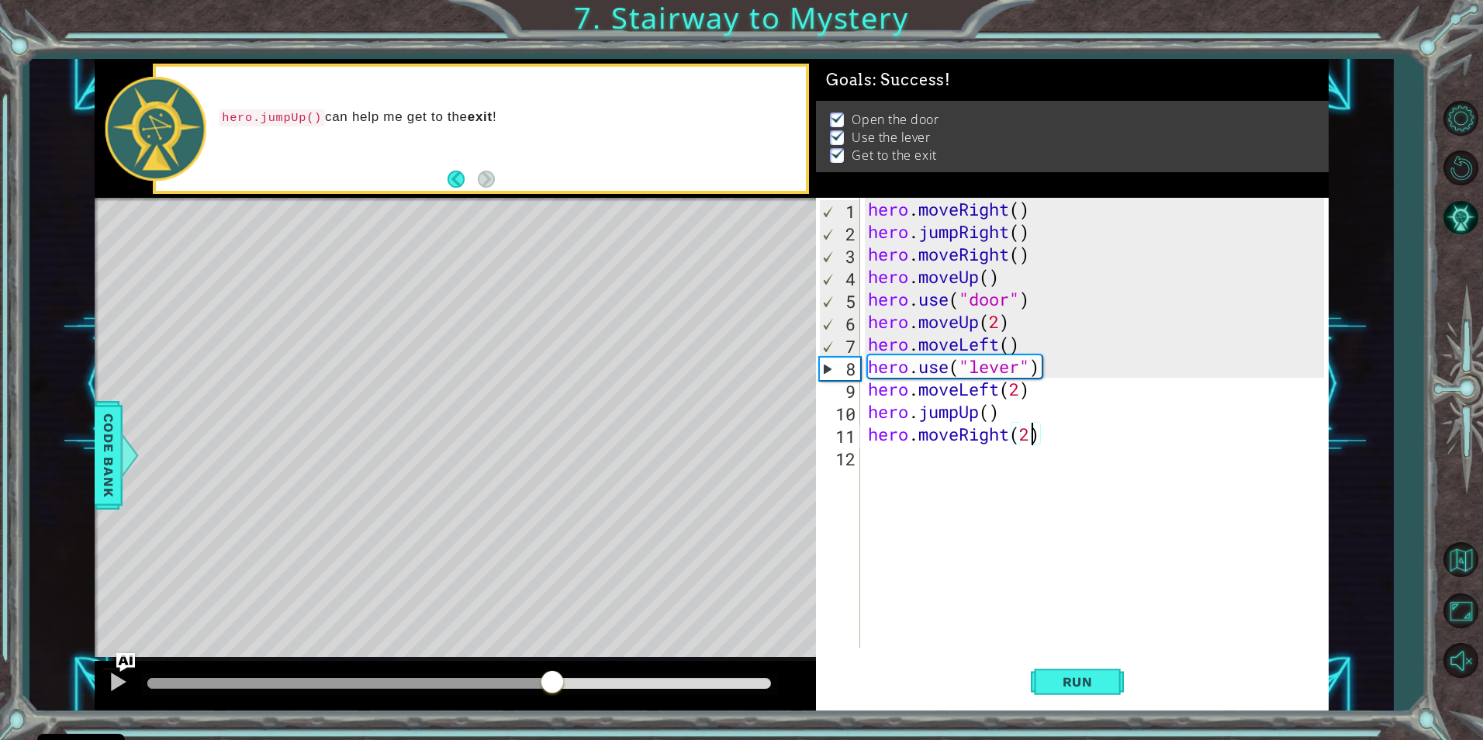
drag, startPoint x: 216, startPoint y: 687, endPoint x: 765, endPoint y: 690, distance: 549.1
click at [566, 690] on div at bounding box center [552, 683] width 28 height 28
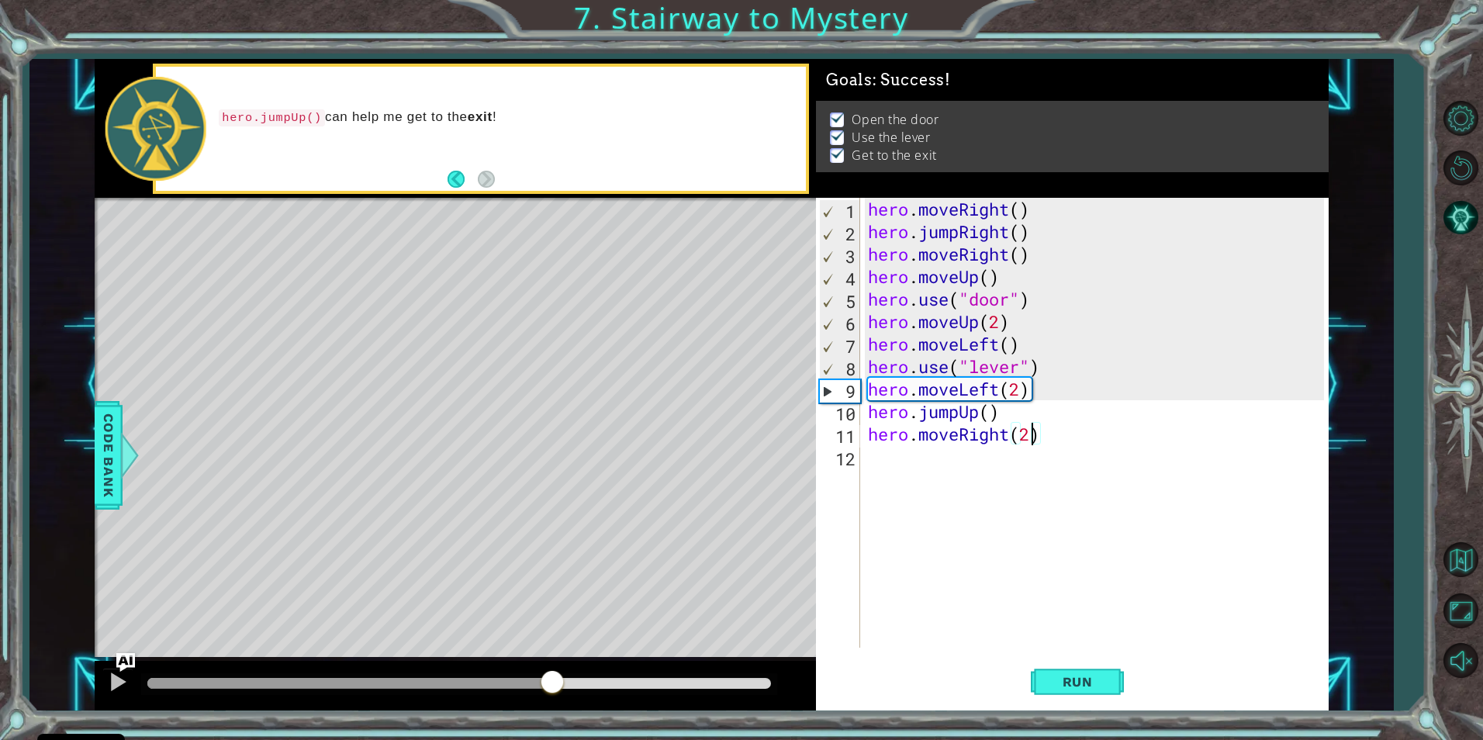
drag, startPoint x: 259, startPoint y: 686, endPoint x: 629, endPoint y: 724, distance: 371.8
click at [617, 724] on div "1 ההההההההההההההההההההההההההההההההההההההההההההההההההההההההההההההההההההההההההההה…" at bounding box center [741, 370] width 1483 height 740
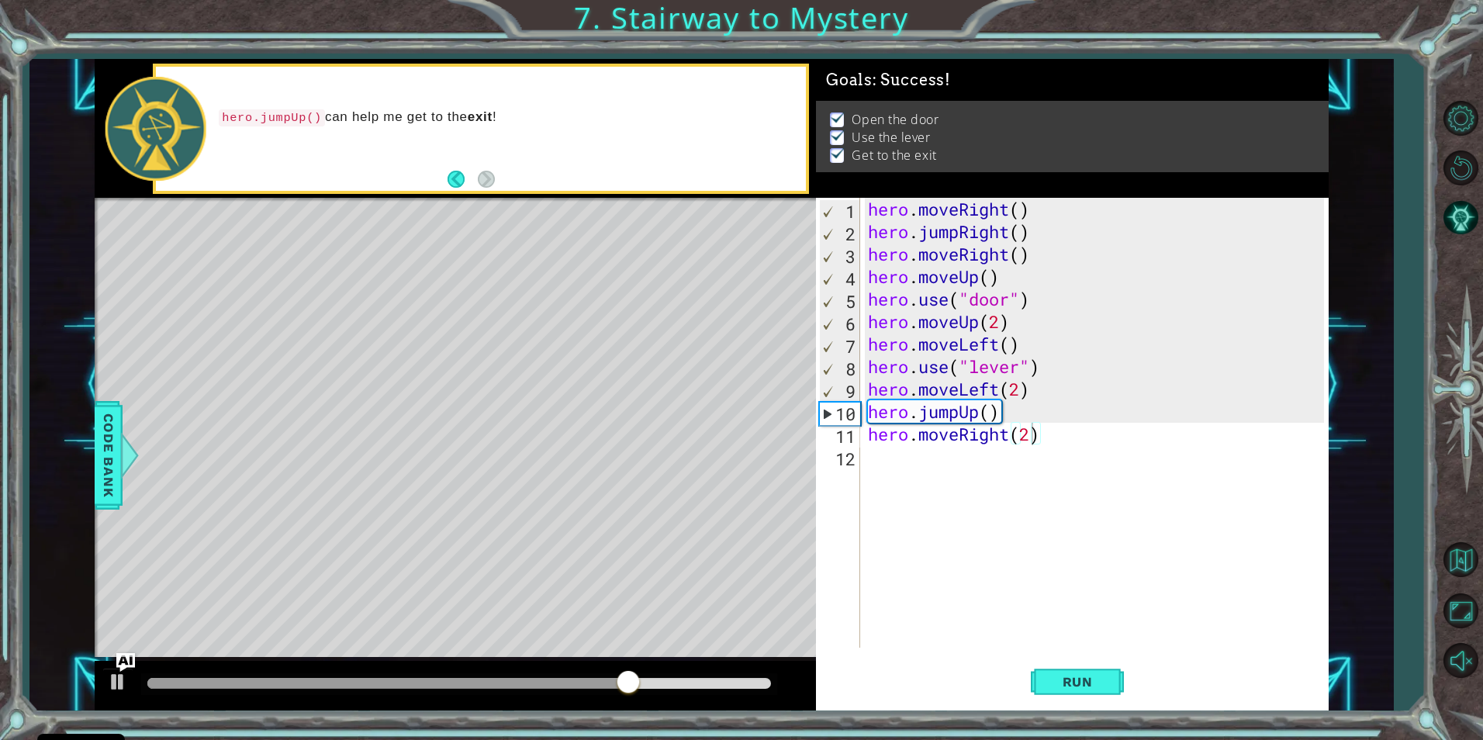
drag, startPoint x: 653, startPoint y: 724, endPoint x: 682, endPoint y: 721, distance: 28.8
click at [668, 722] on div "1 ההההההההההההההההההההההההההההההההההההההההההההההההההההההההההההההההההההההההההההה…" at bounding box center [741, 370] width 1483 height 740
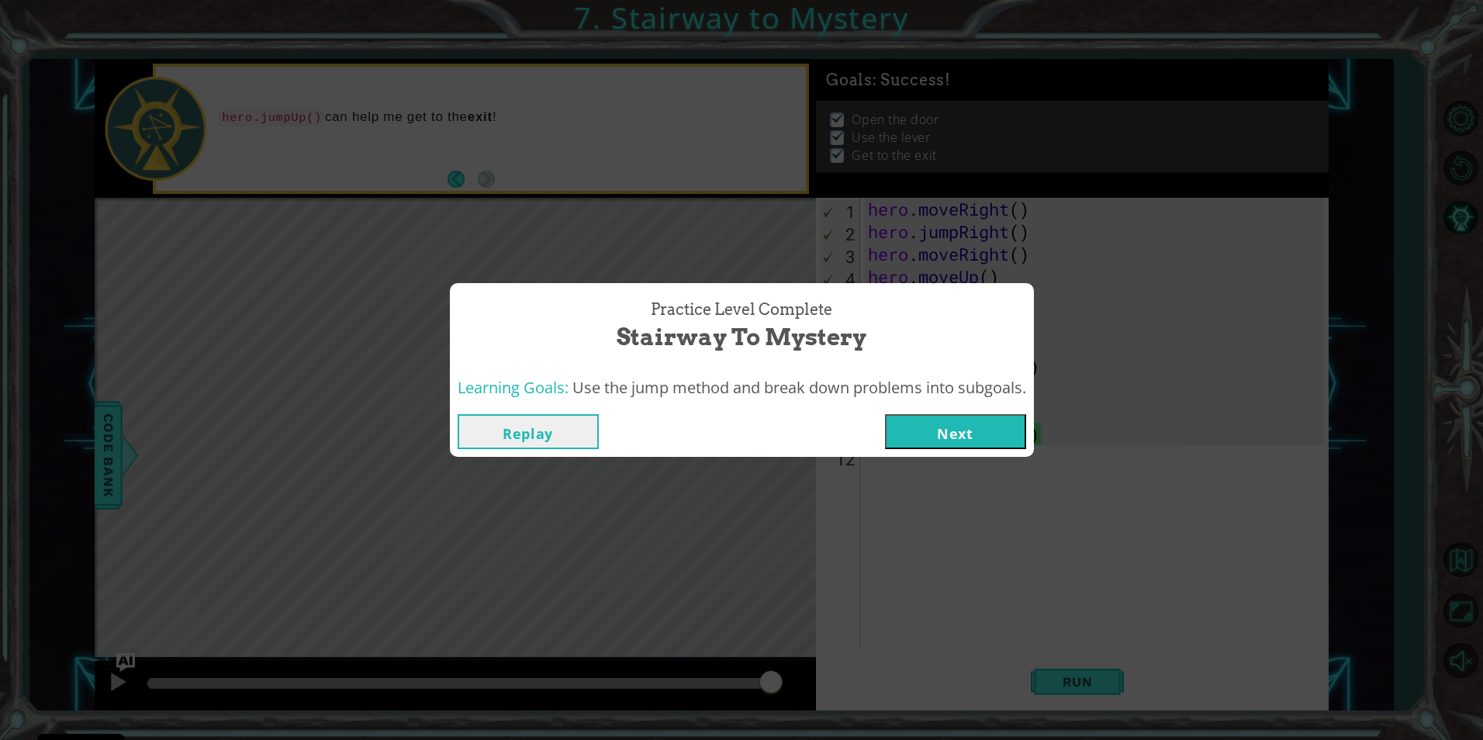
click at [1003, 437] on button "Next" at bounding box center [955, 431] width 141 height 35
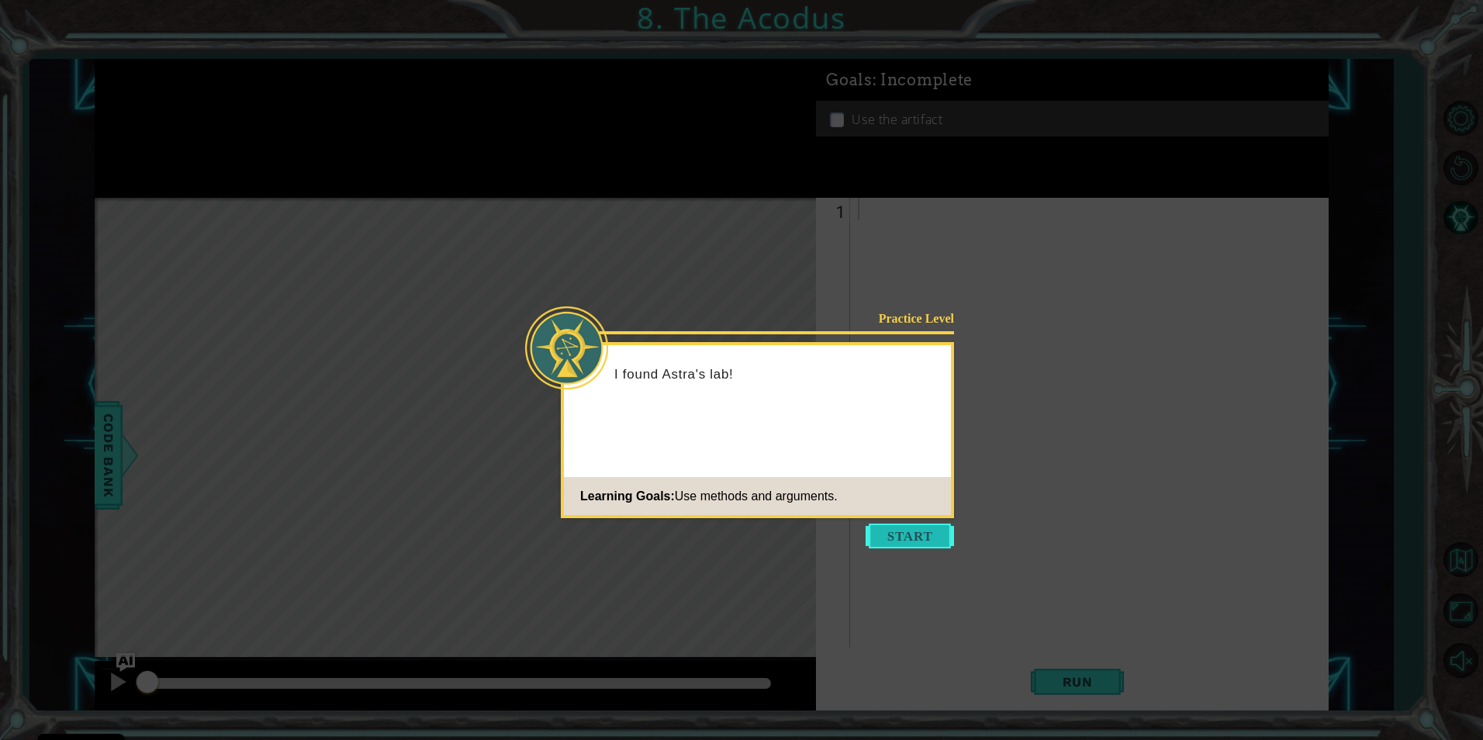
click at [918, 524] on button "Start" at bounding box center [910, 536] width 88 height 25
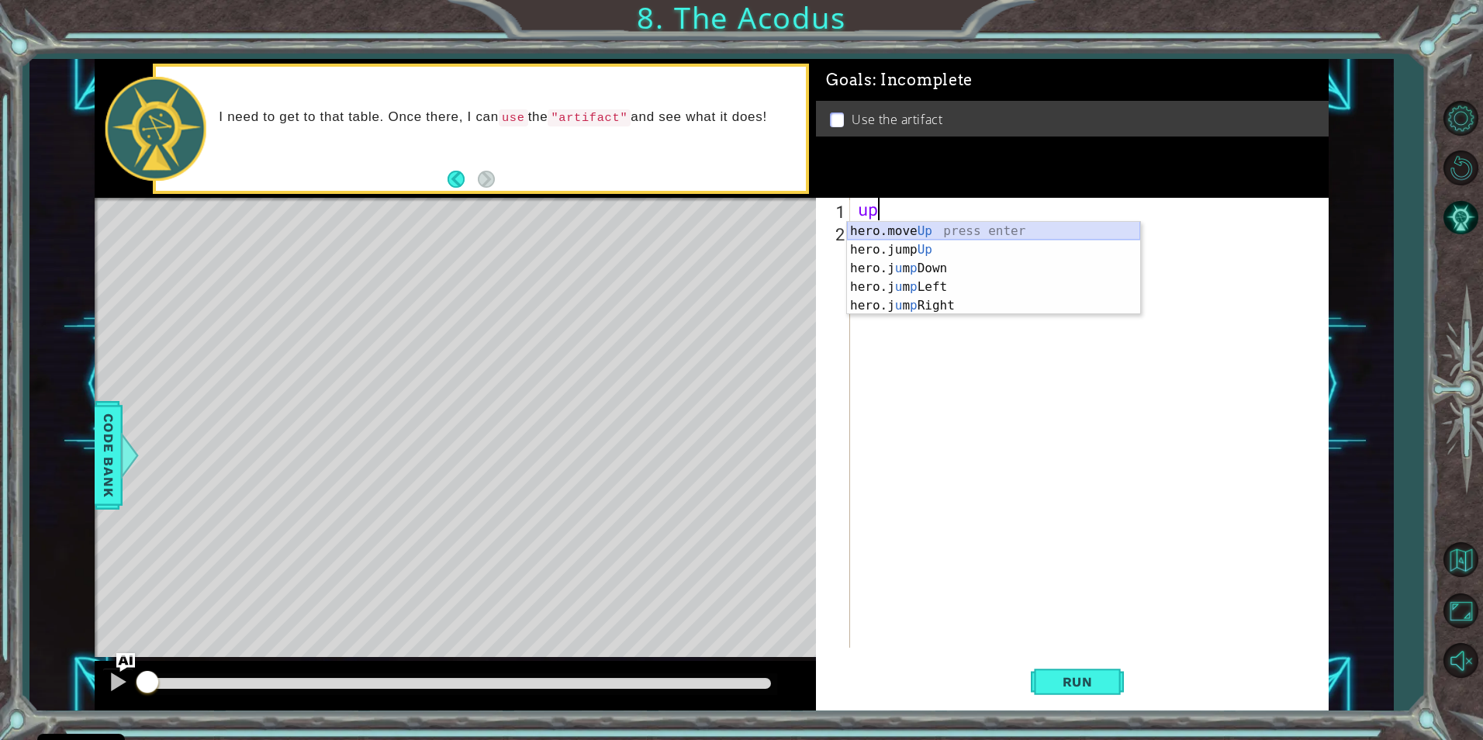
click at [942, 227] on div "hero.move Up press enter hero.jump Up press enter hero.j u m p Down press enter…" at bounding box center [993, 287] width 293 height 130
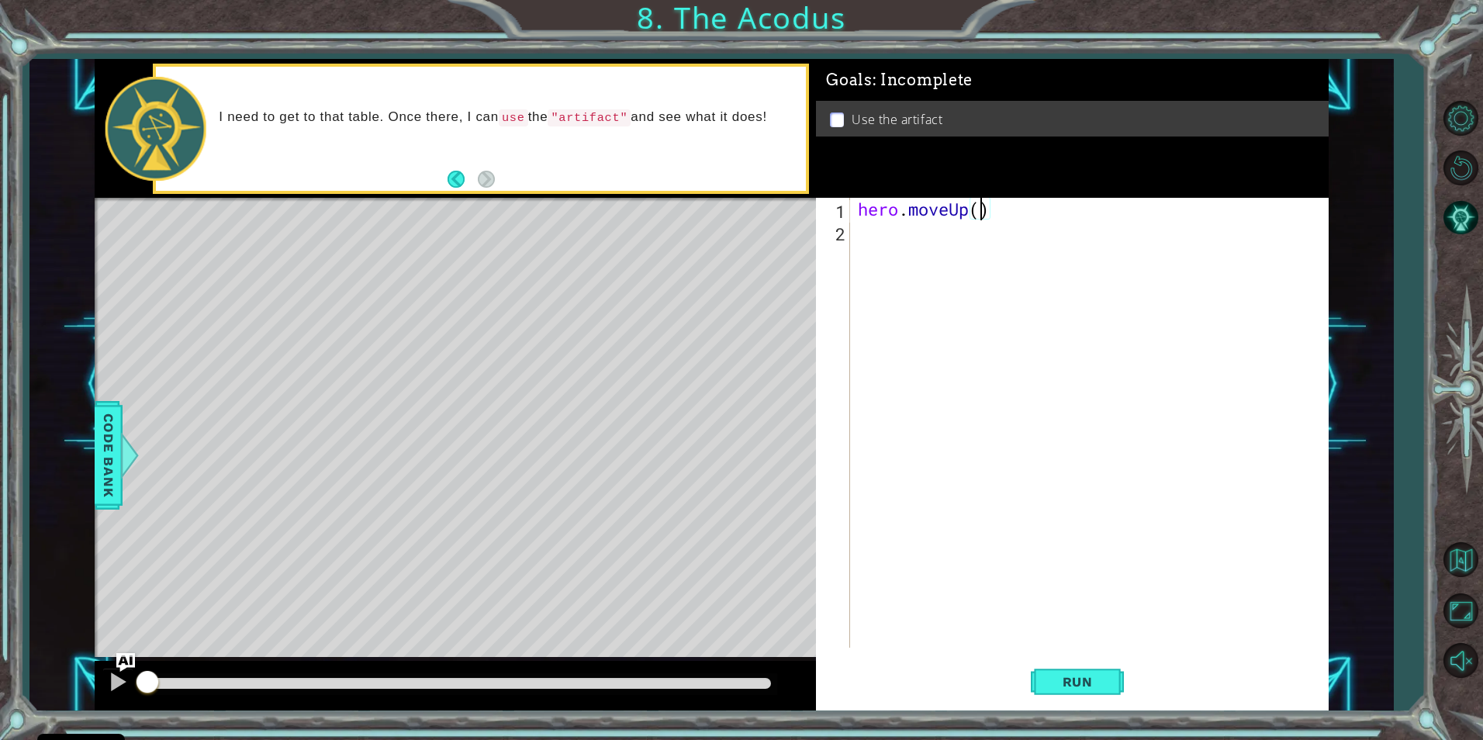
type textarea "hero.moveUp(2)"
click at [929, 241] on div "hero . moveUp ( 2 )" at bounding box center [1093, 445] width 476 height 495
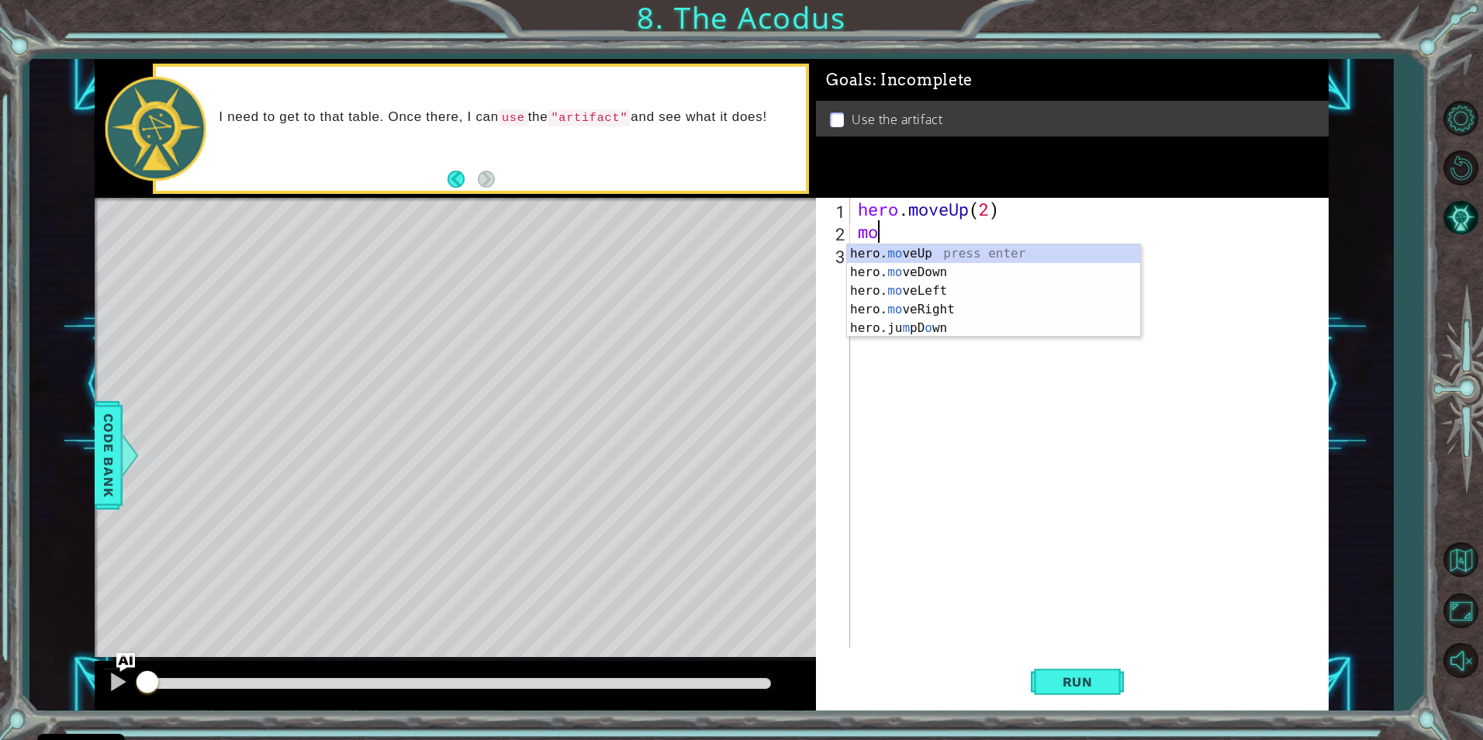
scroll to position [0, 1]
click at [952, 287] on div "hero. move Up press enter hero. move Down press enter hero. move Left press ent…" at bounding box center [993, 300] width 293 height 112
type textarea "hero.moveLeft(1)"
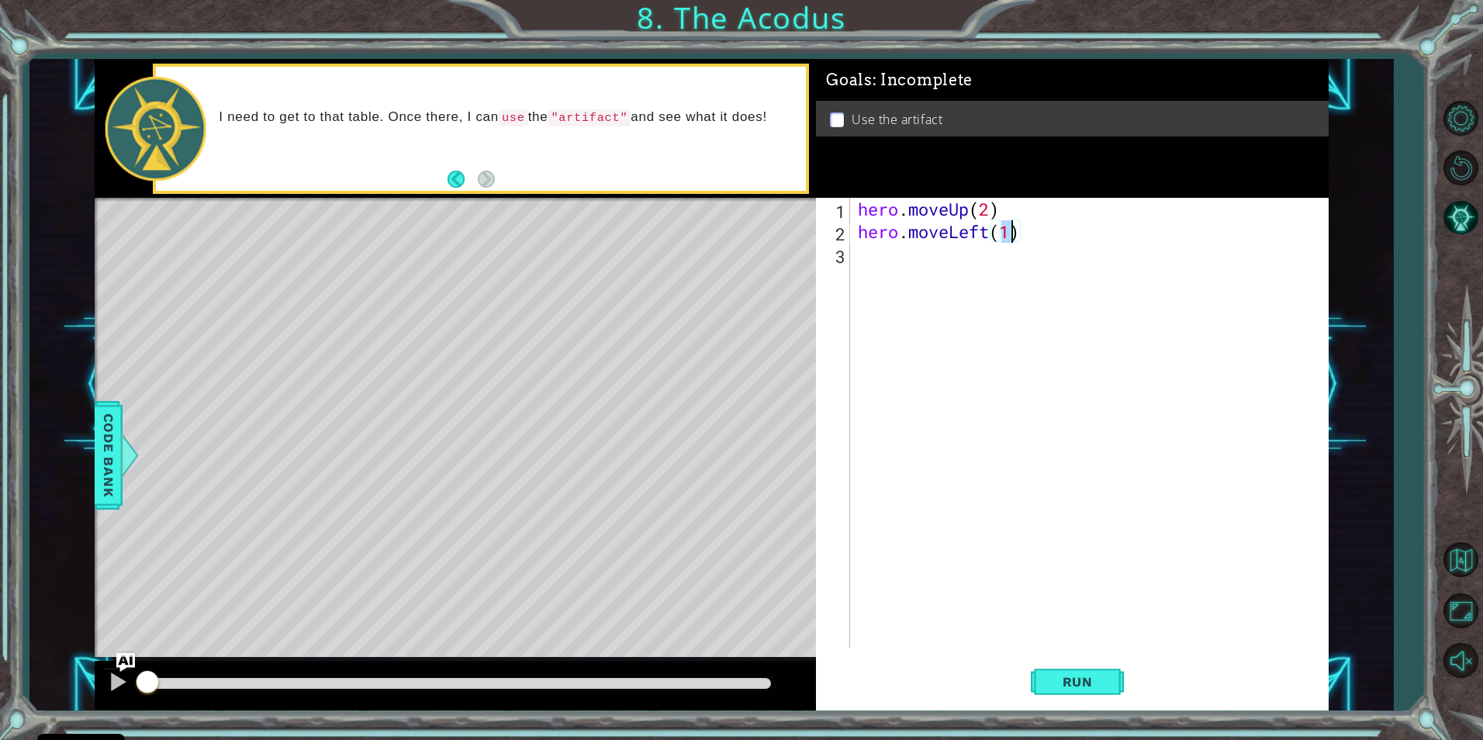
click at [935, 253] on div "hero . moveUp ( 2 ) hero . moveLeft ( 1 )" at bounding box center [1093, 445] width 476 height 495
type textarea "down"
click at [949, 251] on div "hero . moveUp ( 2 ) hero . moveLeft ( 1 ) hero . jumpDown ( )" at bounding box center [1093, 445] width 476 height 495
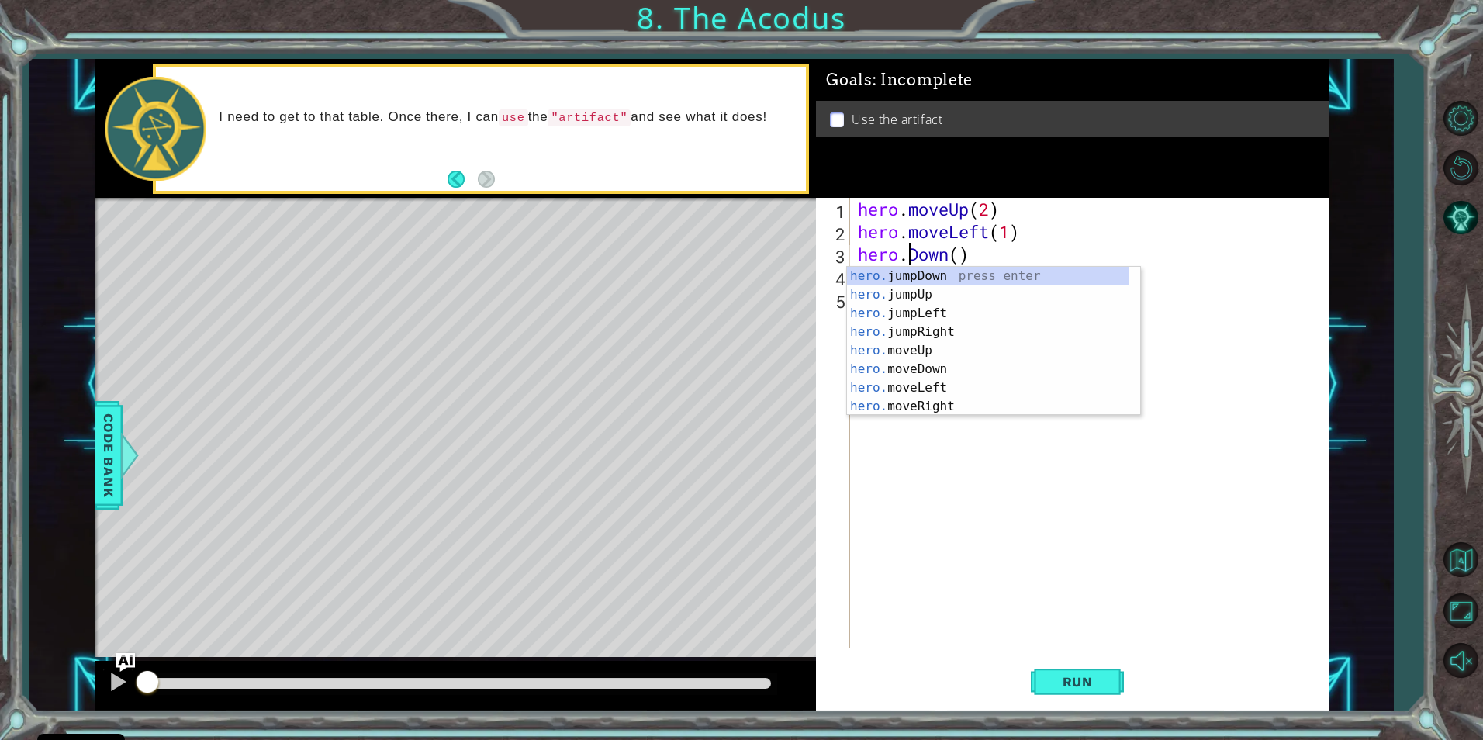
scroll to position [0, 3]
click at [974, 285] on div "hero.m oveUp press enter hero.m oveDown press enter hero.m oveLeft press enter …" at bounding box center [993, 360] width 293 height 186
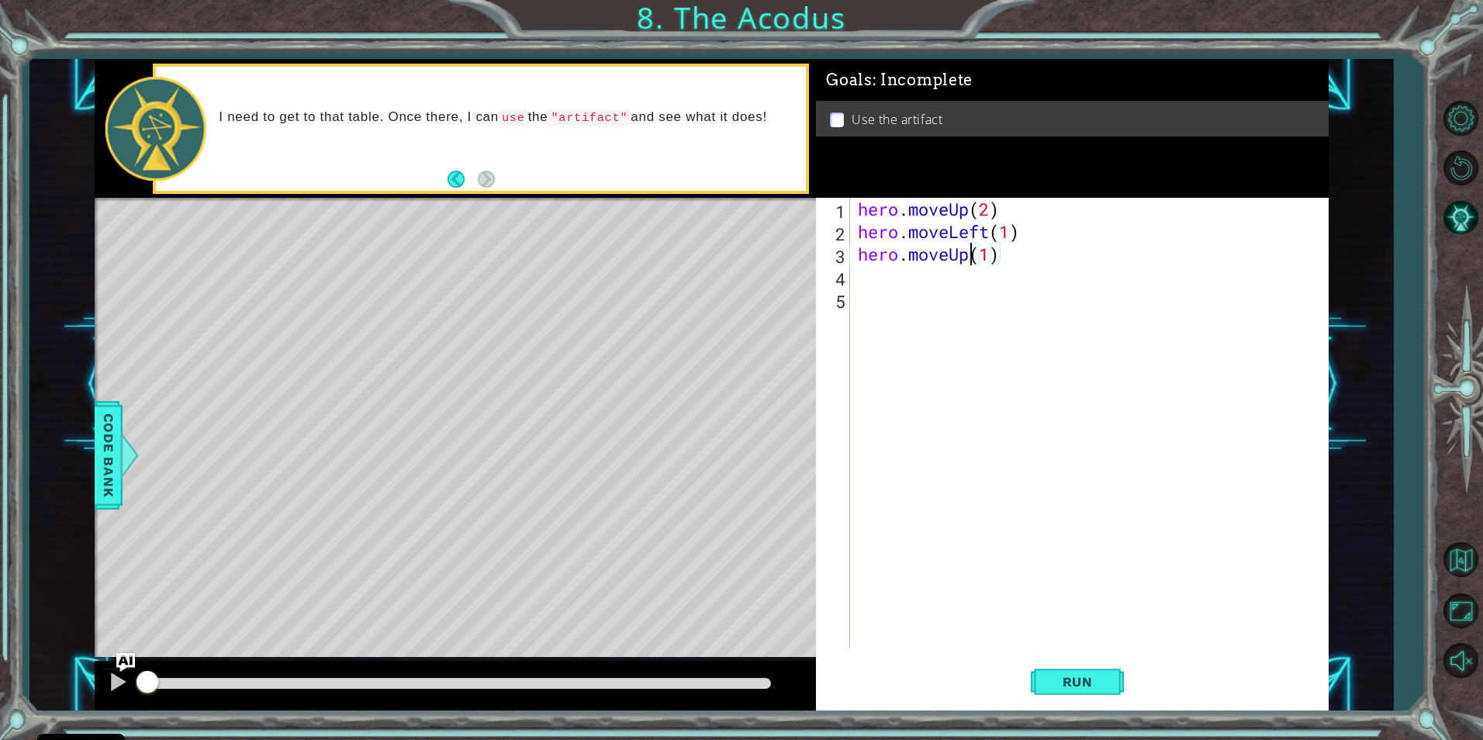
click at [965, 258] on div "hero . moveUp ( 2 ) hero . moveLeft ( 1 ) hero . moveUp ( 1 )" at bounding box center [1093, 445] width 476 height 495
click at [971, 256] on div "hero . moveUp ( 2 ) hero . moveLeft ( 1 ) hero . moveUp ( 1 )" at bounding box center [1089, 423] width 468 height 450
click at [949, 274] on div "hero.moveDow n press enter" at bounding box center [993, 295] width 293 height 56
drag, startPoint x: 1056, startPoint y: 256, endPoint x: 1025, endPoint y: 264, distance: 32.2
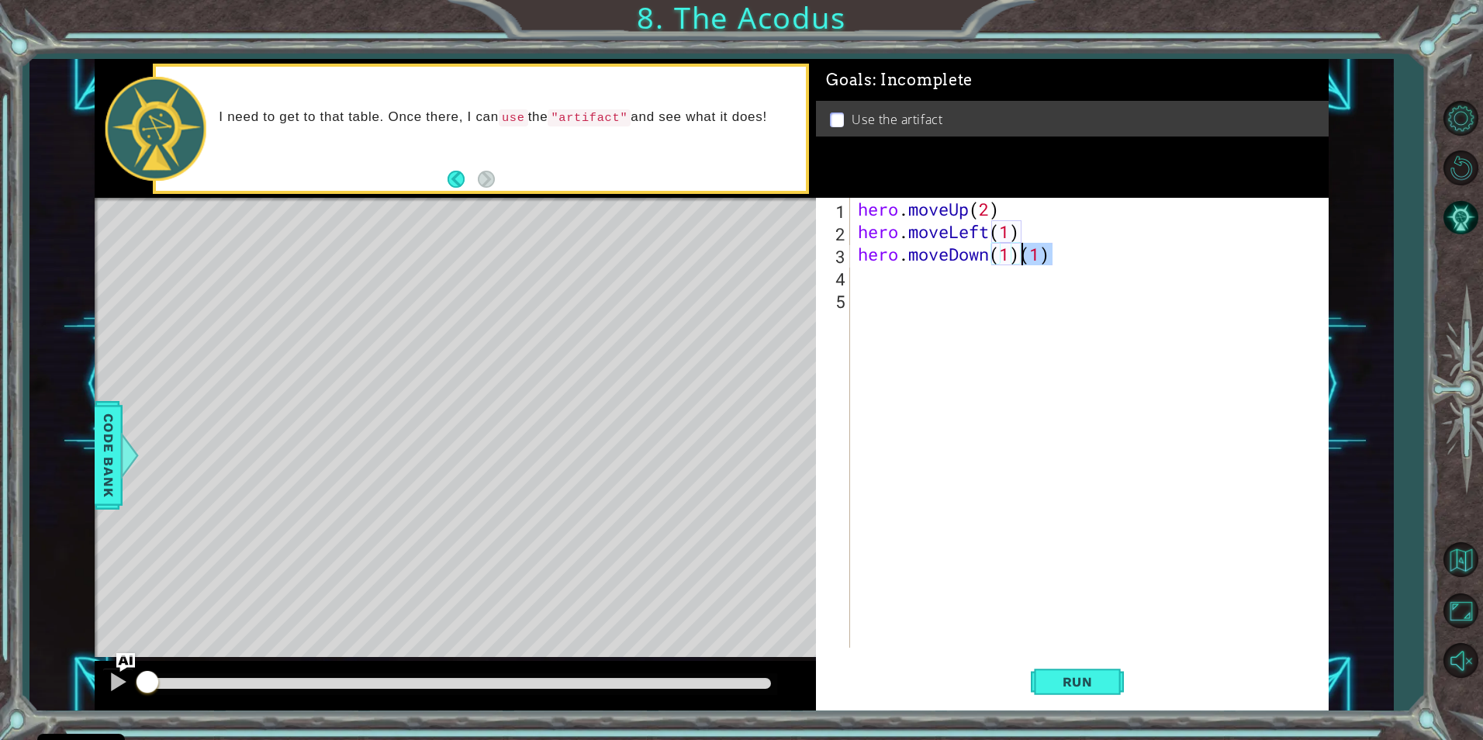
click at [1025, 264] on div "hero . moveUp ( 2 ) hero . moveLeft ( 1 ) hero . moveDown ( 1 ) ( 1 )" at bounding box center [1093, 445] width 476 height 495
click at [1012, 257] on div "hero . moveUp ( 2 ) hero . moveLeft ( 1 ) hero . moveDown ( 1 )" at bounding box center [1093, 445] width 476 height 495
type textarea "hero.moveDown(2)"
click at [976, 288] on div "hero . moveUp ( 2 ) hero . moveLeft ( 1 ) hero . moveDown ( 2 )" at bounding box center [1093, 445] width 476 height 495
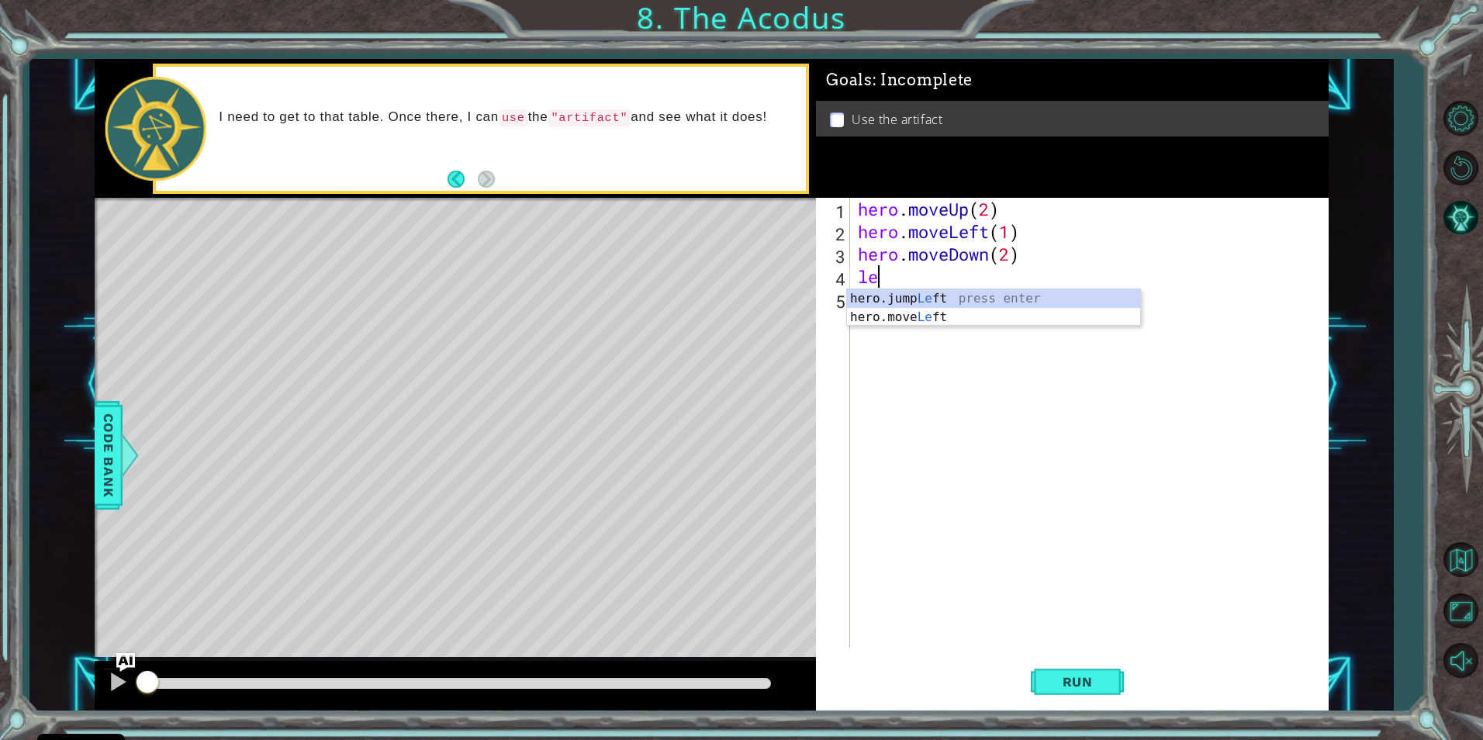
scroll to position [0, 1]
type textarea "left"
click at [955, 299] on div "hero.jump Left press enter hero.move Left press enter" at bounding box center [993, 326] width 293 height 74
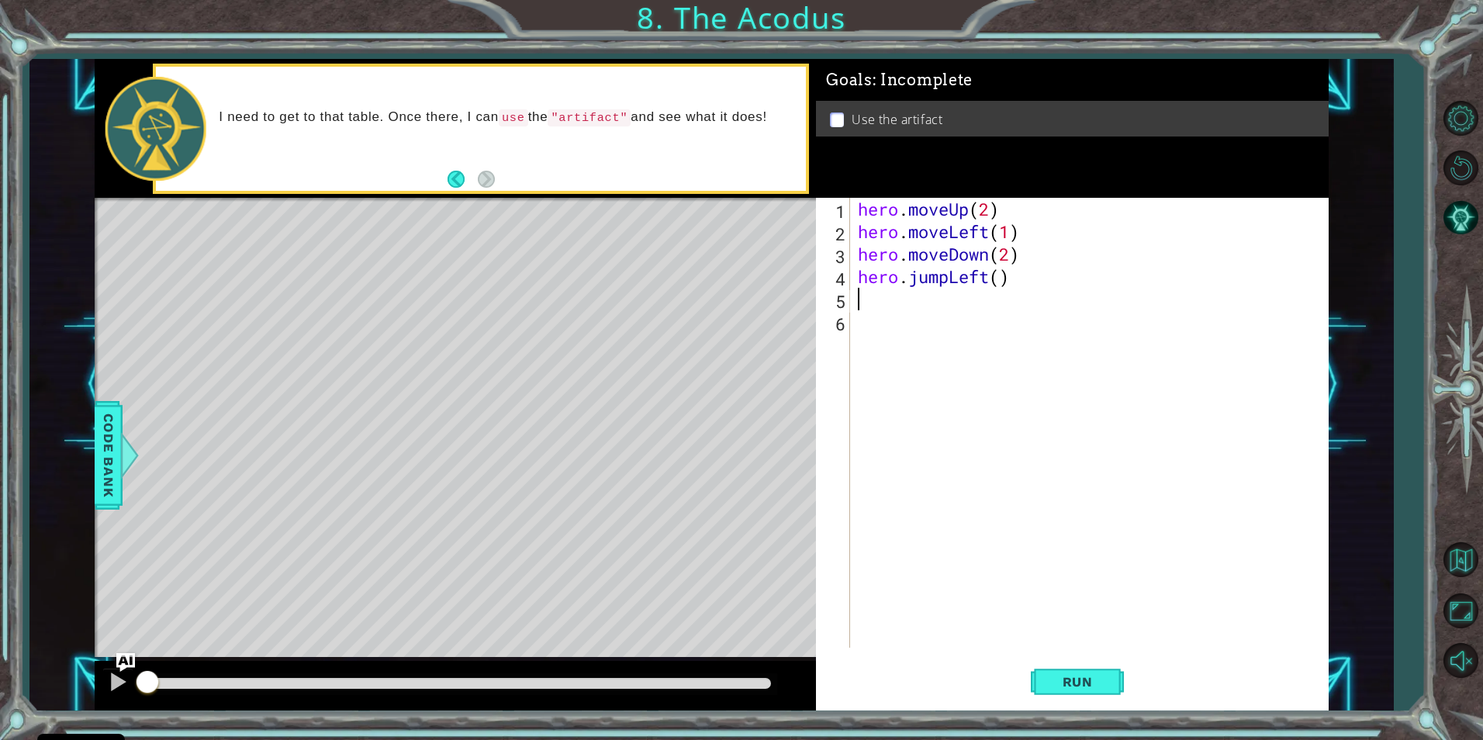
scroll to position [0, 0]
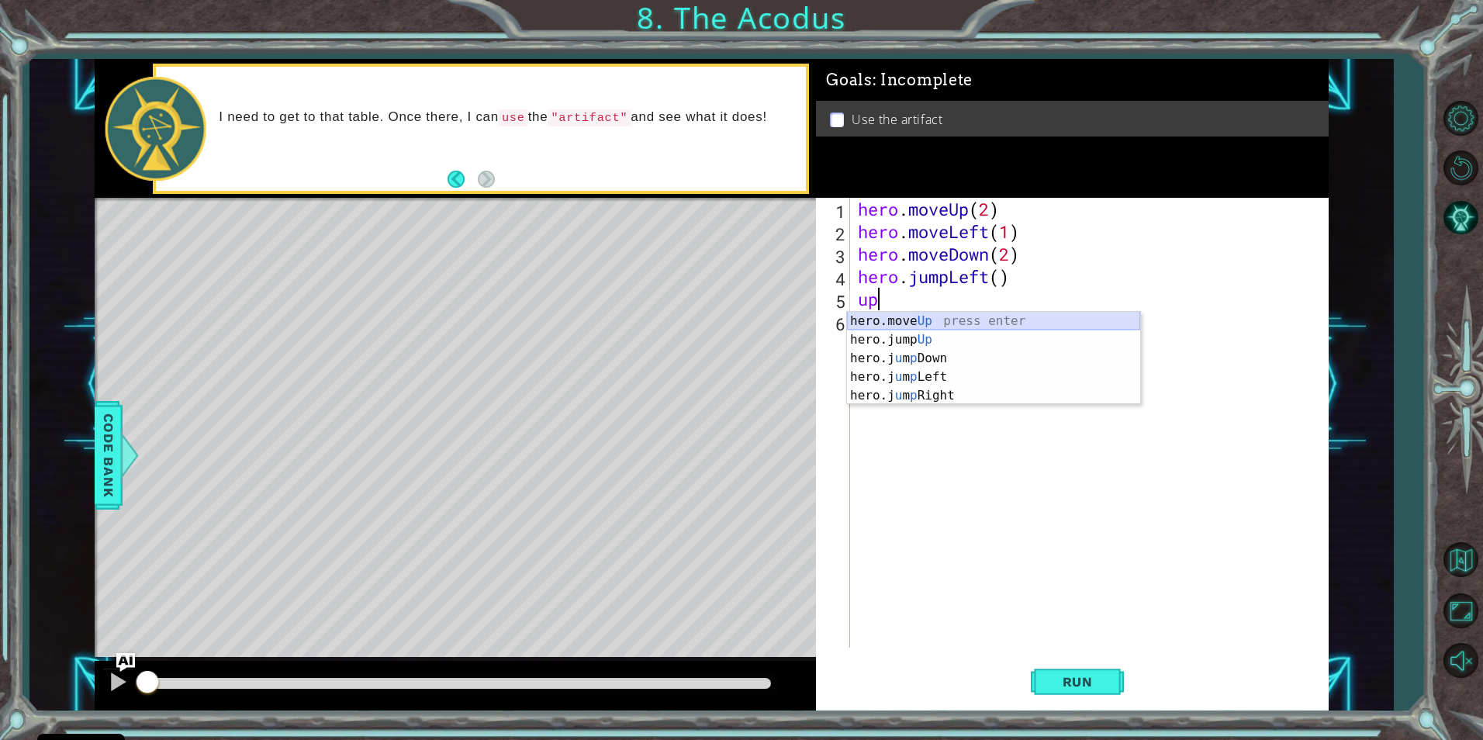
click at [932, 316] on div "hero.move Up press enter hero.jump Up press enter hero.j u m p Down press enter…" at bounding box center [993, 377] width 293 height 130
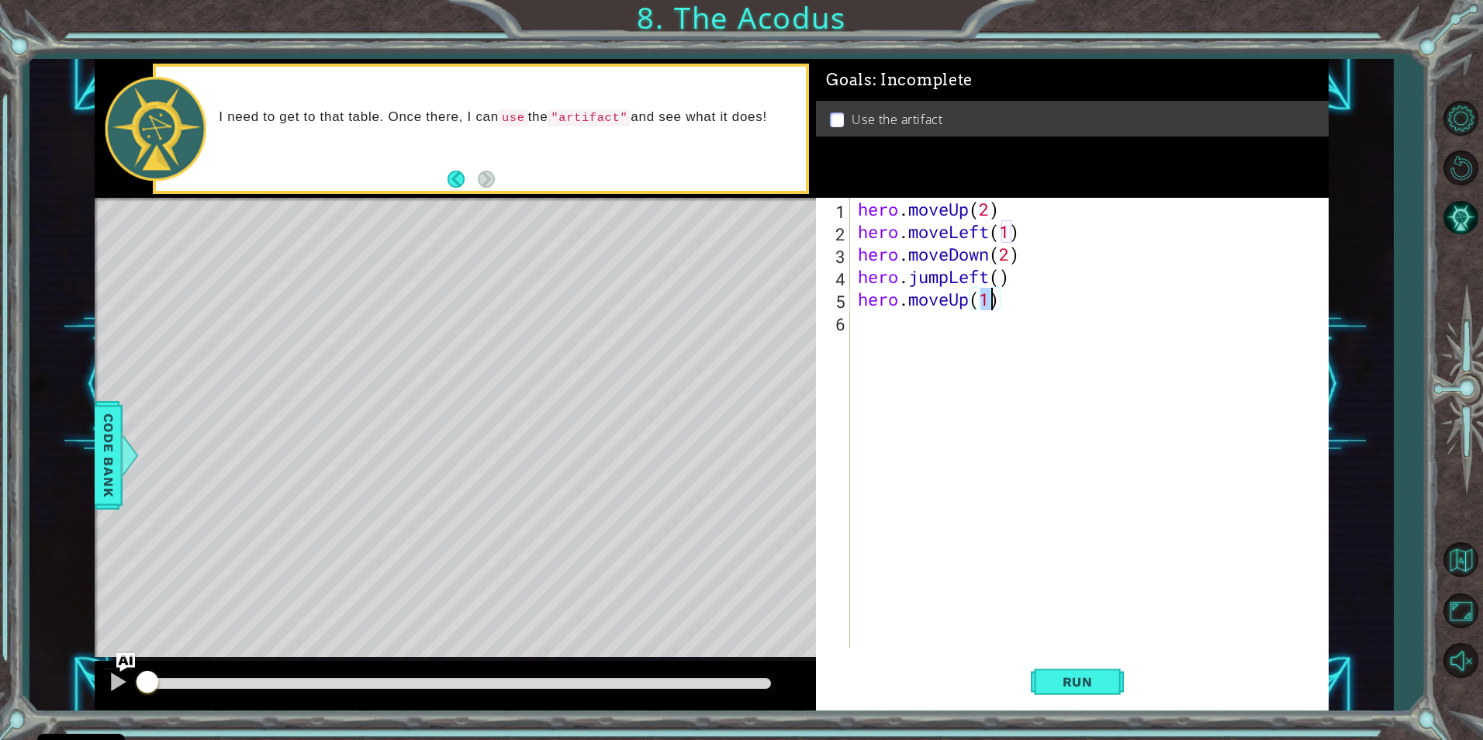
type textarea "hero.moveUp(2)"
click at [947, 323] on div "hero . moveUp ( 2 ) hero . moveLeft ( 1 ) hero . moveDown ( 2 ) hero . jumpLeft…" at bounding box center [1093, 445] width 476 height 495
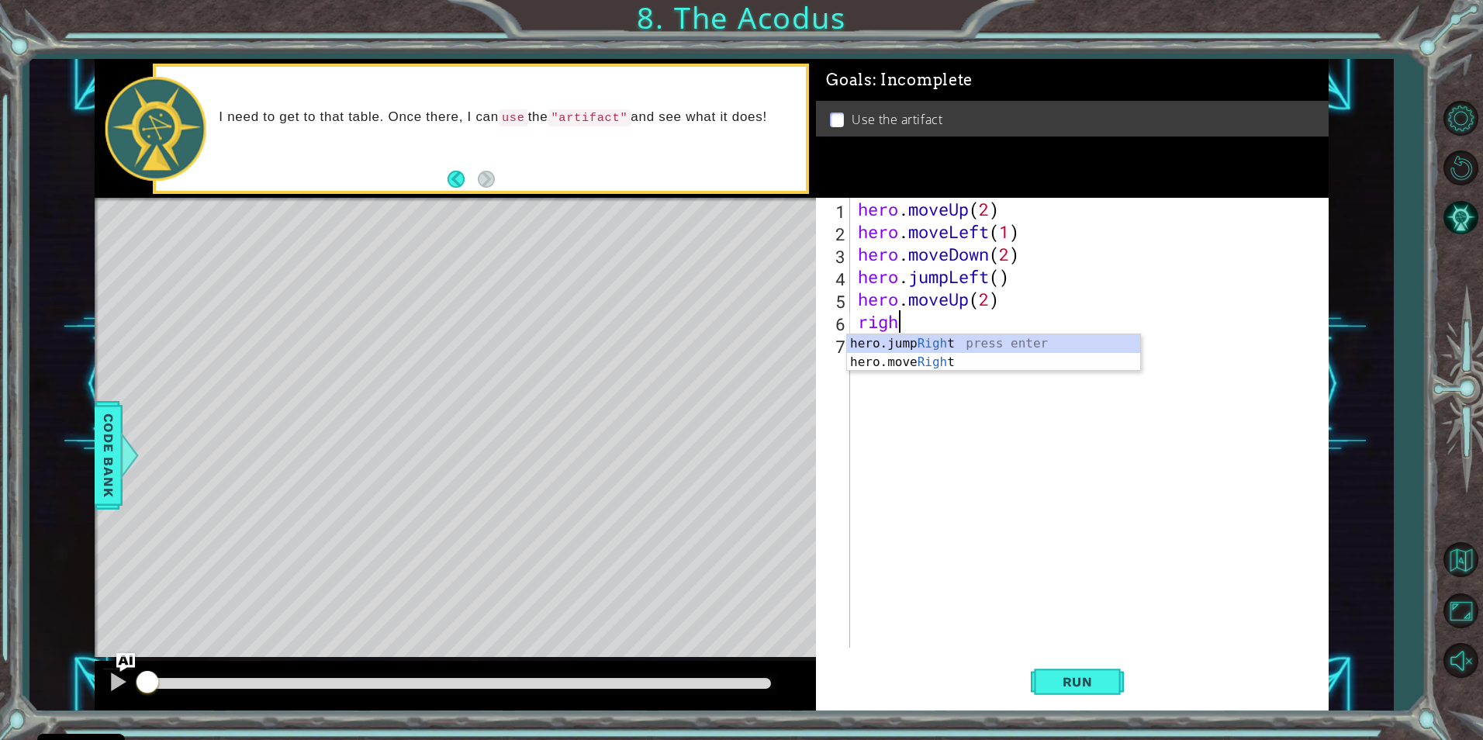
scroll to position [0, 2]
click at [990, 361] on div "hero.jump Right press enter hero.move Right press enter" at bounding box center [993, 371] width 293 height 74
type textarea "hero.moveRight(1)"
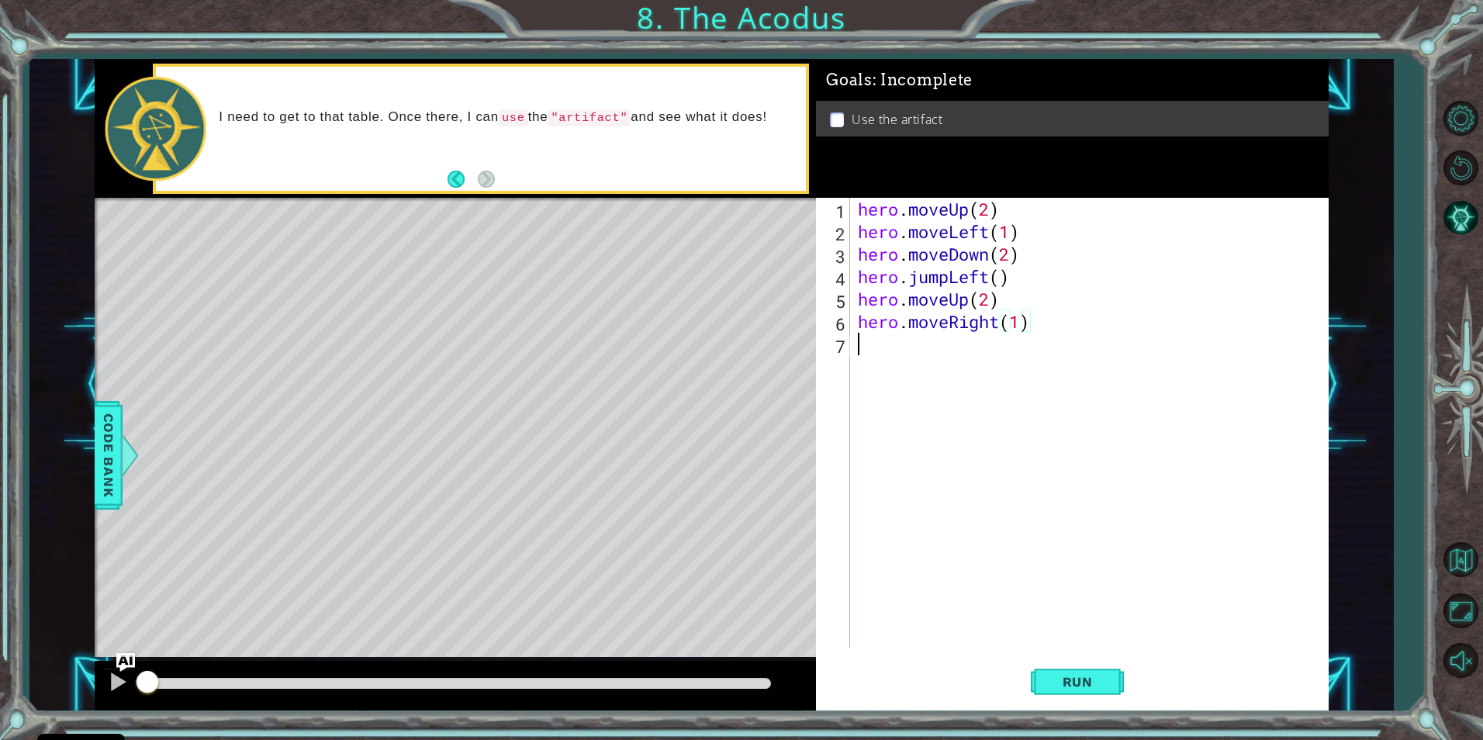
click at [932, 348] on div "hero . moveUp ( 2 ) hero . moveLeft ( 1 ) hero . moveDown ( 2 ) hero . jumpLeft…" at bounding box center [1093, 445] width 476 height 495
click at [938, 362] on div "hero. use press enter" at bounding box center [993, 385] width 293 height 56
type textarea "hero.use("artifact")"
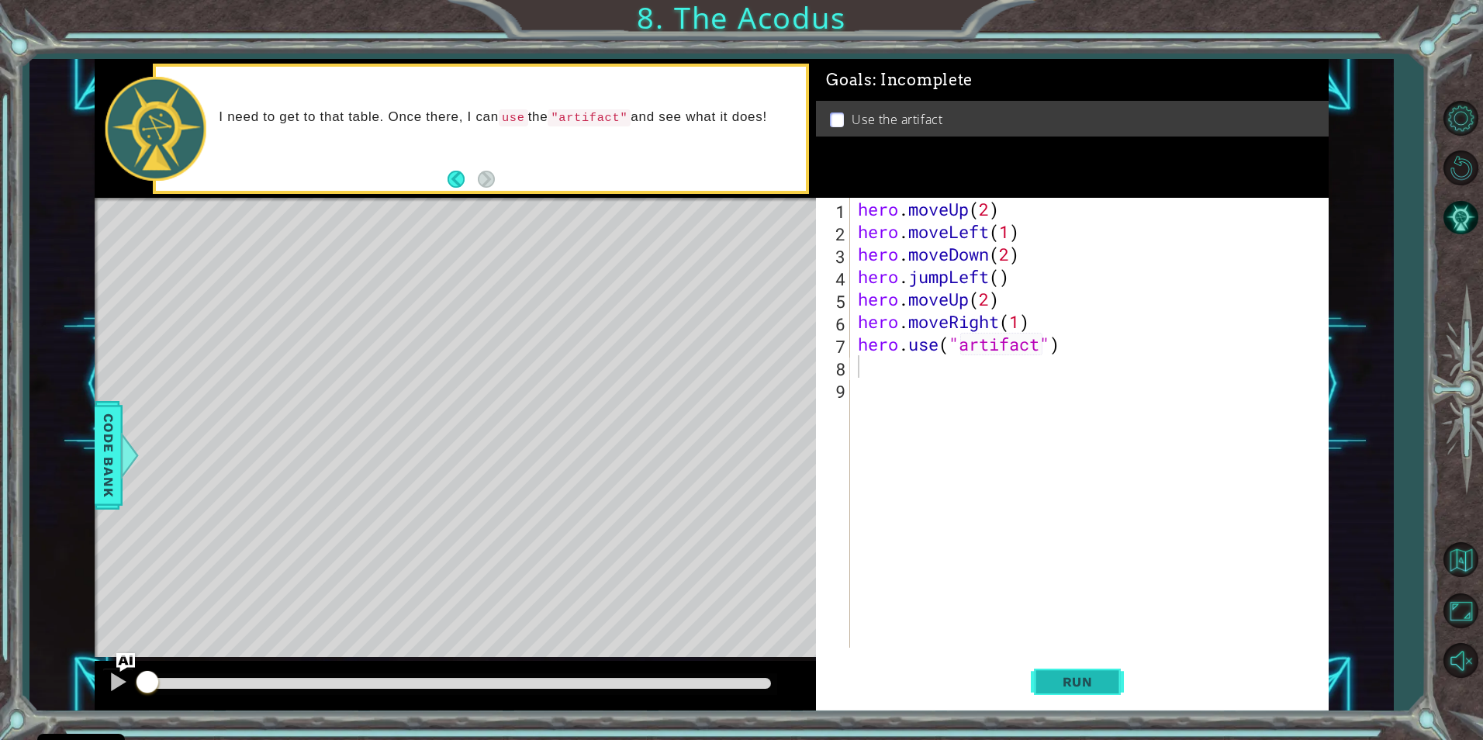
click at [1037, 679] on div "Run" at bounding box center [1077, 681] width 513 height 51
click at [1052, 672] on button "Run" at bounding box center [1077, 681] width 93 height 51
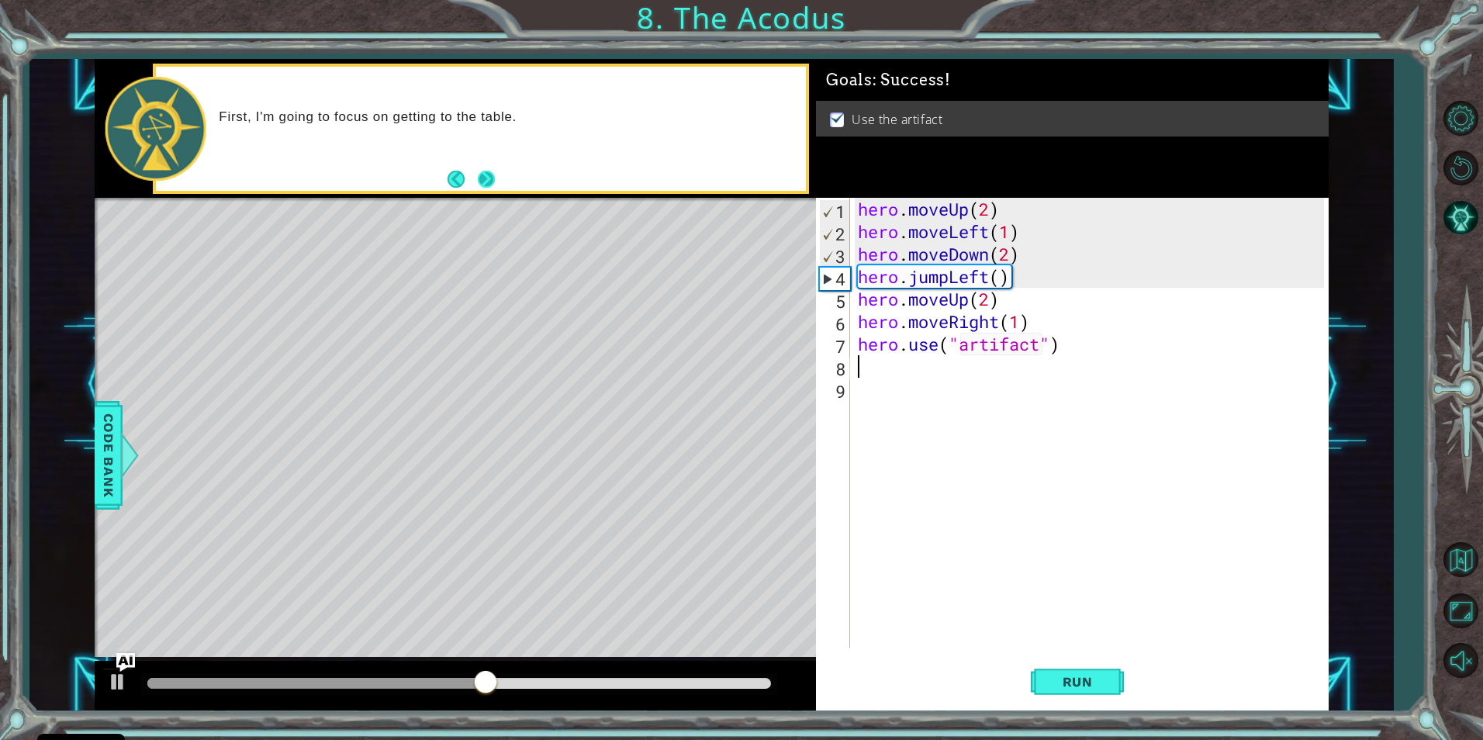
click at [486, 171] on button "Next" at bounding box center [486, 179] width 28 height 28
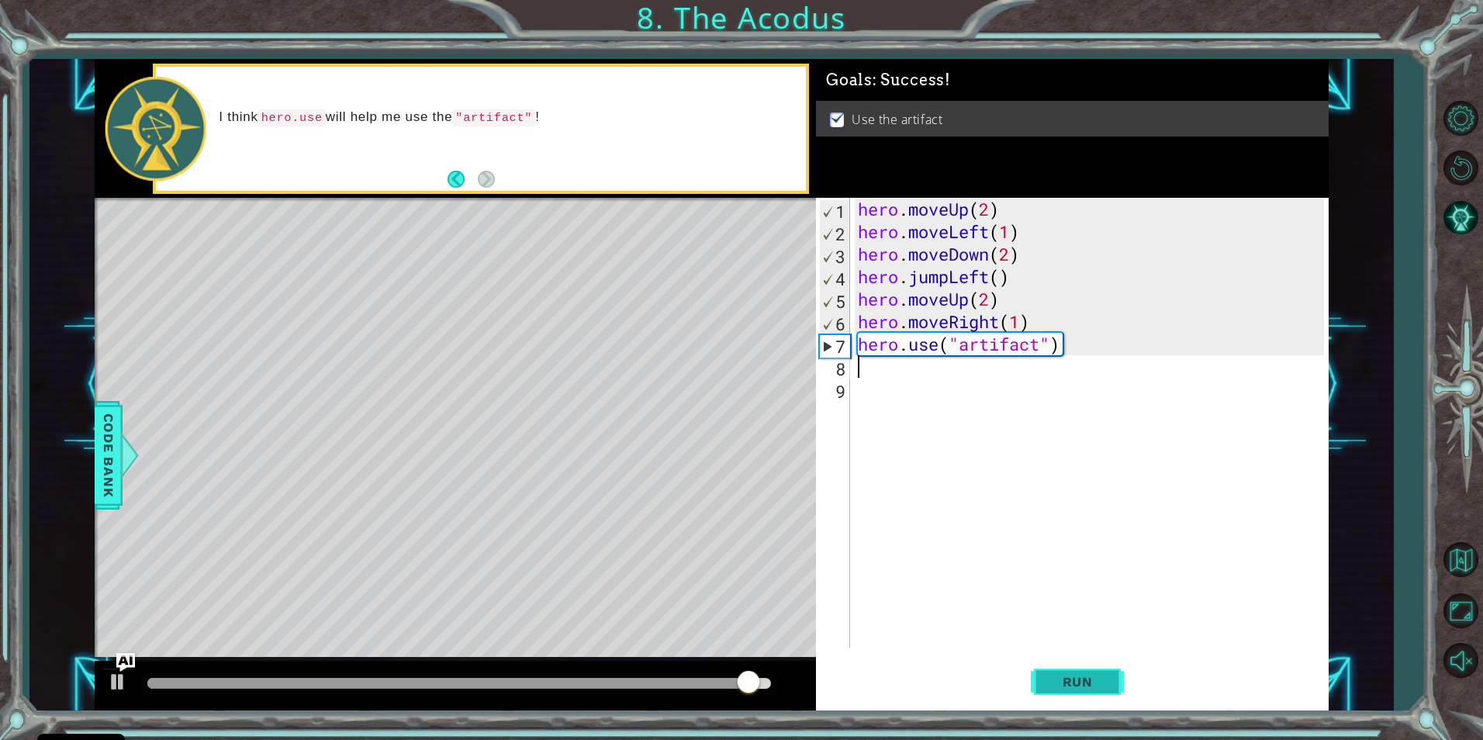
click at [1068, 678] on span "Run" at bounding box center [1077, 682] width 61 height 16
drag, startPoint x: 293, startPoint y: 681, endPoint x: 708, endPoint y: 724, distance: 417.1
click at [708, 724] on div "1 ההההההההההההההההההההההההההההההההההההההההההההההההההההההההההההההההההההההההההההה…" at bounding box center [741, 370] width 1483 height 740
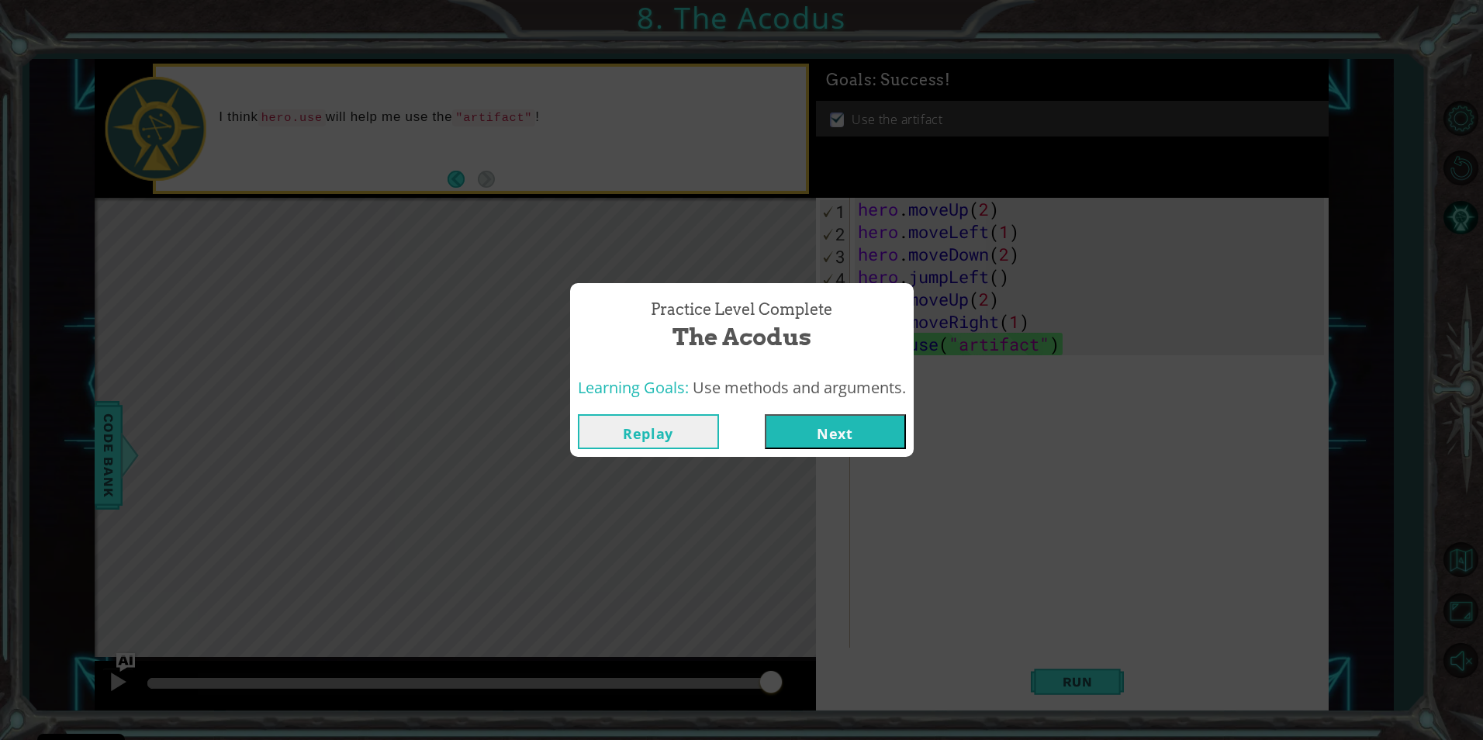
click at [858, 426] on button "Next" at bounding box center [835, 431] width 141 height 35
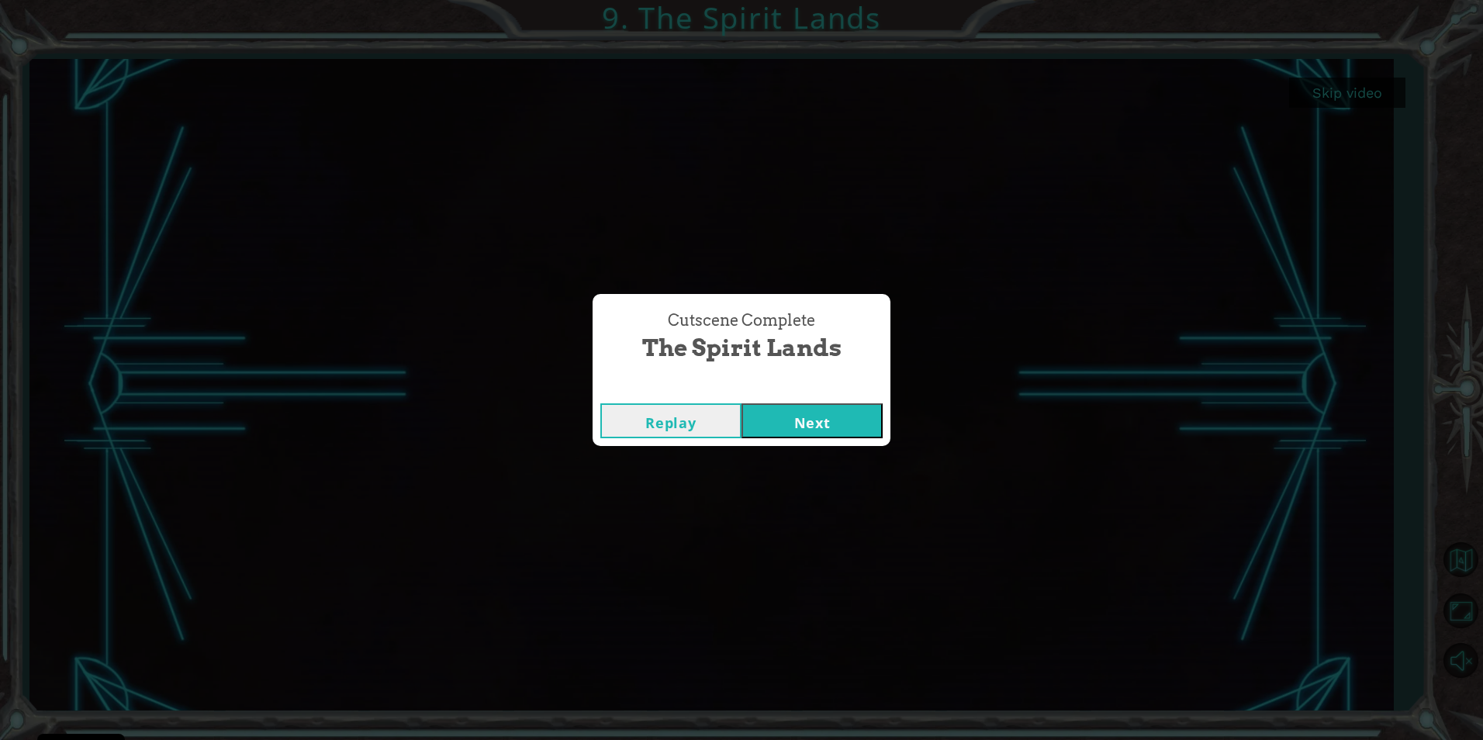
drag, startPoint x: 831, startPoint y: 427, endPoint x: 834, endPoint y: 412, distance: 14.9
click at [831, 423] on button "Next" at bounding box center [811, 420] width 141 height 35
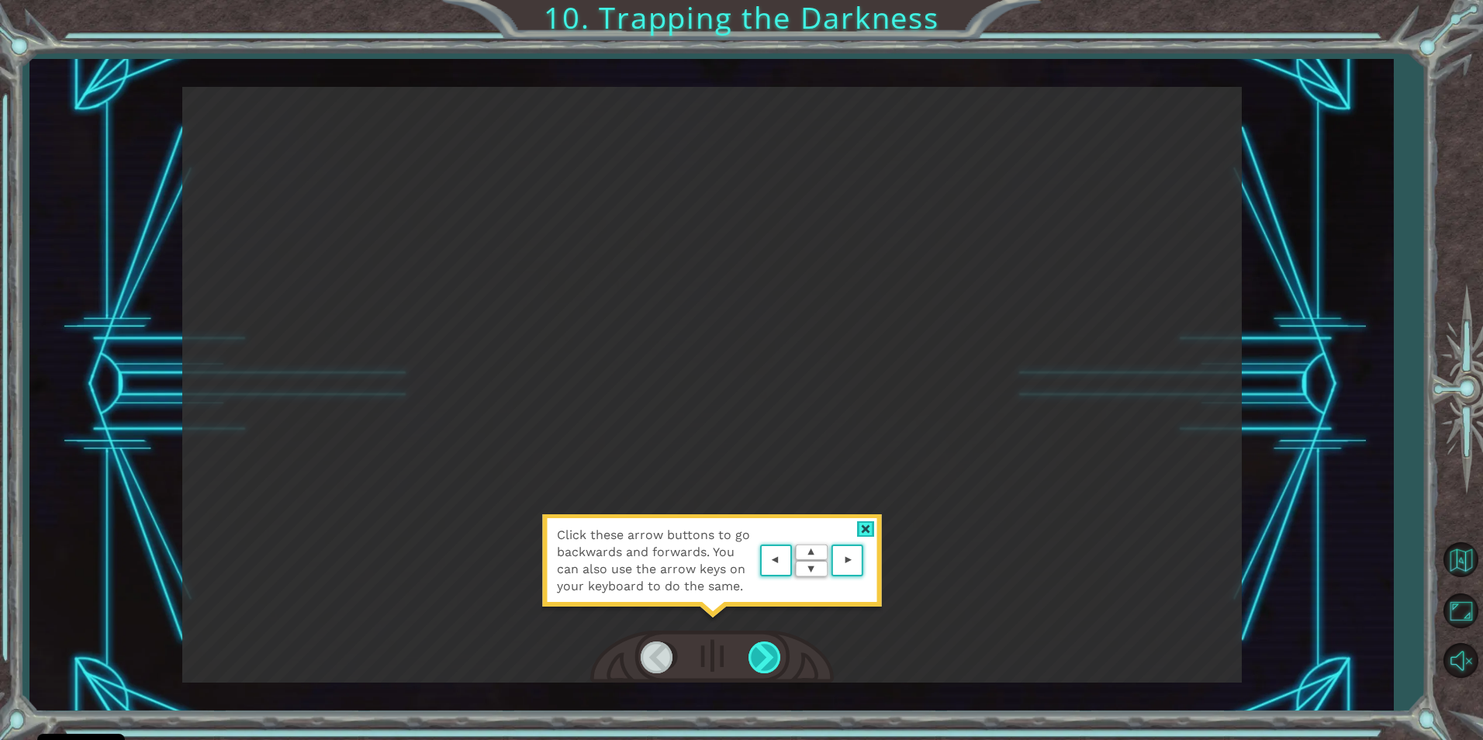
click at [759, 653] on div at bounding box center [765, 657] width 35 height 32
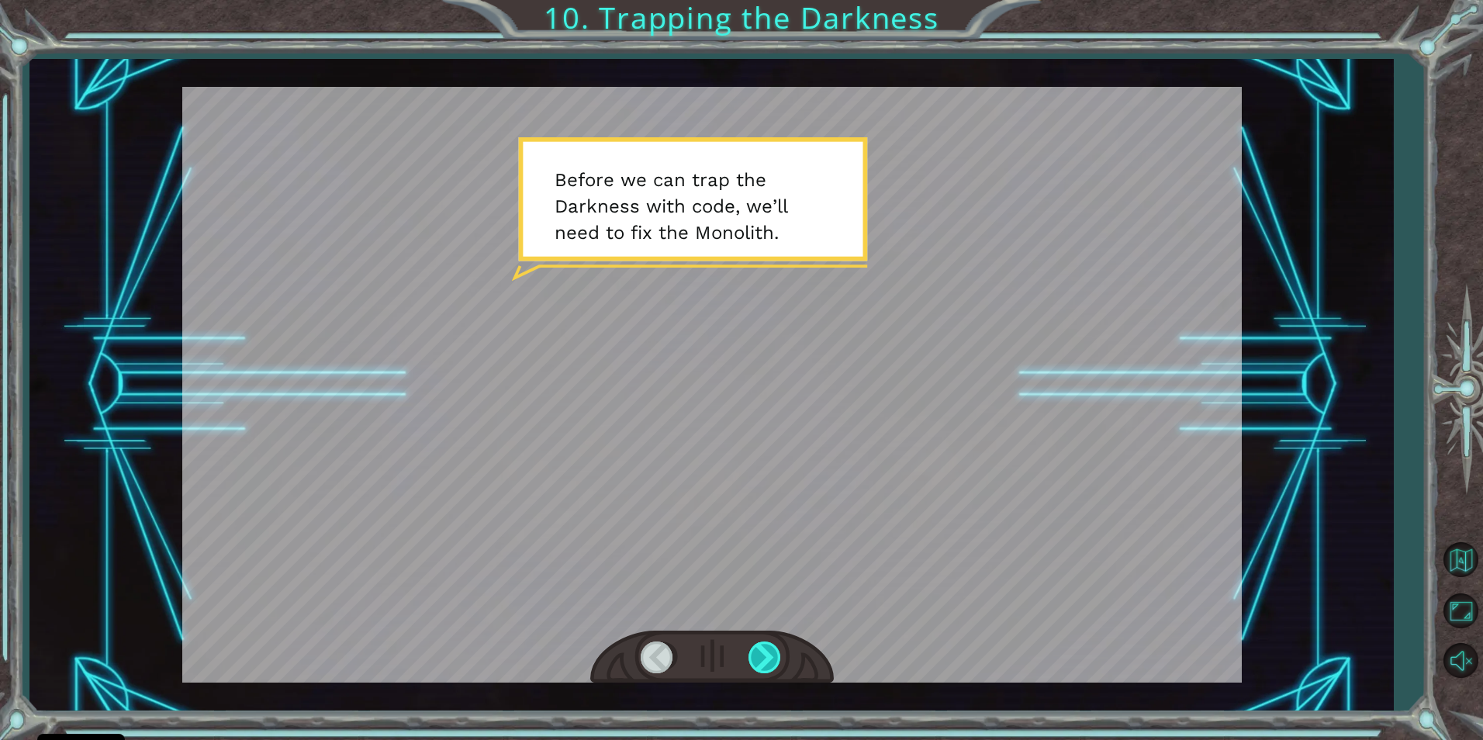
click at [759, 653] on div at bounding box center [765, 657] width 35 height 32
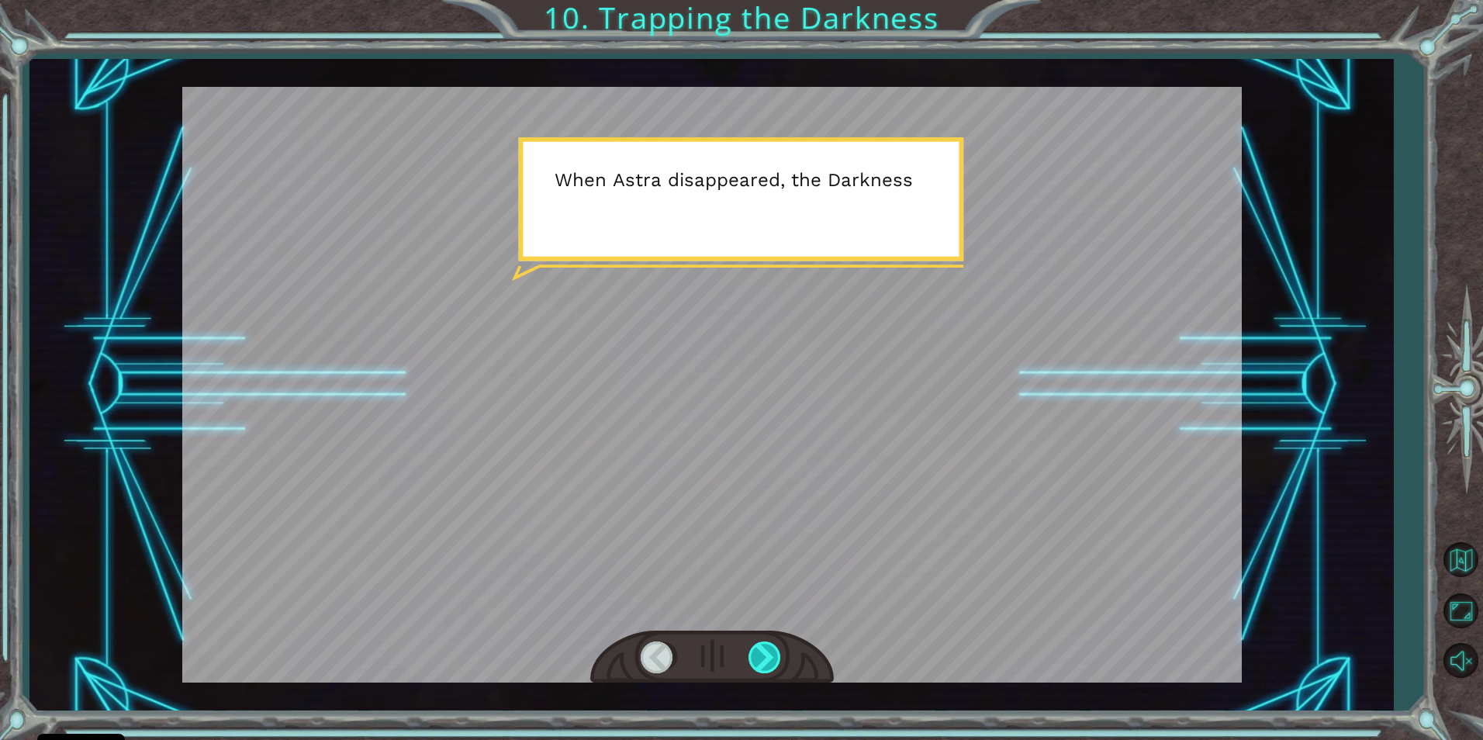
click at [759, 653] on div at bounding box center [765, 657] width 35 height 32
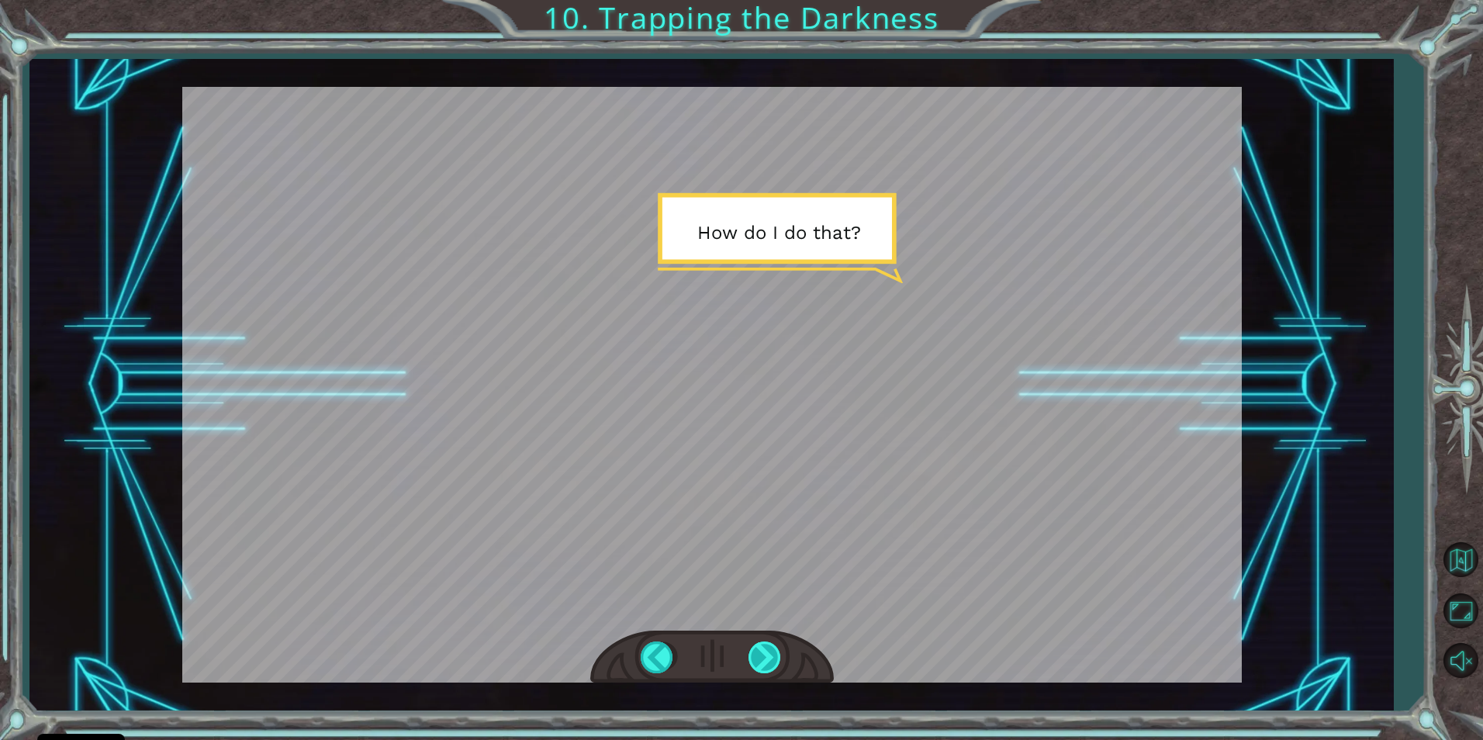
click at [759, 653] on div at bounding box center [765, 657] width 35 height 32
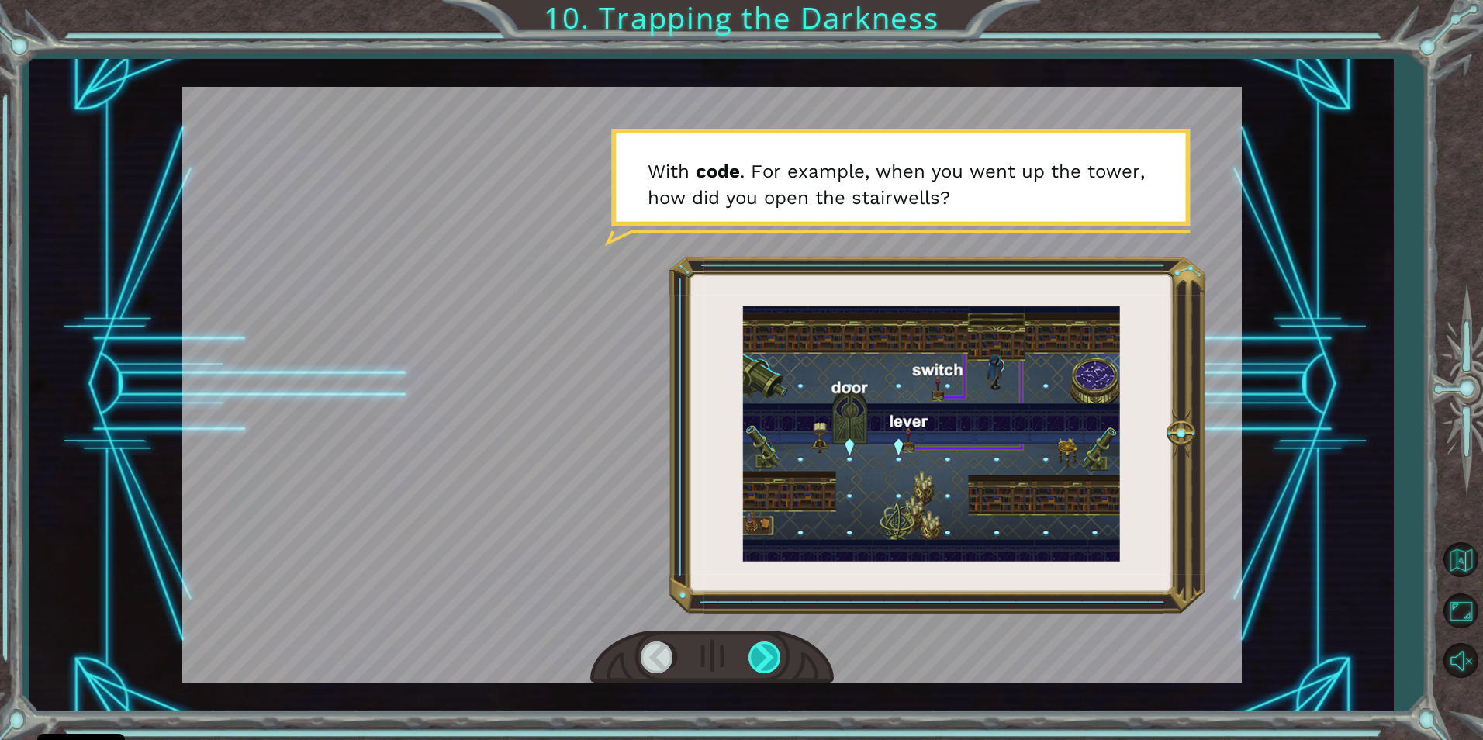
click at [759, 653] on div at bounding box center [765, 657] width 35 height 32
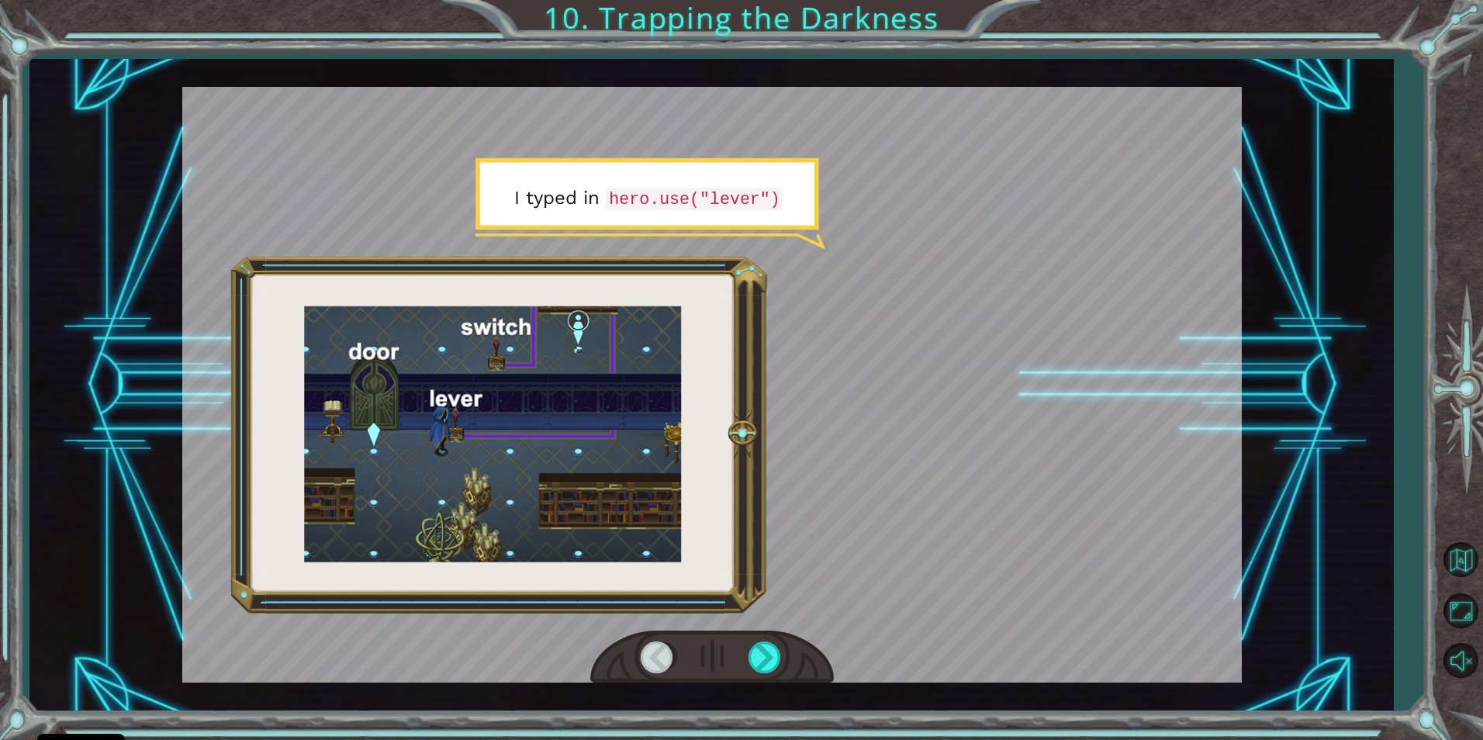
click at [769, 636] on div at bounding box center [712, 658] width 244 height 54
click at [771, 652] on div at bounding box center [765, 657] width 35 height 32
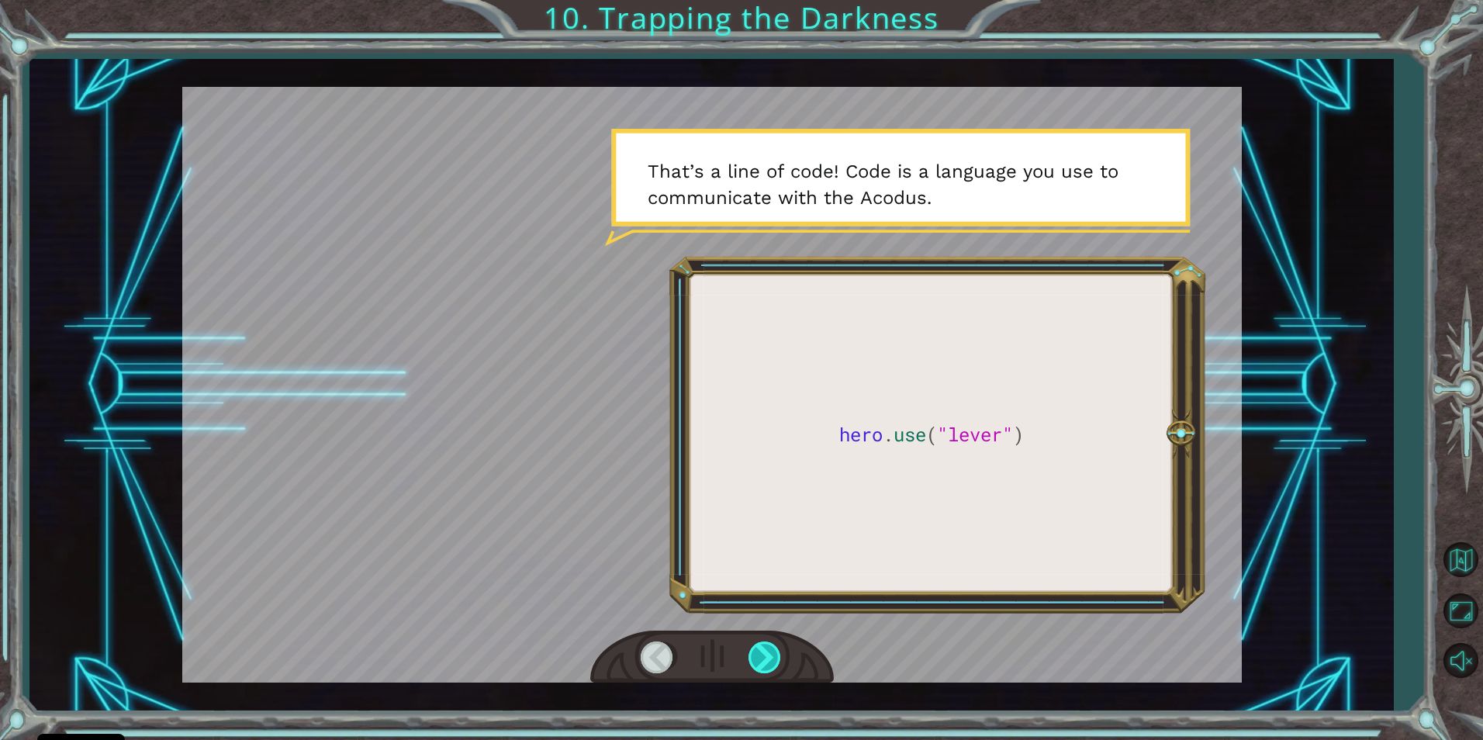
click at [771, 652] on div at bounding box center [765, 657] width 35 height 32
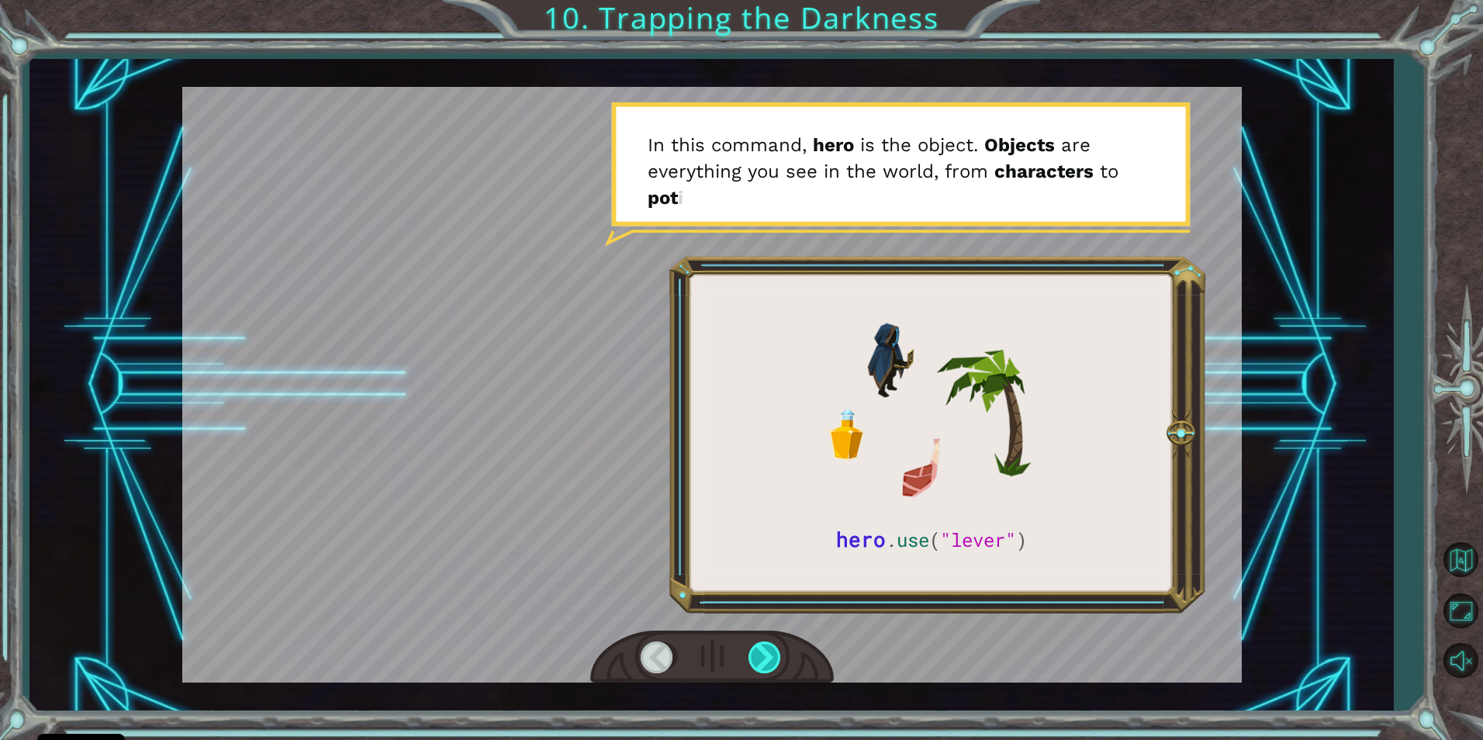
click at [771, 652] on div at bounding box center [765, 657] width 35 height 32
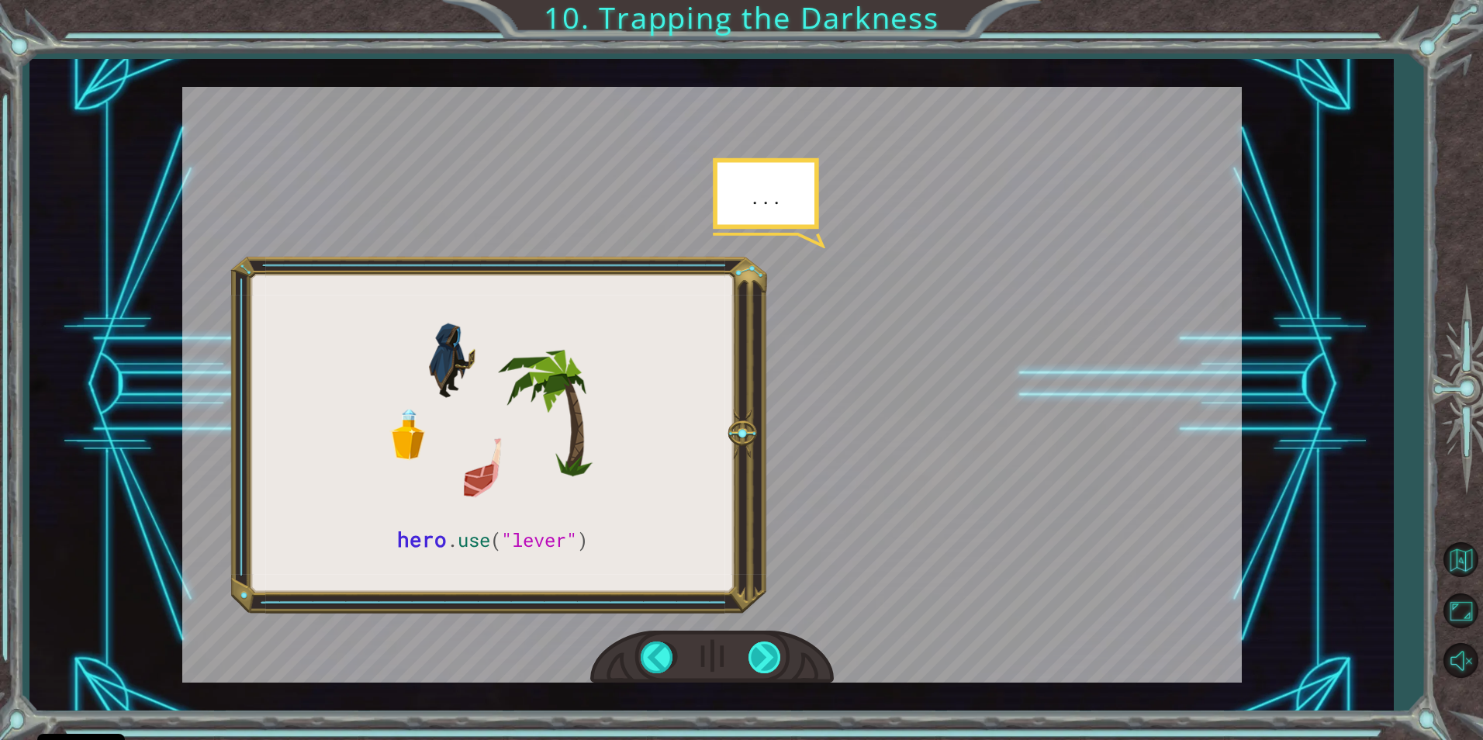
click at [771, 652] on div at bounding box center [765, 657] width 35 height 32
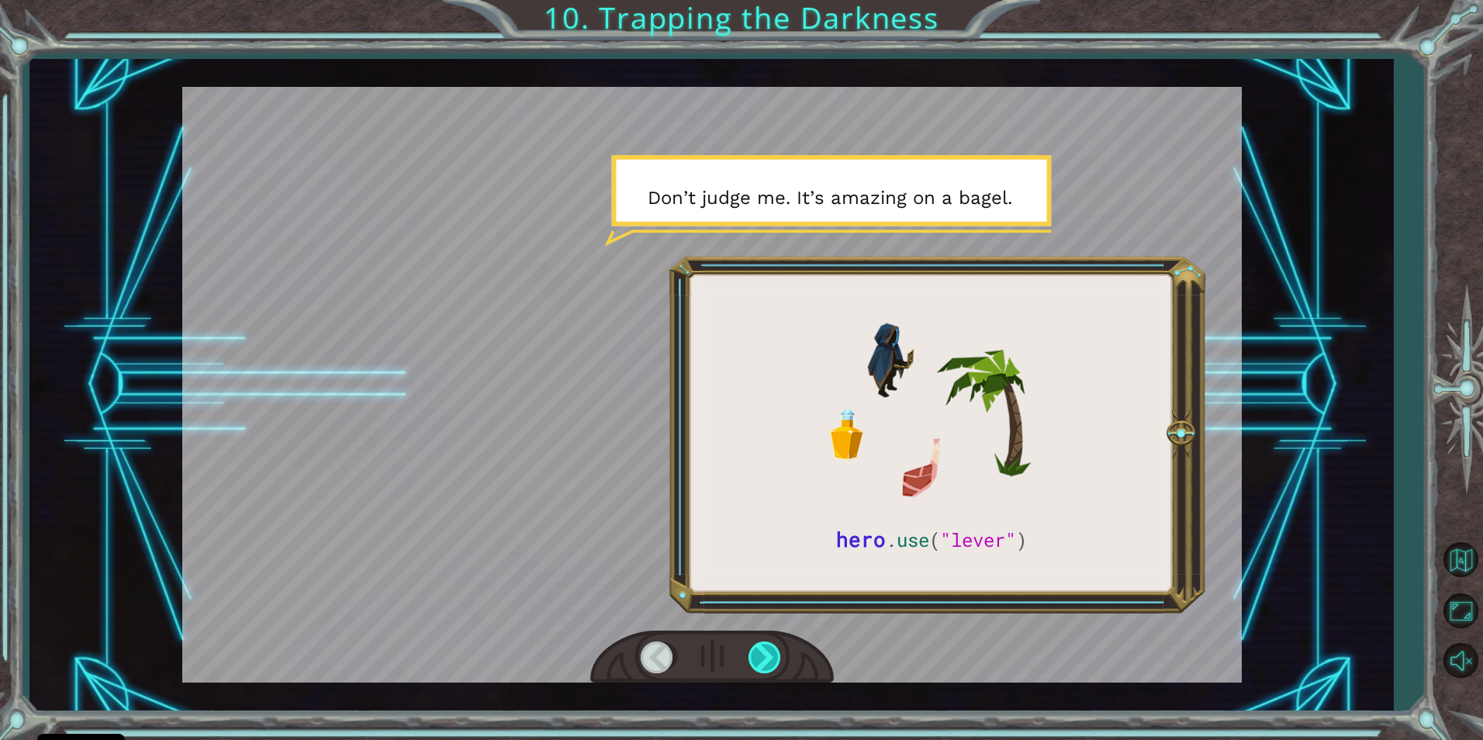
click at [771, 652] on div at bounding box center [765, 657] width 35 height 32
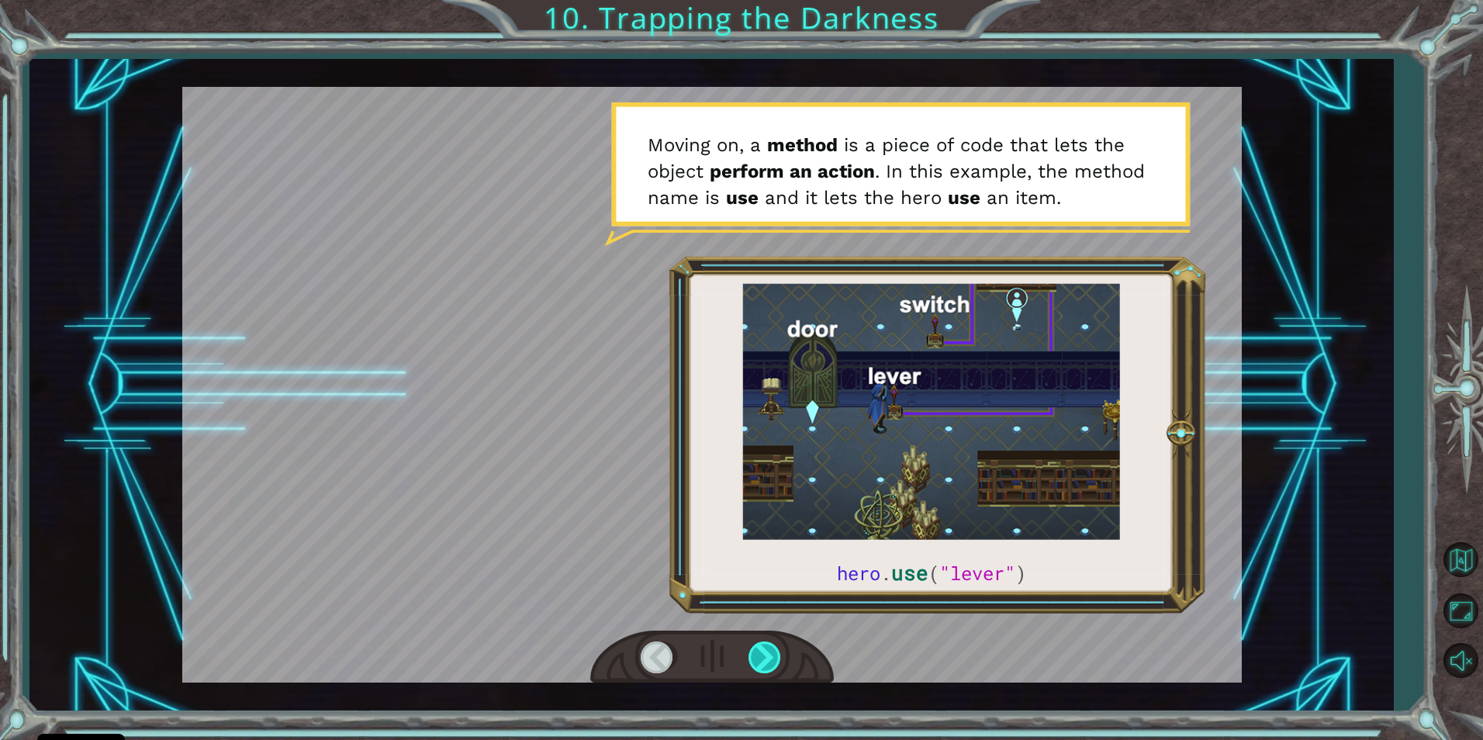
click at [771, 652] on div at bounding box center [765, 657] width 35 height 32
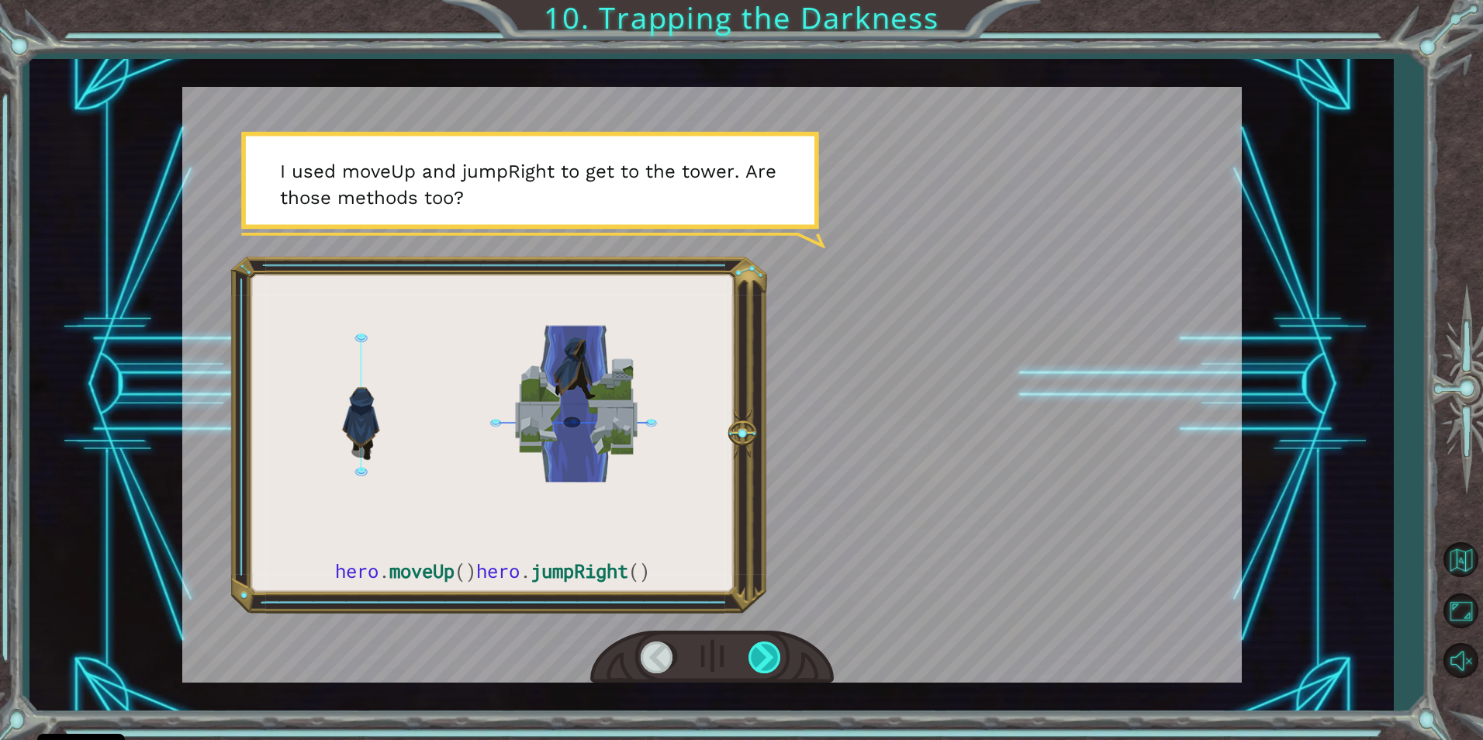
click at [771, 652] on div at bounding box center [765, 657] width 35 height 32
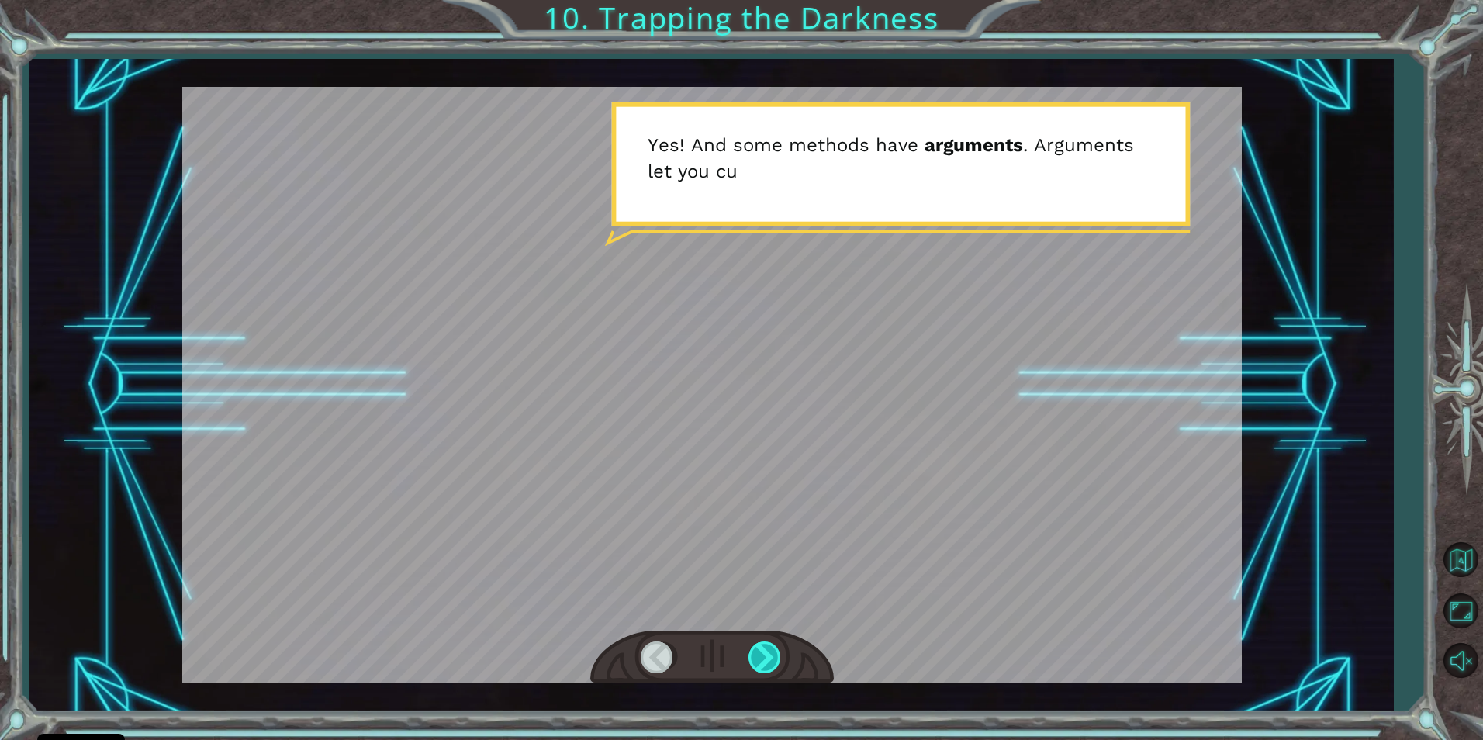
click at [771, 652] on div at bounding box center [765, 657] width 35 height 32
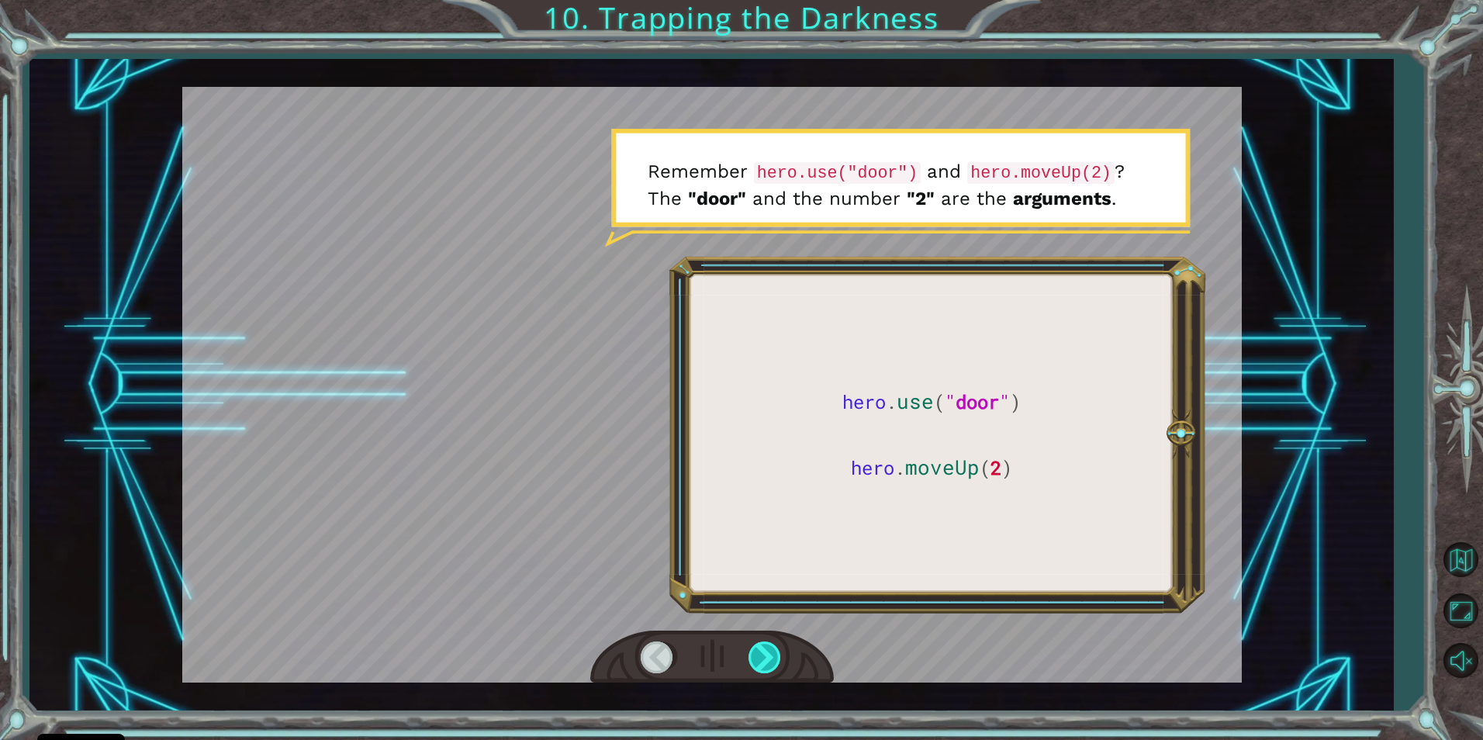
click at [771, 652] on div at bounding box center [765, 657] width 35 height 32
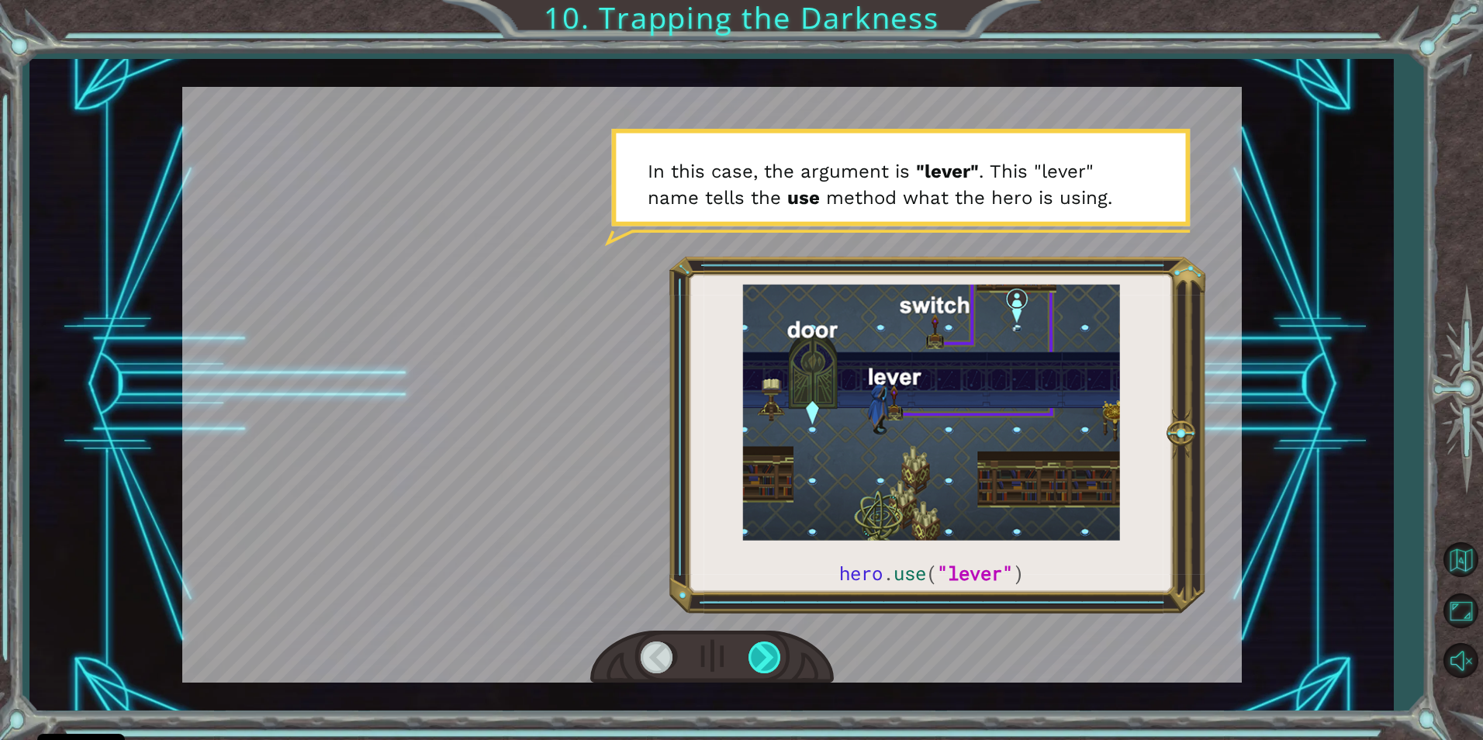
click at [771, 652] on div at bounding box center [765, 657] width 35 height 32
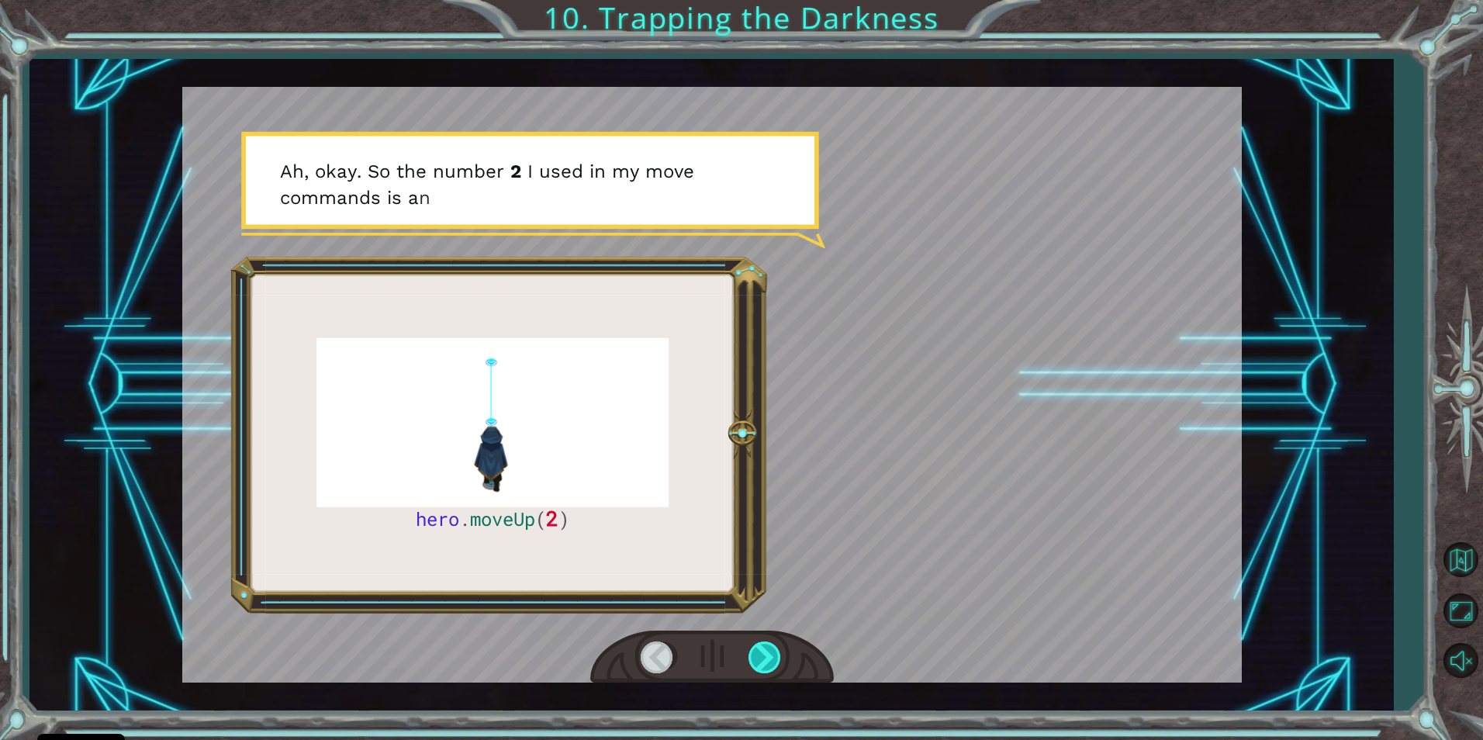
click at [771, 652] on div at bounding box center [765, 657] width 35 height 32
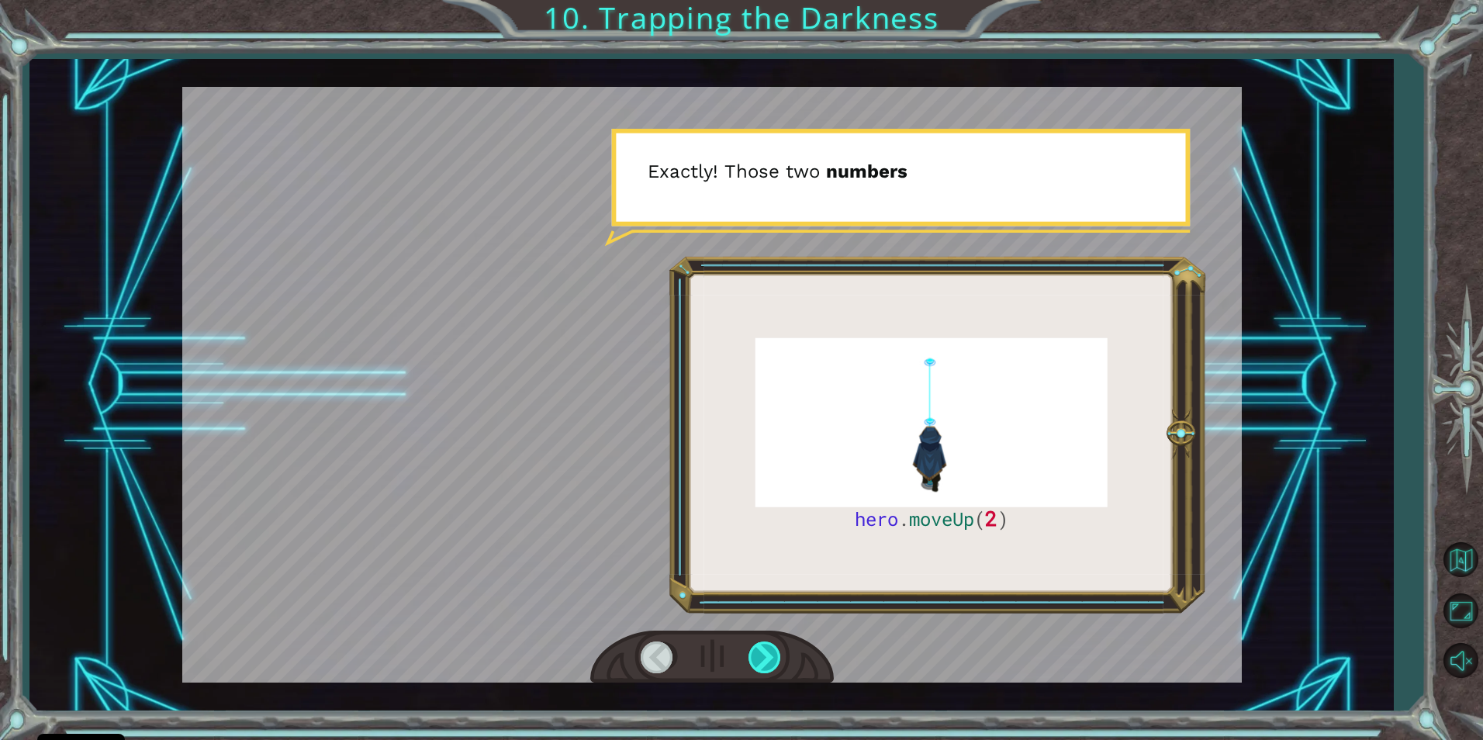
click at [771, 652] on div at bounding box center [765, 657] width 35 height 32
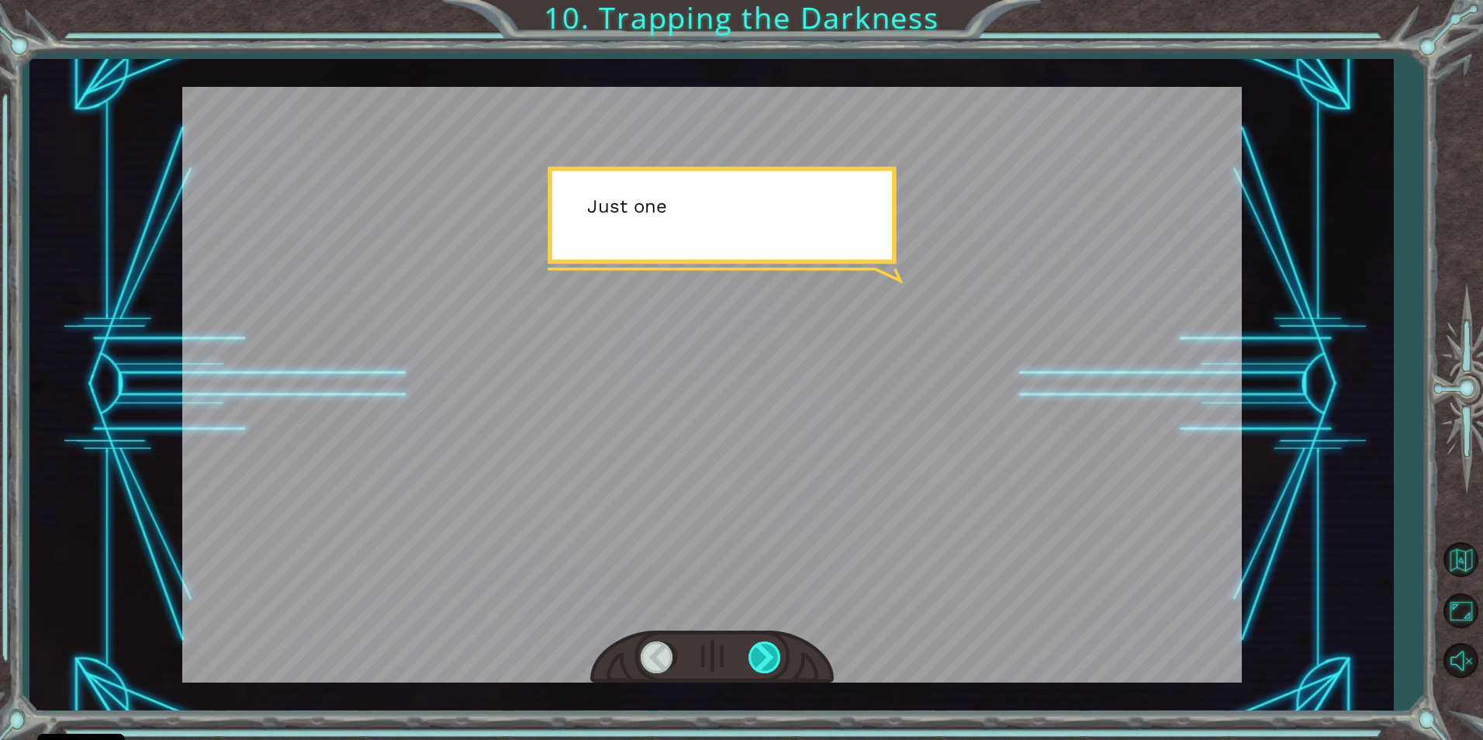
click at [771, 652] on div at bounding box center [765, 657] width 35 height 32
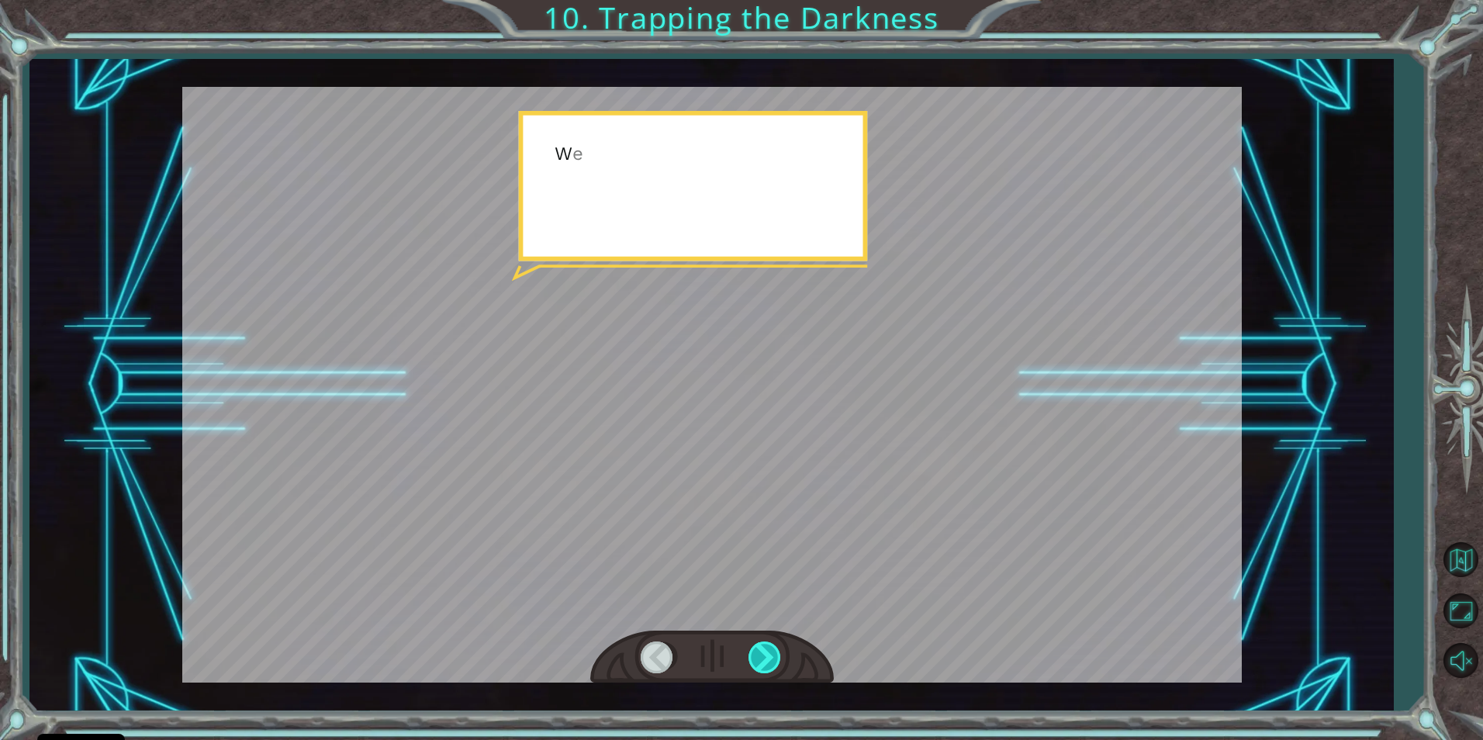
click at [771, 652] on div at bounding box center [765, 657] width 35 height 32
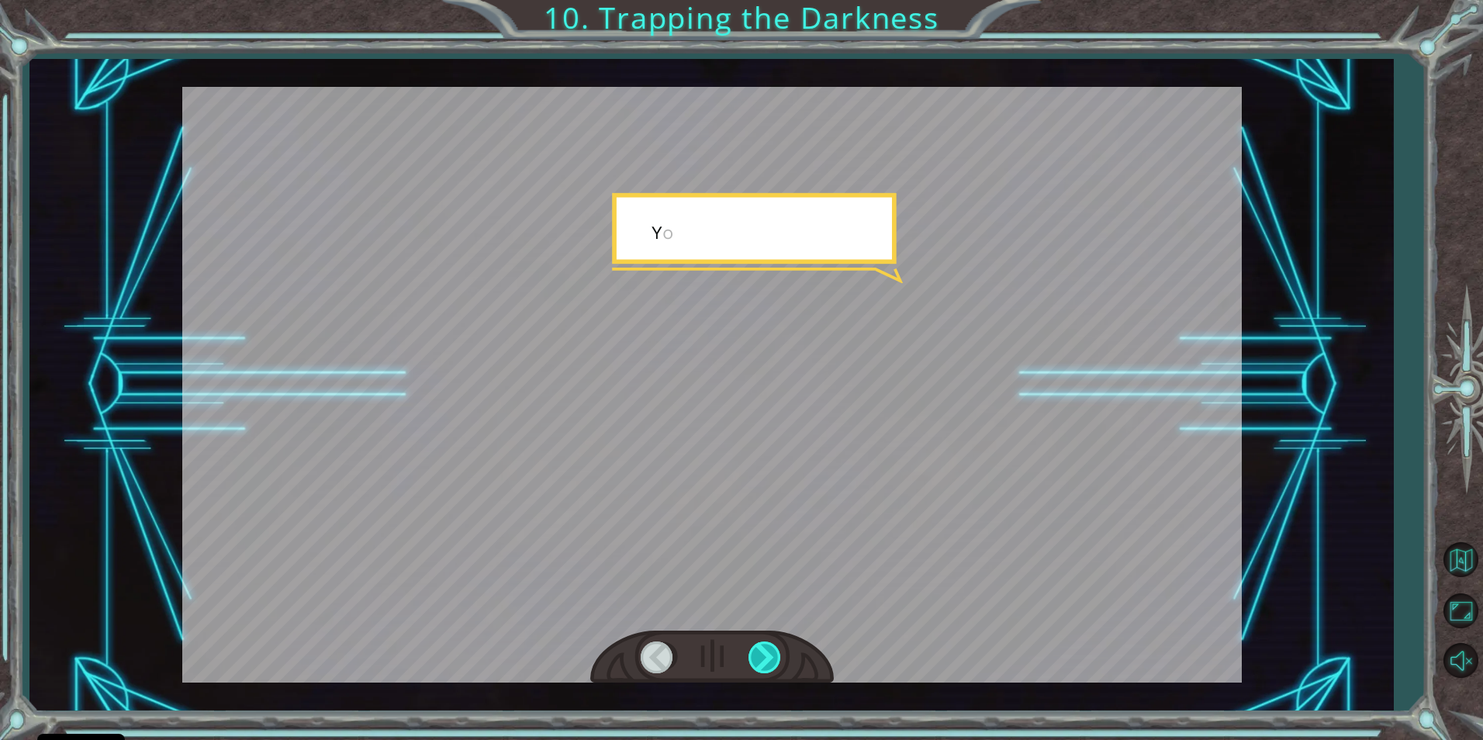
click at [771, 652] on div at bounding box center [765, 657] width 35 height 32
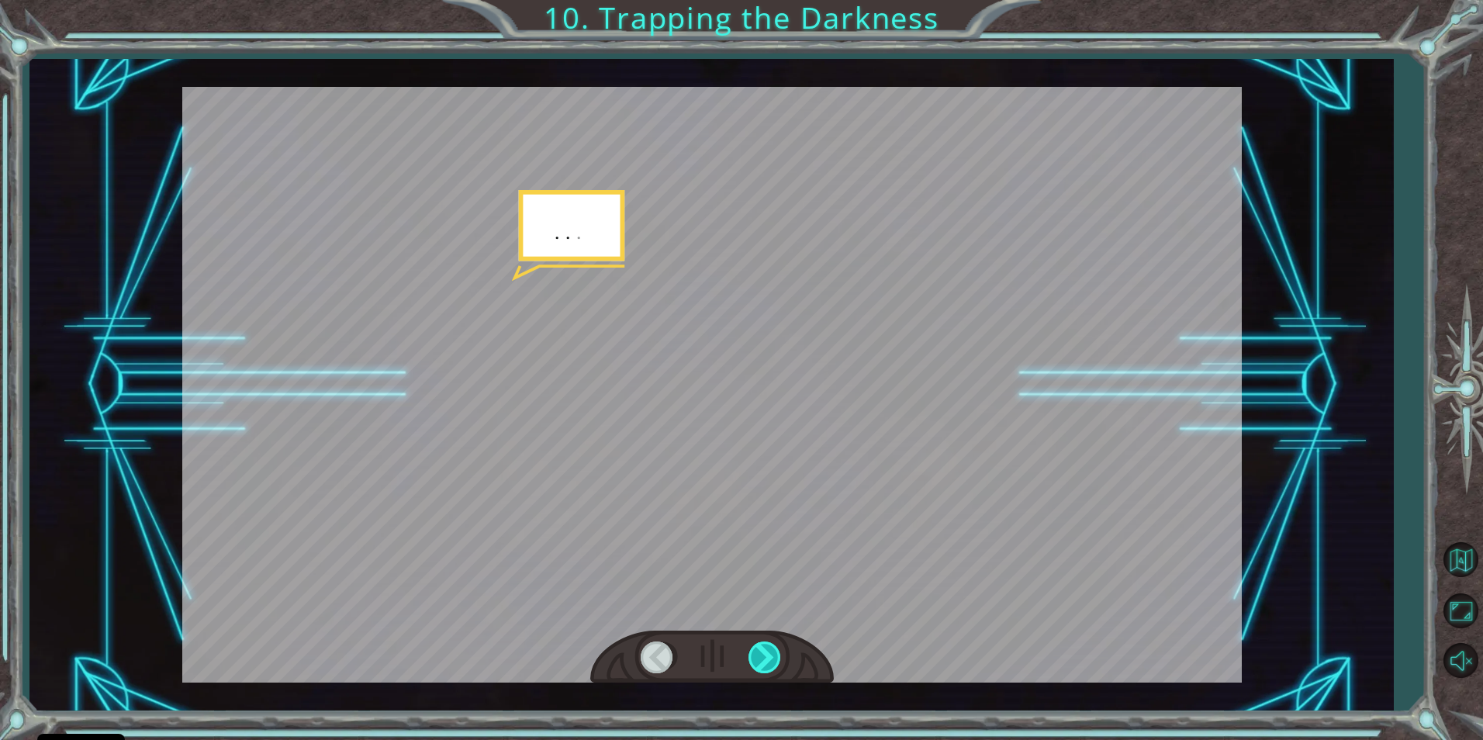
click at [771, 652] on div at bounding box center [765, 657] width 35 height 32
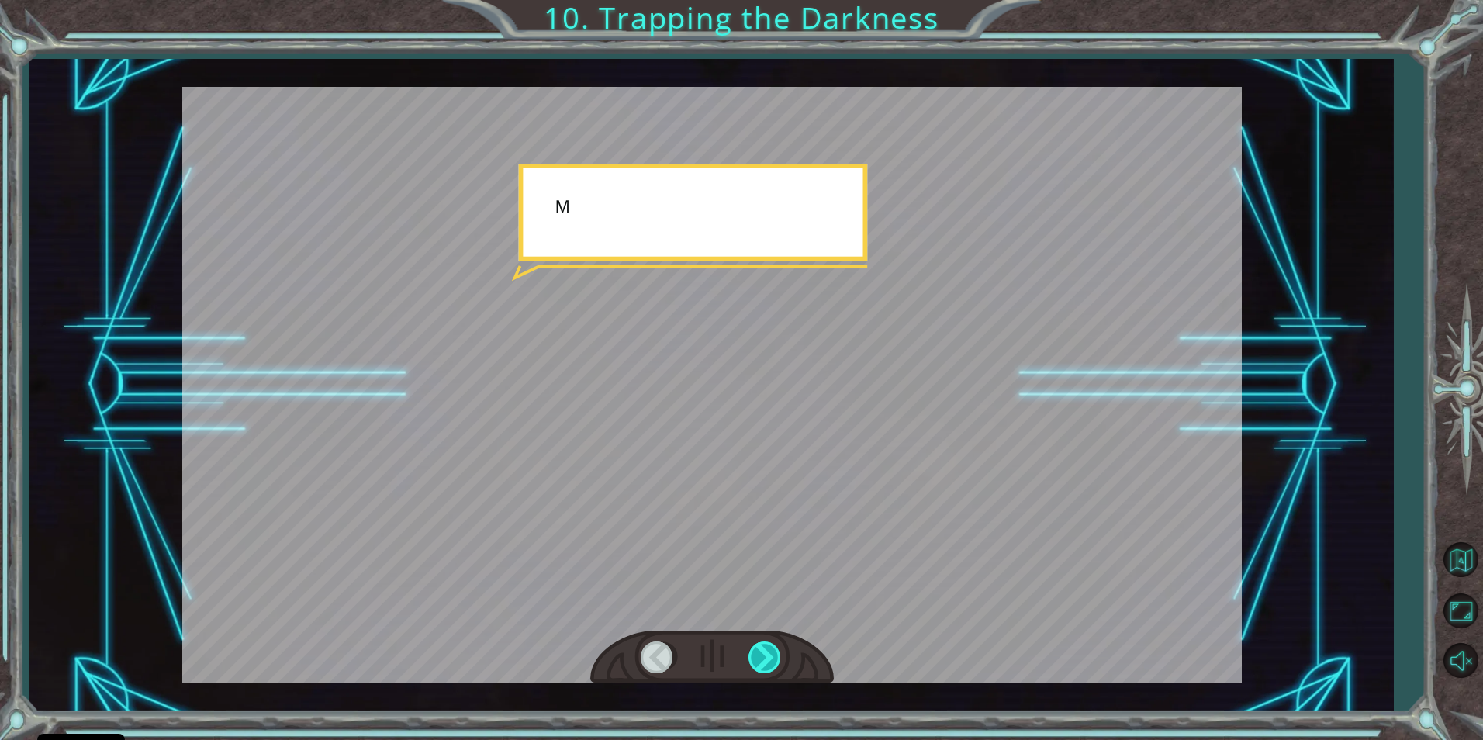
click at [771, 652] on div at bounding box center [765, 657] width 35 height 32
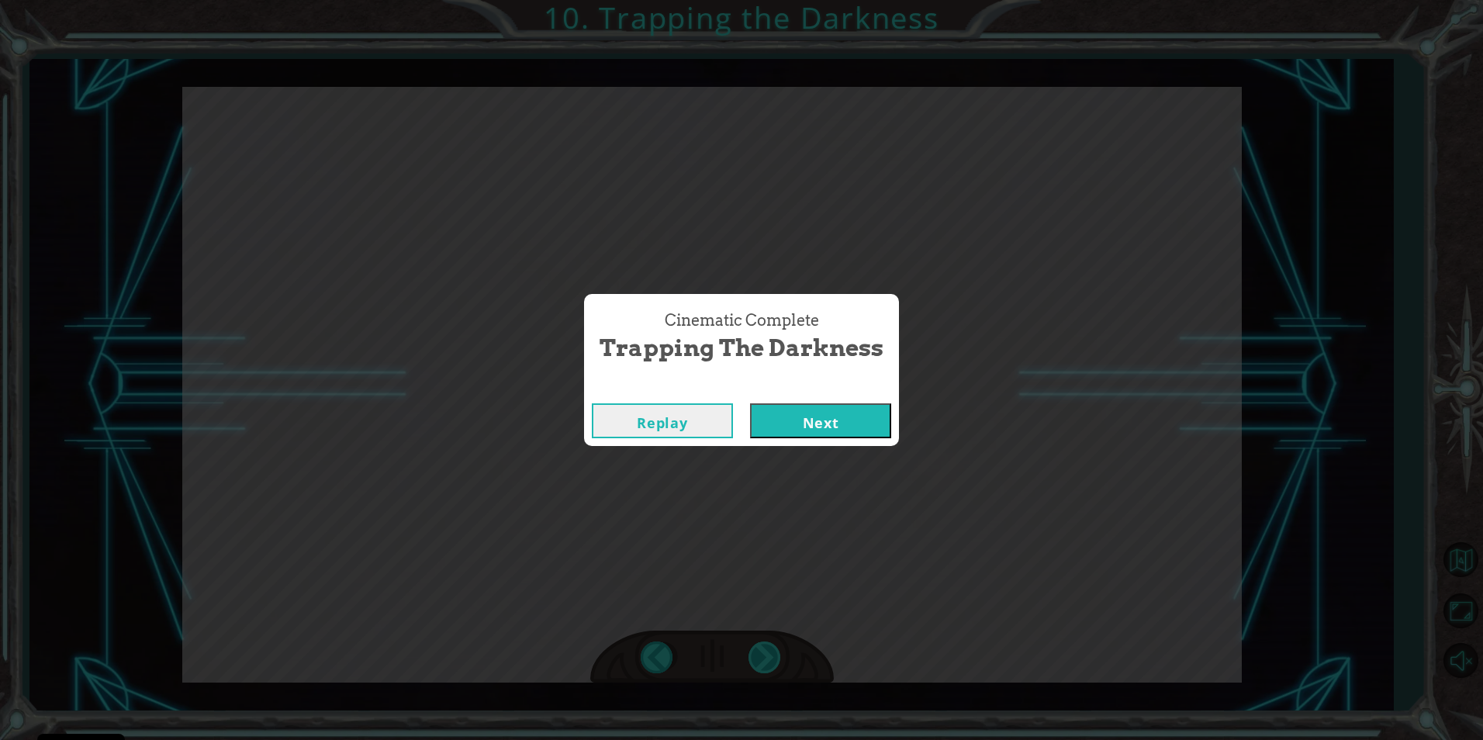
click at [771, 652] on div "Cinematic Complete Trapping the Darkness Replay Next" at bounding box center [741, 370] width 1483 height 740
drag, startPoint x: 771, startPoint y: 652, endPoint x: 790, endPoint y: 423, distance: 228.8
click at [790, 423] on button "Next" at bounding box center [820, 420] width 141 height 35
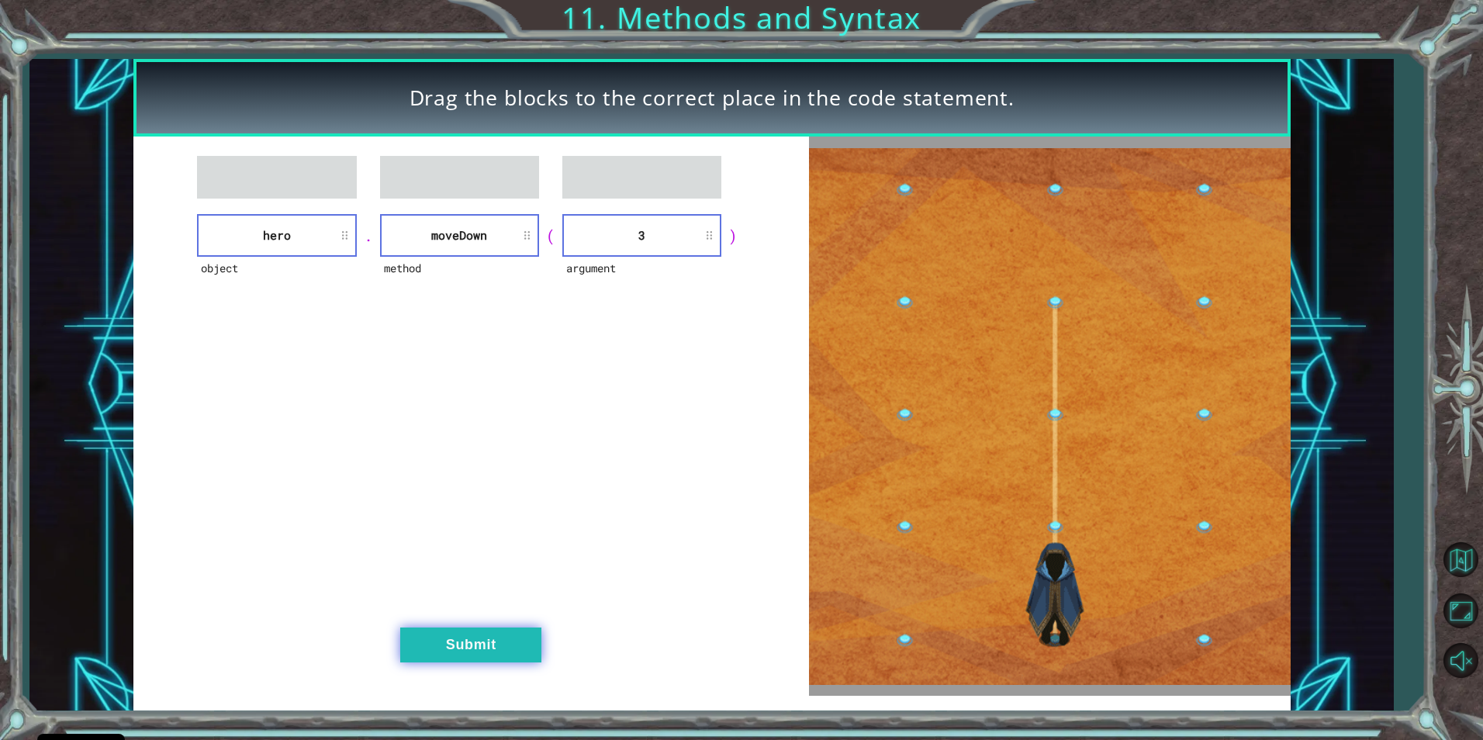
click at [490, 638] on button "Submit" at bounding box center [470, 644] width 141 height 35
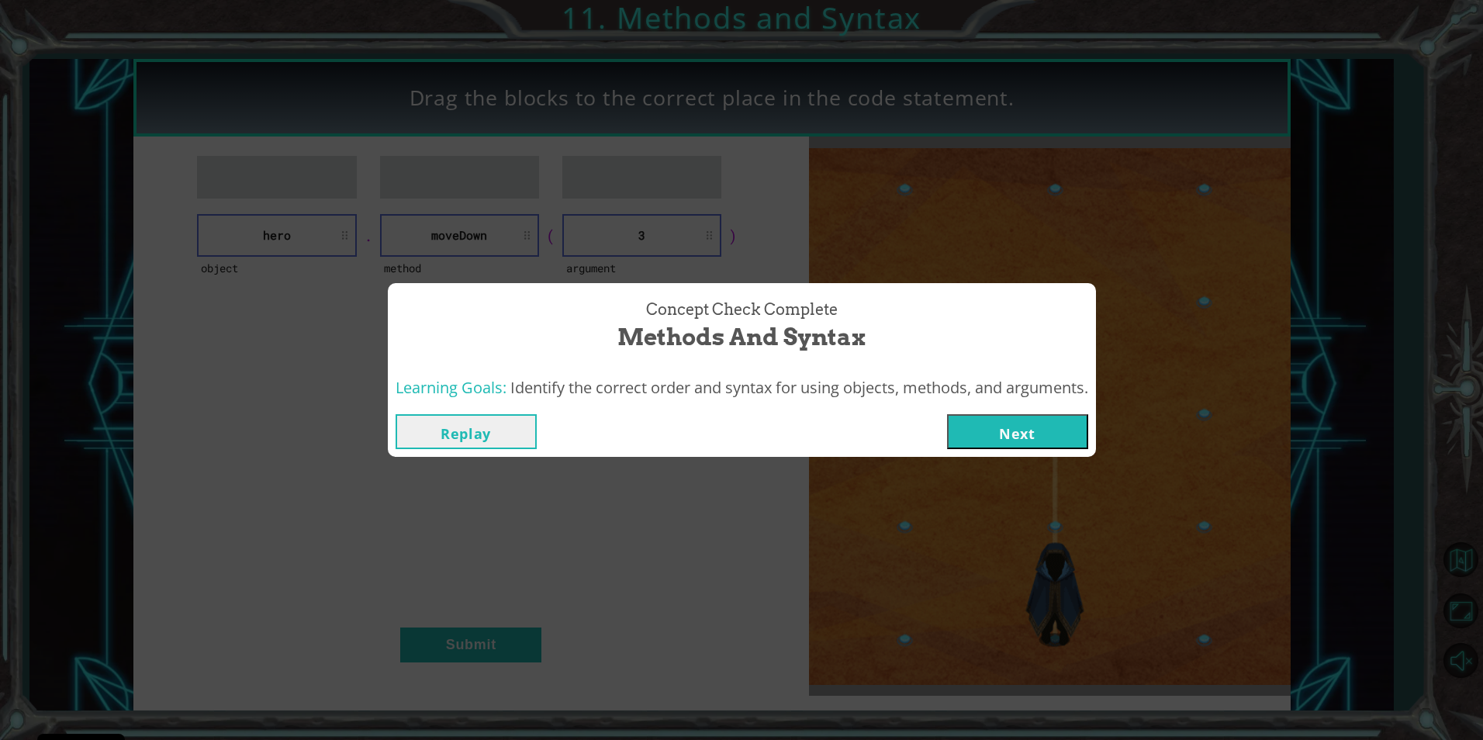
click at [988, 421] on button "Next" at bounding box center [1017, 431] width 141 height 35
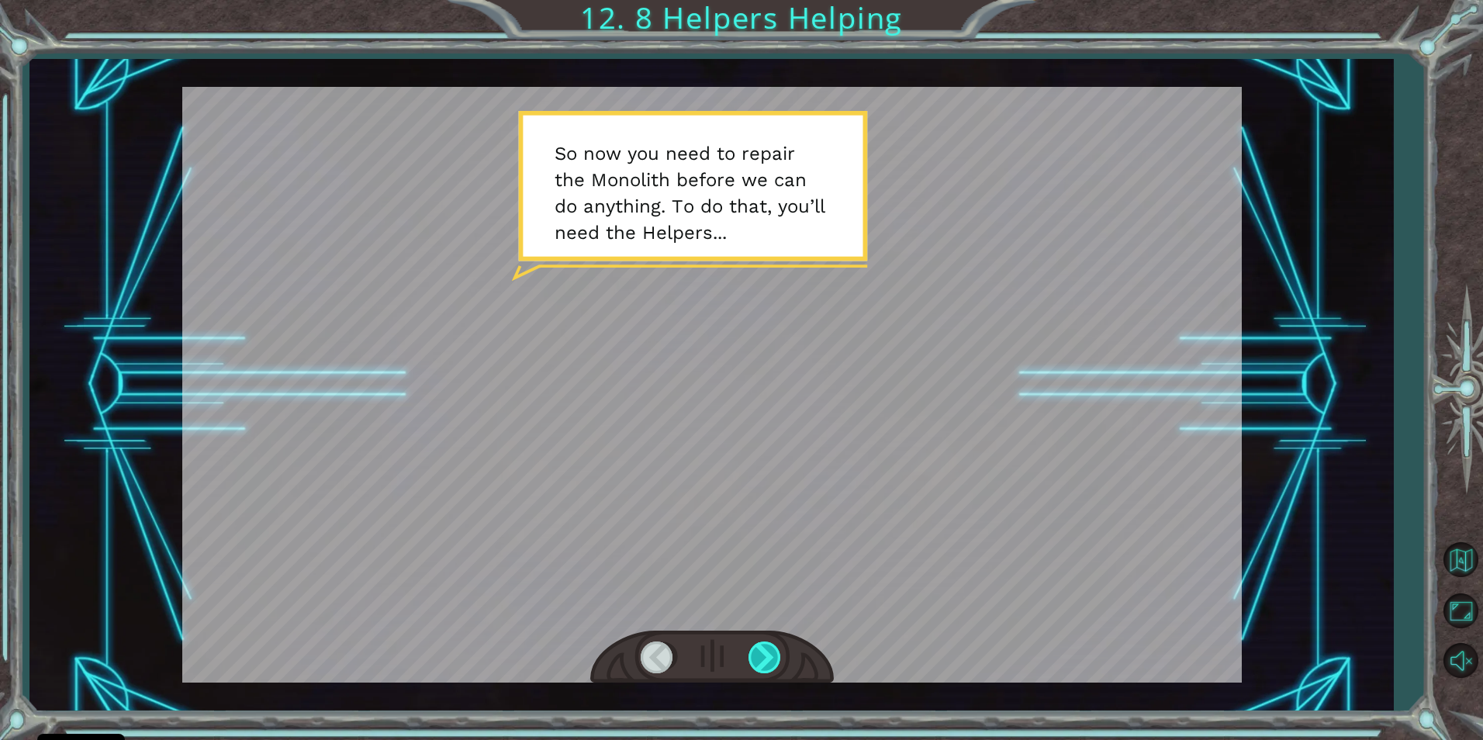
click at [770, 648] on div at bounding box center [765, 657] width 35 height 32
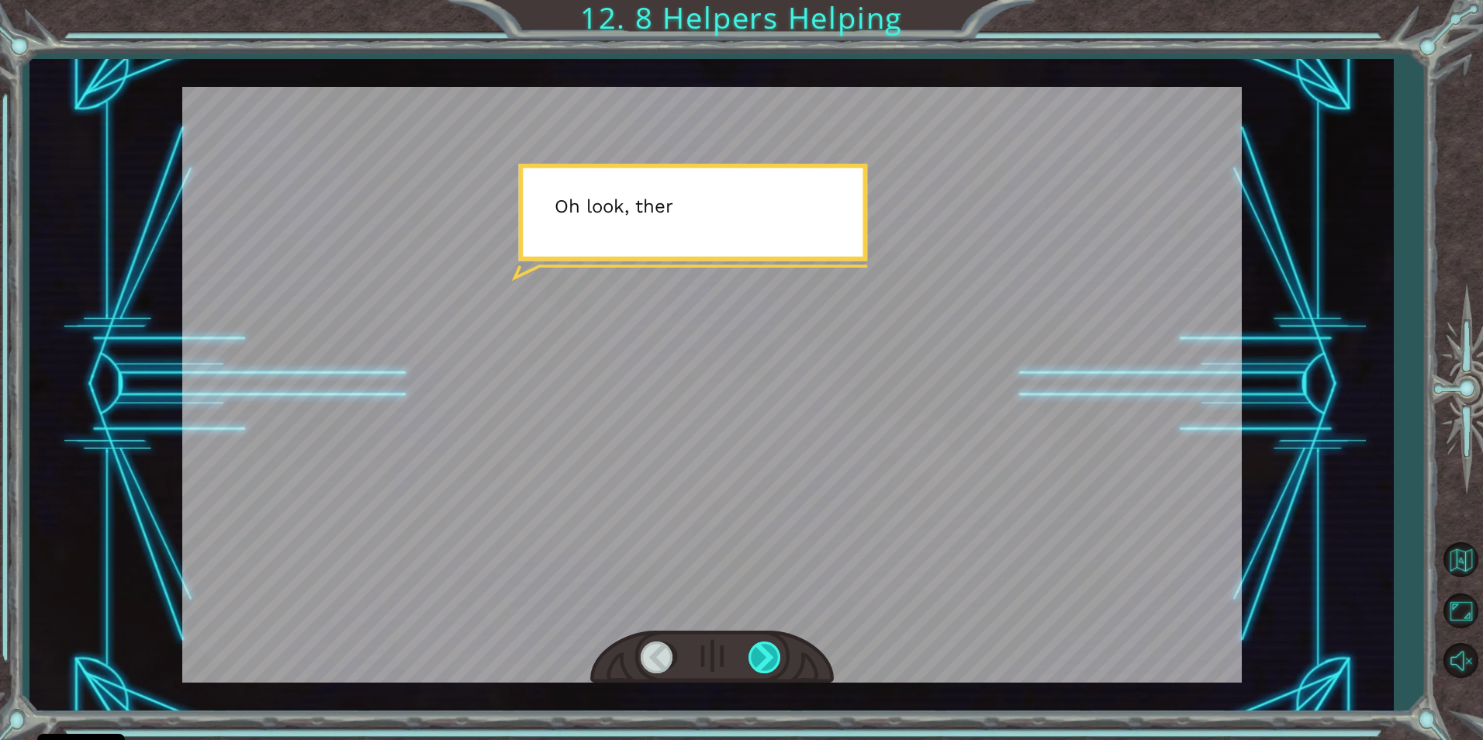
click at [770, 648] on div at bounding box center [765, 657] width 35 height 32
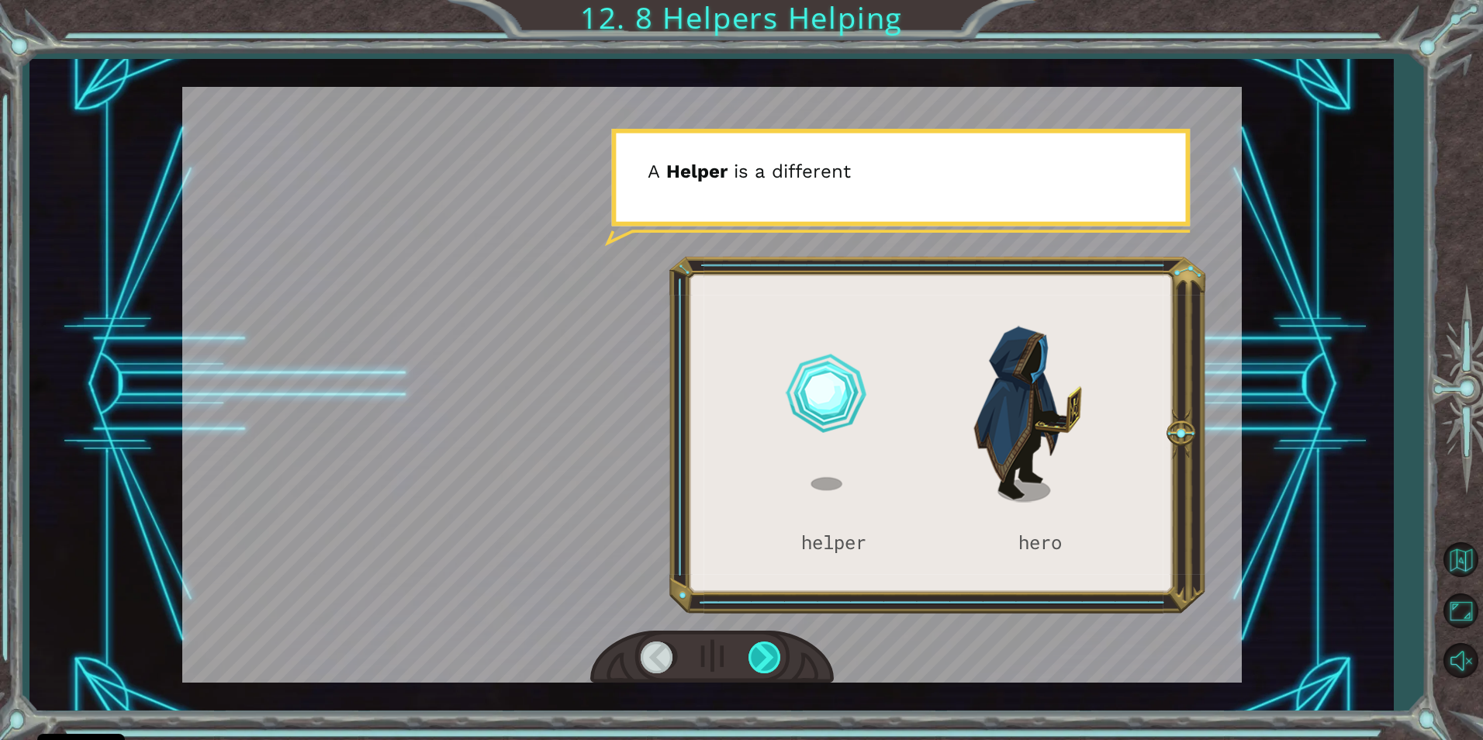
click at [770, 648] on div at bounding box center [765, 657] width 35 height 32
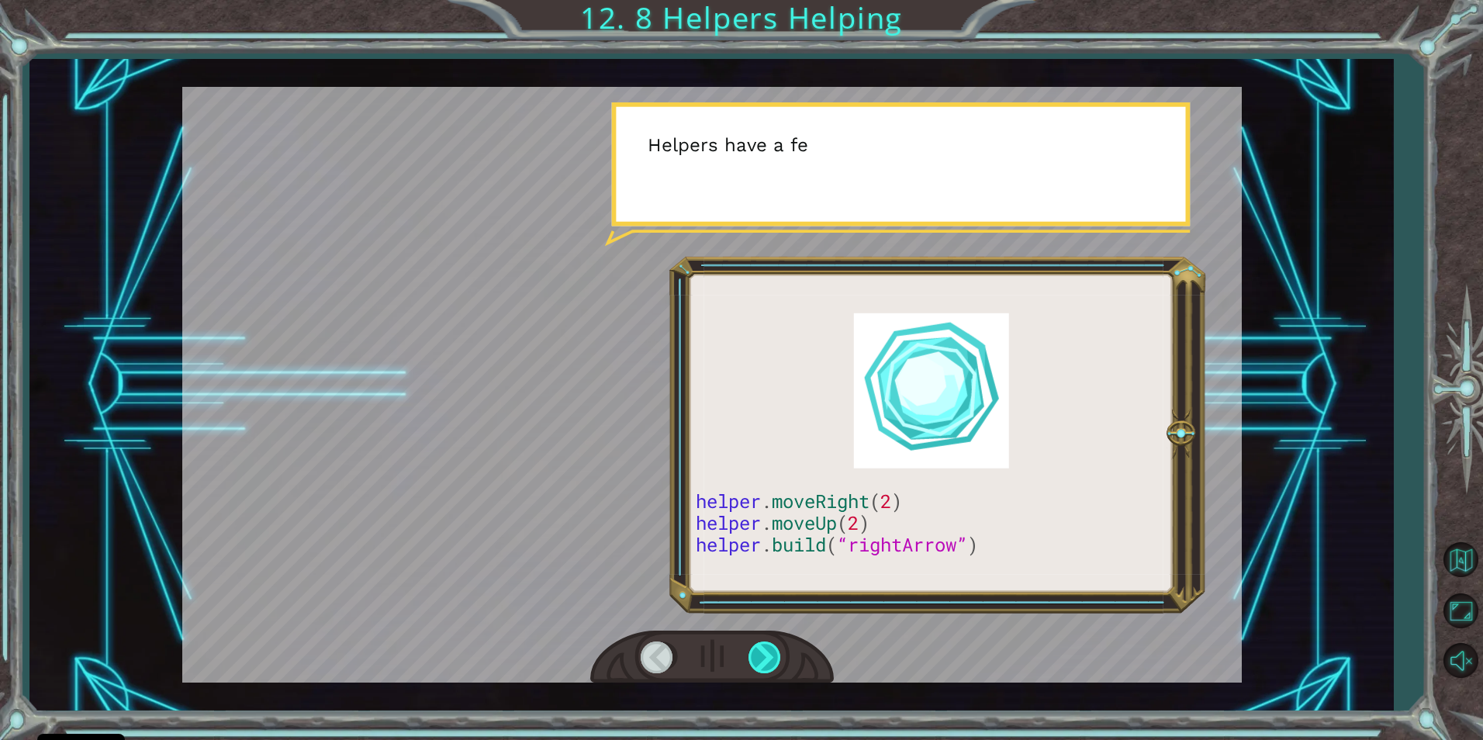
click at [770, 648] on div at bounding box center [765, 657] width 35 height 32
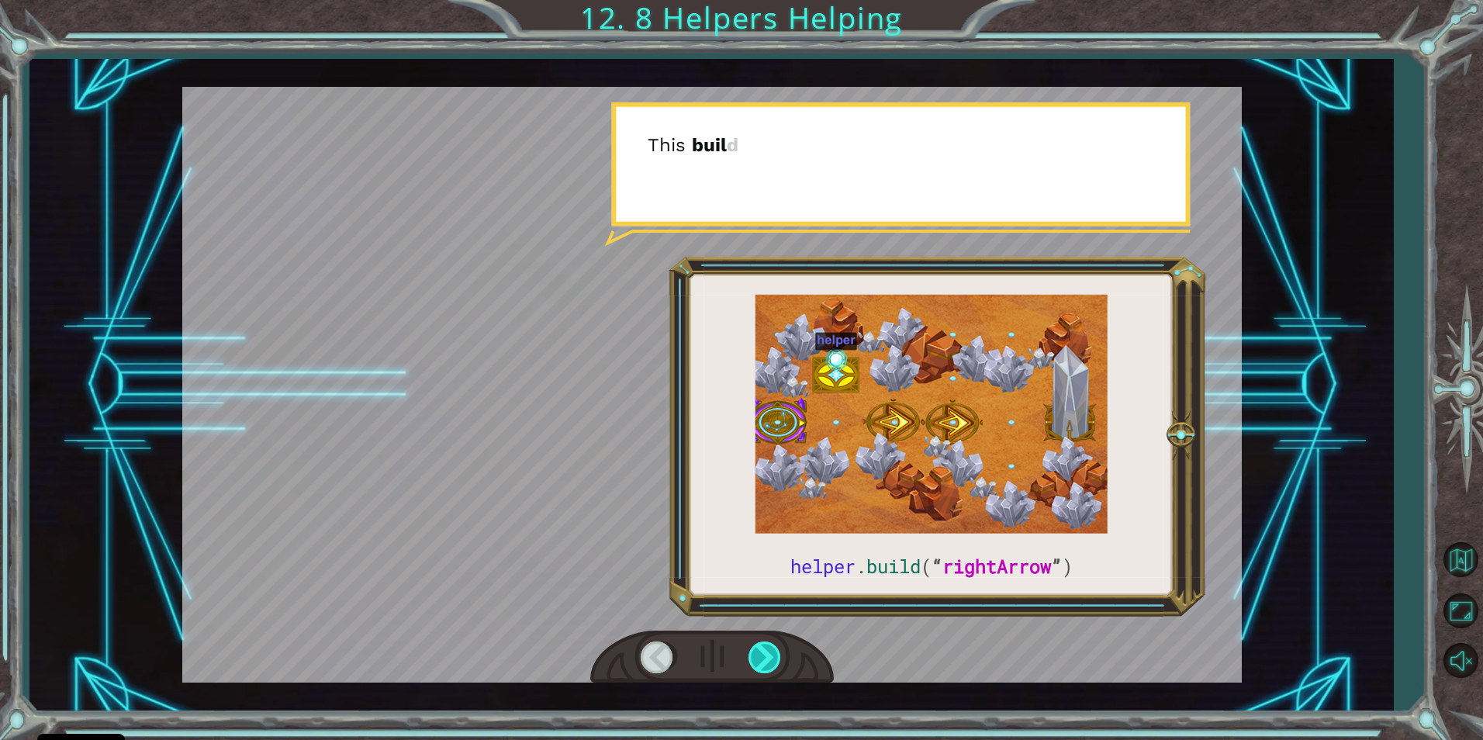
click at [770, 648] on div at bounding box center [765, 657] width 35 height 32
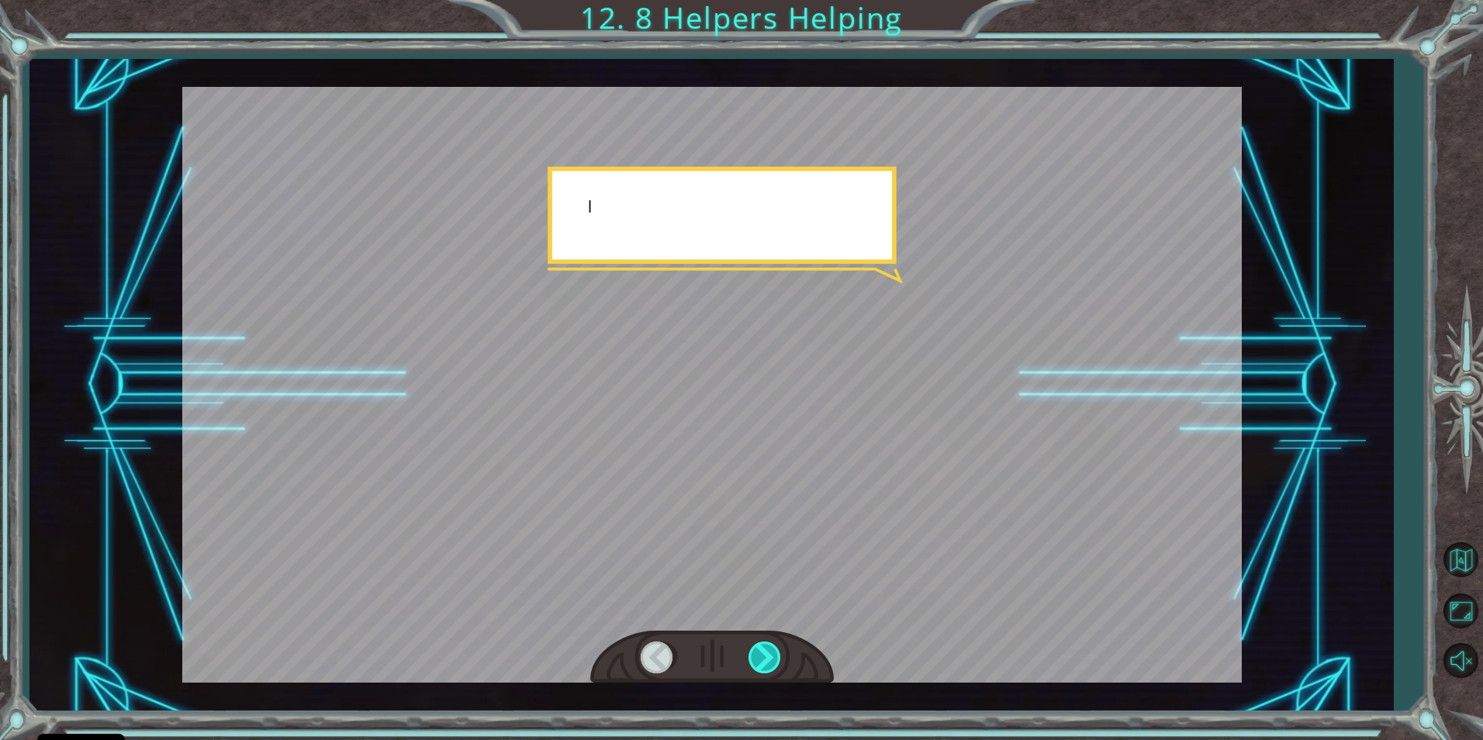
click at [770, 648] on div at bounding box center [765, 657] width 35 height 32
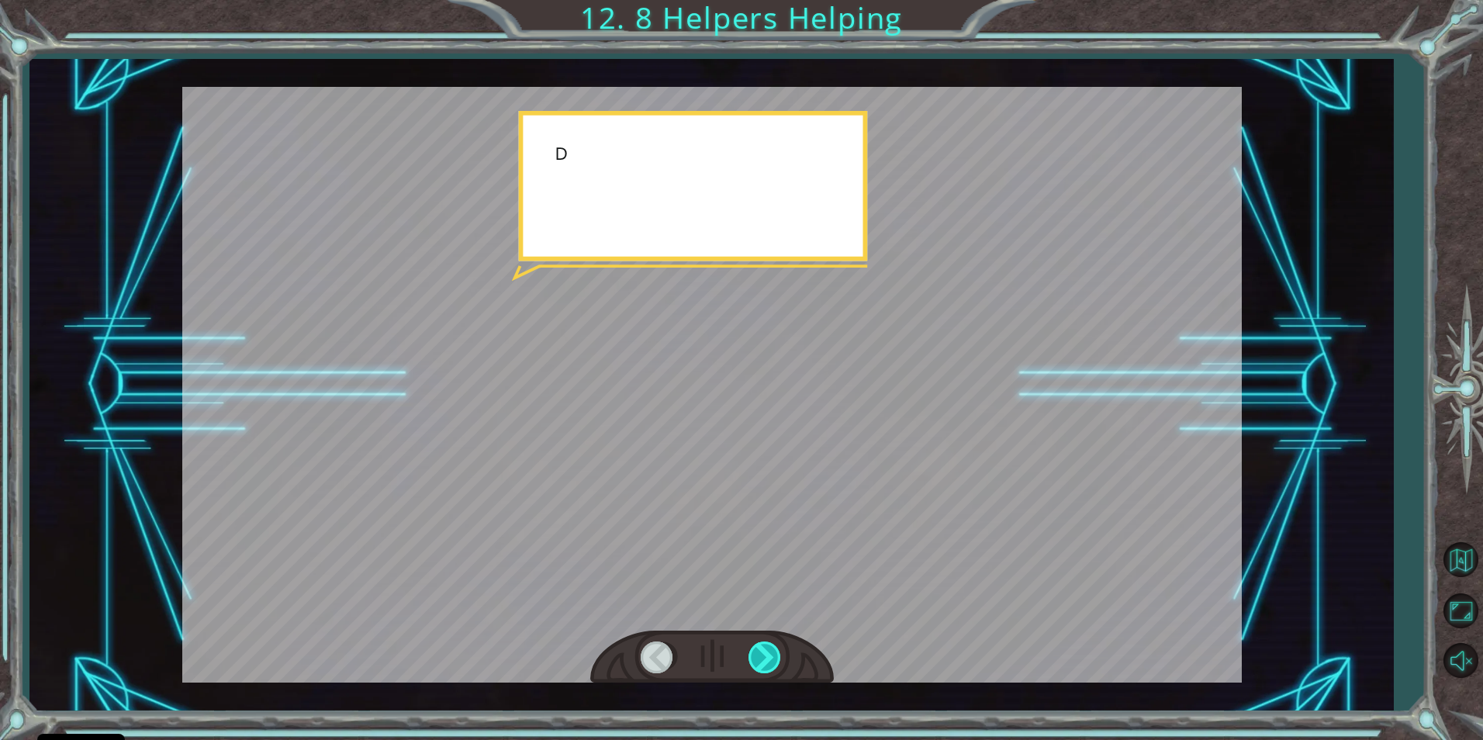
click at [770, 648] on div at bounding box center [765, 657] width 35 height 32
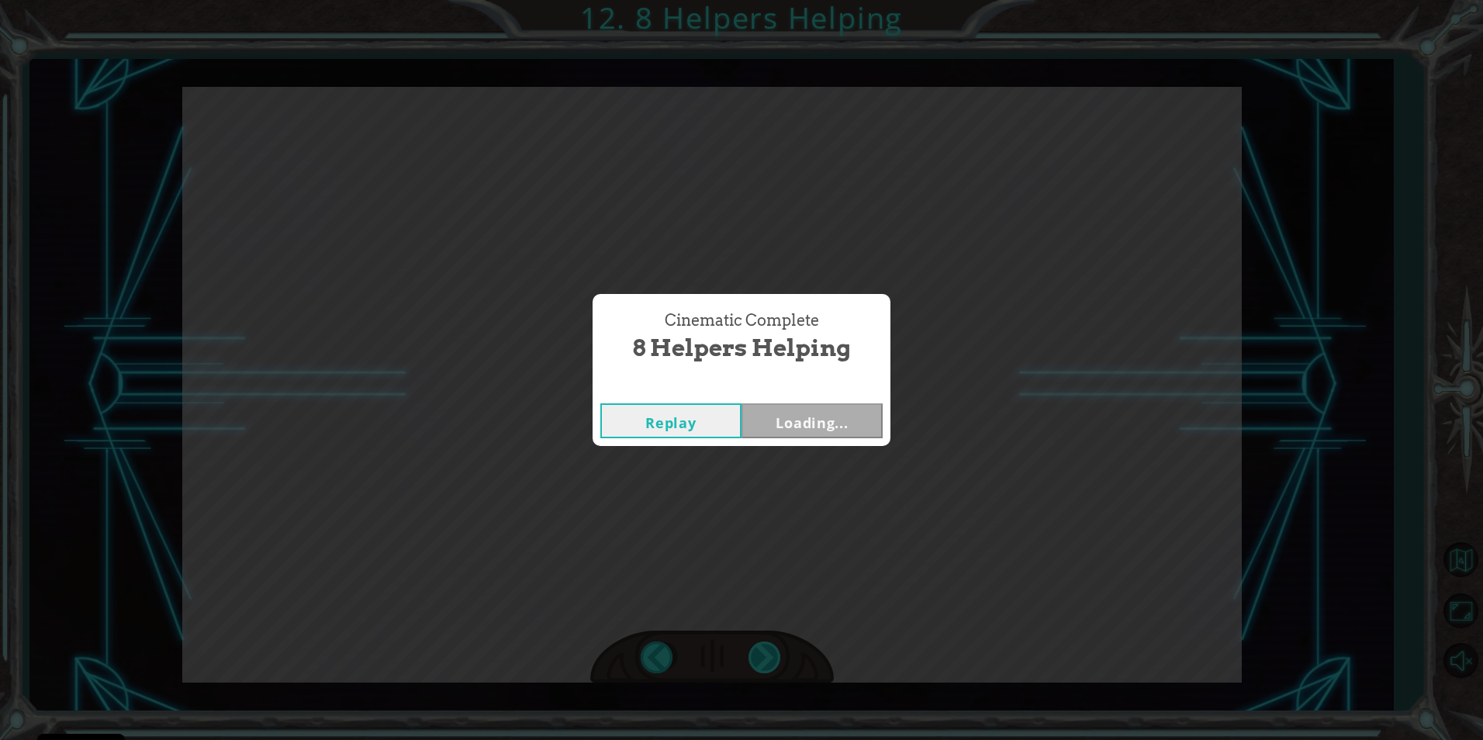
click at [770, 0] on div "helper . build ( “ rightArrow ” ) S o n o w y o u n e e d t o r e p a i r t h e…" at bounding box center [741, 0] width 1483 height 0
click at [770, 648] on div "Cinematic Complete 8 Helpers Helping Replay Loading..." at bounding box center [741, 370] width 1483 height 740
drag, startPoint x: 770, startPoint y: 648, endPoint x: 815, endPoint y: 415, distance: 237.0
click at [815, 415] on button "Next" at bounding box center [811, 420] width 141 height 35
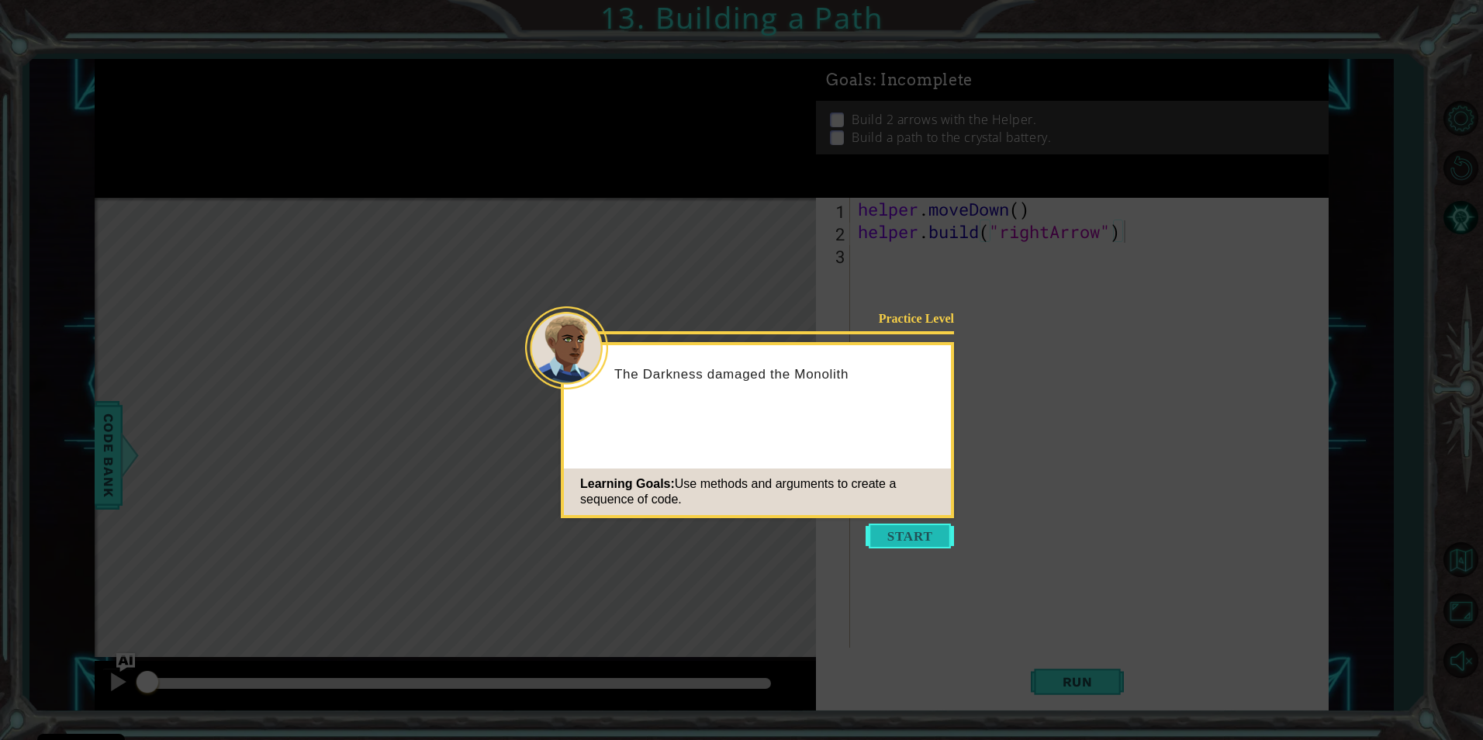
click at [910, 532] on button "Start" at bounding box center [910, 536] width 88 height 25
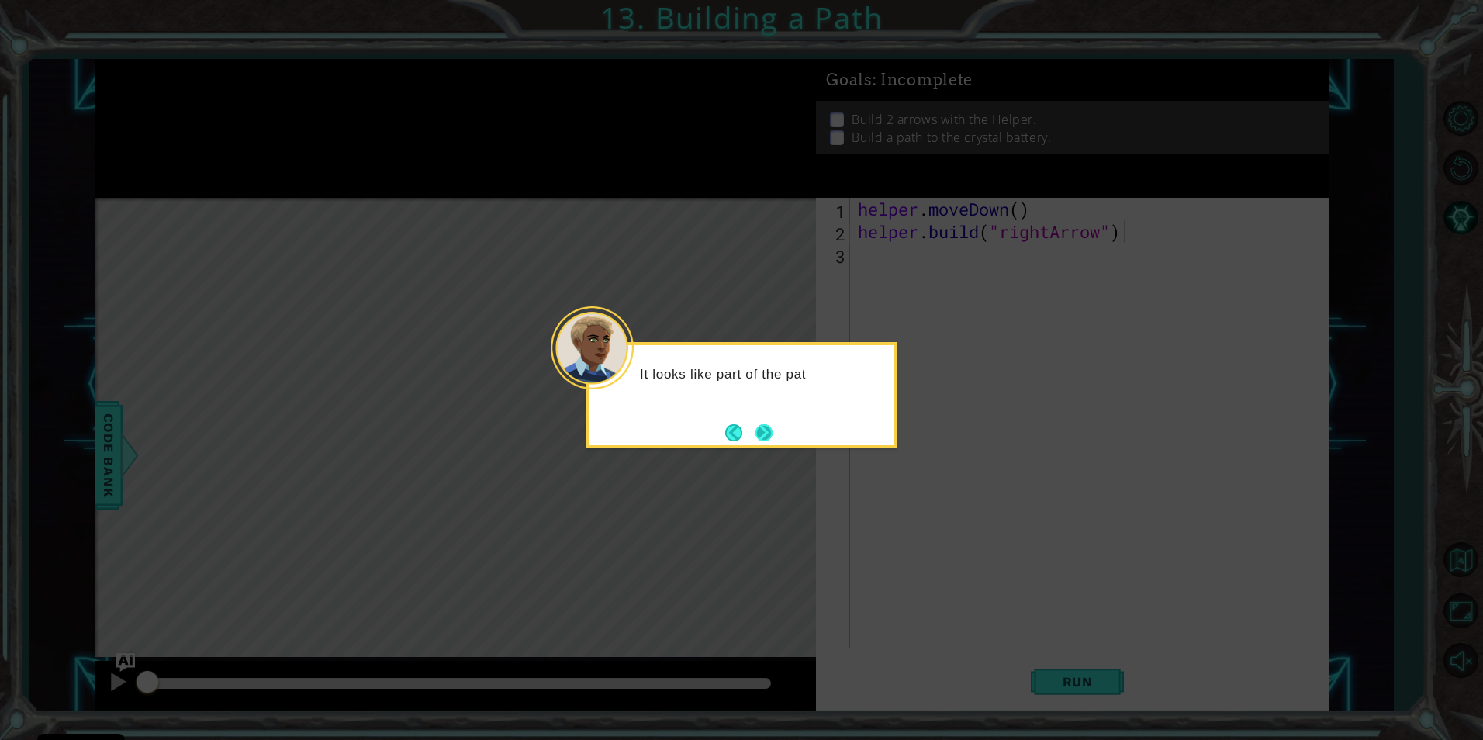
click at [762, 430] on button "Next" at bounding box center [764, 433] width 26 height 26
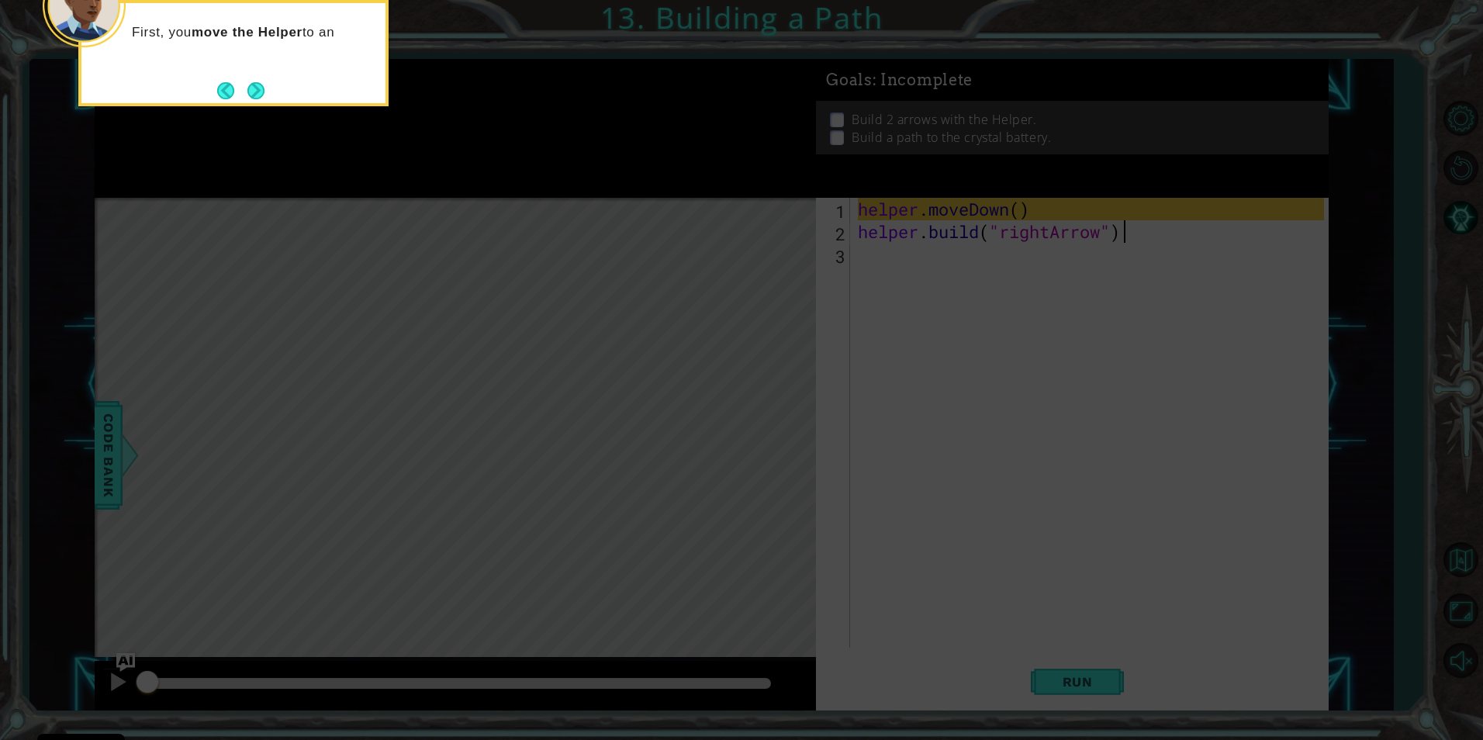
click at [782, 392] on icon at bounding box center [741, 111] width 1483 height 1258
click at [250, 95] on button "Next" at bounding box center [256, 90] width 27 height 27
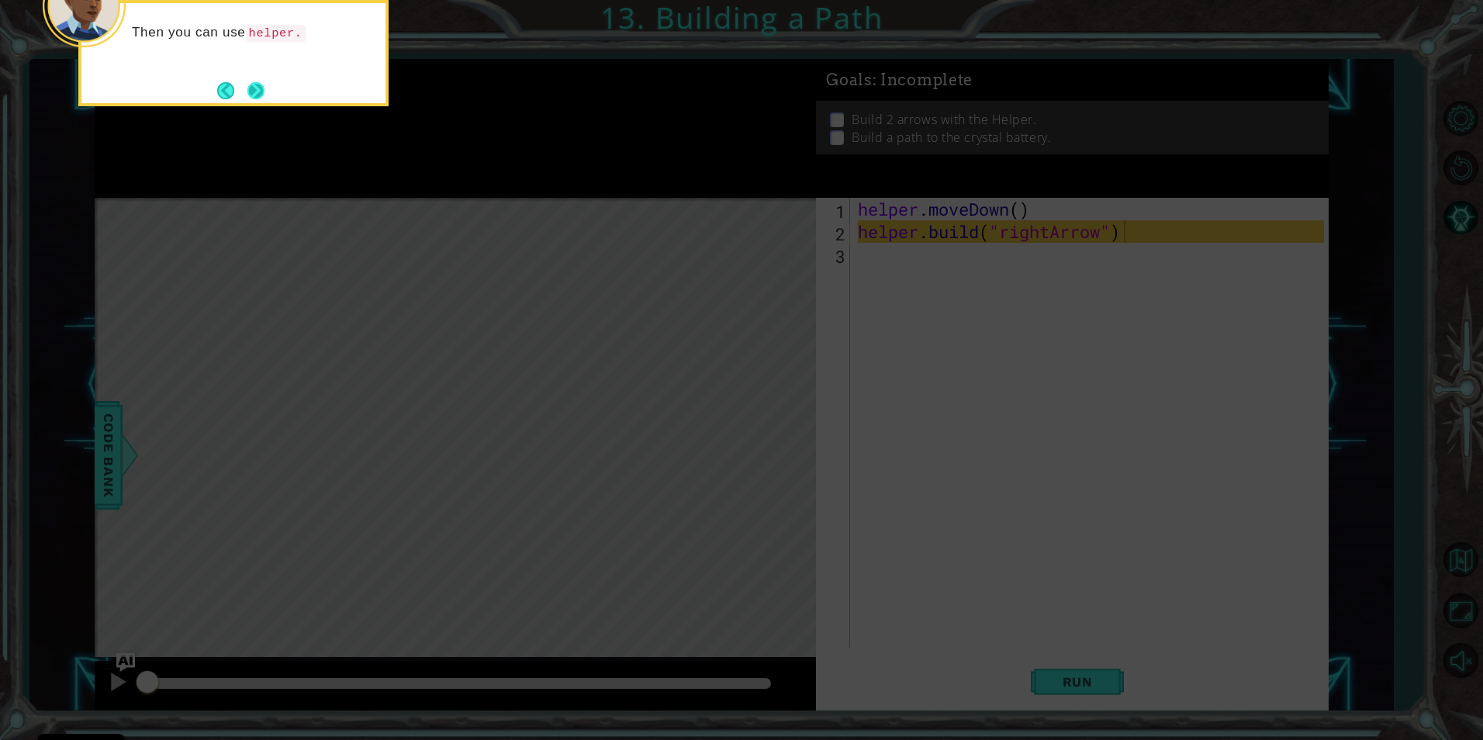
click at [251, 88] on button "Next" at bounding box center [256, 90] width 25 height 25
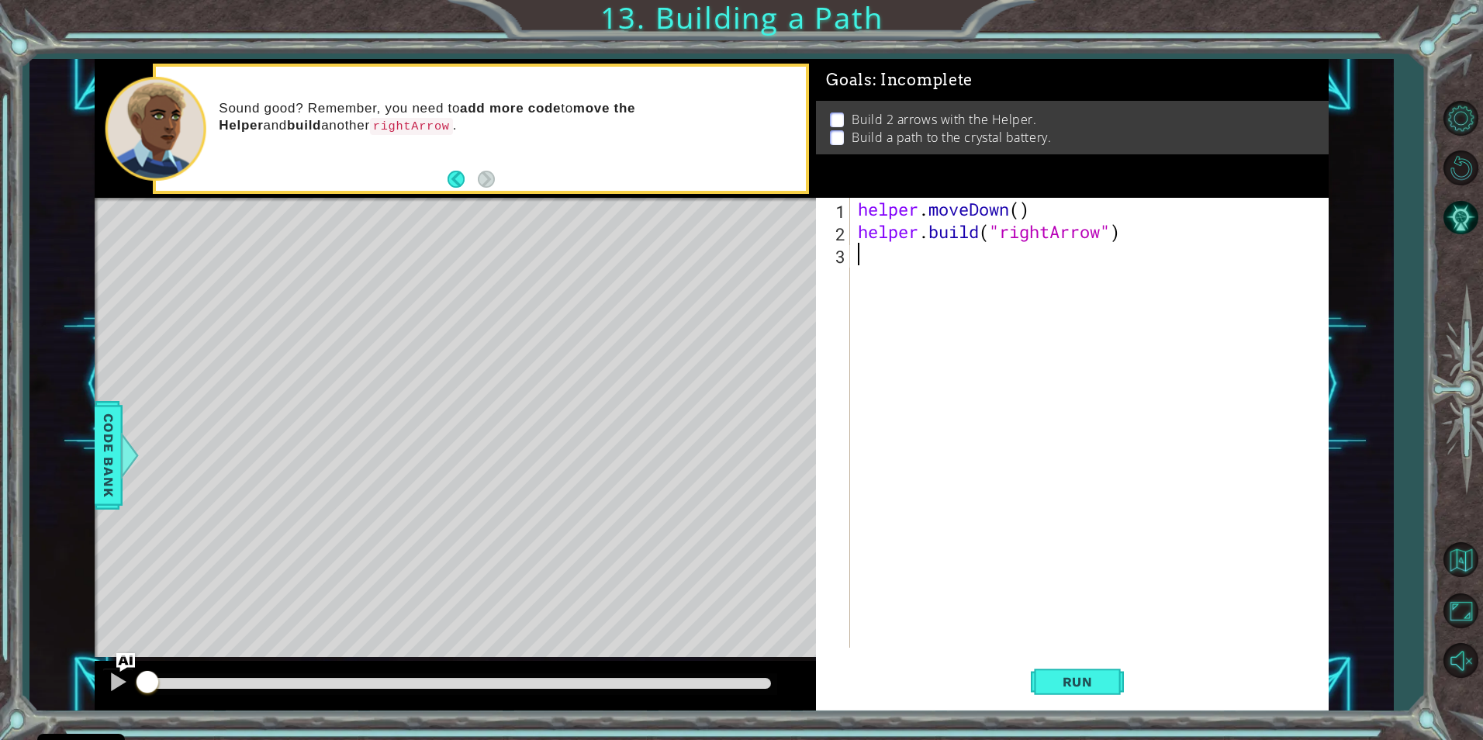
click at [921, 270] on div "helper . moveDown ( ) helper . build ( "rightArrow" )" at bounding box center [1093, 445] width 476 height 495
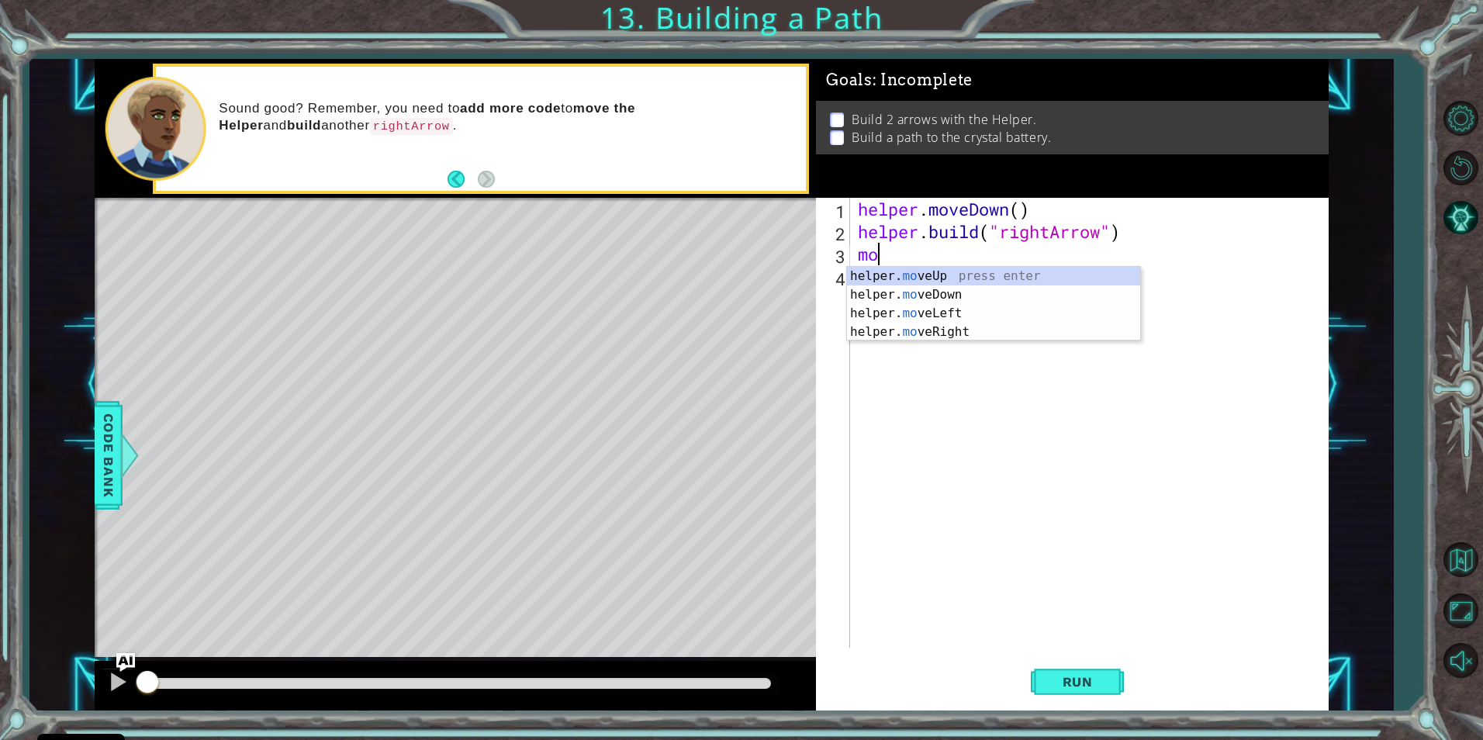
scroll to position [0, 1]
click at [945, 329] on div "helper. move Up press enter helper. move Down press enter helper. move Left pre…" at bounding box center [993, 323] width 293 height 112
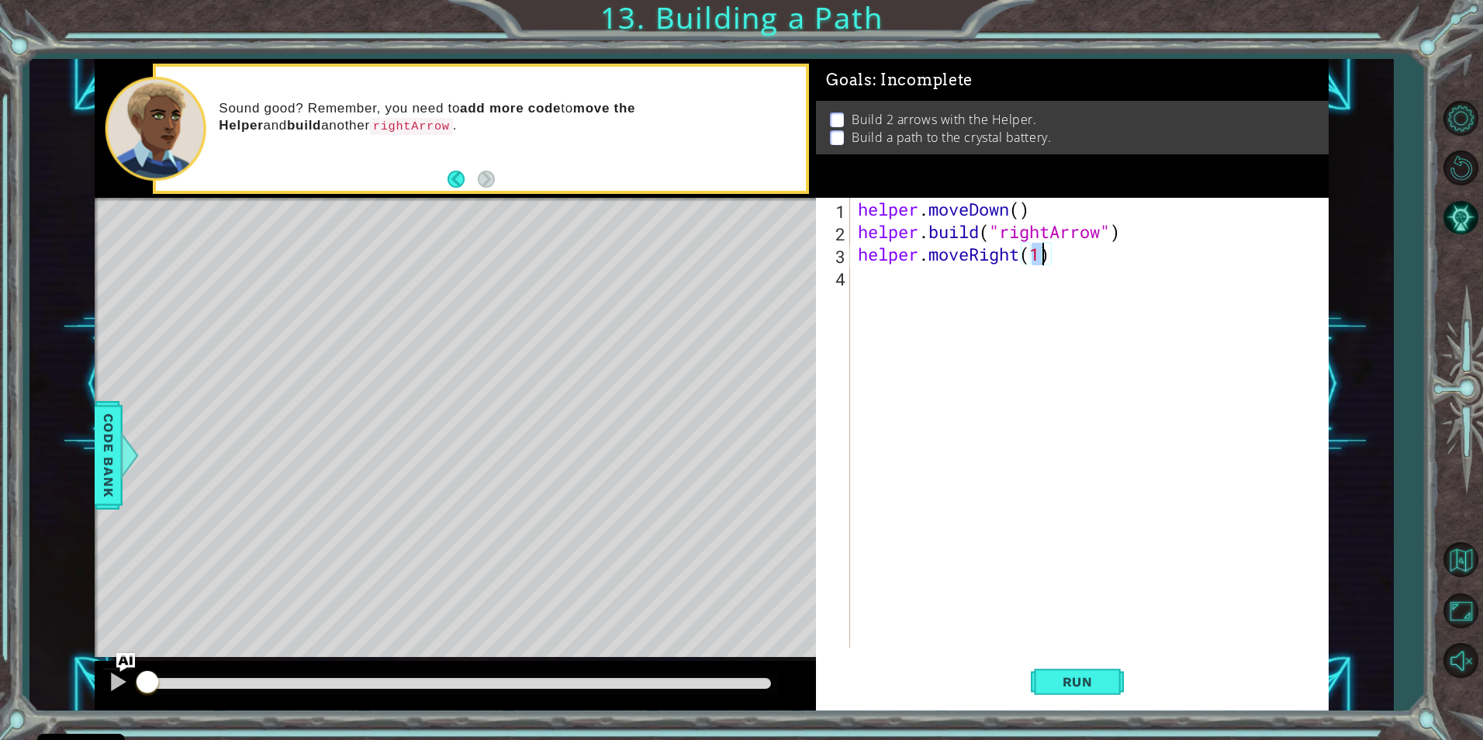
type textarea "helper.moveRight(3)"
click at [958, 290] on div "helper . moveDown ( ) helper . build ( "rightArrow" ) helper . moveRight ( 3 )" at bounding box center [1093, 445] width 476 height 495
type textarea "[DOMAIN_NAME]("rightArrow")"
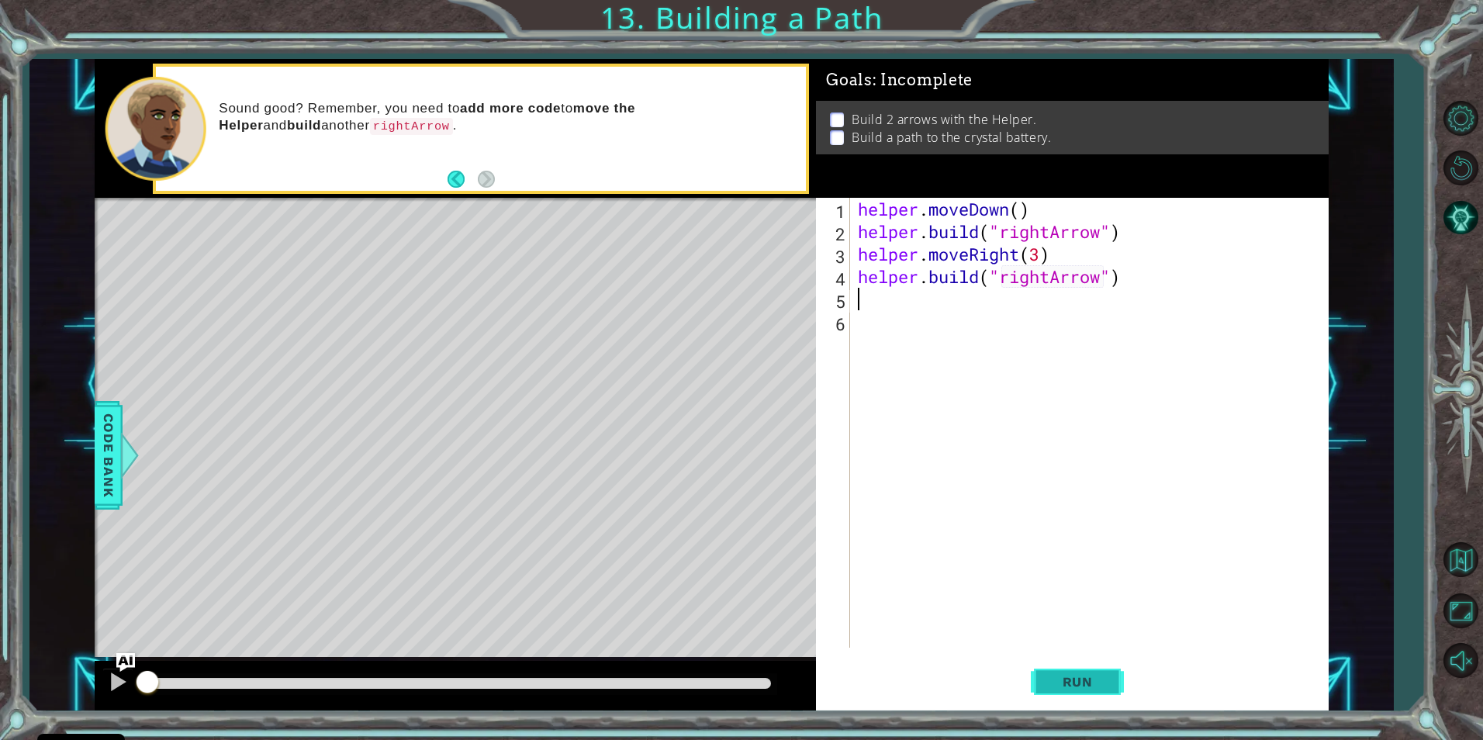
click at [1083, 676] on span "Run" at bounding box center [1077, 682] width 61 height 16
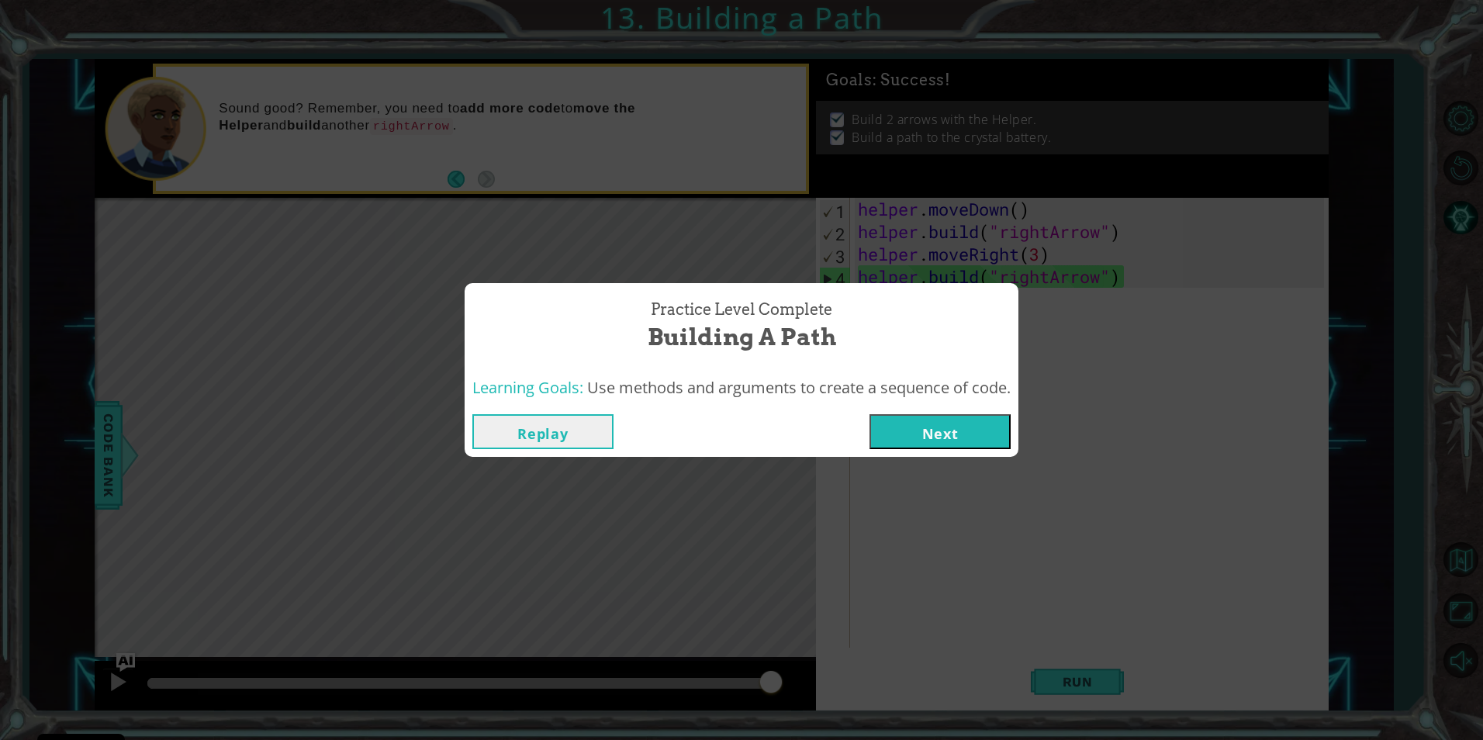
click at [990, 423] on button "Next" at bounding box center [939, 431] width 141 height 35
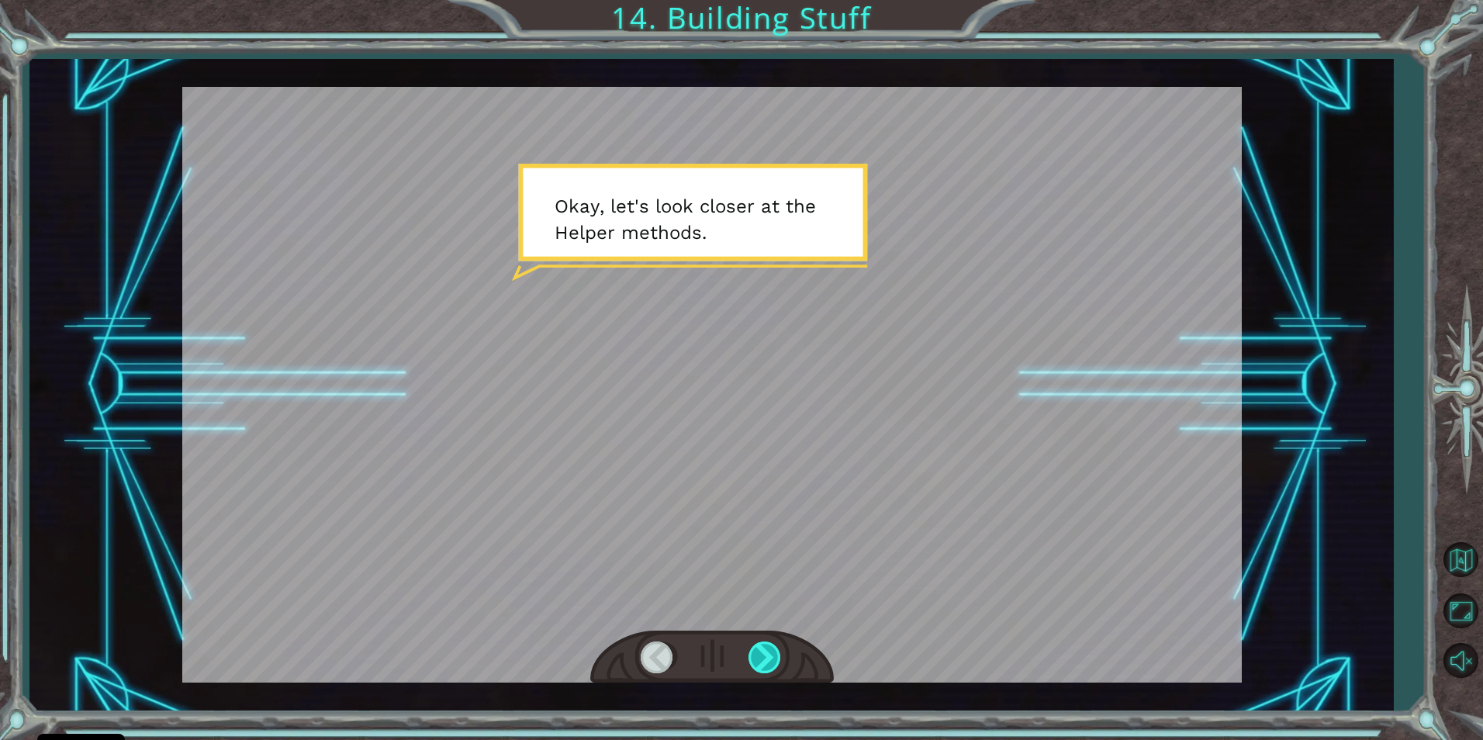
click at [761, 658] on div at bounding box center [765, 657] width 35 height 32
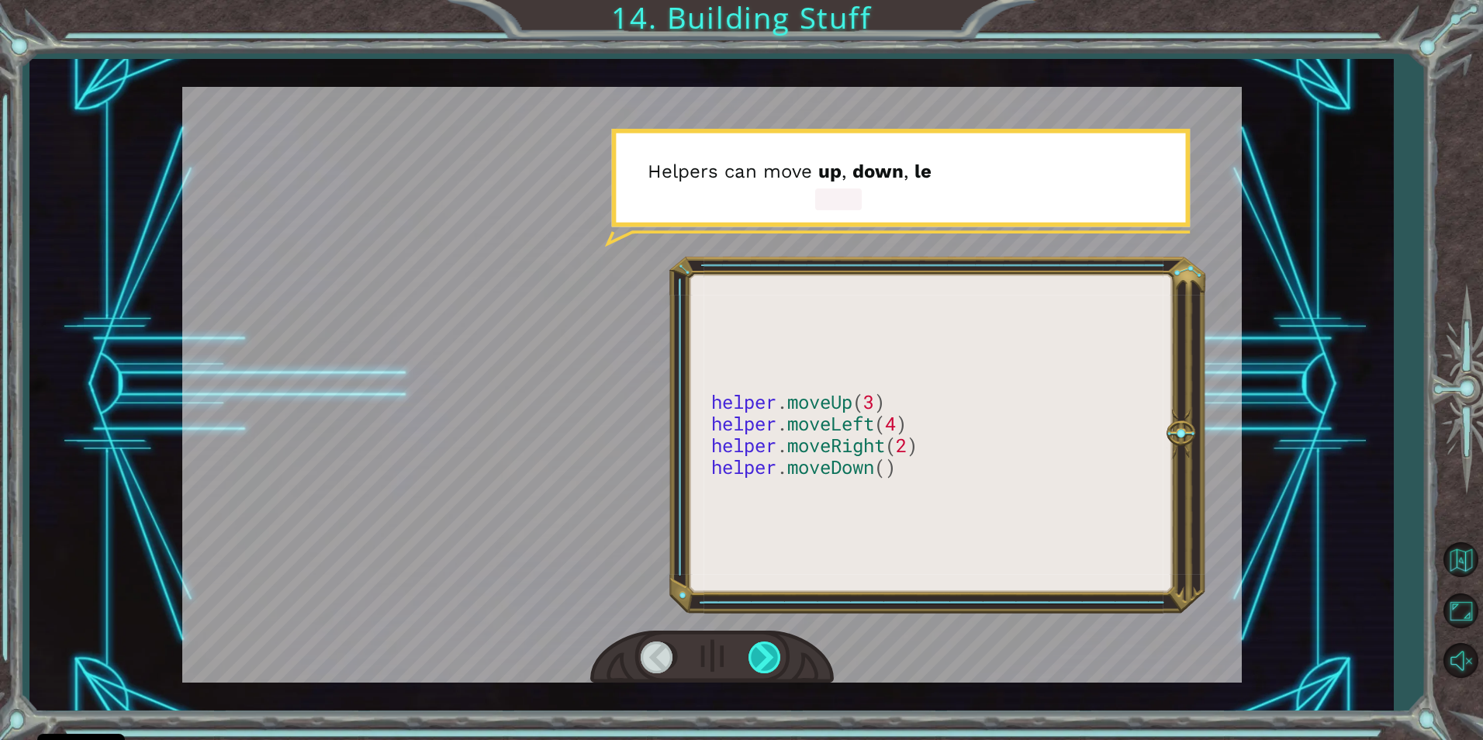
click at [769, 652] on div at bounding box center [765, 657] width 35 height 32
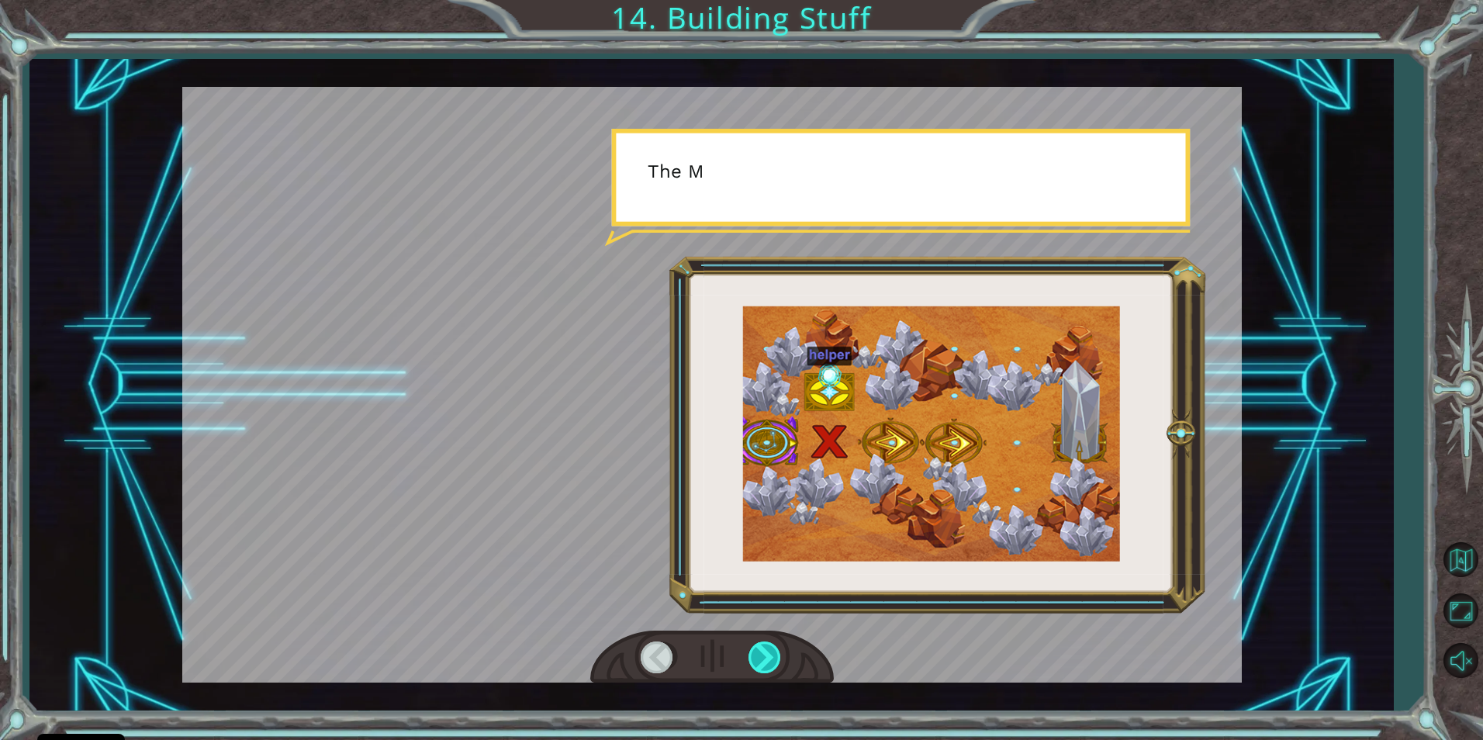
click at [770, 652] on div at bounding box center [765, 657] width 35 height 32
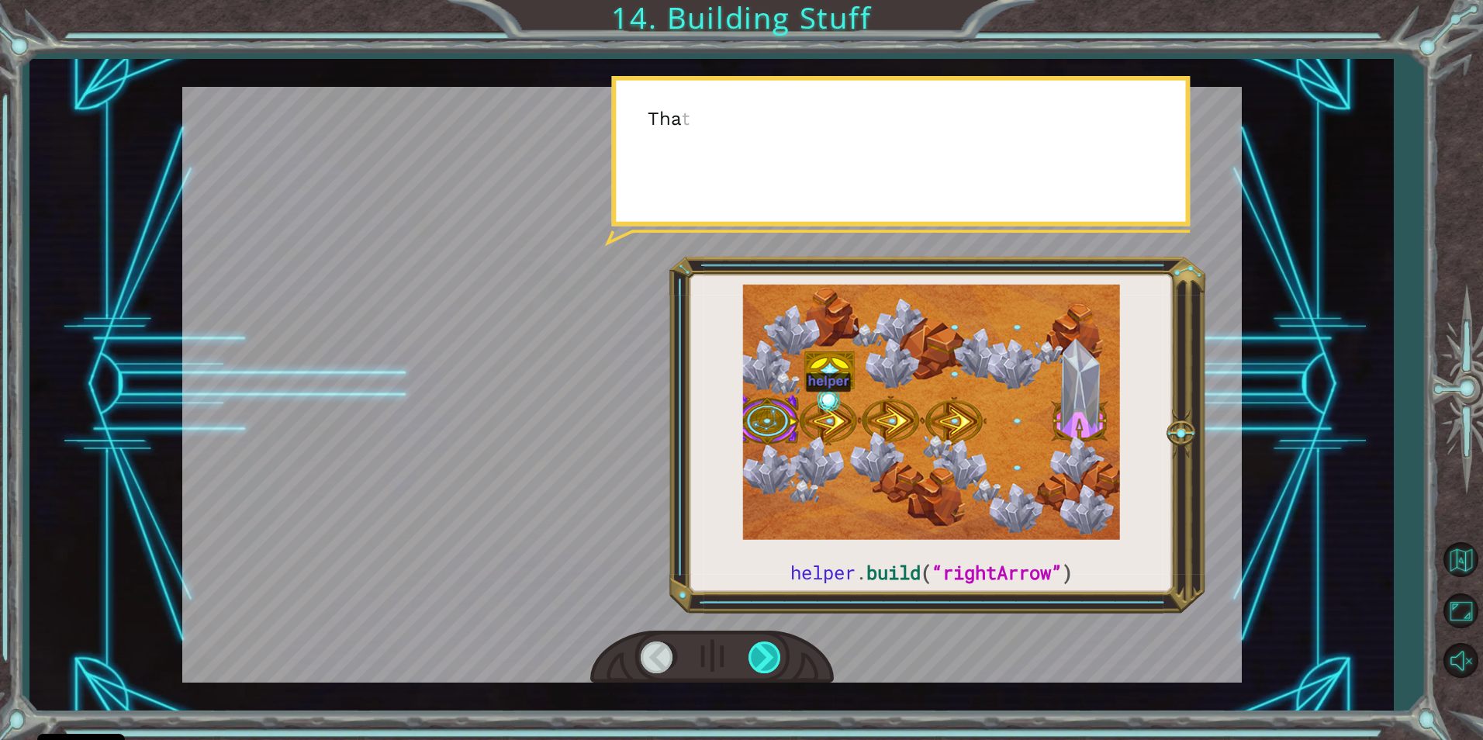
click at [770, 652] on div at bounding box center [765, 657] width 35 height 32
click at [770, 651] on div at bounding box center [765, 657] width 35 height 32
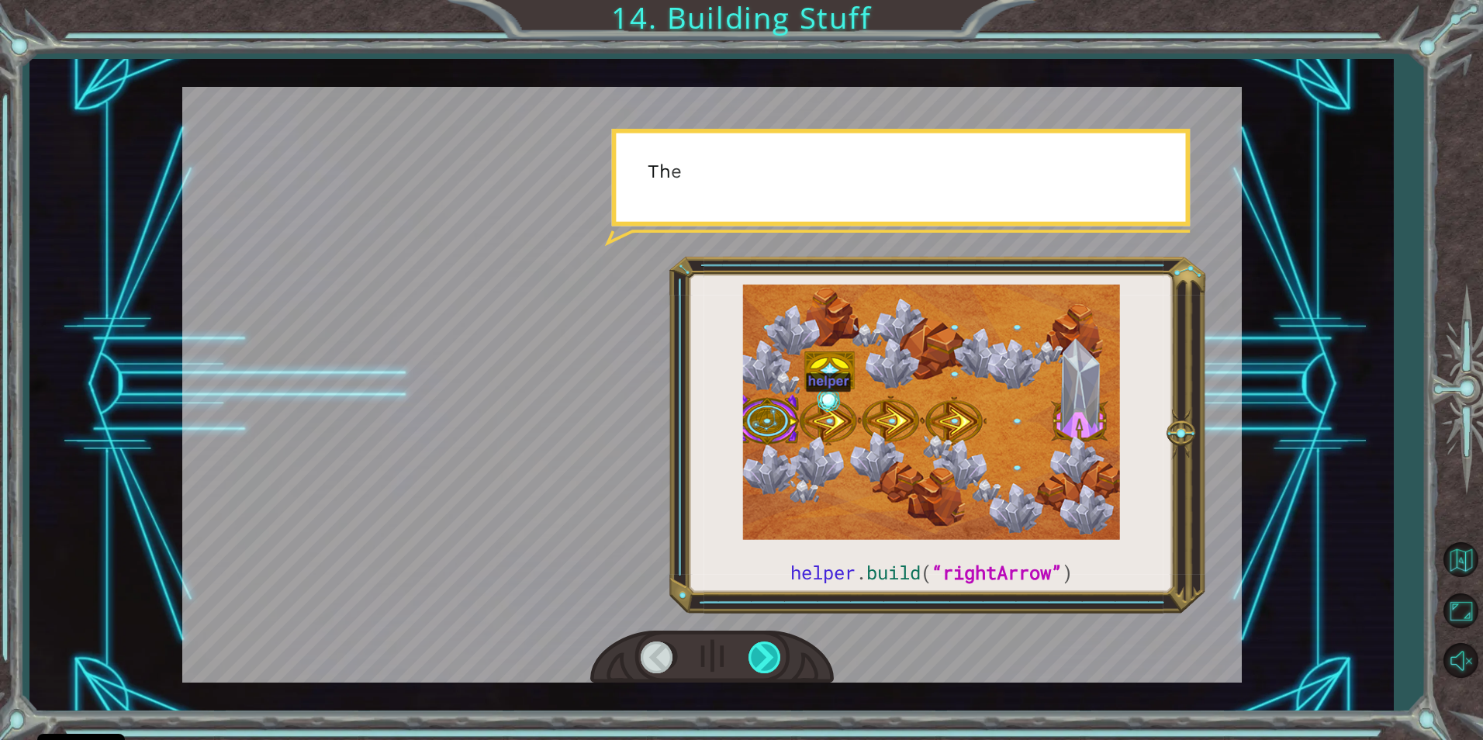
click at [769, 650] on div at bounding box center [765, 657] width 35 height 32
click at [769, 649] on div at bounding box center [765, 657] width 35 height 32
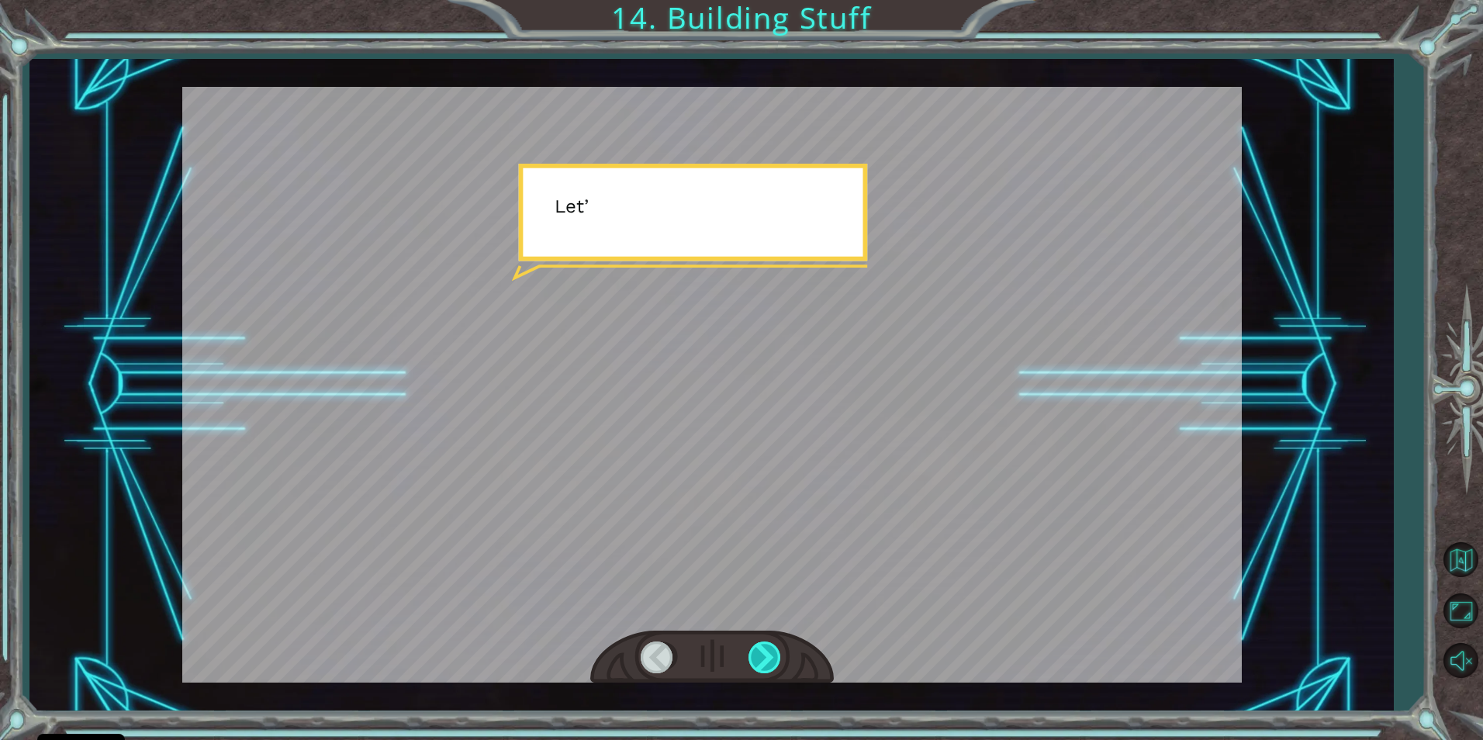
click at [769, 650] on div at bounding box center [765, 657] width 35 height 32
click at [769, 0] on div "helper . build ( “rightArrow” ) O k a y , l e t ' s l o o k c l o s e r a t t h…" at bounding box center [741, 0] width 1483 height 0
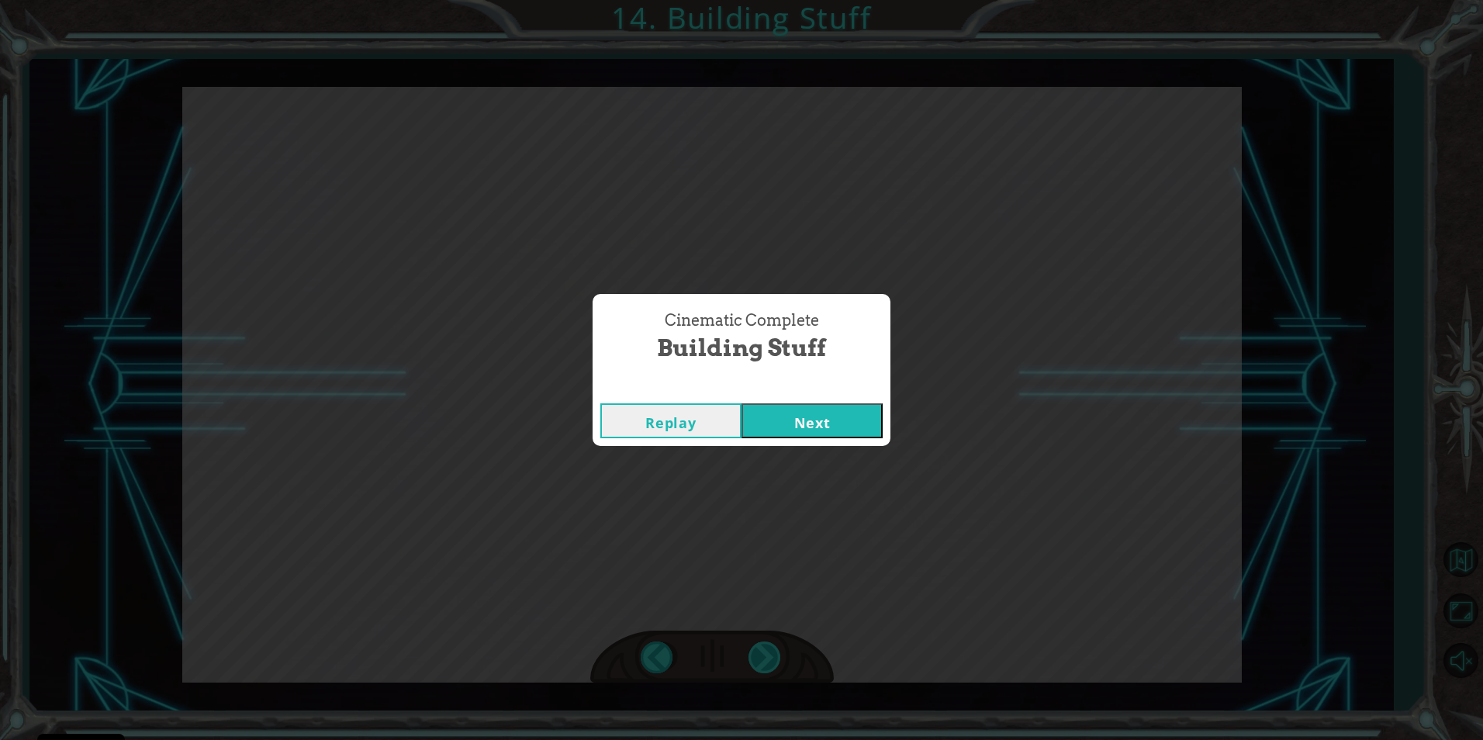
click at [769, 650] on div "Cinematic Complete Building Stuff Replay Next" at bounding box center [741, 370] width 1483 height 740
drag, startPoint x: 769, startPoint y: 650, endPoint x: 782, endPoint y: 418, distance: 232.3
click at [782, 418] on button "Next" at bounding box center [811, 420] width 141 height 35
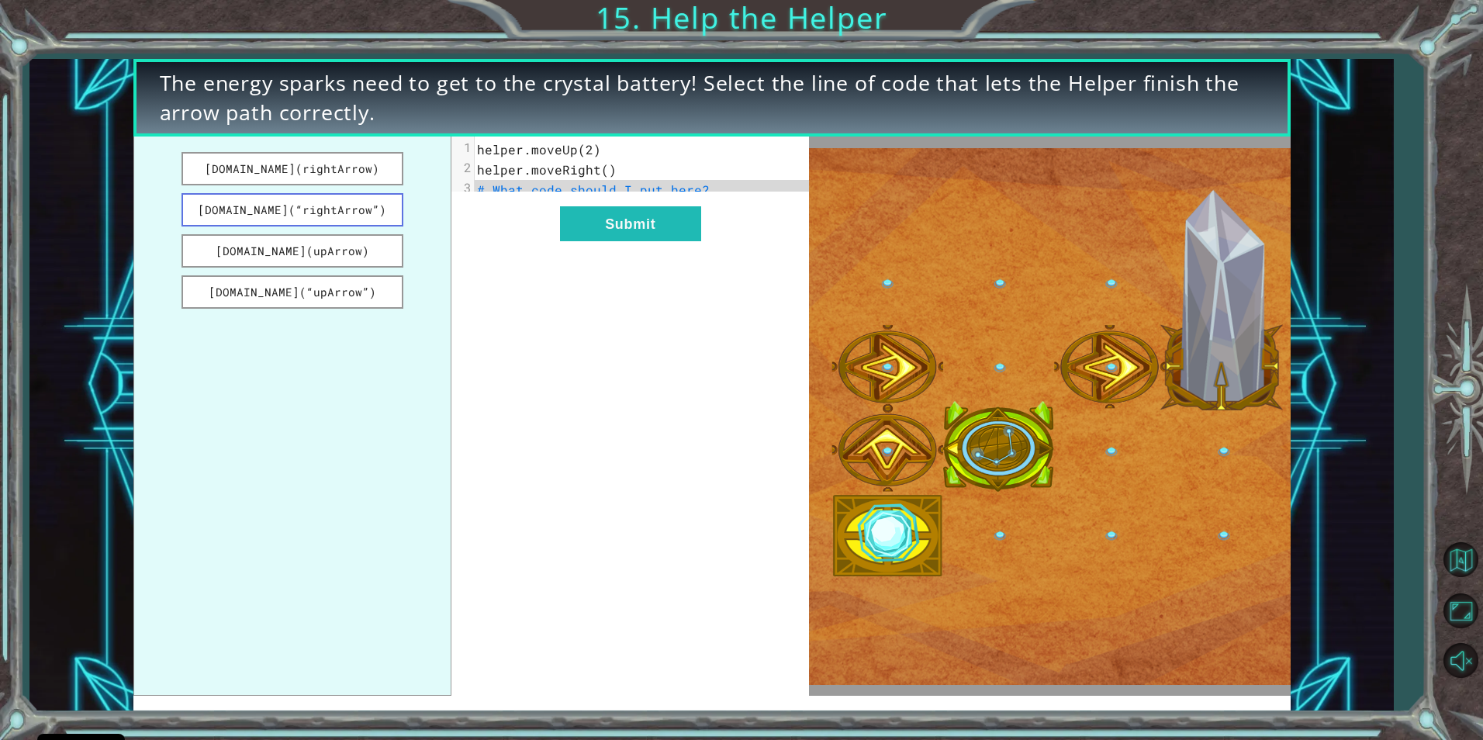
click at [295, 210] on button "[DOMAIN_NAME](“rightArrow”)" at bounding box center [292, 209] width 222 height 33
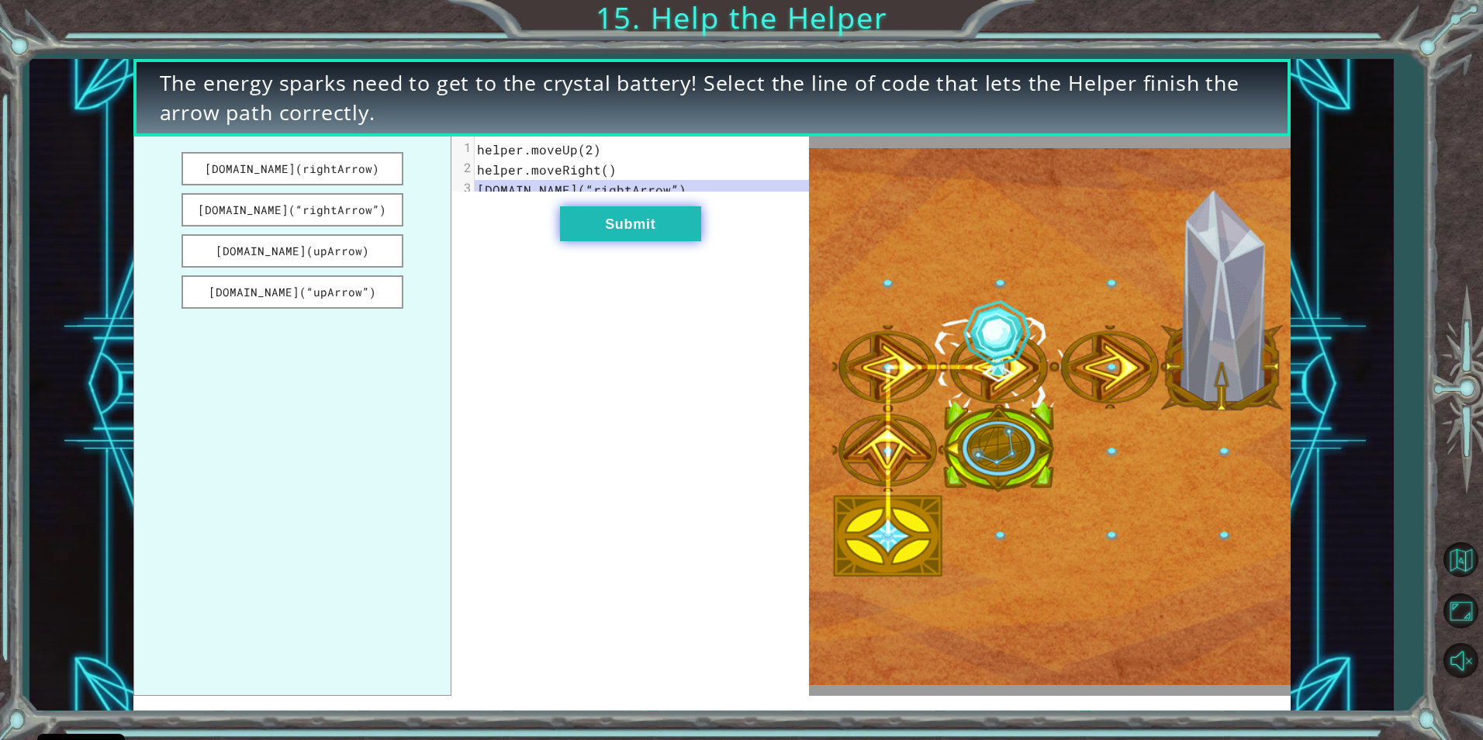
click at [619, 241] on button "Submit" at bounding box center [630, 223] width 141 height 35
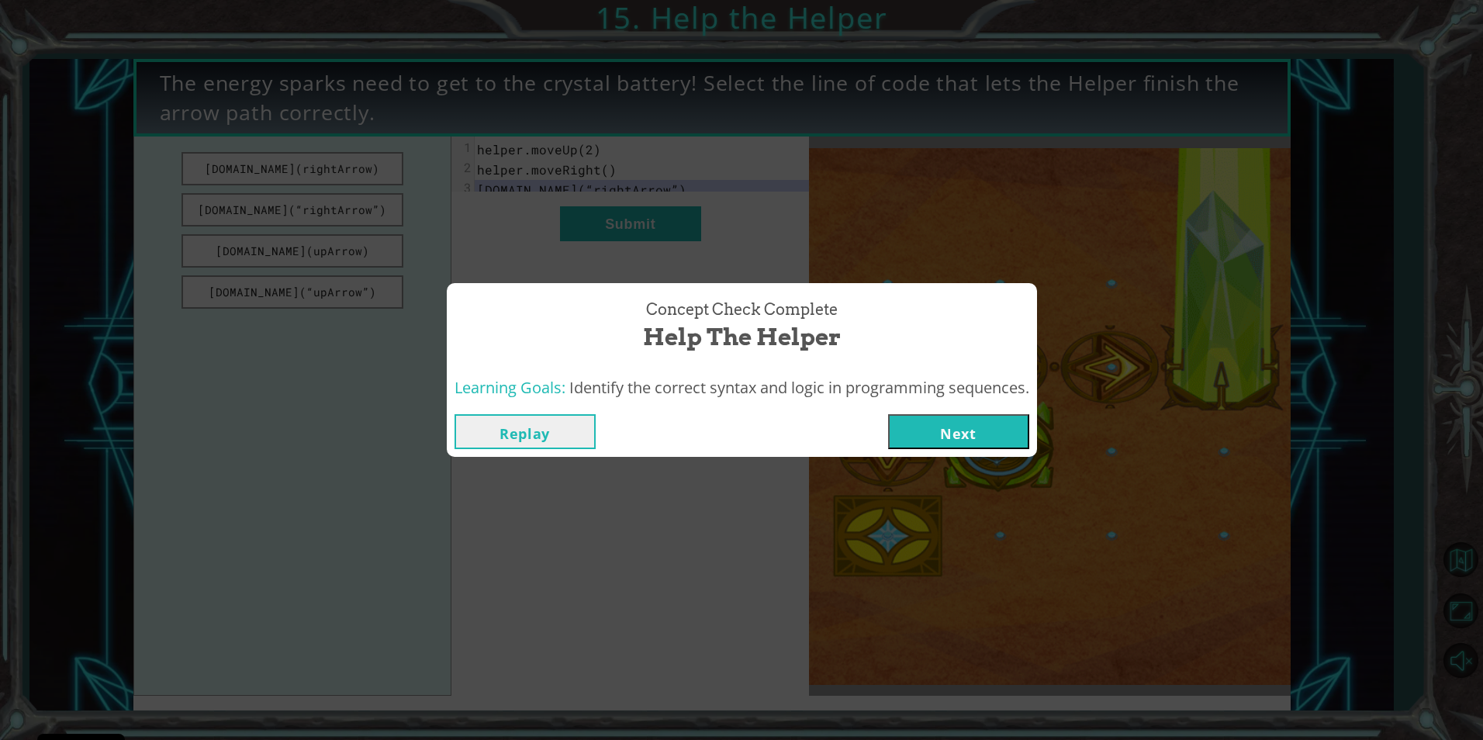
click at [993, 428] on button "Next" at bounding box center [958, 431] width 141 height 35
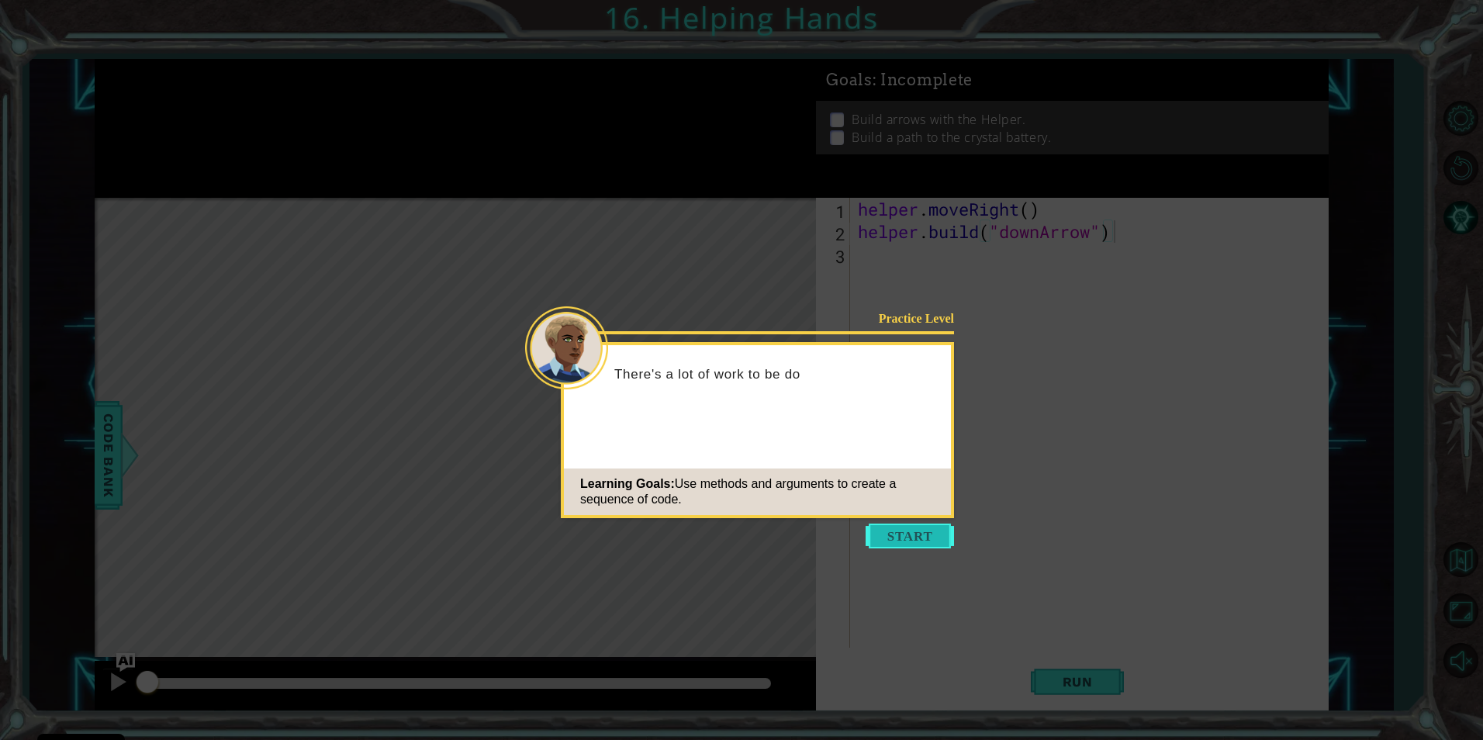
click at [944, 534] on button "Start" at bounding box center [910, 536] width 88 height 25
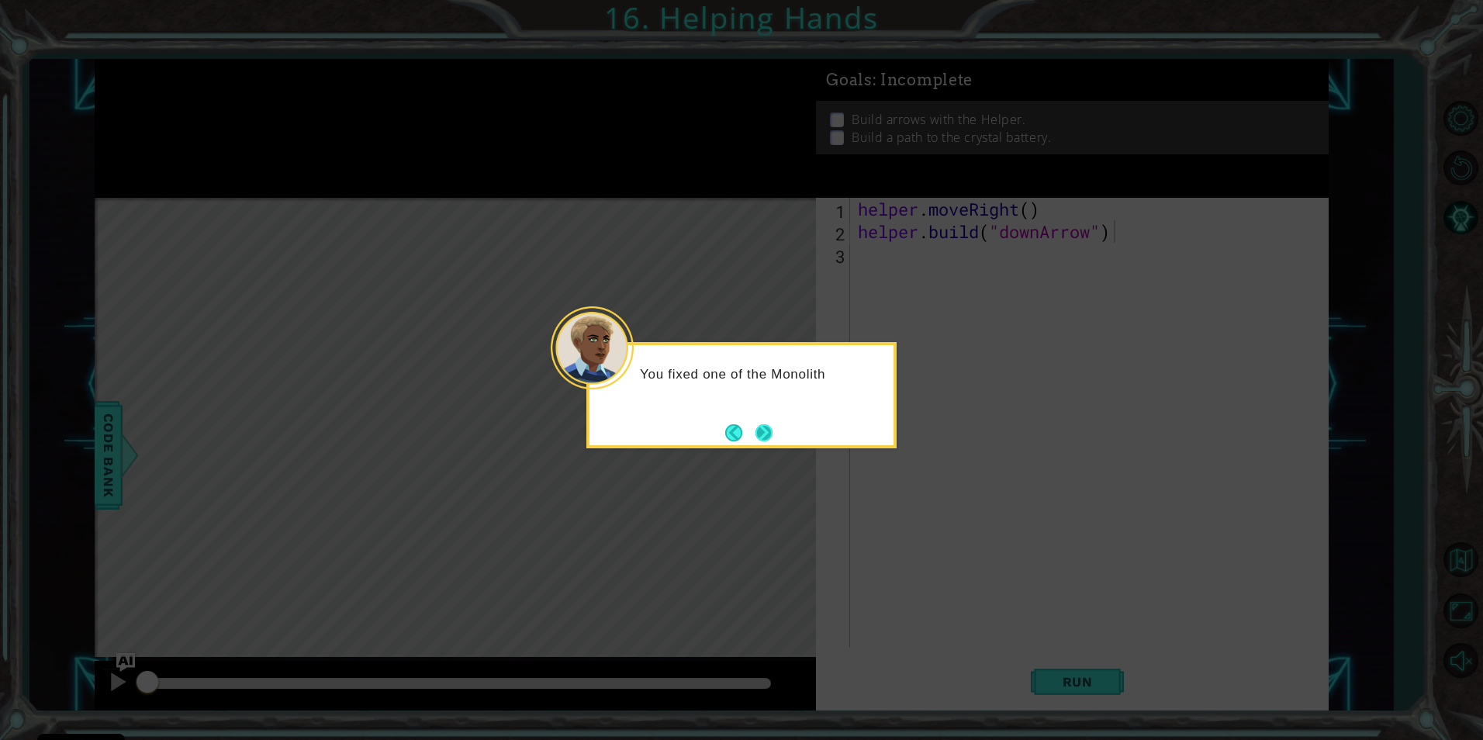
click at [767, 428] on button "Next" at bounding box center [764, 432] width 19 height 19
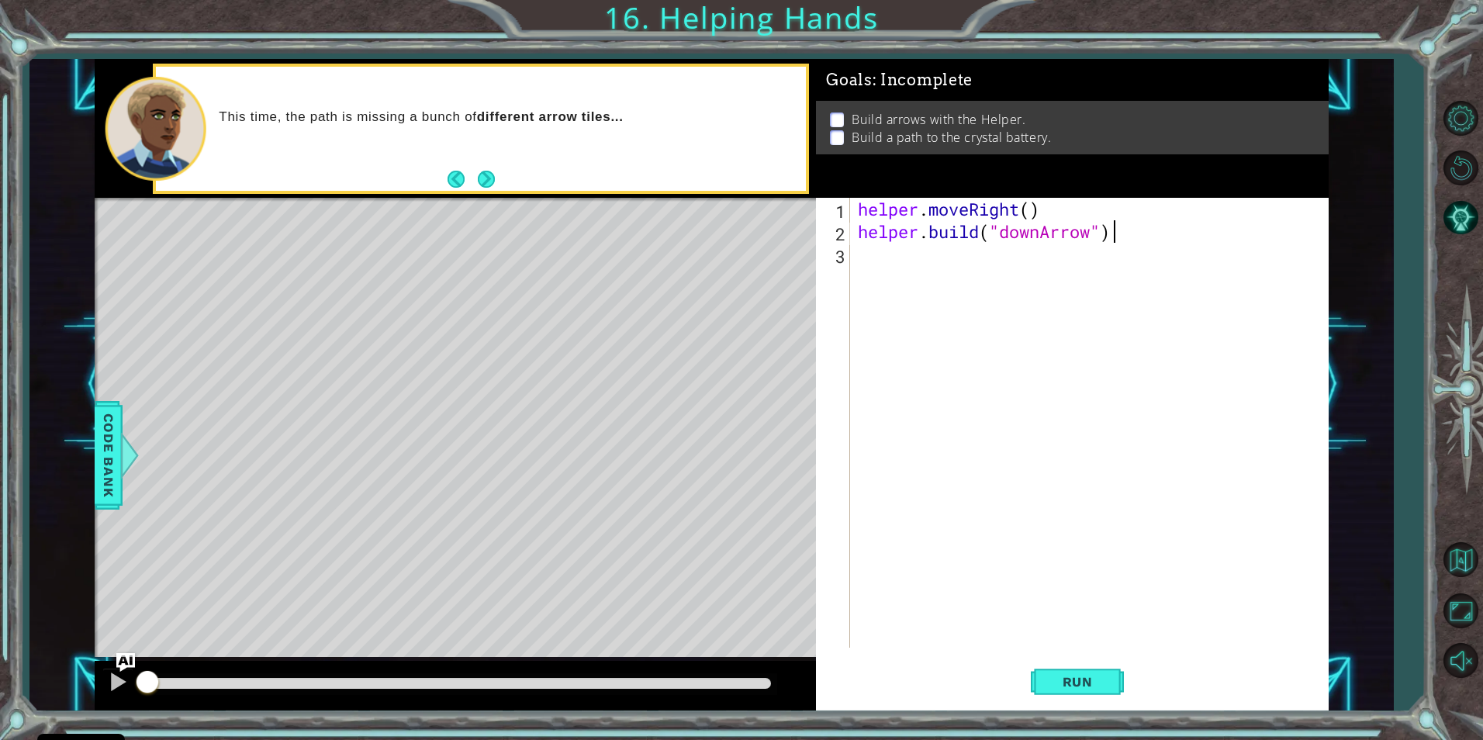
click at [910, 255] on div "helper . moveRight ( ) helper . build ( "downArrow" )" at bounding box center [1093, 445] width 476 height 495
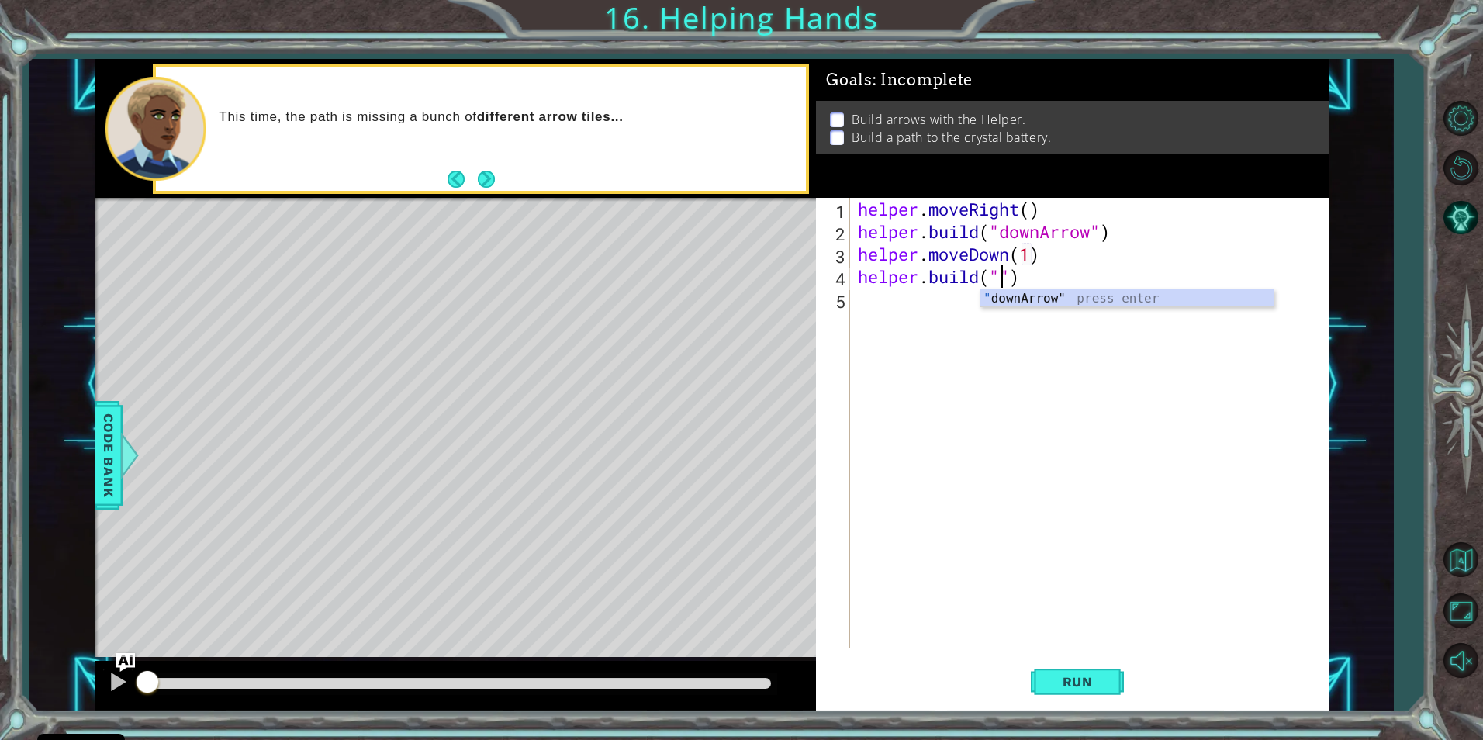
type textarea "[DOMAIN_NAME]("downArrow")"
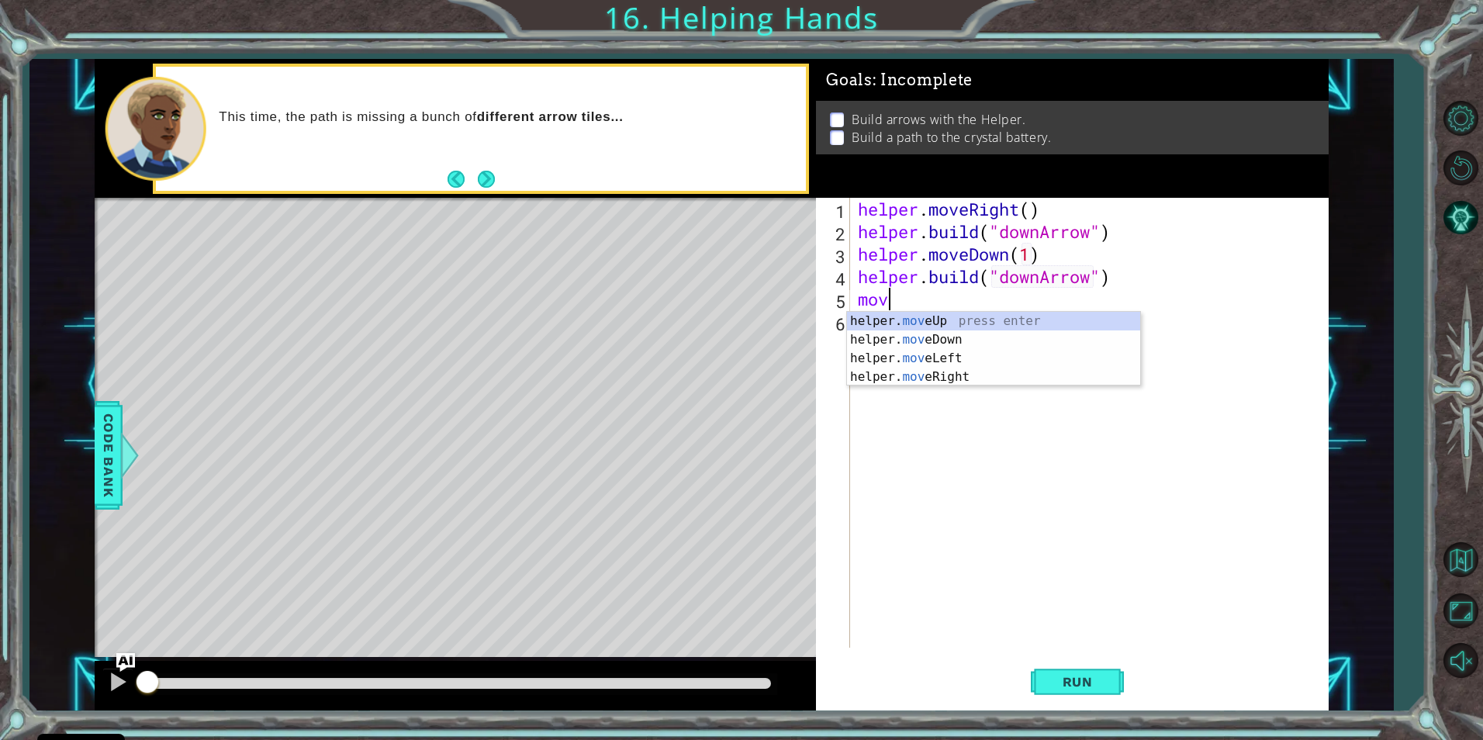
scroll to position [0, 1]
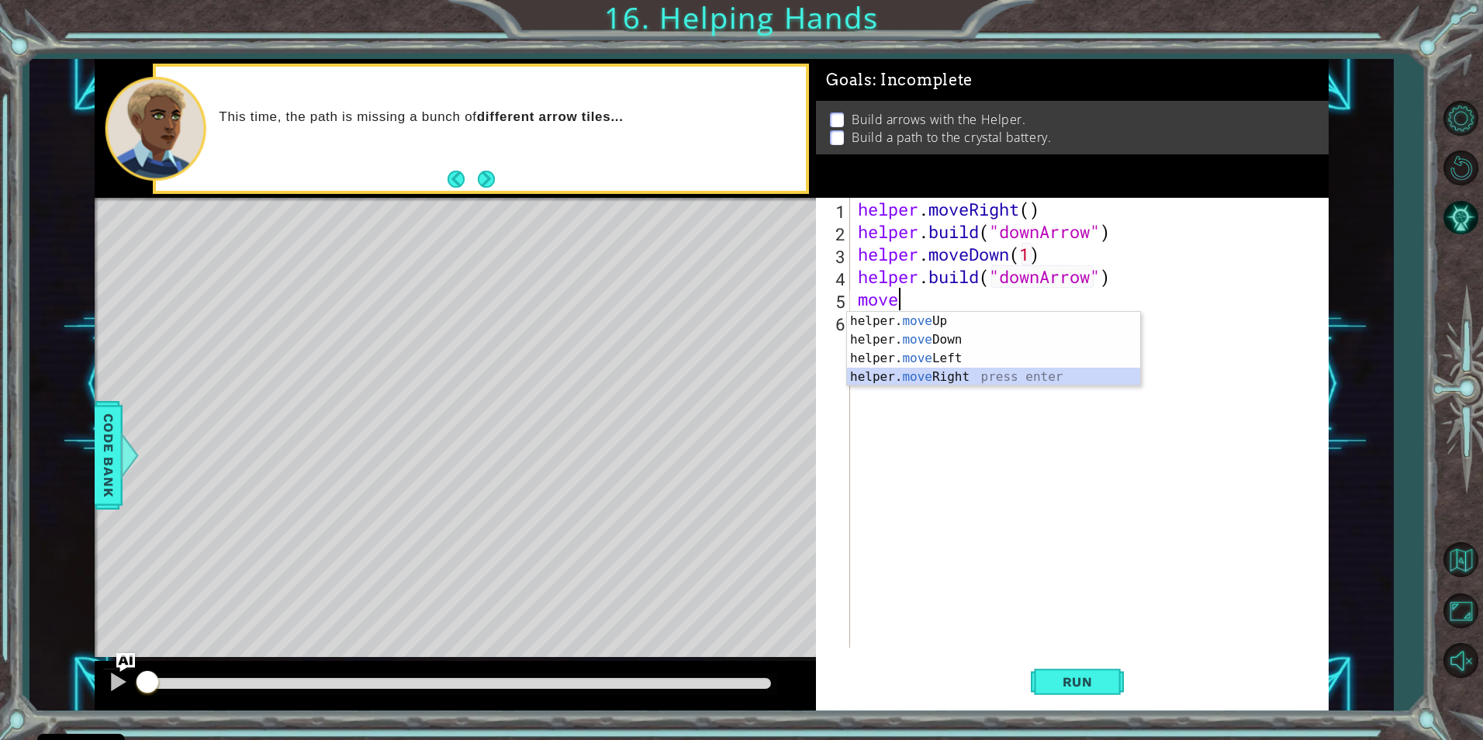
click at [931, 374] on div "helper. move Up press enter helper. move Down press enter helper. move Left pre…" at bounding box center [993, 368] width 293 height 112
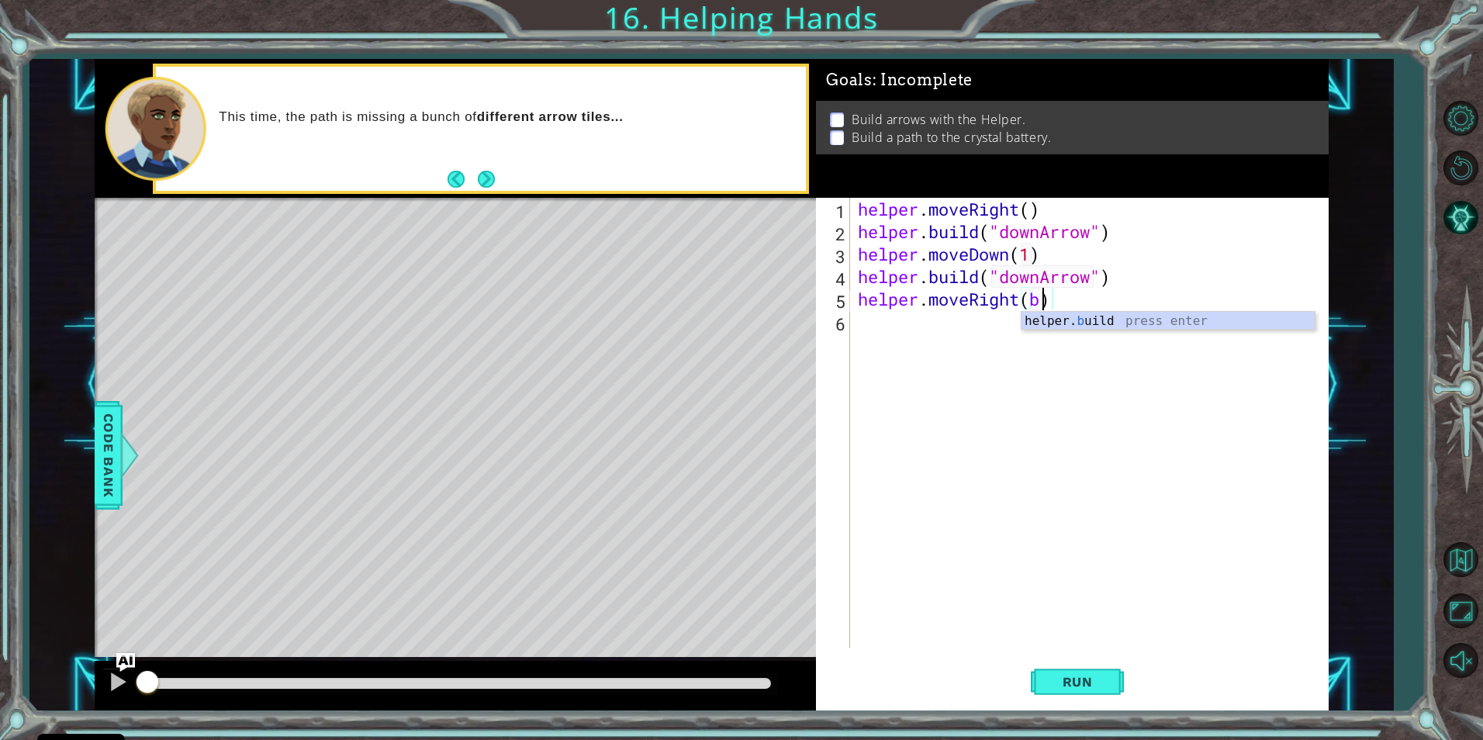
scroll to position [0, 8]
type textarea "helper.moveRight()"
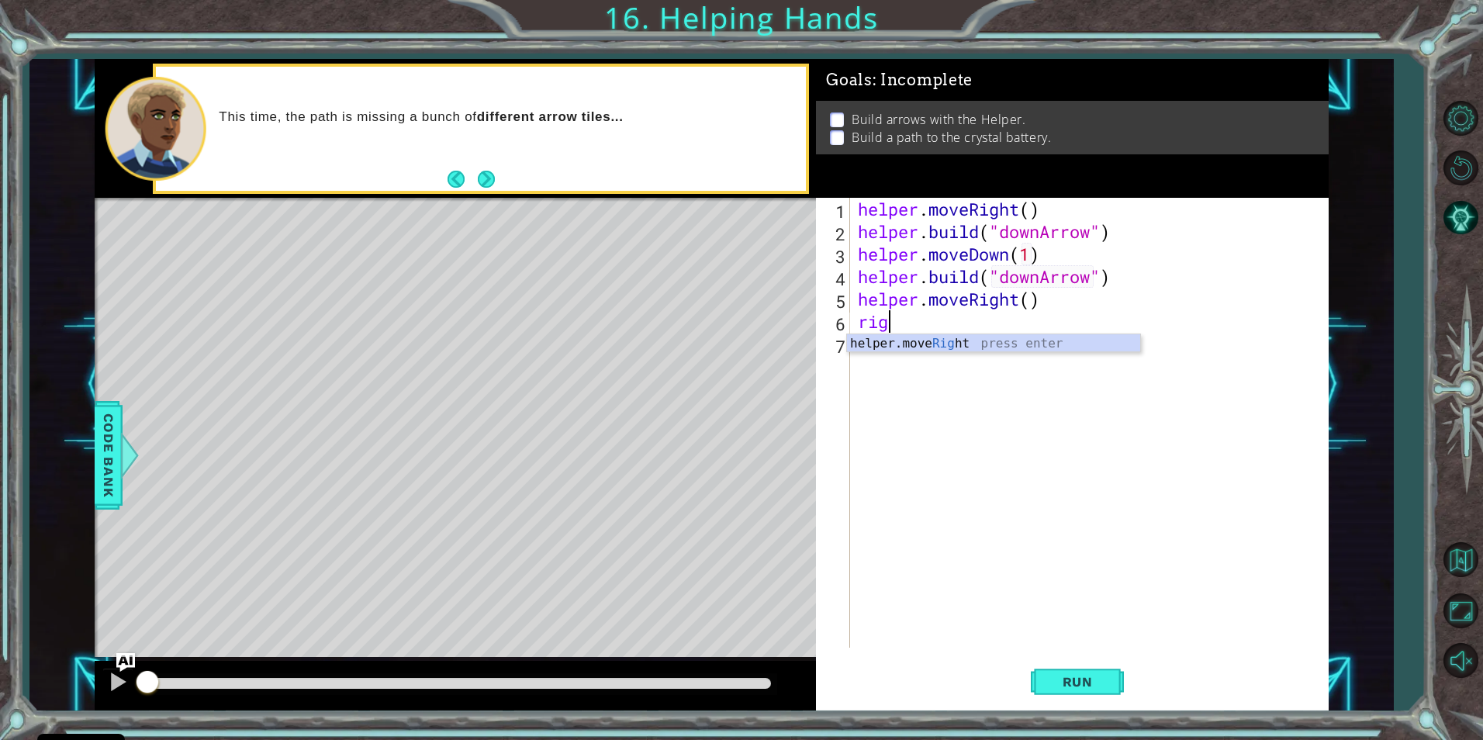
scroll to position [0, 0]
type textarea "r"
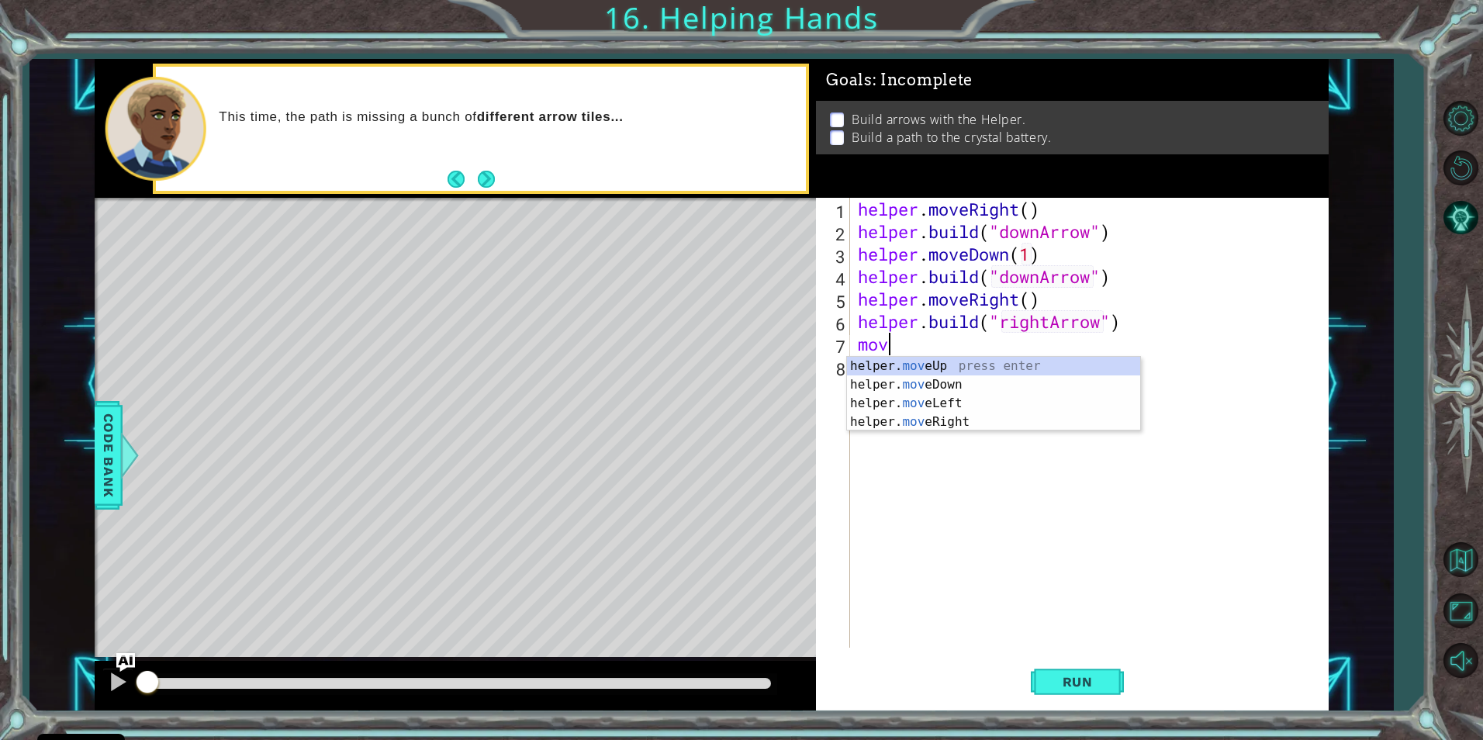
scroll to position [0, 13]
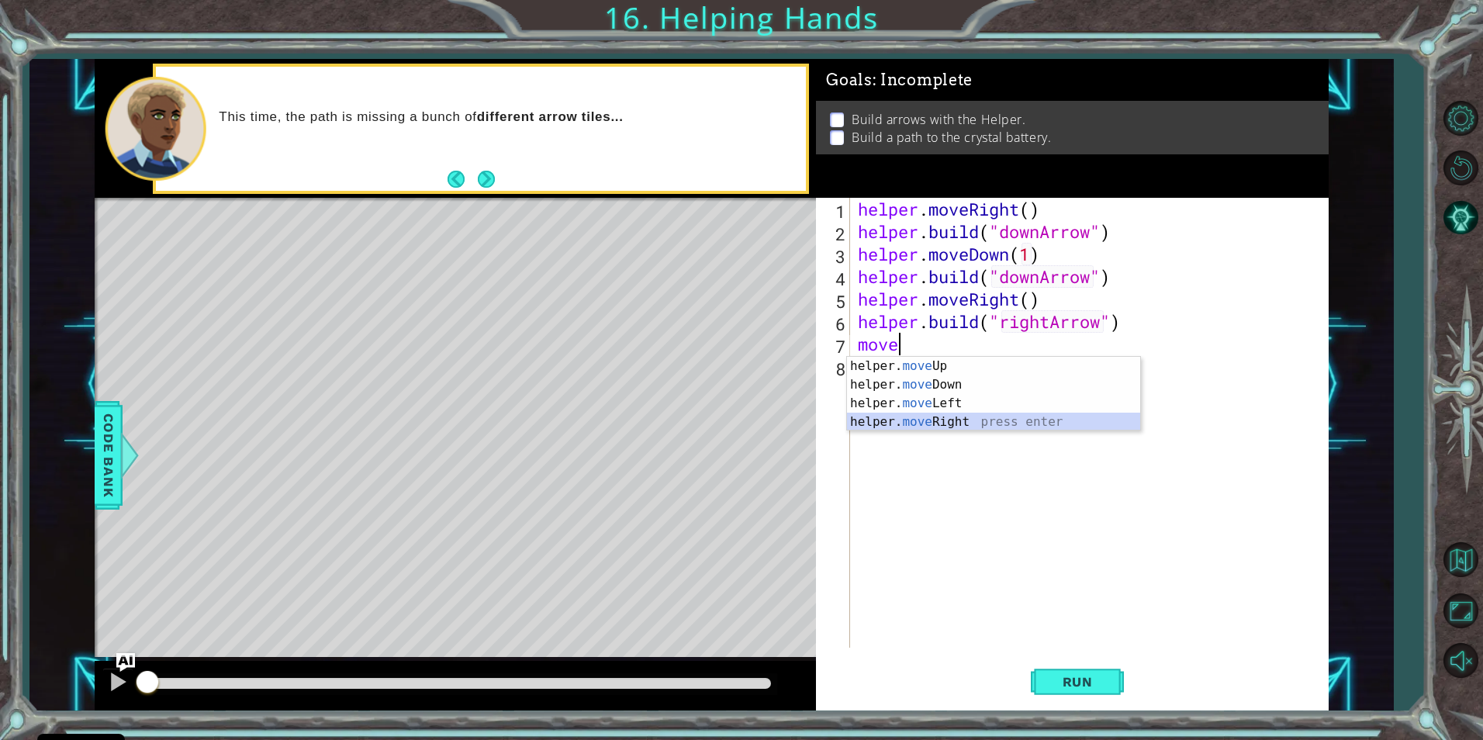
click at [936, 418] on div "helper. move Up press enter helper. move Down press enter helper. move Left pre…" at bounding box center [993, 413] width 293 height 112
type textarea "helper.moveRight(1)"
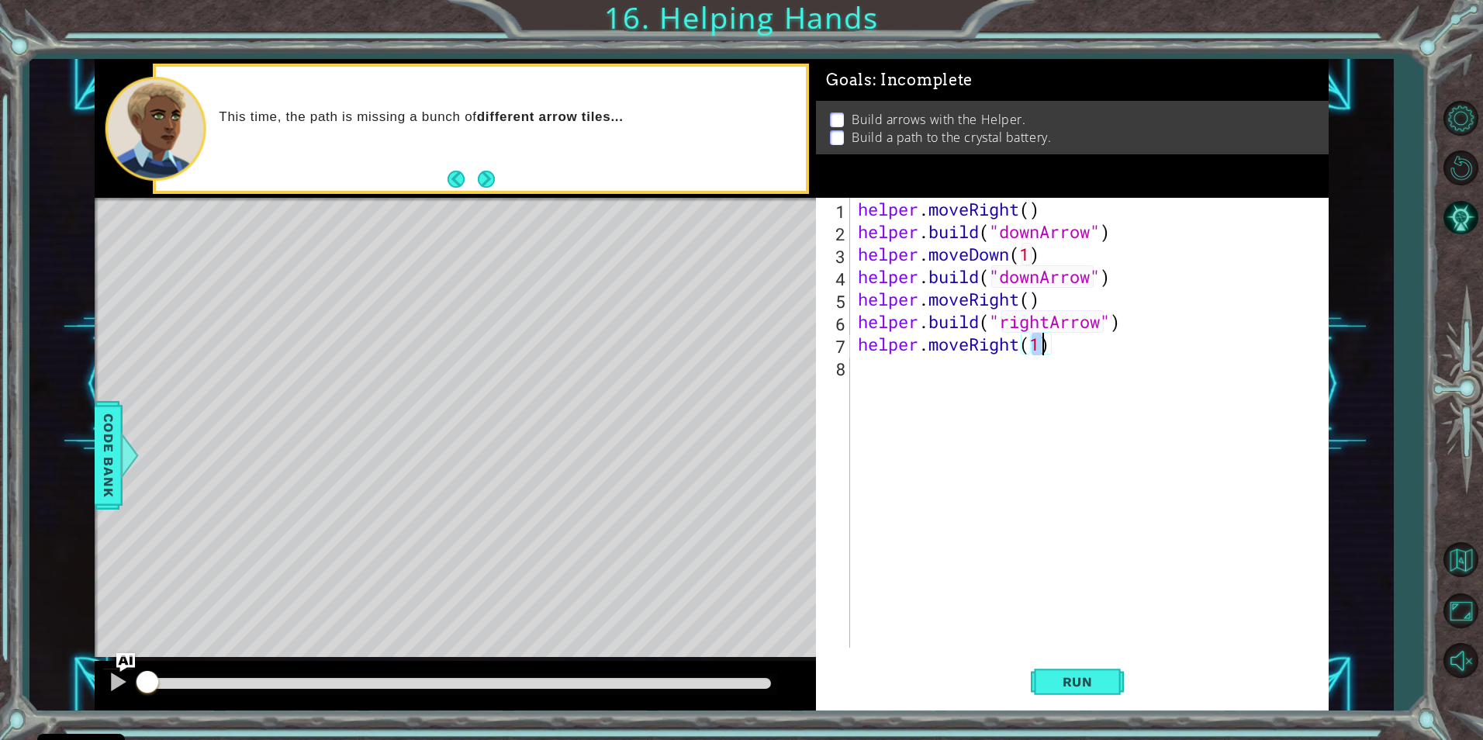
click at [937, 387] on div "helper . moveRight ( ) helper . build ( "downArrow" ) helper . moveDown ( 1 ) h…" at bounding box center [1093, 445] width 476 height 495
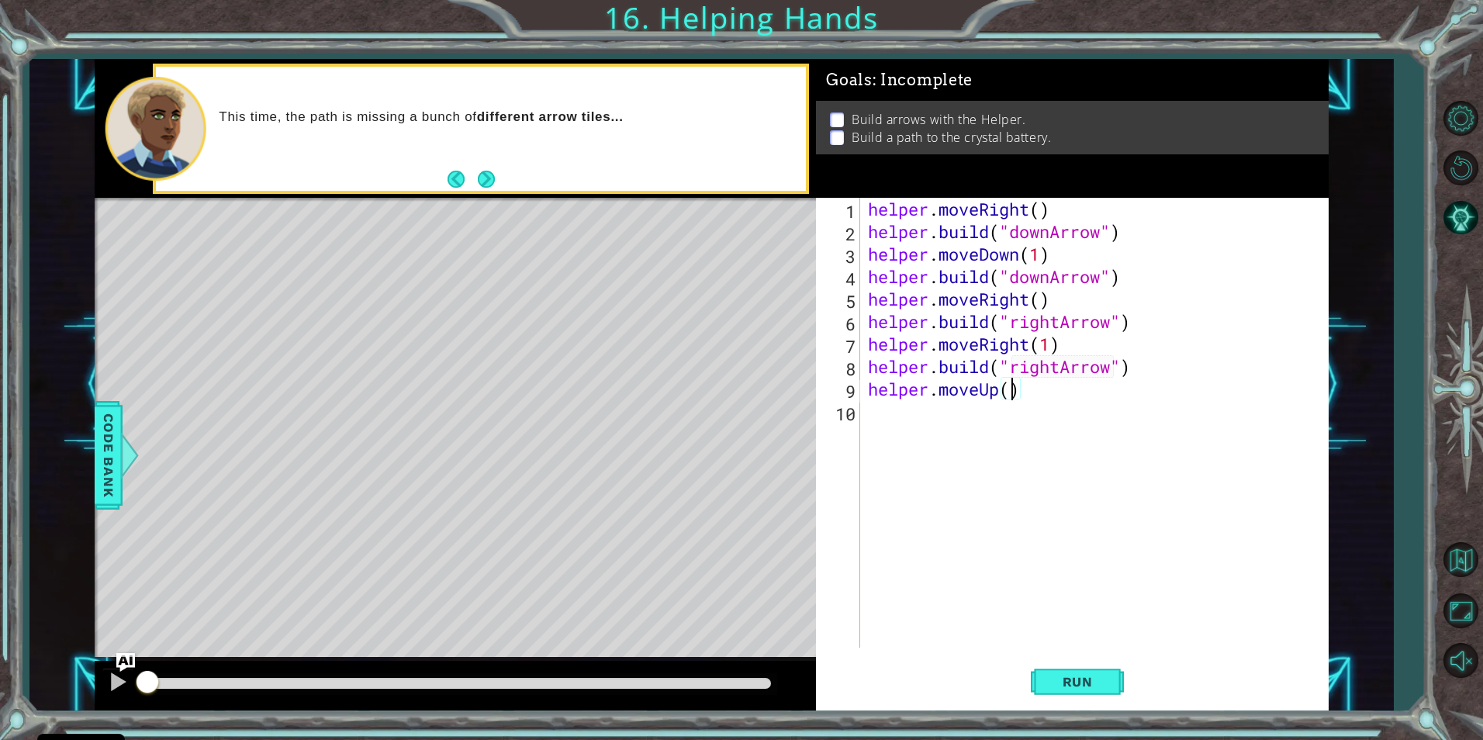
scroll to position [0, 7]
click at [1041, 299] on div "helper . moveRight ( ) helper . build ( "downArrow" ) helper . moveDown ( 1 ) h…" at bounding box center [1098, 445] width 467 height 495
click at [1097, 690] on button "Run" at bounding box center [1077, 681] width 93 height 51
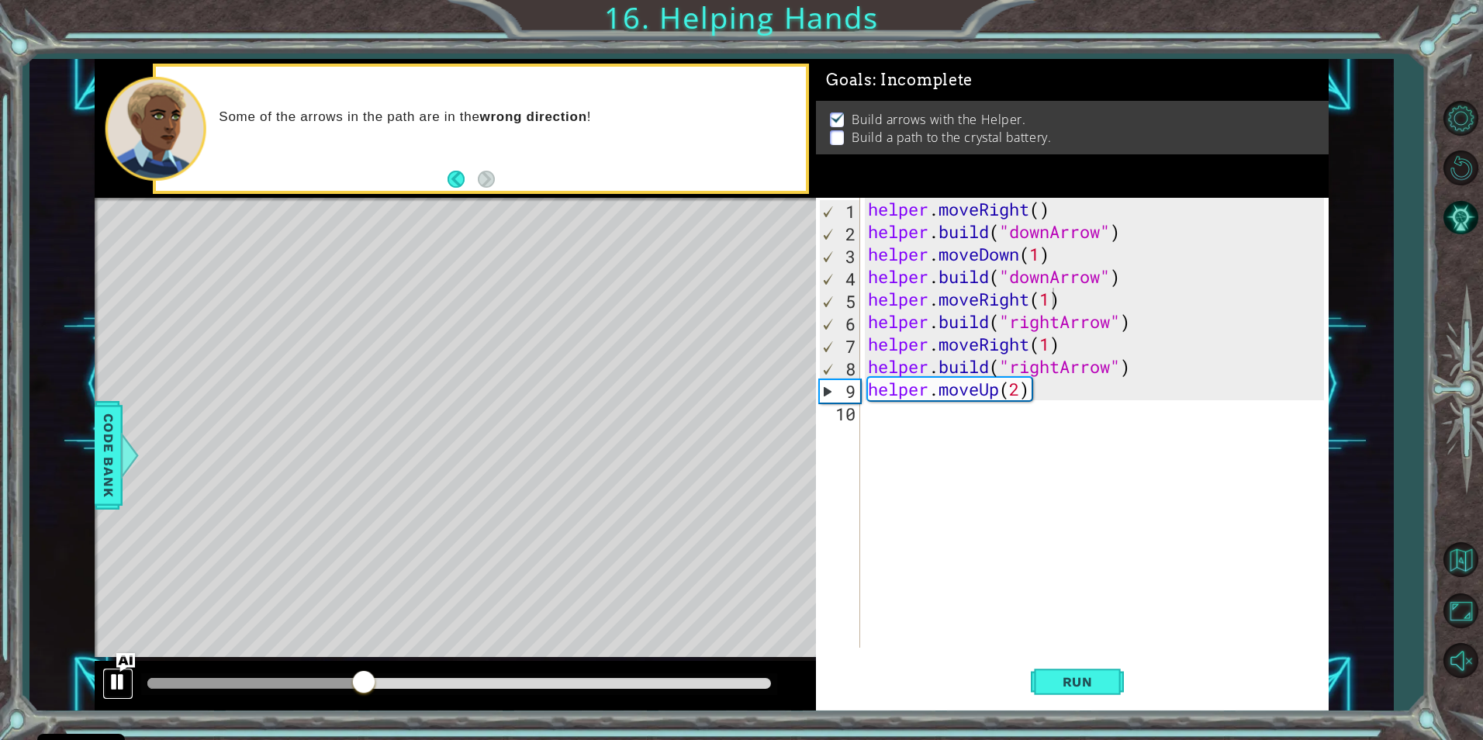
click at [106, 682] on button at bounding box center [117, 684] width 31 height 32
click at [1049, 281] on div "helper . moveRight ( ) helper . build ( "downArrow" ) helper . moveDown ( 1 ) h…" at bounding box center [1098, 445] width 467 height 495
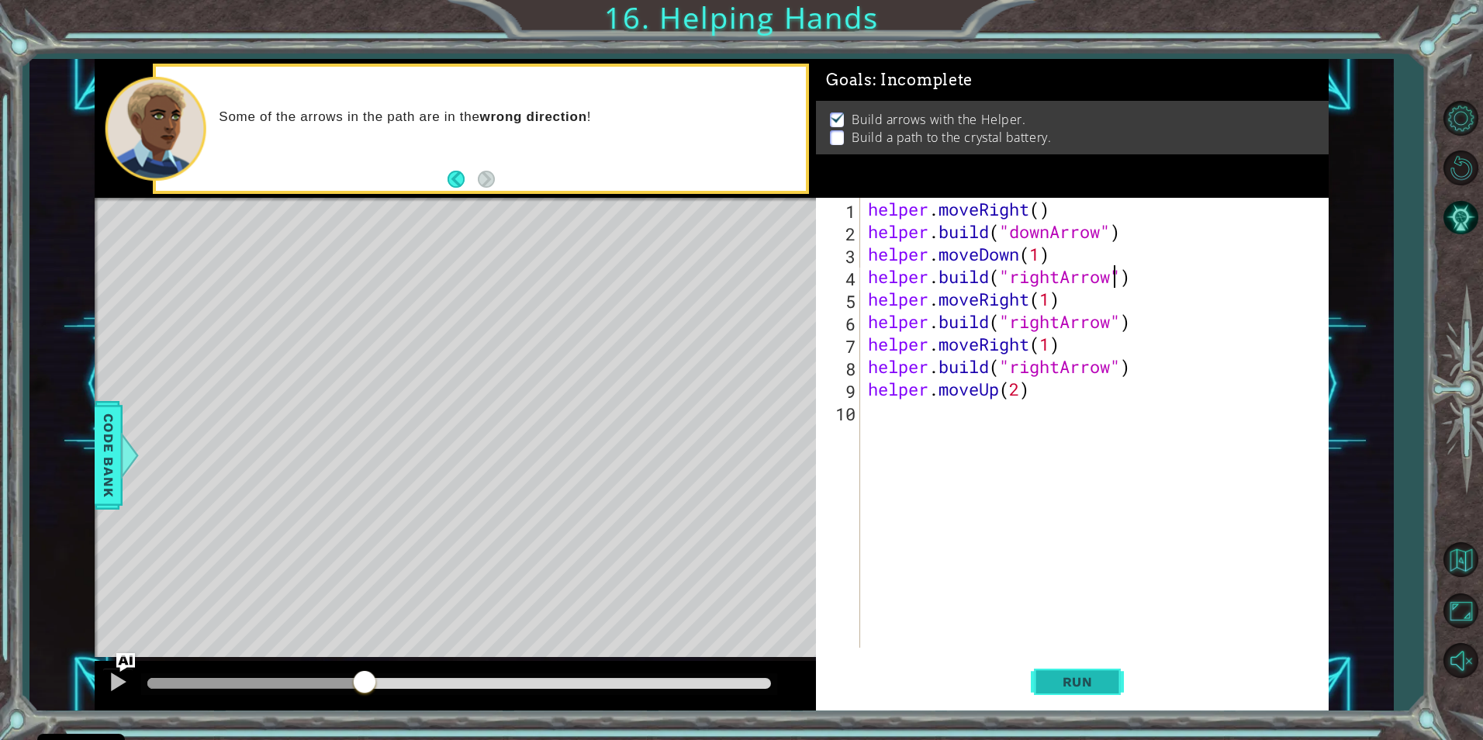
click at [1064, 685] on span "Run" at bounding box center [1077, 682] width 61 height 16
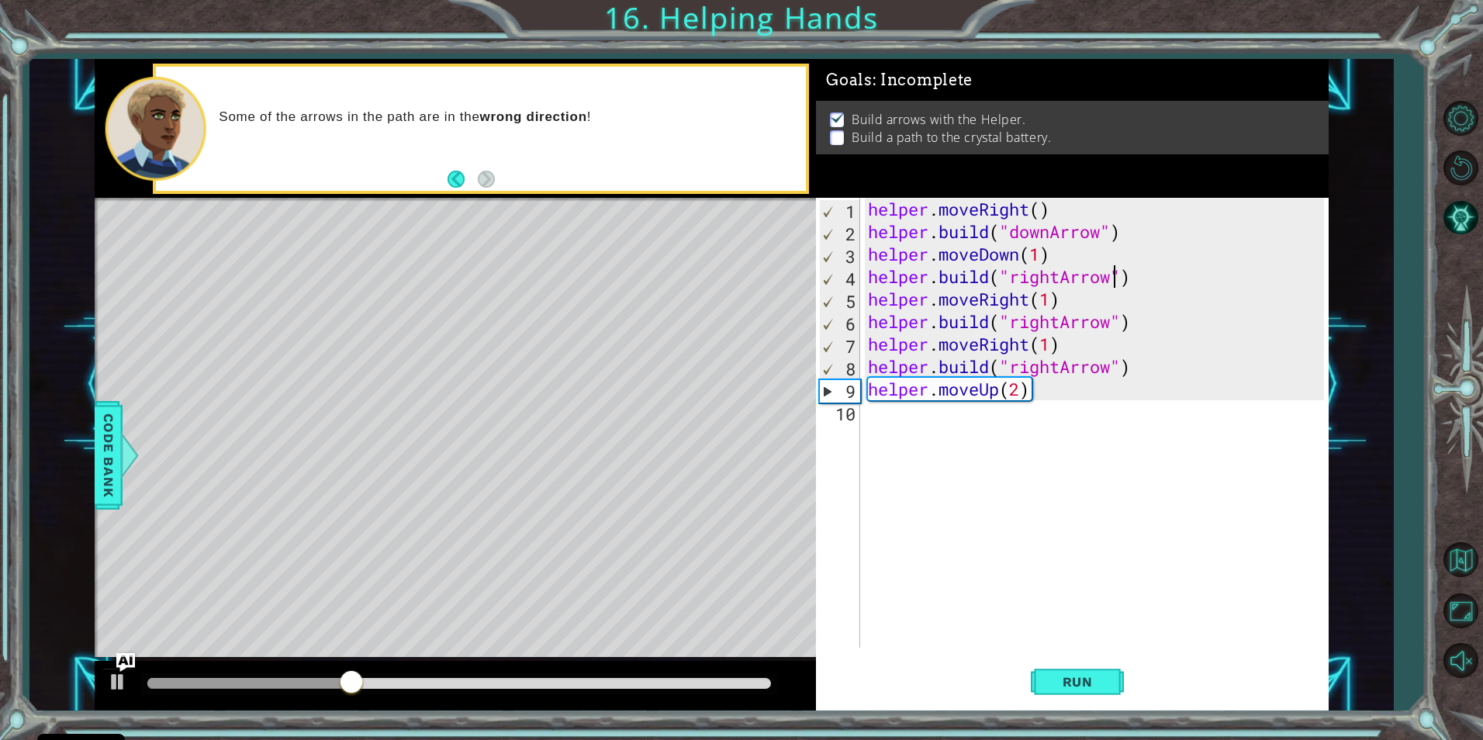
click at [1063, 372] on div "helper . moveRight ( ) helper . build ( "downArrow" ) helper . moveDown ( 1 ) h…" at bounding box center [1098, 445] width 467 height 495
type textarea "[DOMAIN_NAME]("upArrow")"
click at [1049, 672] on button "Run" at bounding box center [1077, 681] width 93 height 51
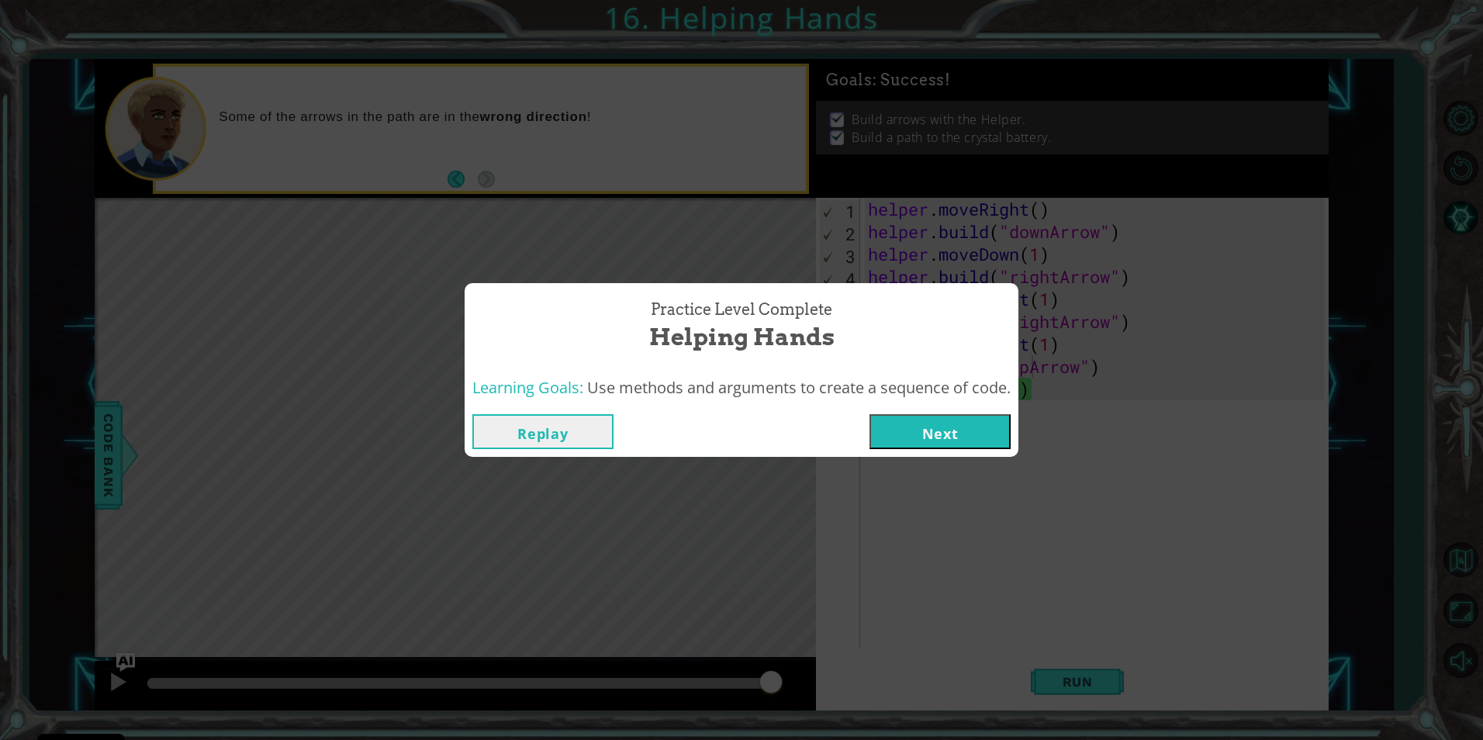
click at [949, 421] on button "Next" at bounding box center [939, 431] width 141 height 35
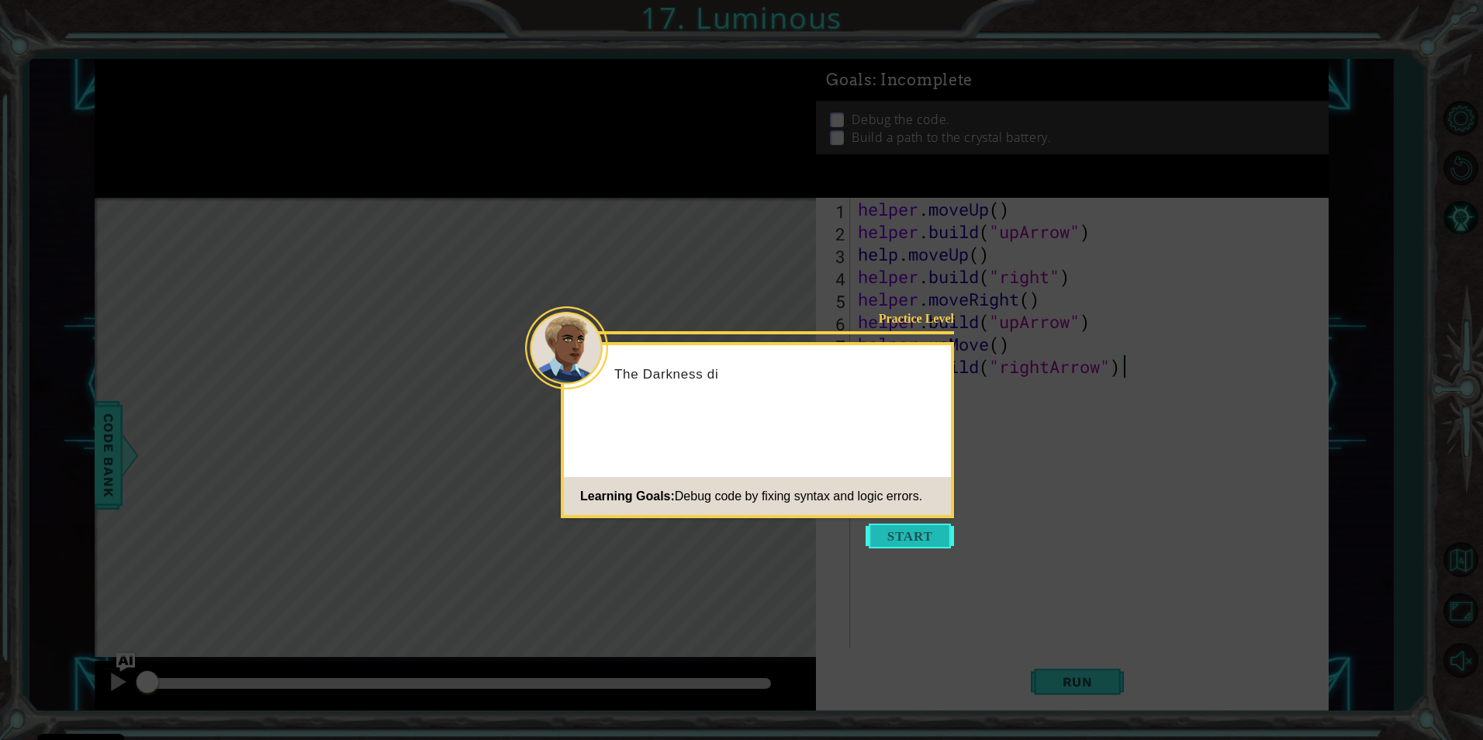
click at [891, 537] on button "Start" at bounding box center [910, 536] width 88 height 25
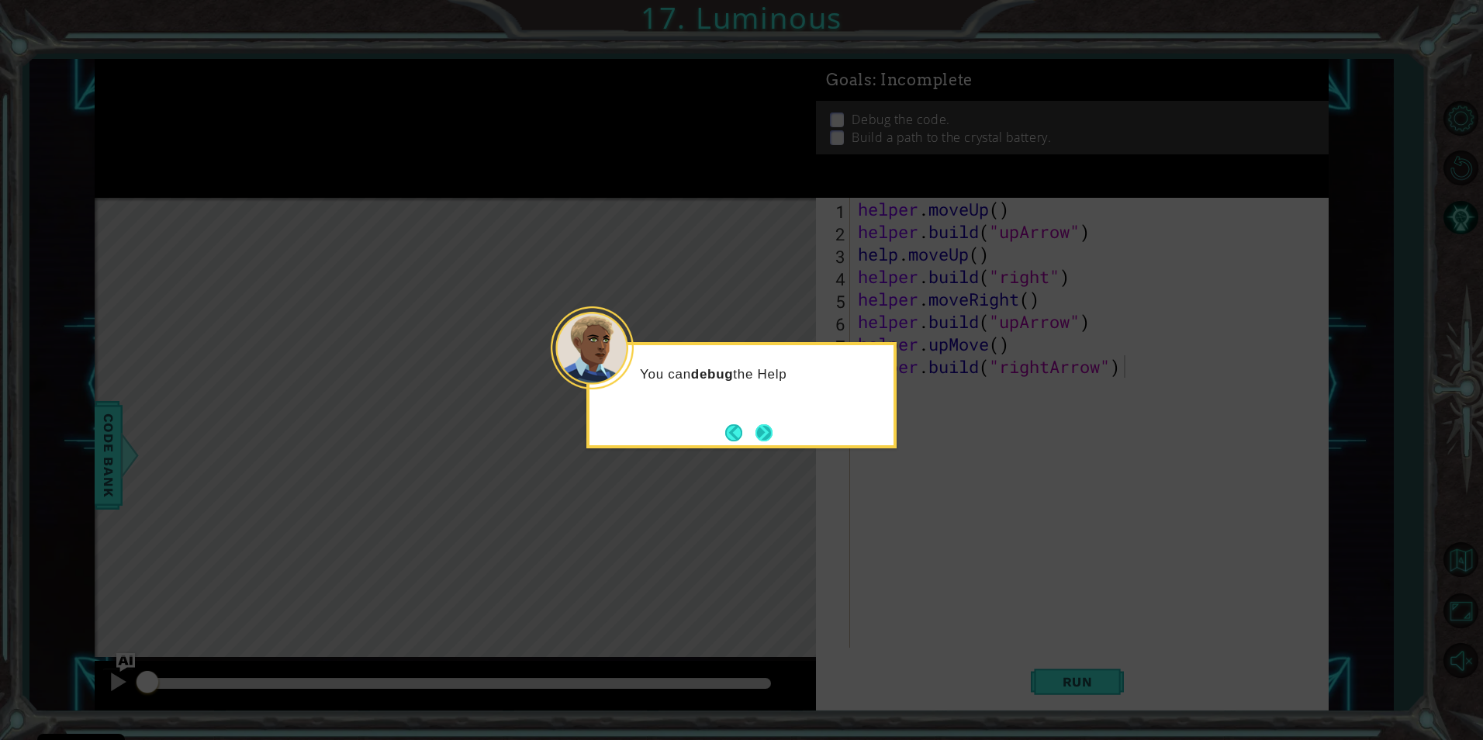
click at [767, 438] on button "Next" at bounding box center [764, 433] width 20 height 20
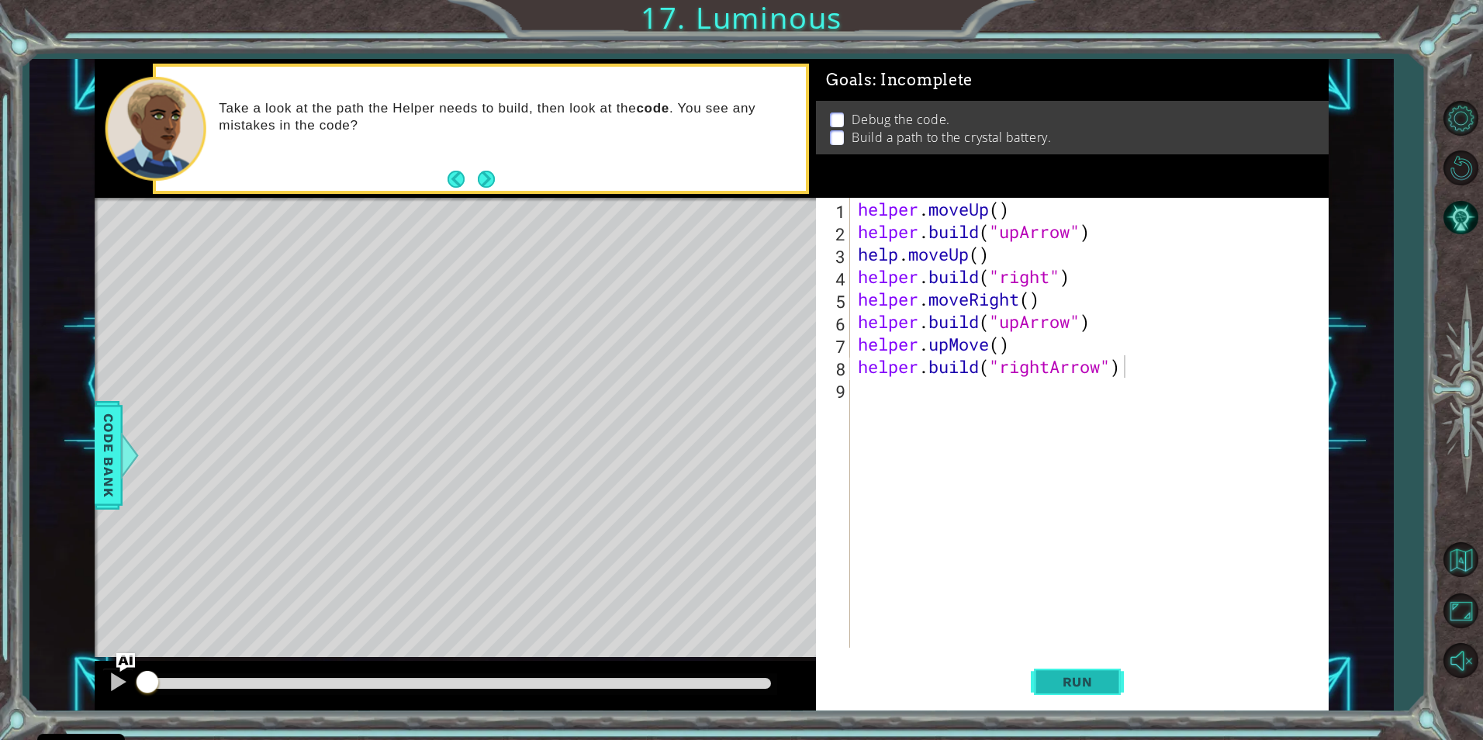
click at [1042, 691] on button "Run" at bounding box center [1077, 681] width 93 height 51
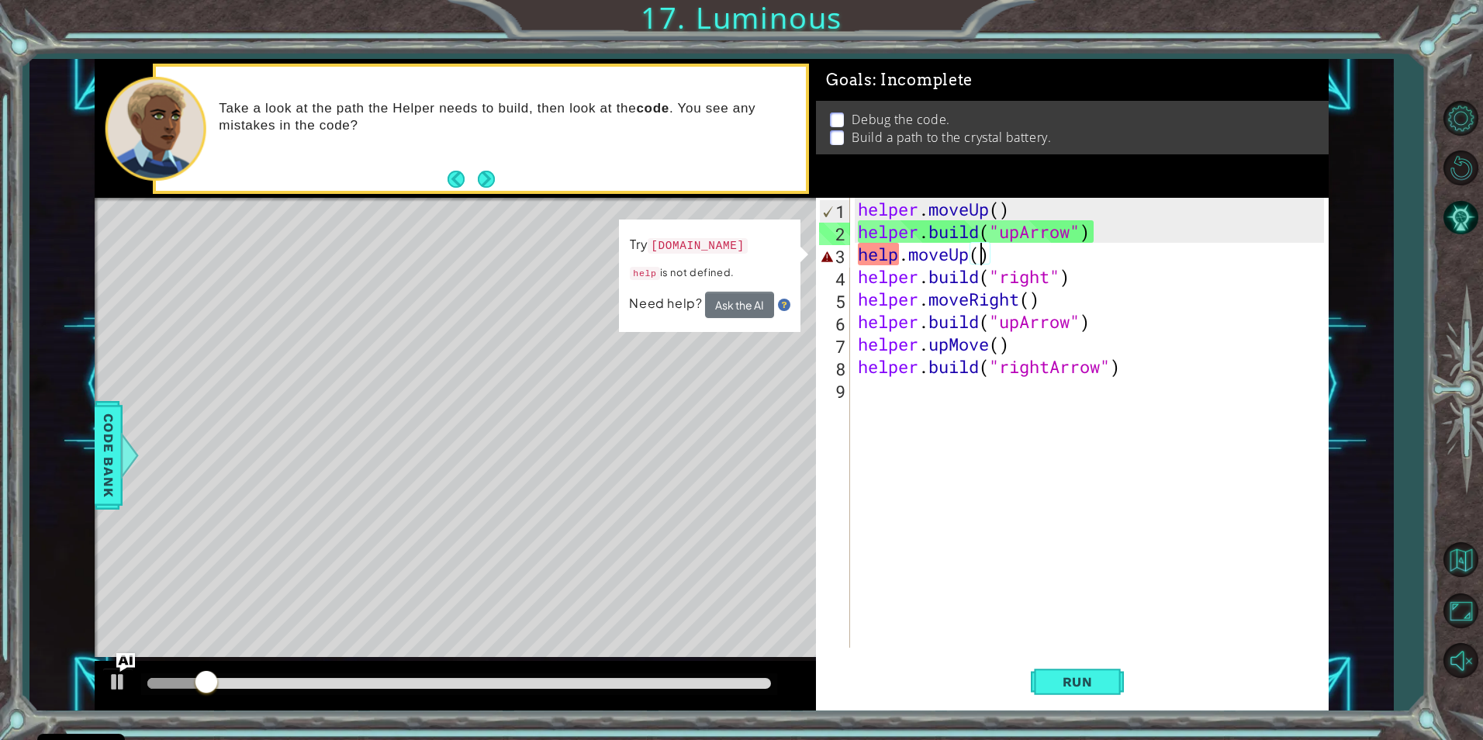
click at [982, 254] on div "helper . moveUp ( ) helper . build ( "upArrow" ) help . moveUp ( ) helper . bui…" at bounding box center [1093, 445] width 476 height 495
click at [894, 258] on div "helper . moveUp ( ) helper . build ( "upArrow" ) help . moveUp ( ) helper . bui…" at bounding box center [1093, 445] width 476 height 495
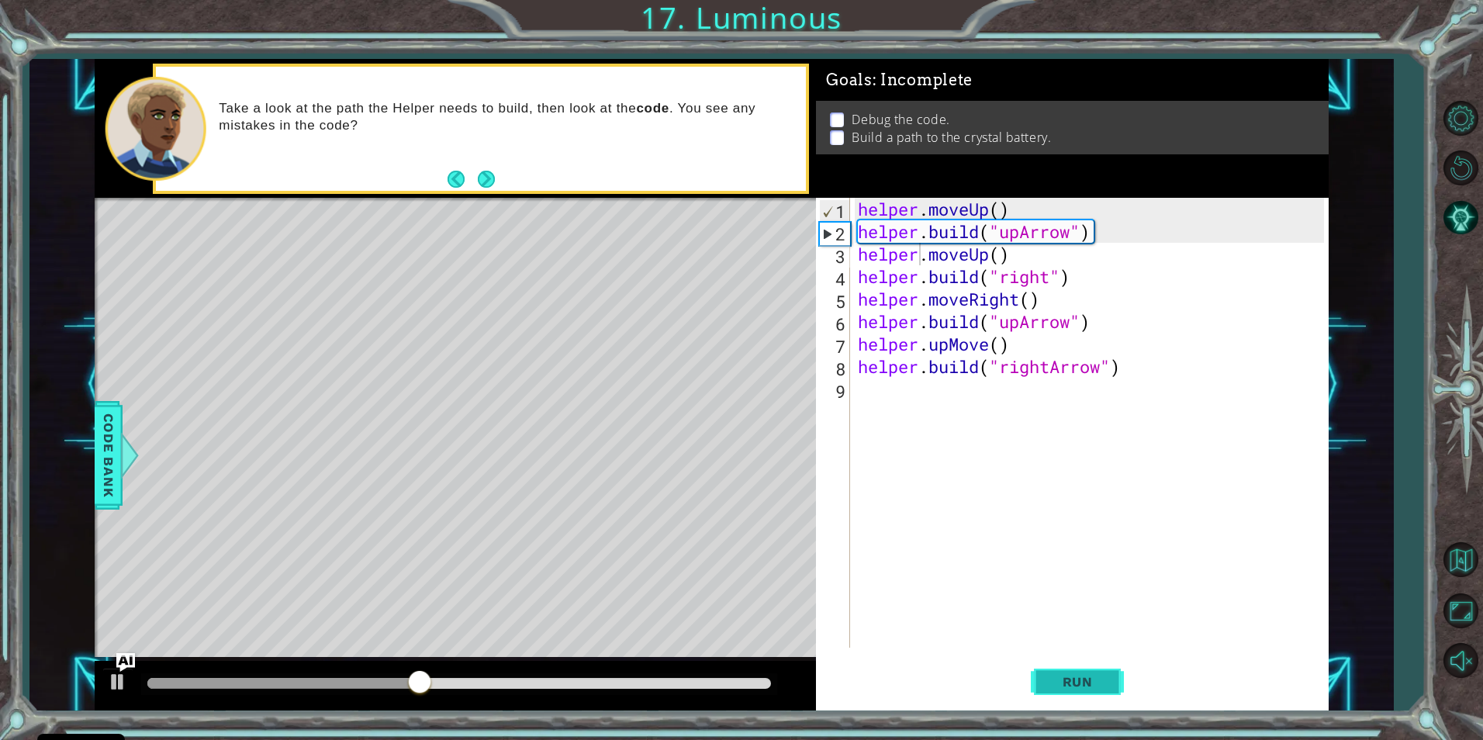
click at [1095, 693] on button "Run" at bounding box center [1077, 681] width 93 height 51
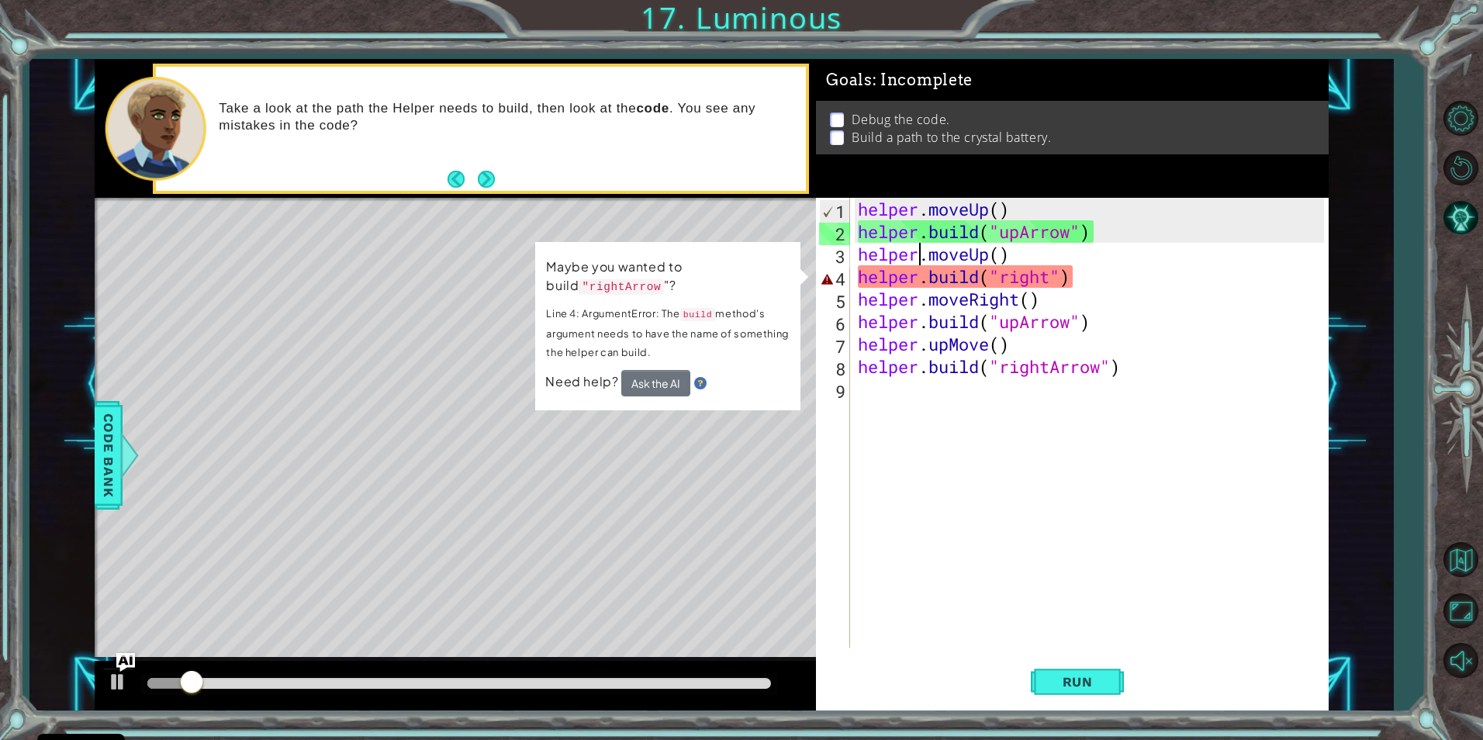
click at [1053, 278] on div "helper . moveUp ( ) helper . build ( "upArrow" ) helper . moveUp ( ) helper . b…" at bounding box center [1093, 445] width 476 height 495
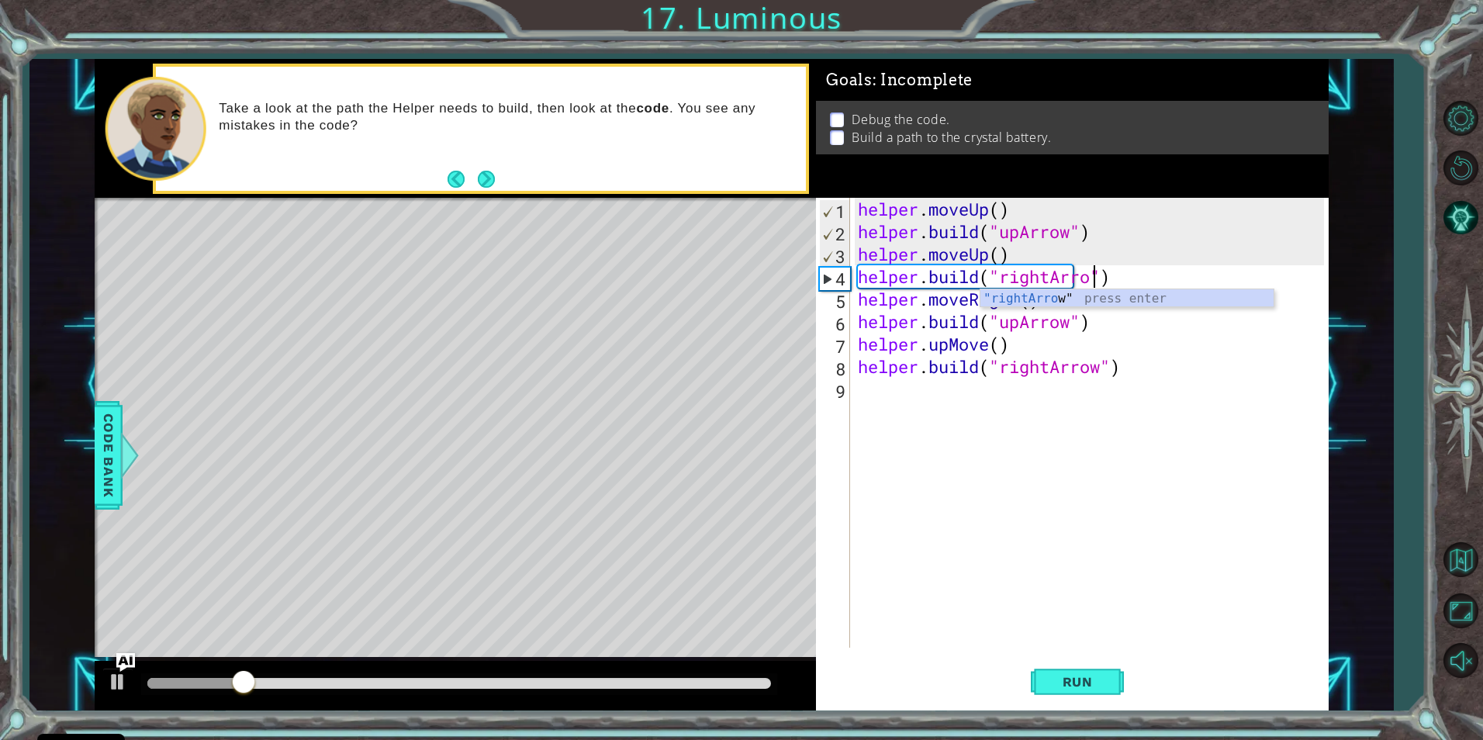
scroll to position [0, 12]
click at [949, 347] on div "helper . moveUp ( ) helper . build ( "upArrow" ) helper . moveUp ( ) helper . b…" at bounding box center [1093, 445] width 476 height 495
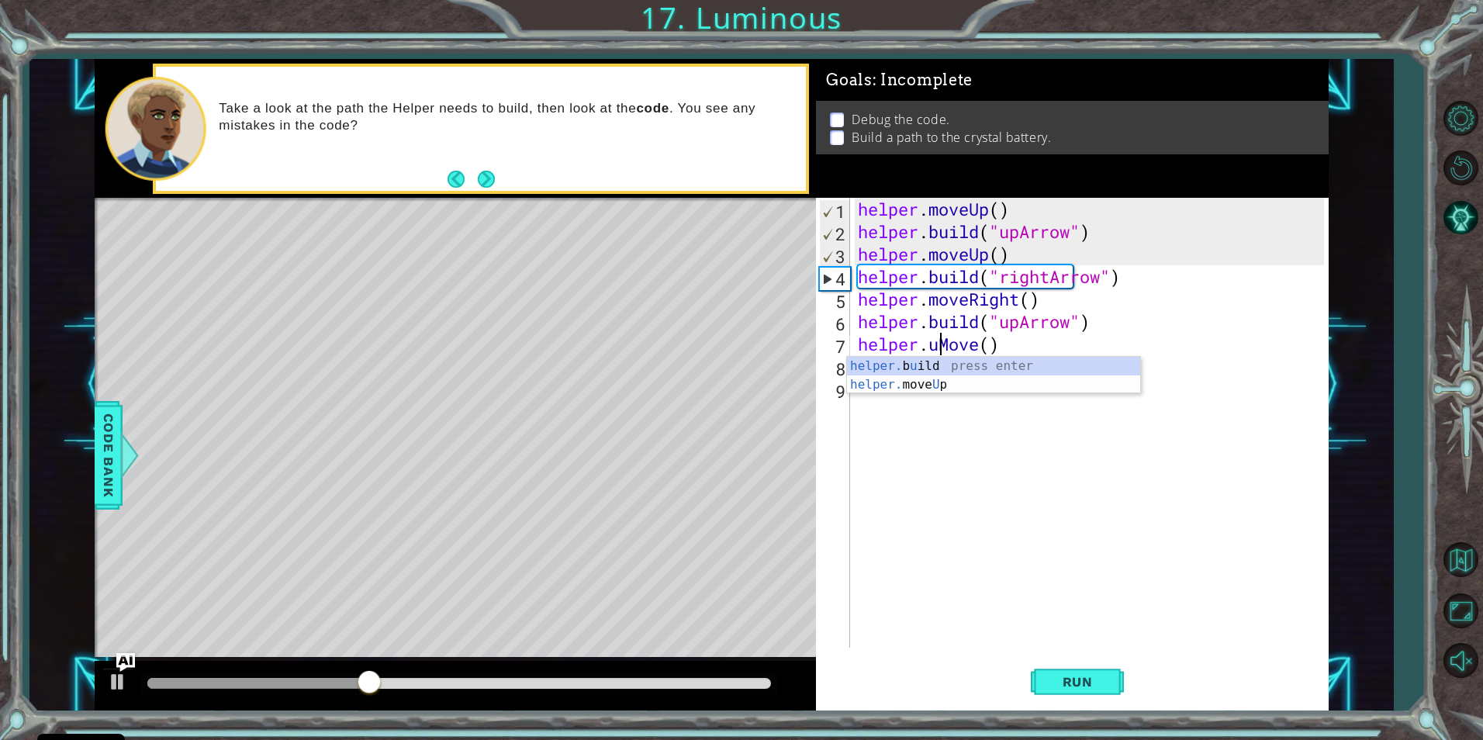
scroll to position [0, 5]
click at [945, 370] on div "helper. moveUp press enter helper. moveDown press enter helper. moveLeft press …" at bounding box center [993, 422] width 293 height 130
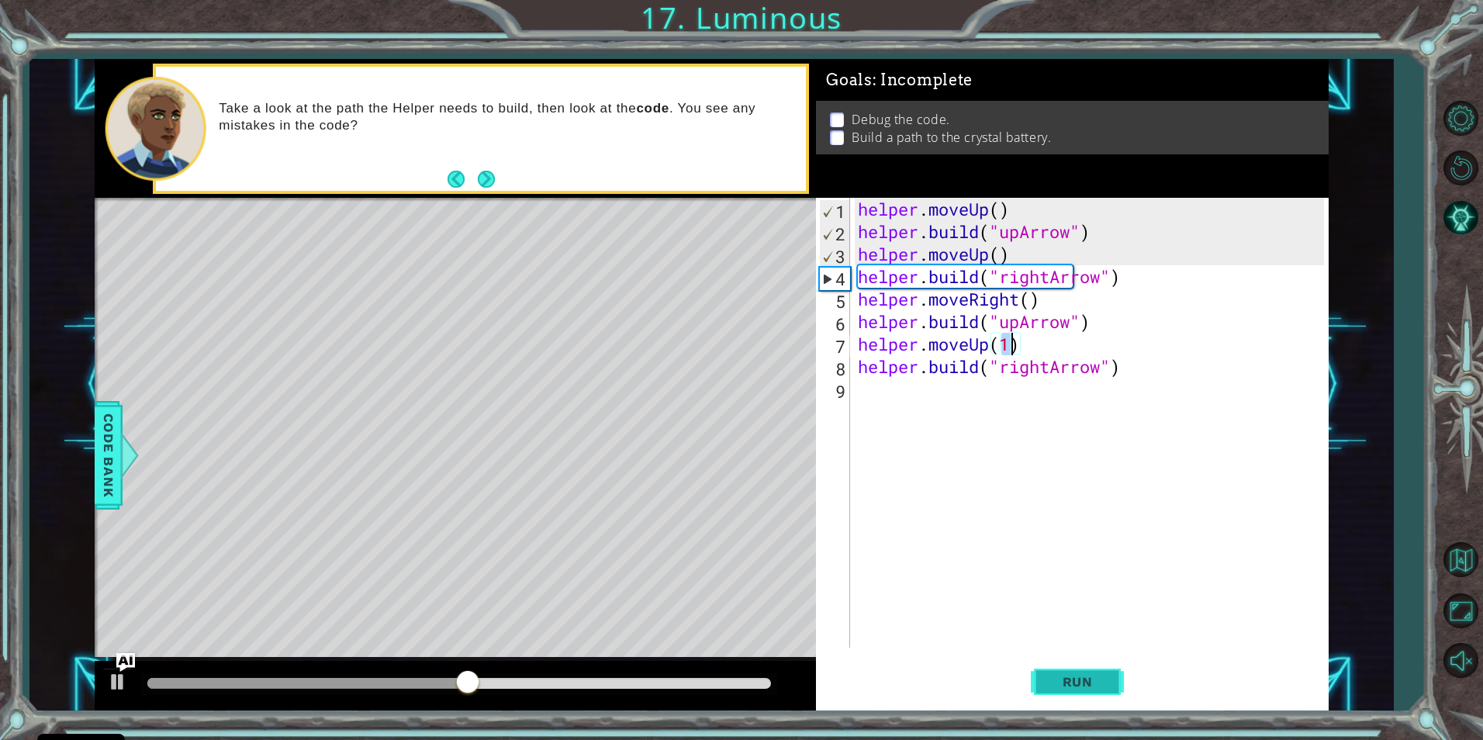
type textarea "helper.moveUp(1)"
click at [1078, 665] on button "Run" at bounding box center [1077, 681] width 93 height 51
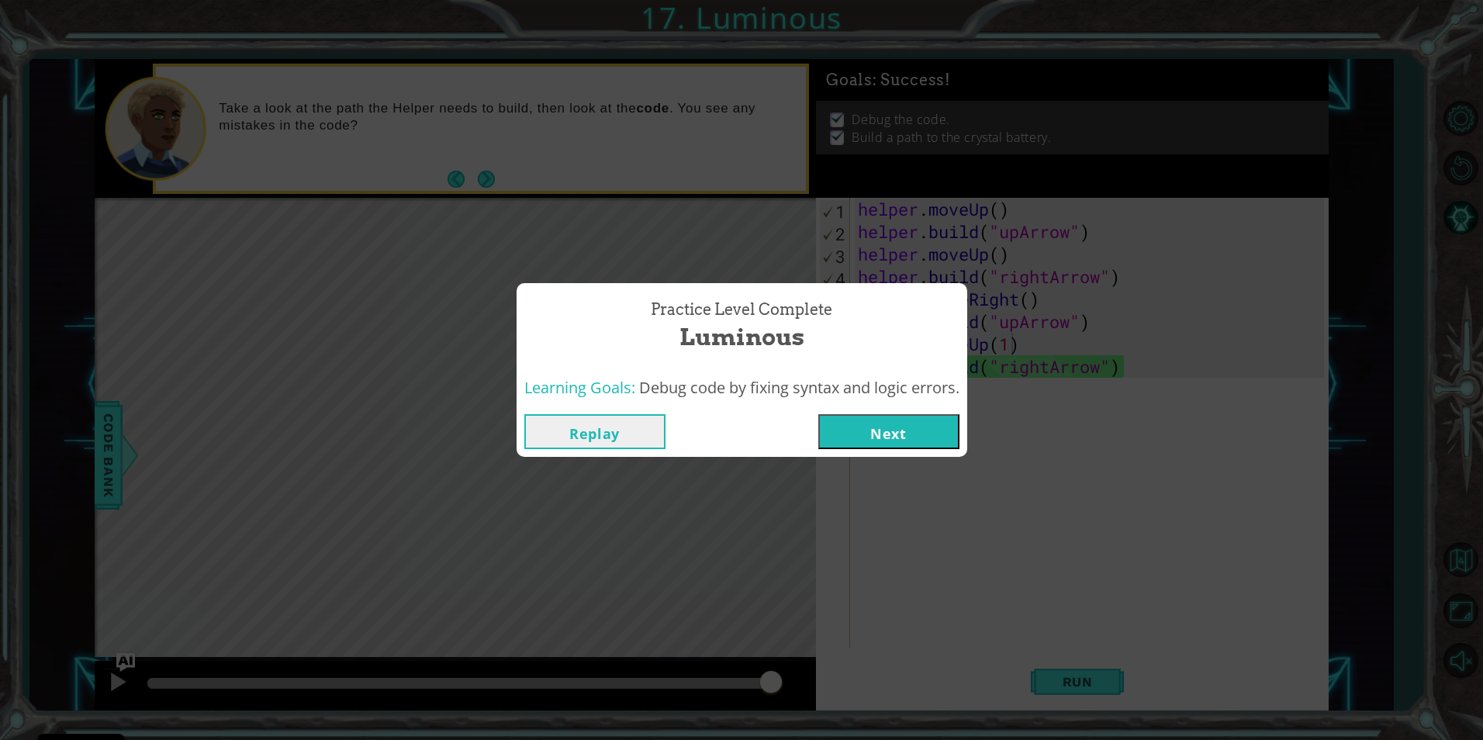
click at [875, 419] on button "Next" at bounding box center [888, 431] width 141 height 35
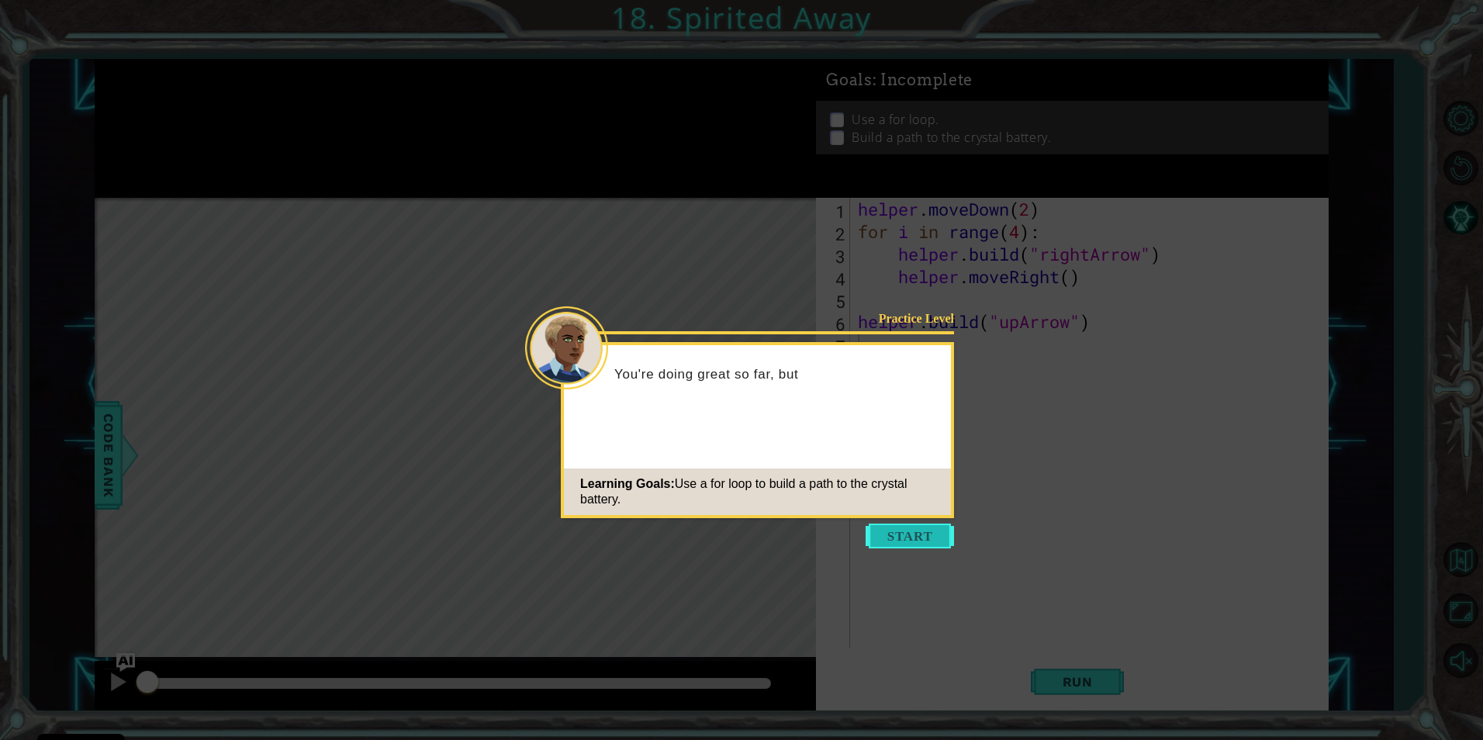
click at [884, 540] on button "Start" at bounding box center [910, 536] width 88 height 25
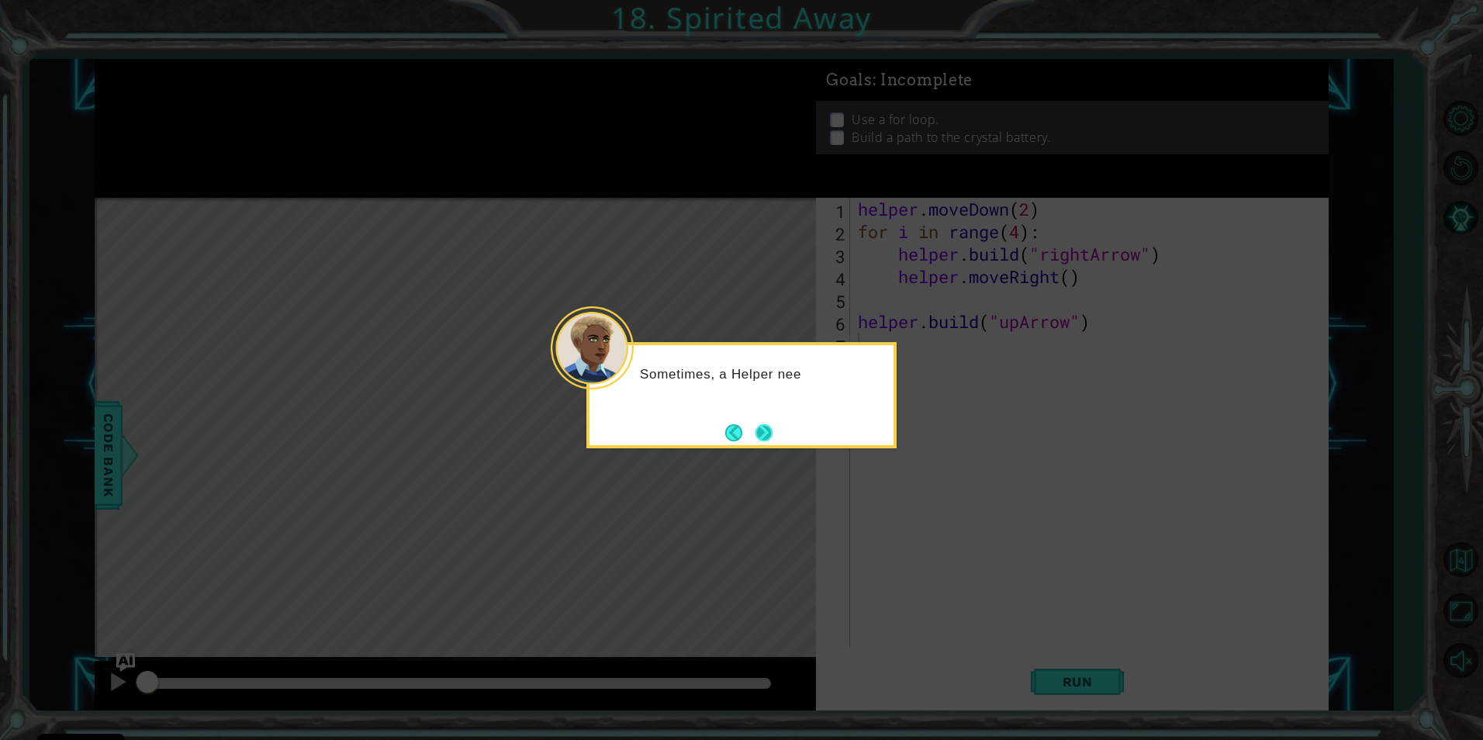
click at [766, 435] on button "Next" at bounding box center [763, 432] width 29 height 29
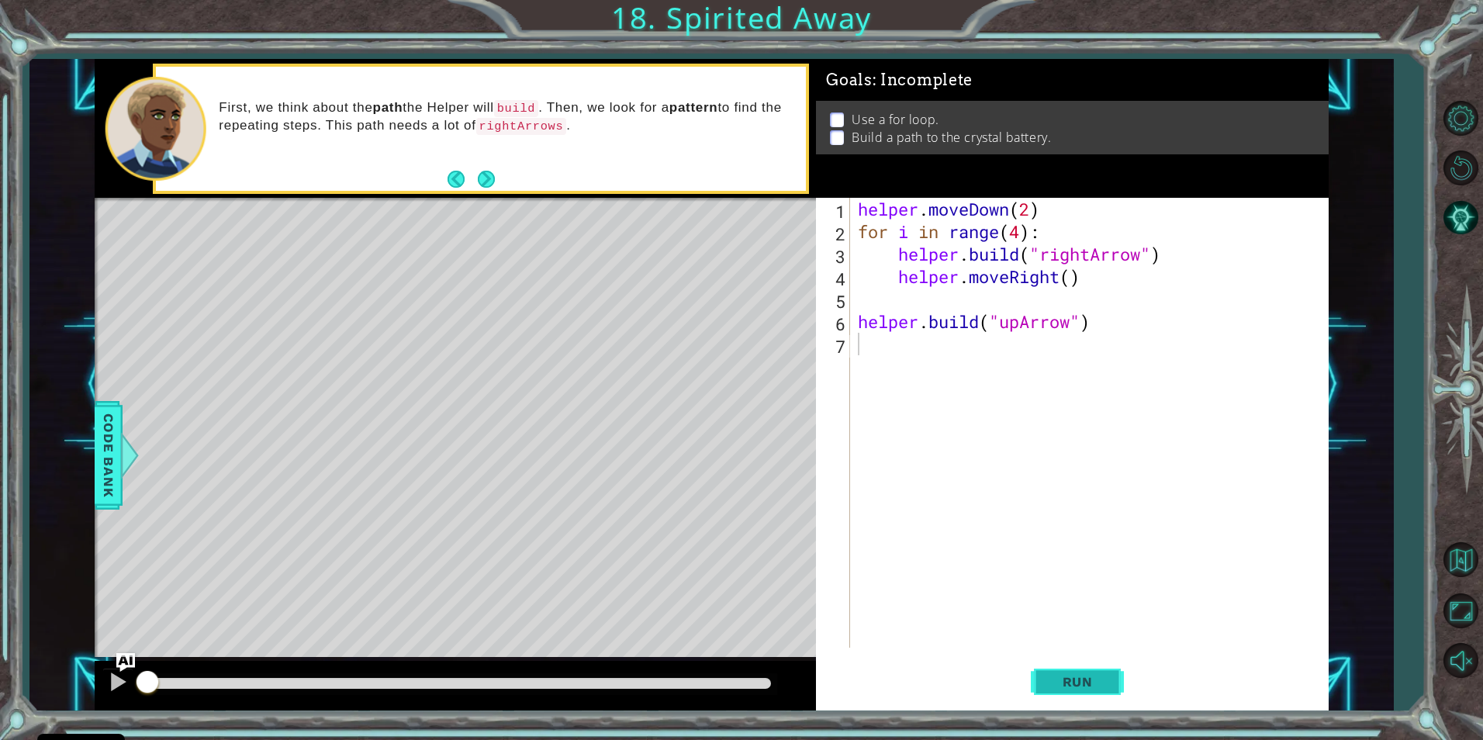
click at [1109, 686] on button "Run" at bounding box center [1077, 681] width 93 height 51
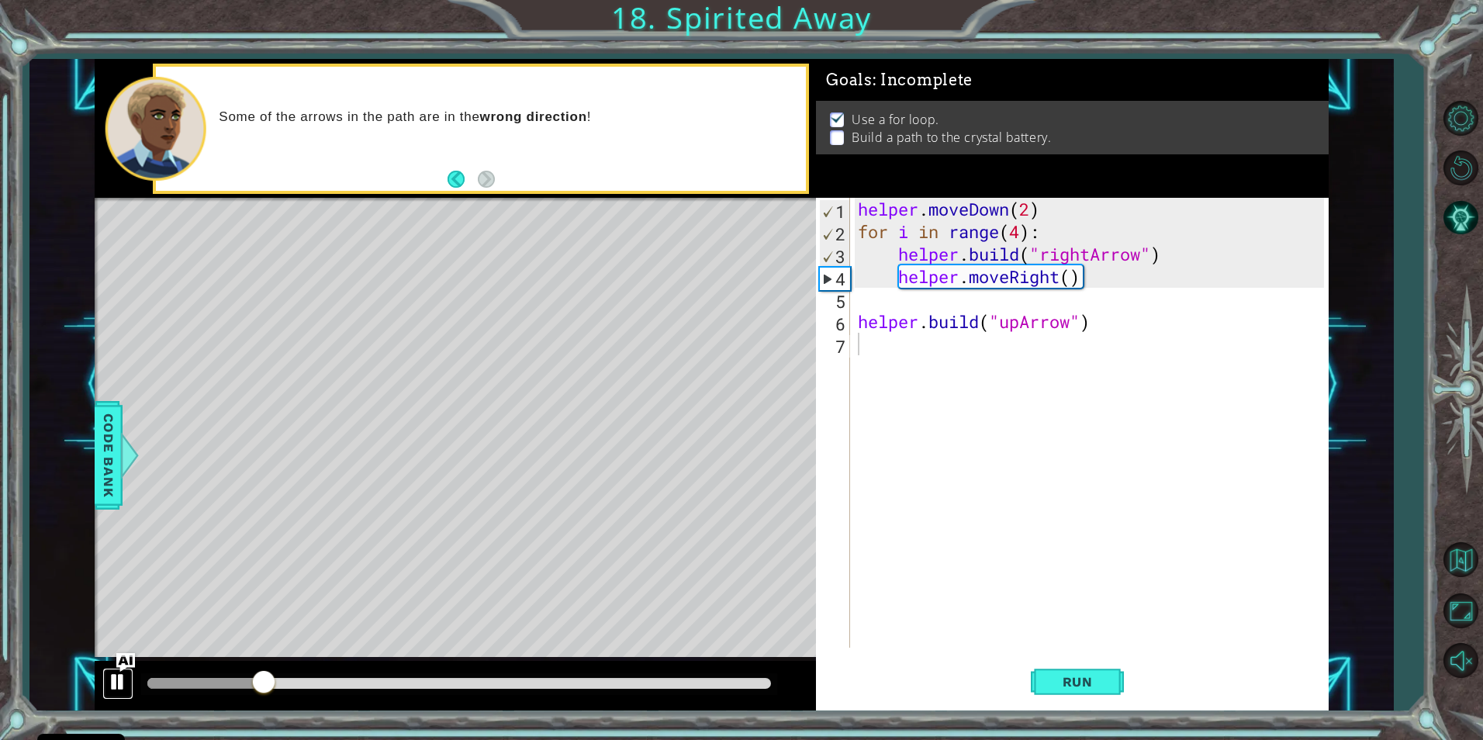
click at [114, 676] on div at bounding box center [118, 682] width 20 height 20
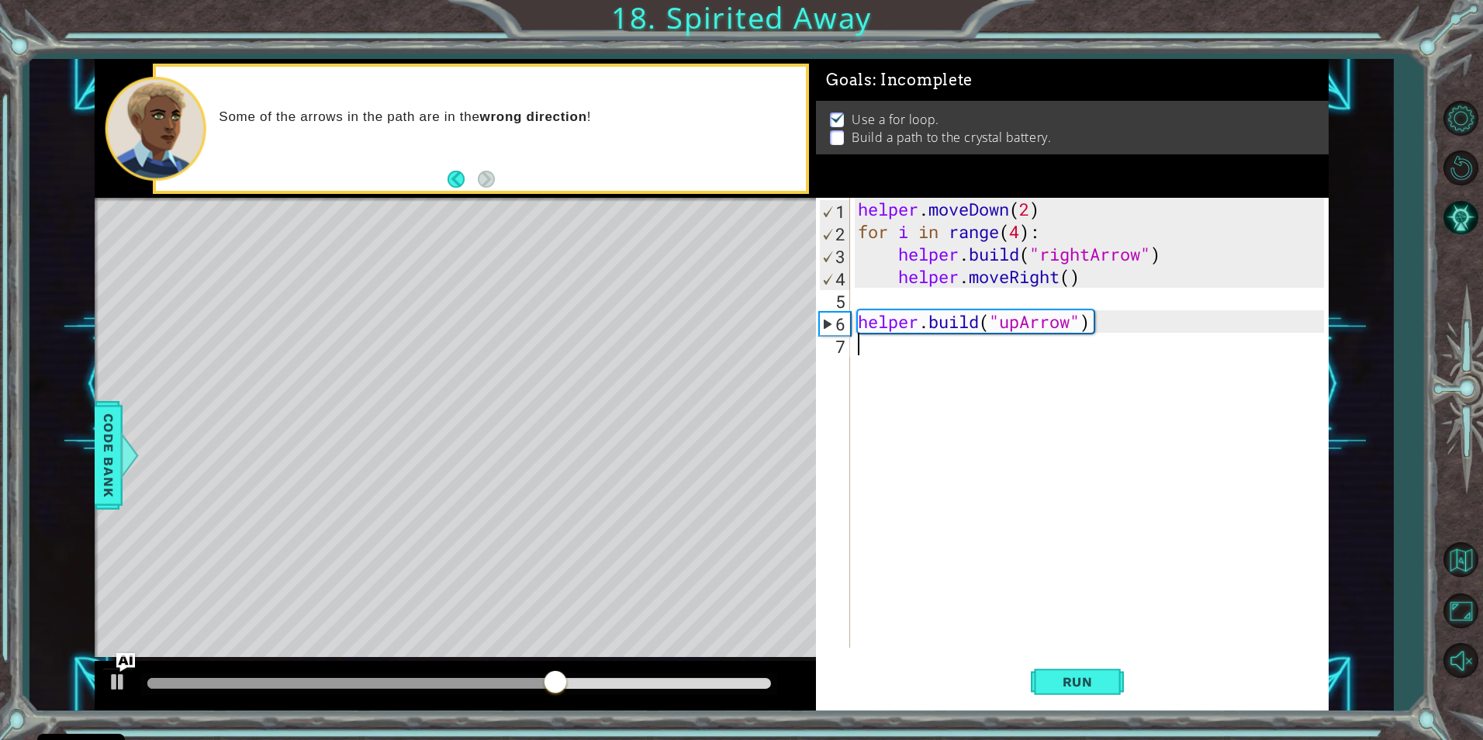
type textarea "m"
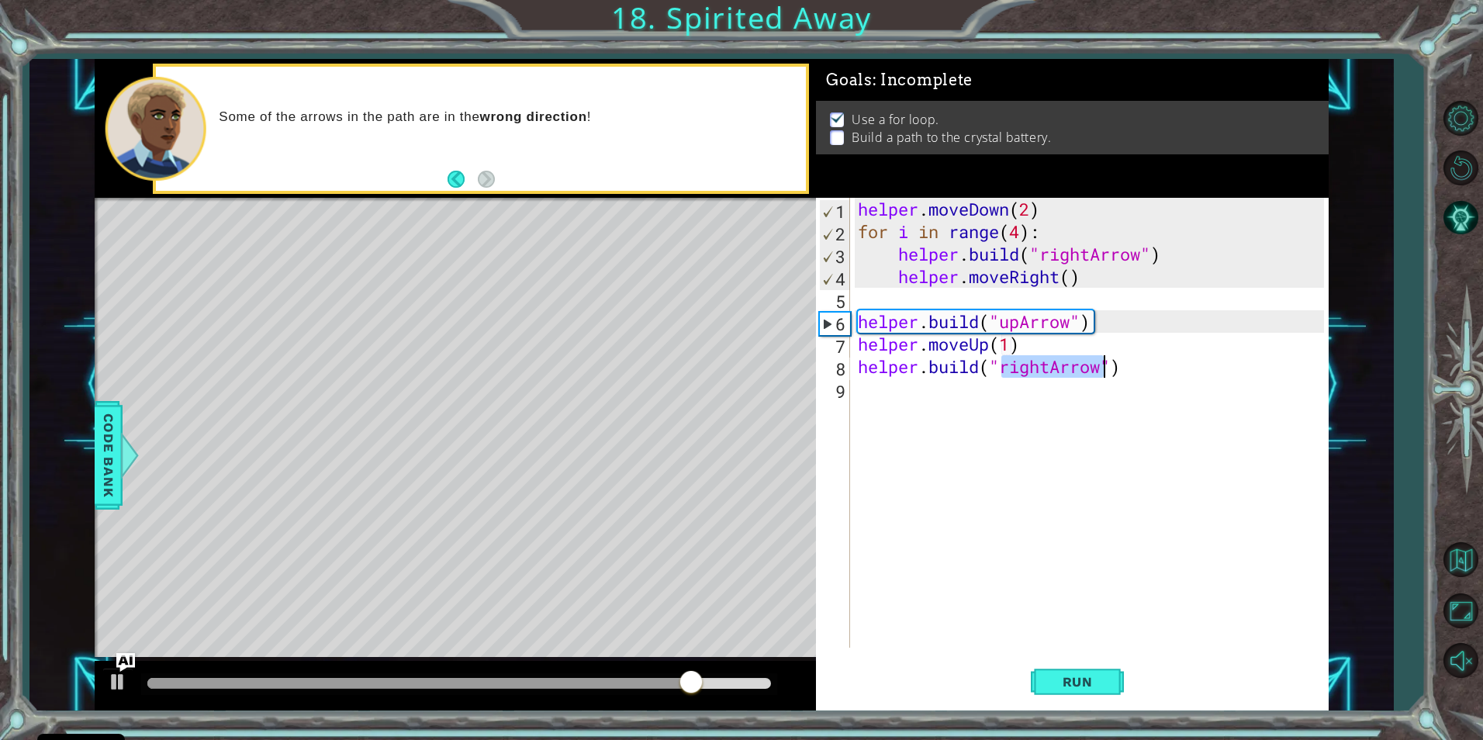
scroll to position [0, 7]
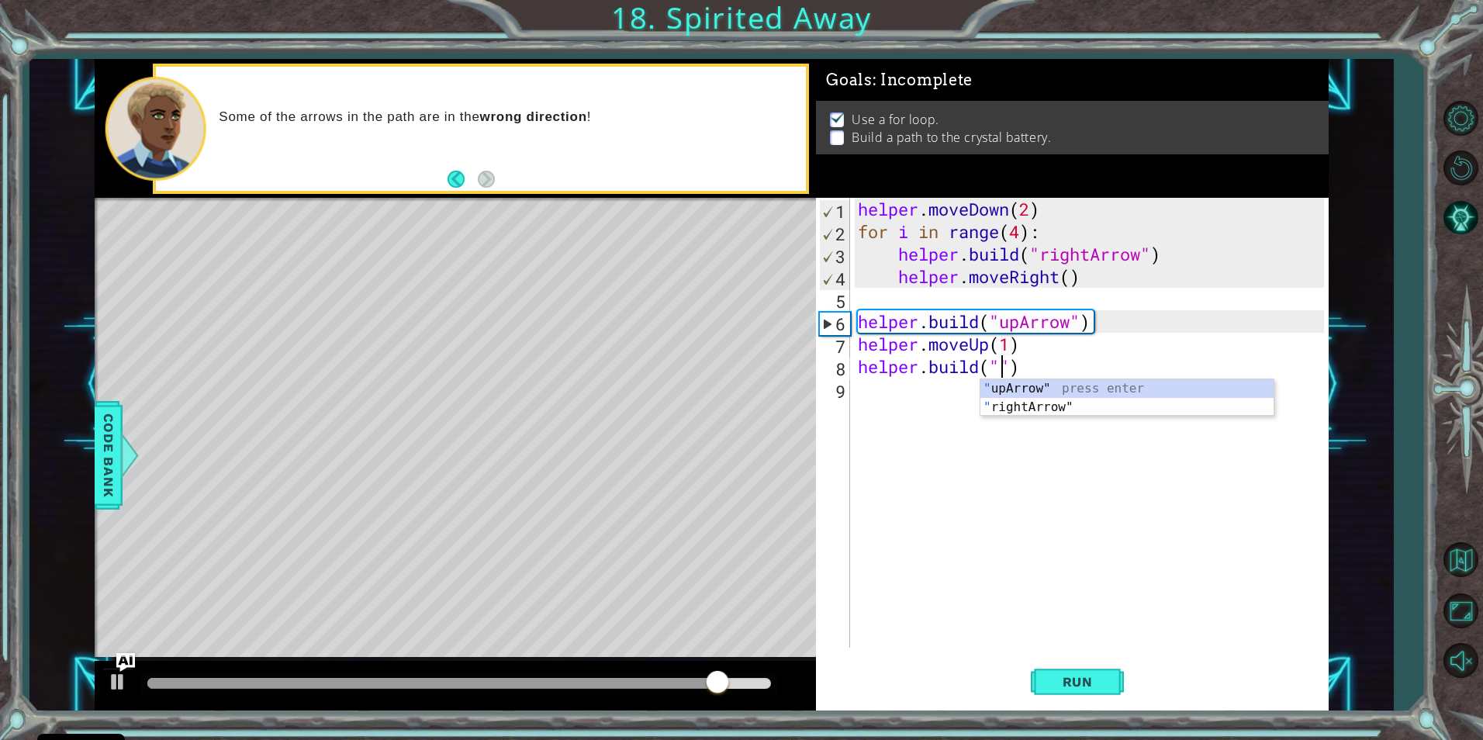
type textarea "[DOMAIN_NAME]("upArrow")"
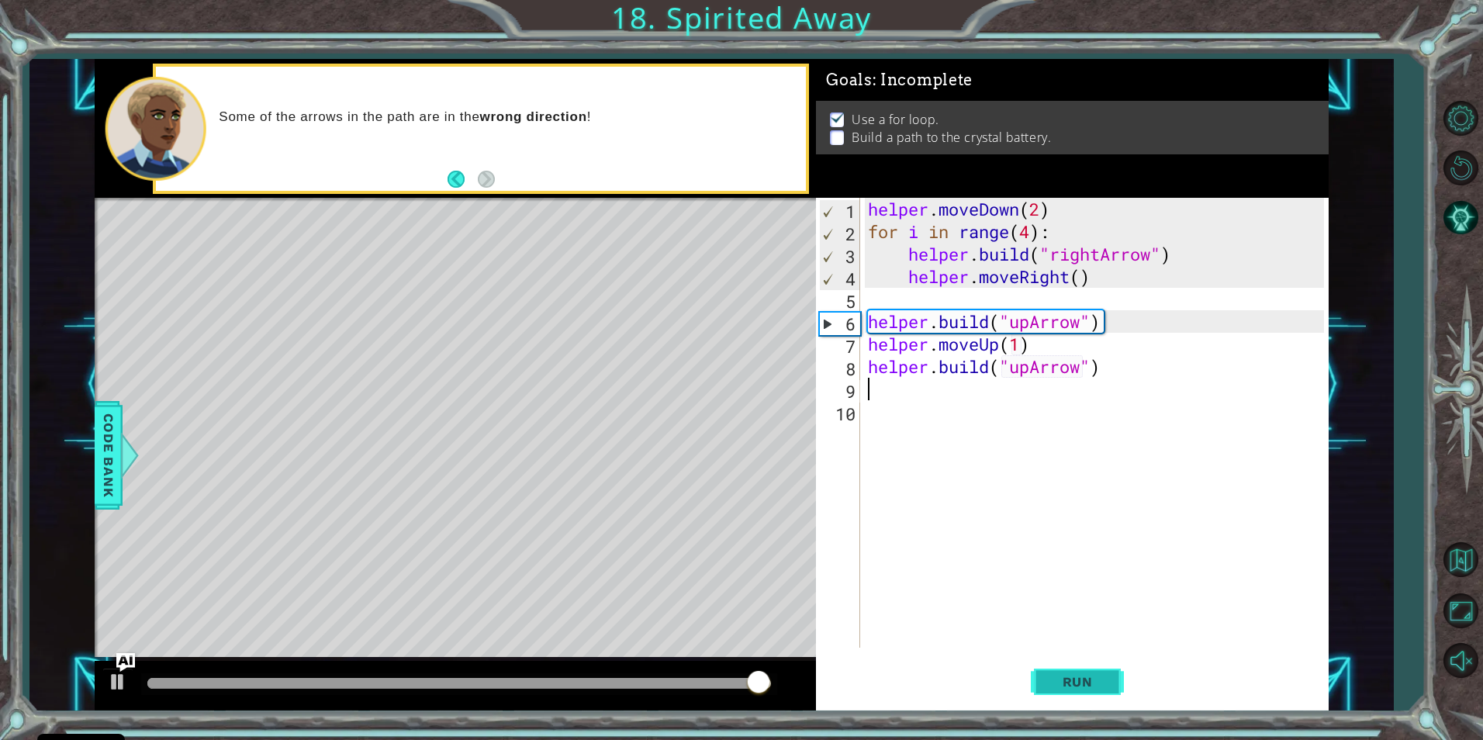
click at [1087, 669] on button "Run" at bounding box center [1077, 681] width 93 height 51
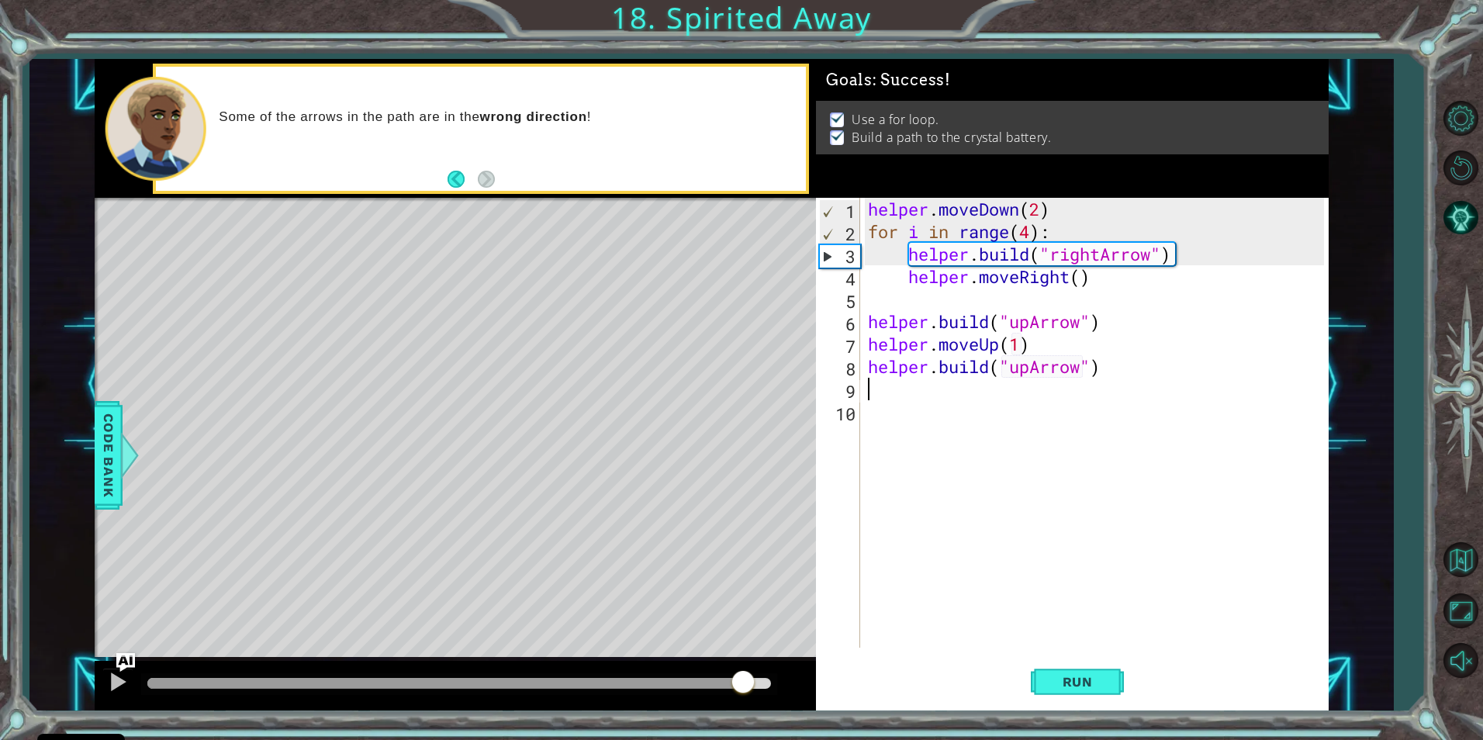
click at [742, 683] on div at bounding box center [459, 683] width 624 height 11
